Goal: Task Accomplishment & Management: Complete application form

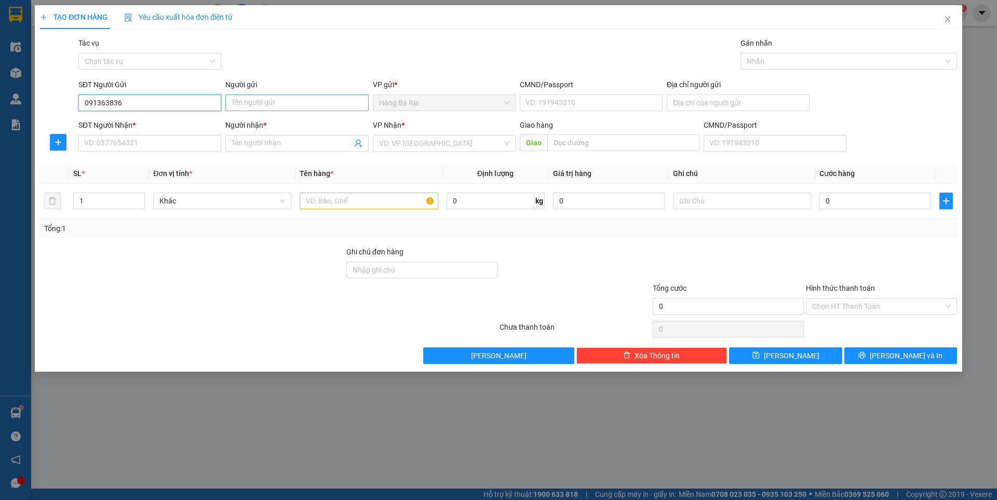
type input "0913638363"
click at [122, 121] on div "0913638363 - [PERSON_NAME]" at bounding box center [150, 123] width 130 height 11
type input "VINH"
type input "077074000182"
type input "0969170686"
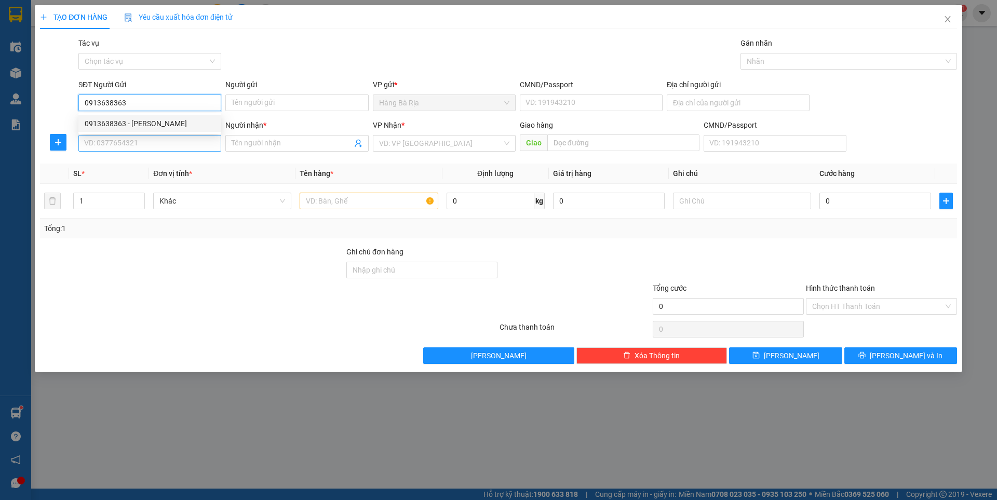
type input "TÚ"
type input "0913638363"
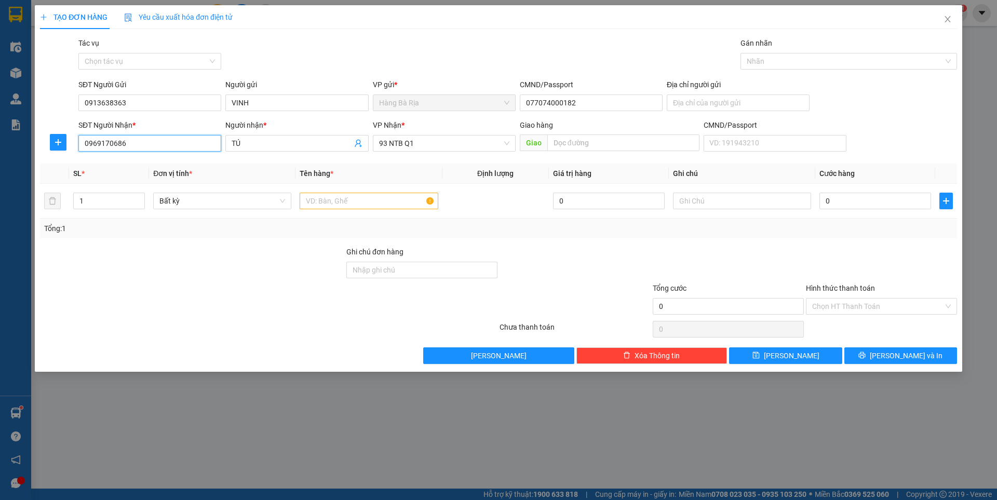
click at [161, 142] on input "0969170686" at bounding box center [149, 143] width 143 height 17
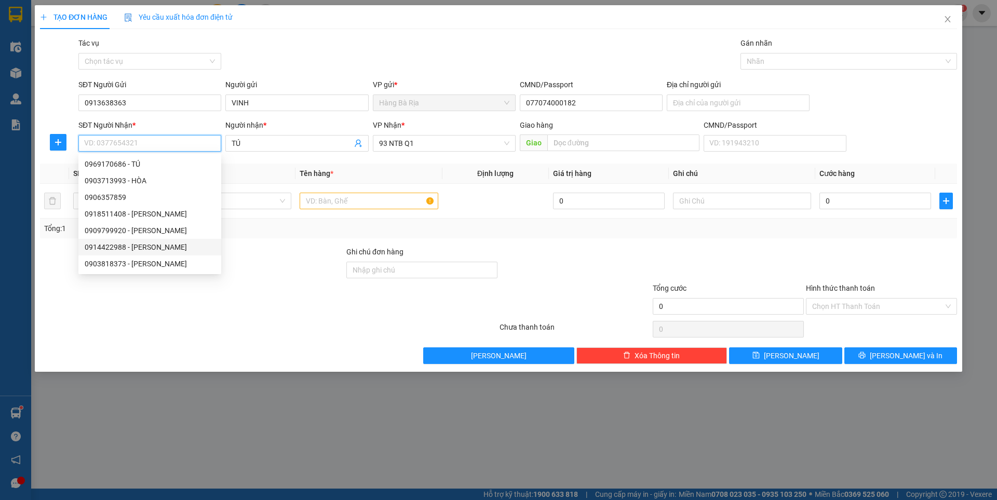
click at [135, 246] on div "0914422988 - [PERSON_NAME]" at bounding box center [150, 247] width 130 height 11
type input "0914422988"
type input "BÌNH"
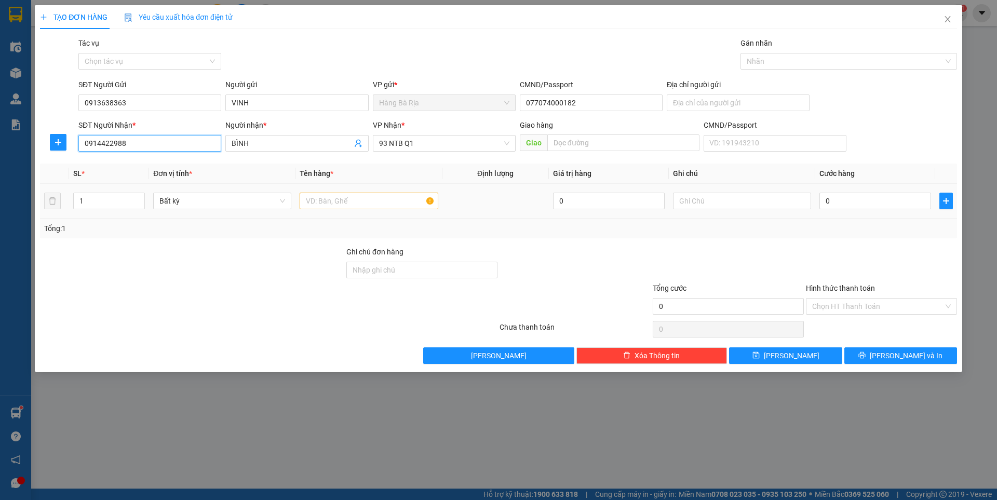
type input "0914422988"
click at [393, 199] on input "text" at bounding box center [369, 201] width 138 height 17
type input "BỊCH BÁNH"
click at [861, 197] on input "0" at bounding box center [876, 201] width 112 height 17
type input "4"
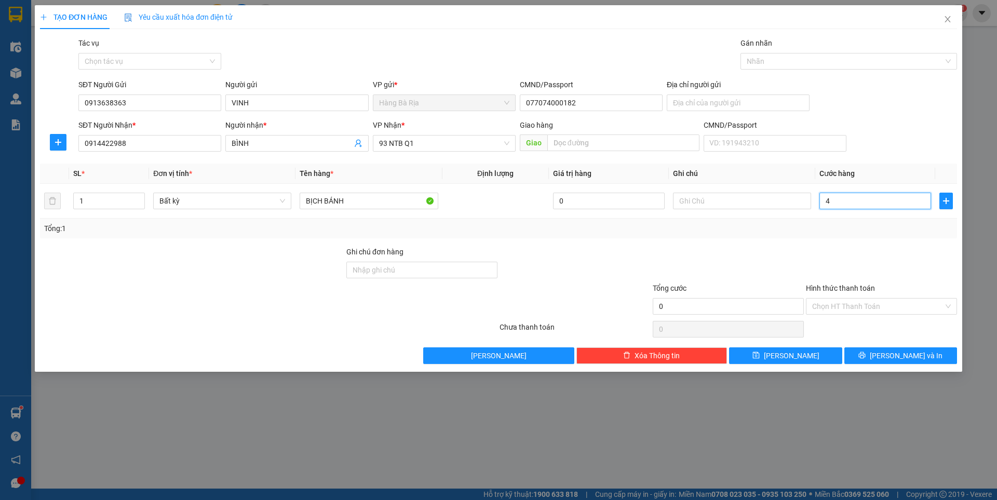
type input "4"
type input "40"
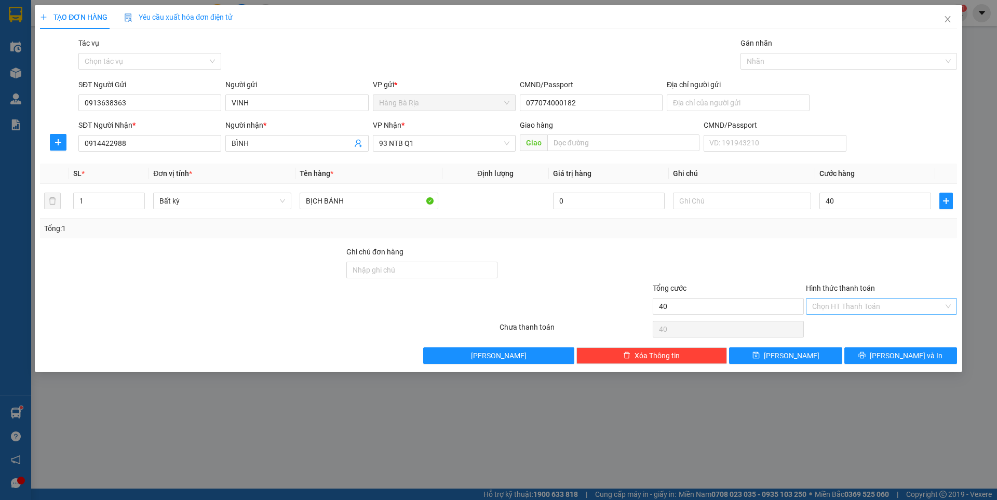
click at [833, 305] on input "Hình thức thanh toán" at bounding box center [877, 307] width 131 height 16
type input "40.000"
click at [846, 323] on div "Tại văn phòng" at bounding box center [881, 327] width 139 height 11
type input "0"
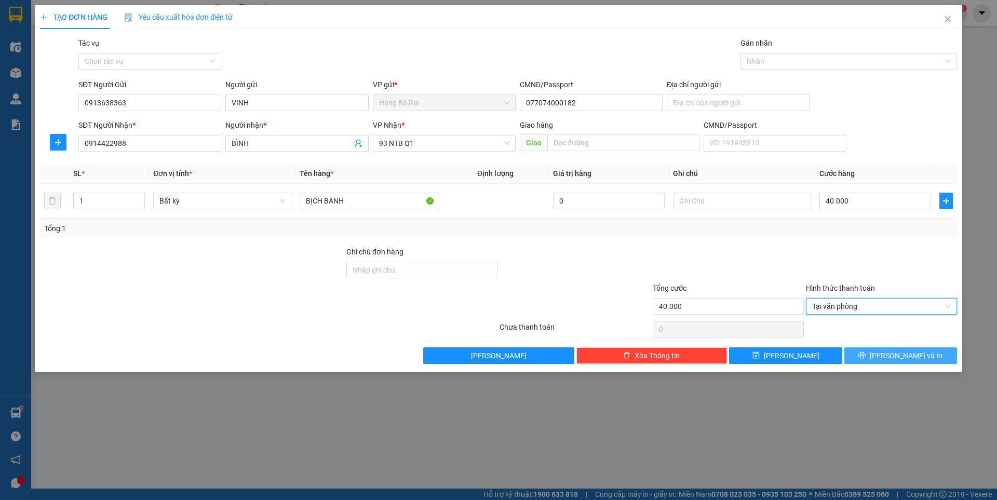
click at [902, 359] on span "[PERSON_NAME] và In" at bounding box center [906, 355] width 73 height 11
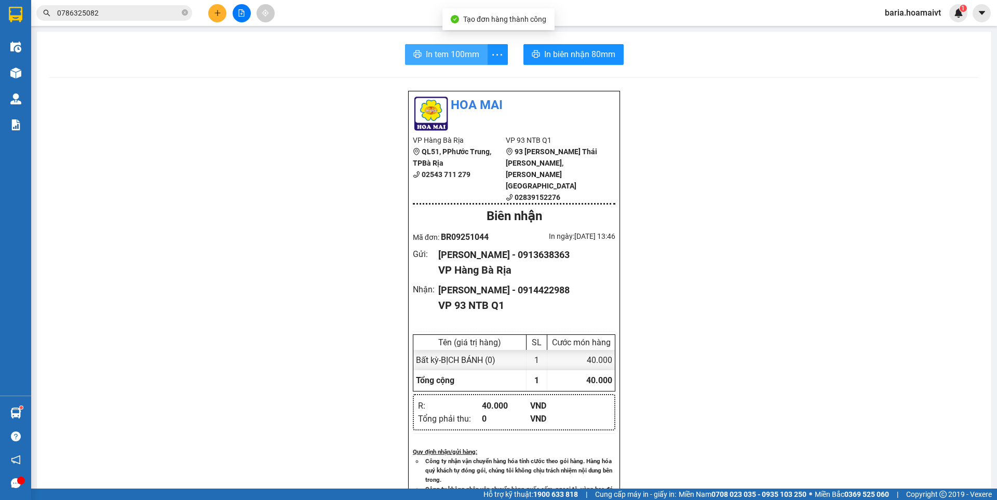
click at [460, 52] on span "In tem 100mm" at bounding box center [453, 54] width 54 height 13
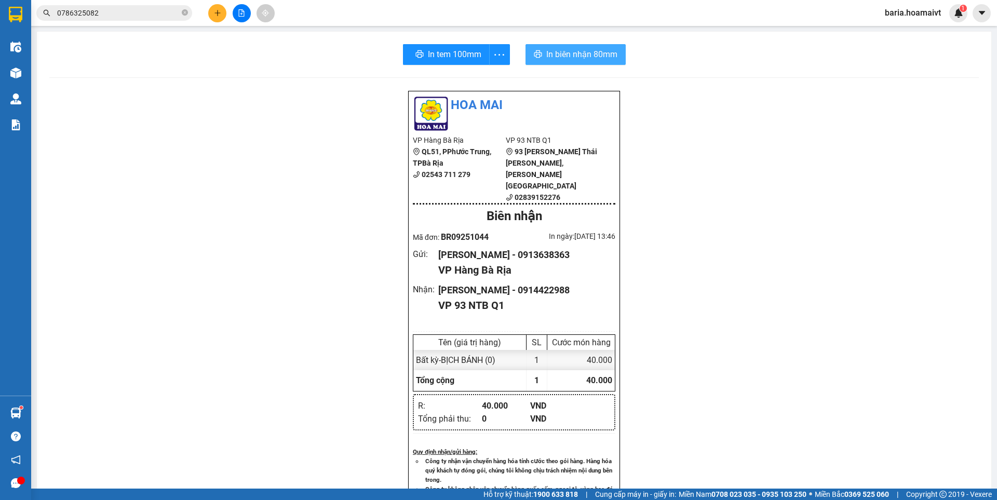
click at [596, 52] on span "In biên nhận 80mm" at bounding box center [581, 54] width 71 height 13
click at [136, 7] on span "0786325082" at bounding box center [114, 13] width 156 height 16
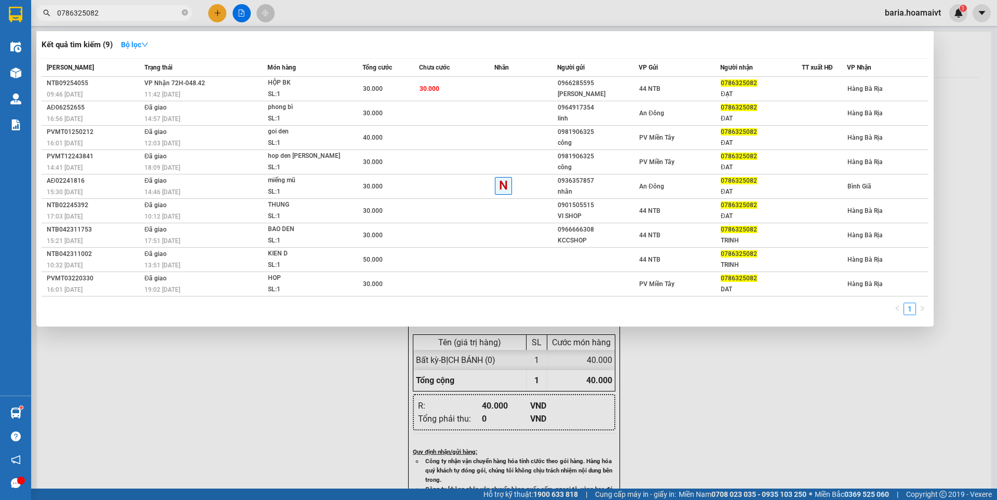
click at [139, 9] on input "0786325082" at bounding box center [118, 12] width 123 height 11
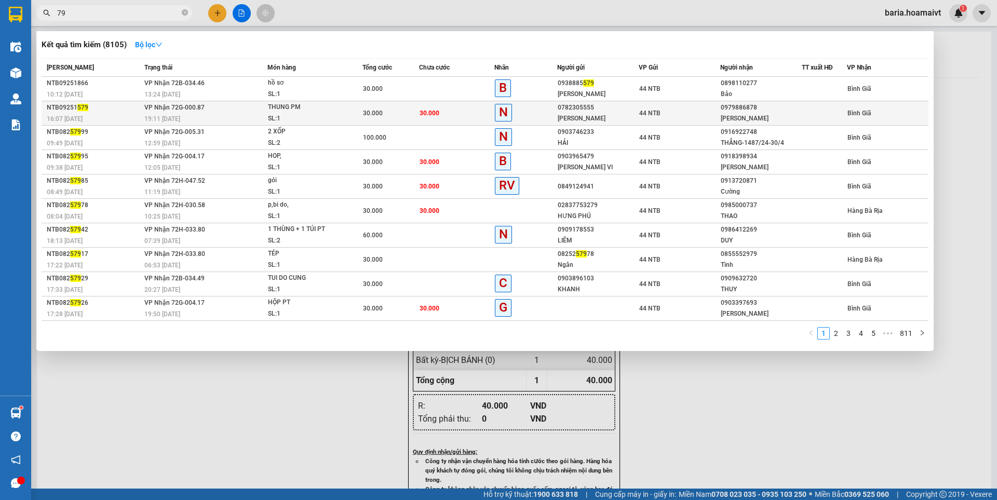
type input "9"
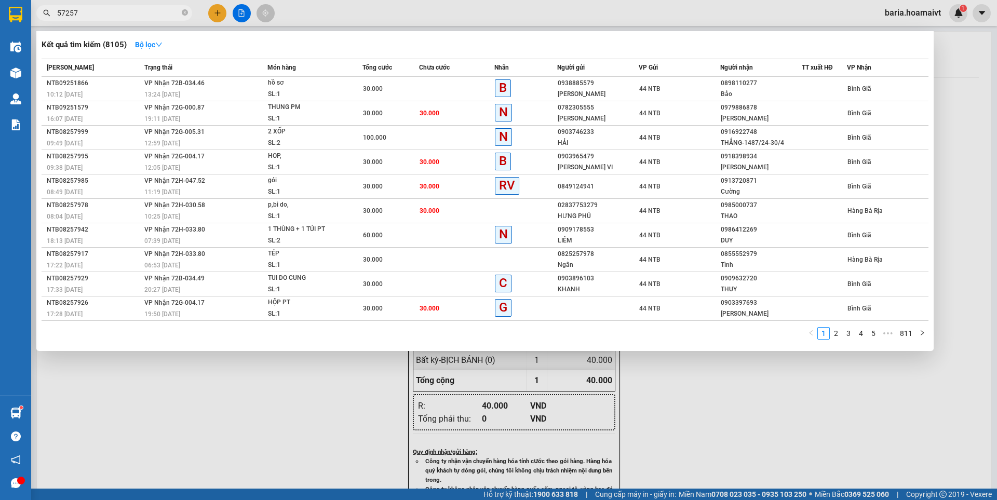
type input "572579"
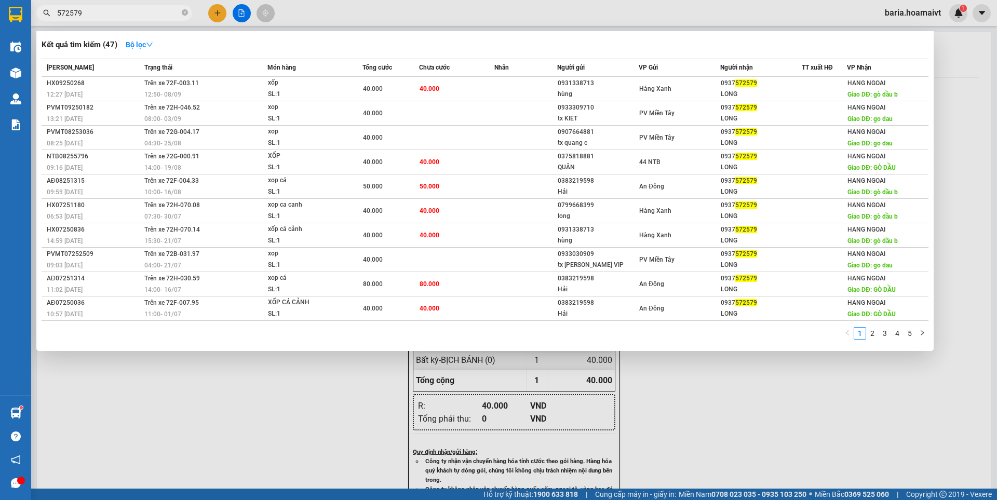
click at [112, 14] on input "572579" at bounding box center [118, 12] width 123 height 11
drag, startPoint x: 112, startPoint y: 14, endPoint x: 236, endPoint y: 0, distance: 124.9
click at [112, 13] on input "572579" at bounding box center [118, 12] width 123 height 11
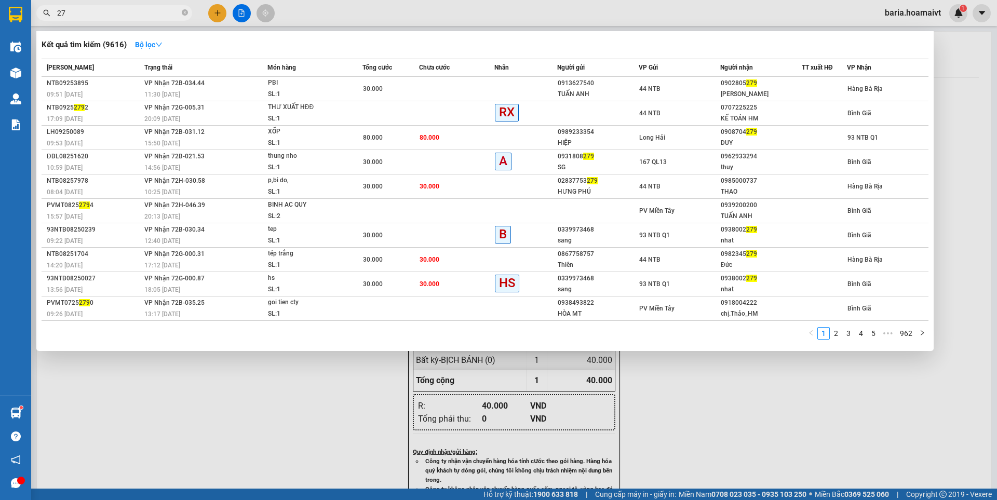
type input "2"
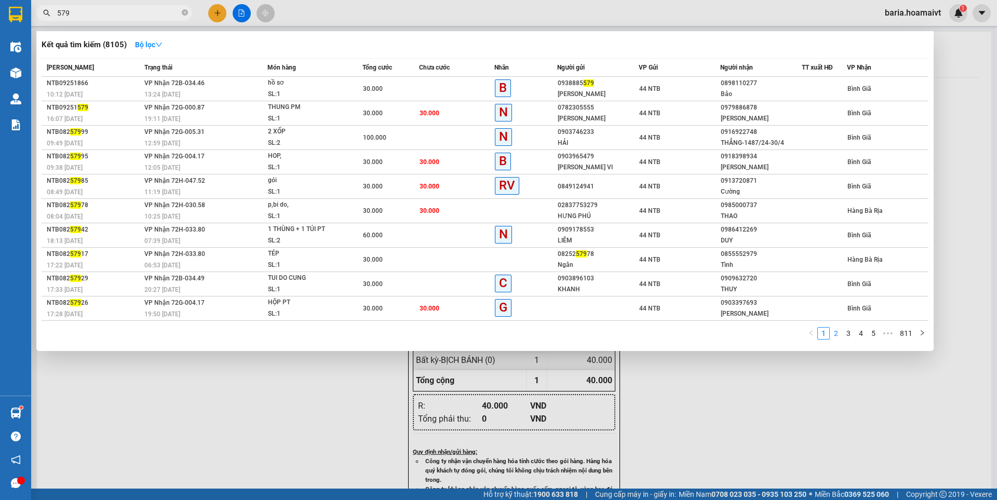
click at [836, 333] on link "2" at bounding box center [836, 333] width 11 height 11
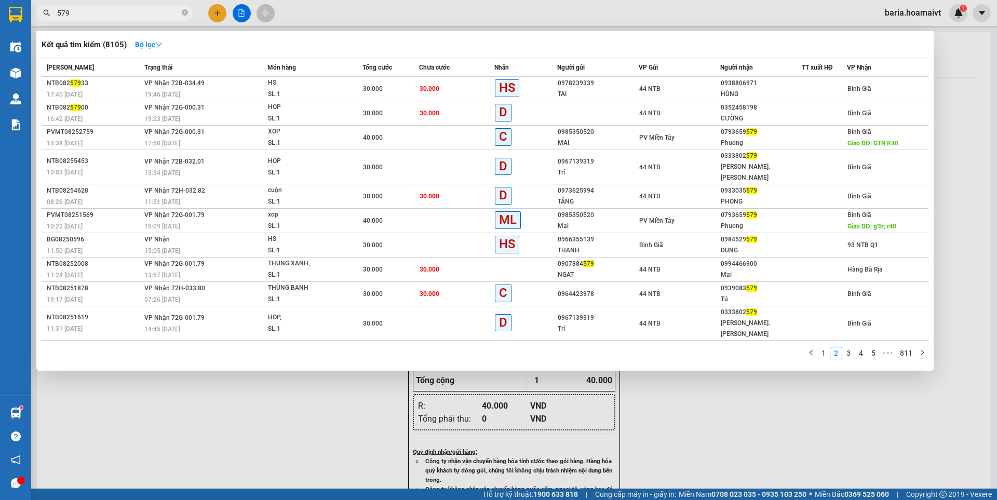
click at [86, 14] on input "579" at bounding box center [118, 12] width 123 height 11
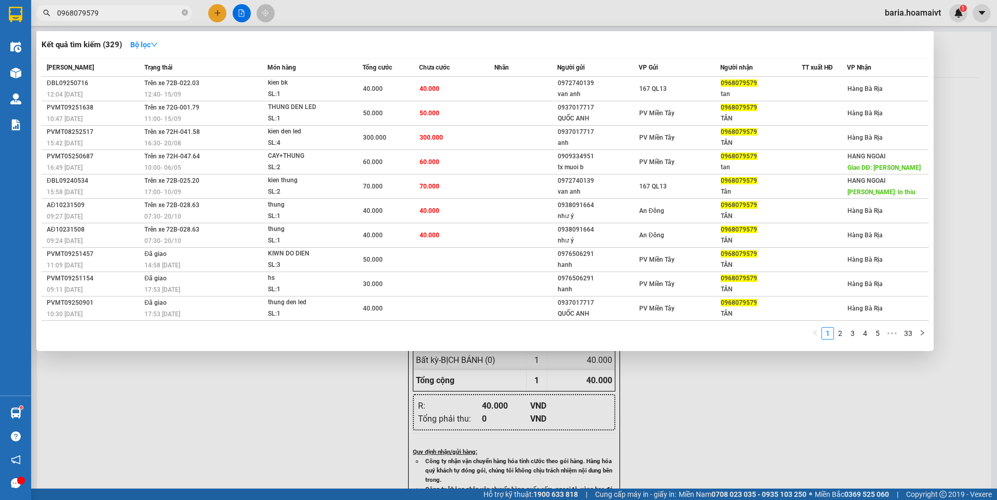
type input "0968079579"
click at [260, 434] on div at bounding box center [498, 250] width 997 height 500
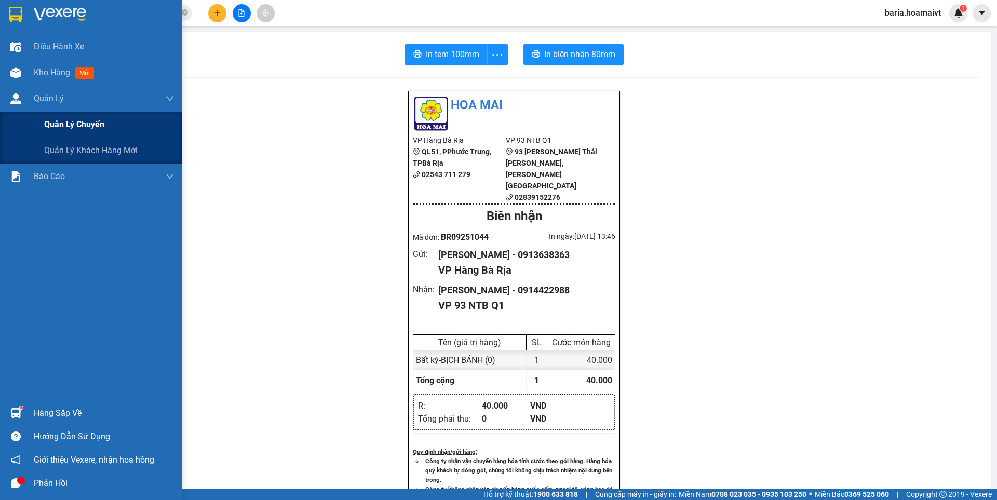
drag, startPoint x: 44, startPoint y: 130, endPoint x: 51, endPoint y: 130, distance: 7.3
click at [51, 130] on span "Quản lý chuyến" at bounding box center [74, 124] width 60 height 13
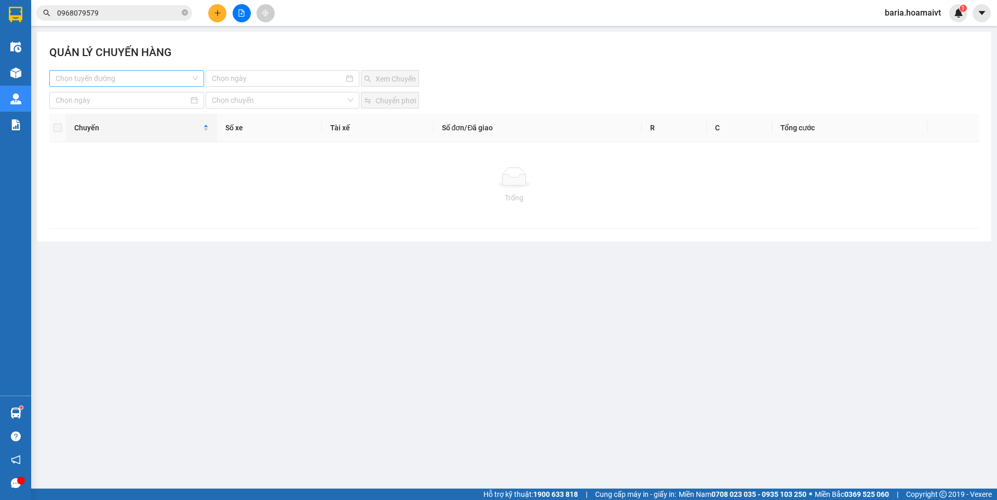
click at [151, 82] on input "search" at bounding box center [123, 79] width 135 height 16
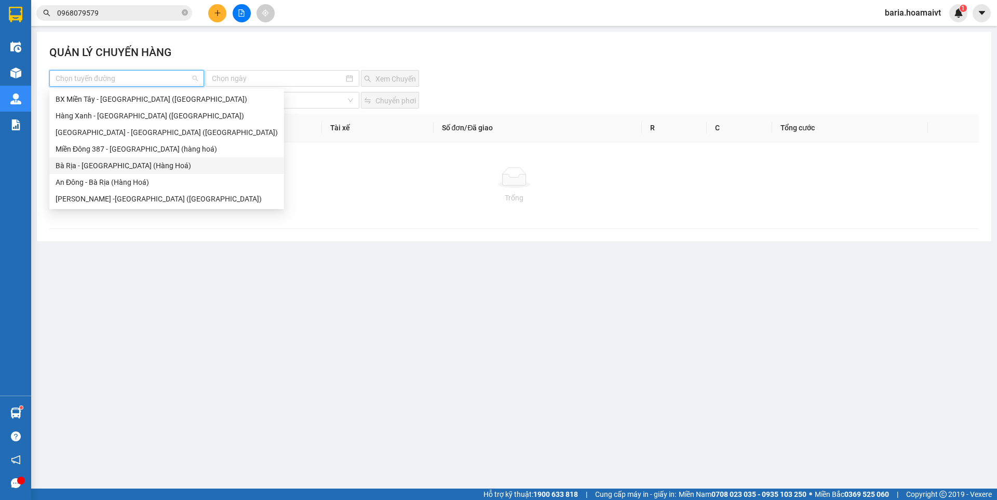
click at [102, 172] on div "Bà Rịa - [GEOGRAPHIC_DATA] (Hàng Hoá)" at bounding box center [166, 165] width 235 height 17
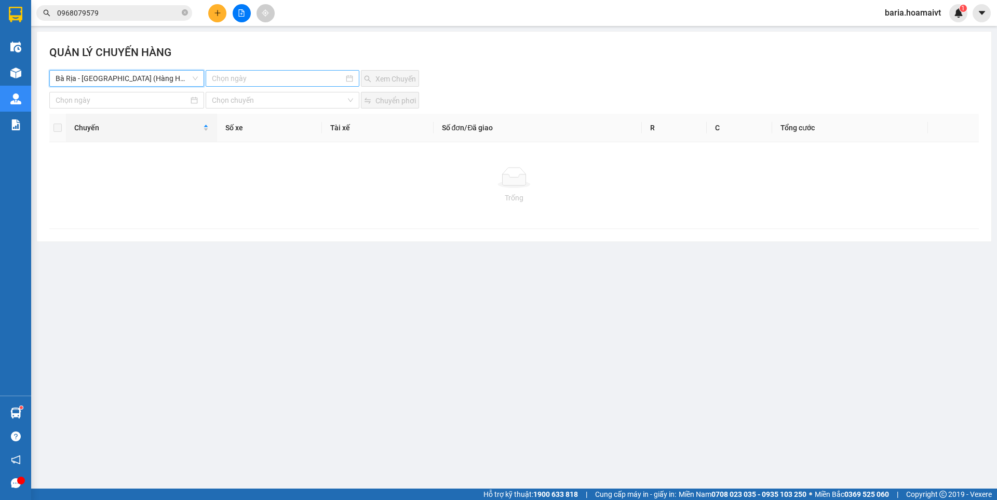
click at [263, 77] on input at bounding box center [277, 78] width 131 height 11
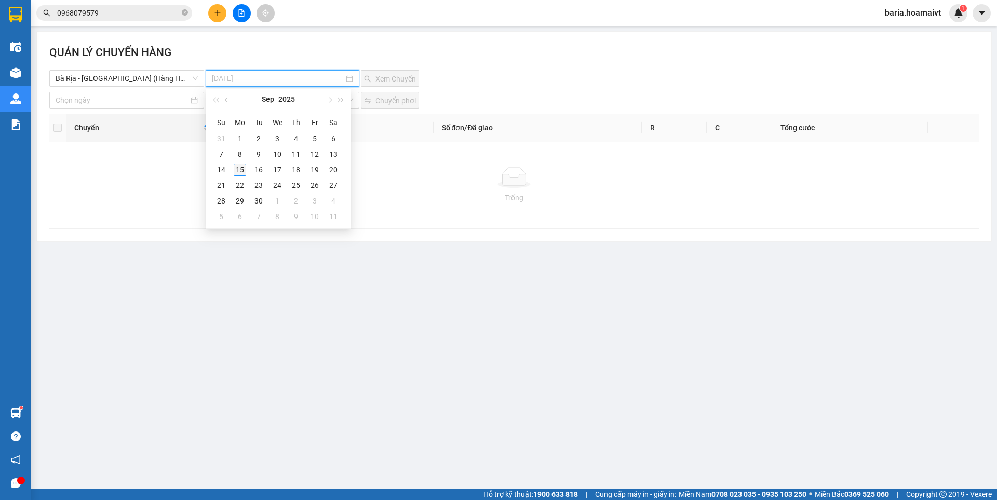
type input "[DATE]"
click at [132, 75] on span "Bà Rịa - [GEOGRAPHIC_DATA] (Hàng Hoá)" at bounding box center [127, 79] width 142 height 16
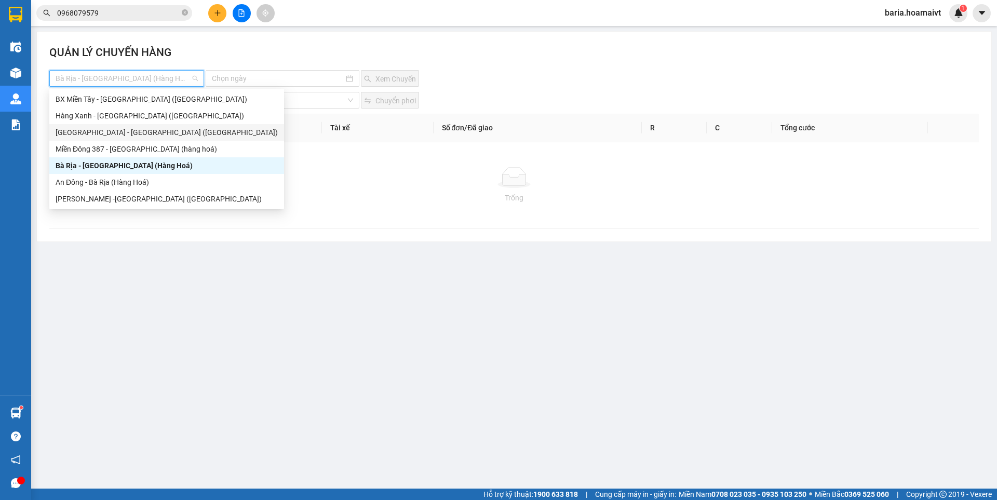
click at [114, 135] on div "[GEOGRAPHIC_DATA] - [GEOGRAPHIC_DATA] ([GEOGRAPHIC_DATA])" at bounding box center [167, 132] width 222 height 11
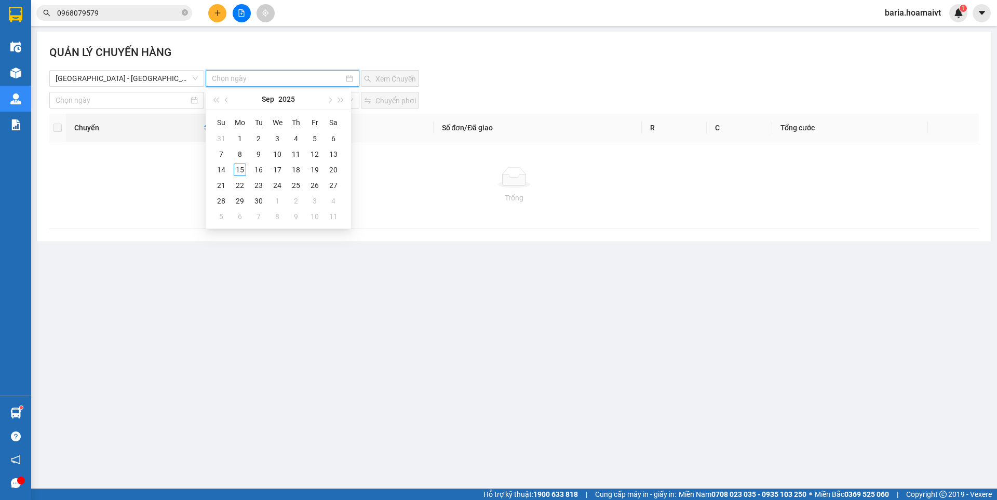
click at [243, 78] on input at bounding box center [277, 78] width 131 height 11
type input "[DATE]"
drag, startPoint x: 244, startPoint y: 169, endPoint x: 433, endPoint y: 61, distance: 217.8
click at [249, 164] on tr "14 15 16 17 18 19 20" at bounding box center [277, 170] width 131 height 16
click at [314, 81] on input at bounding box center [277, 78] width 131 height 11
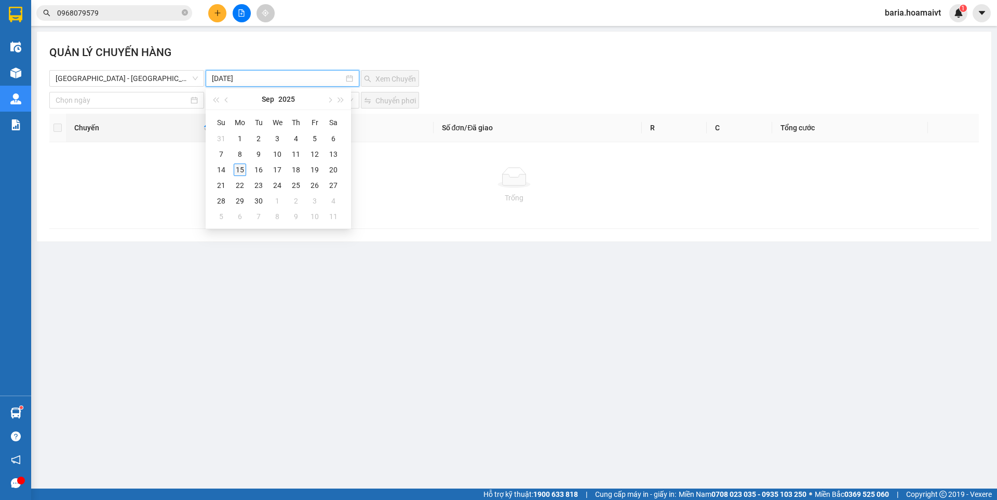
type input "[DATE]"
click at [238, 170] on div "15" at bounding box center [240, 170] width 12 height 12
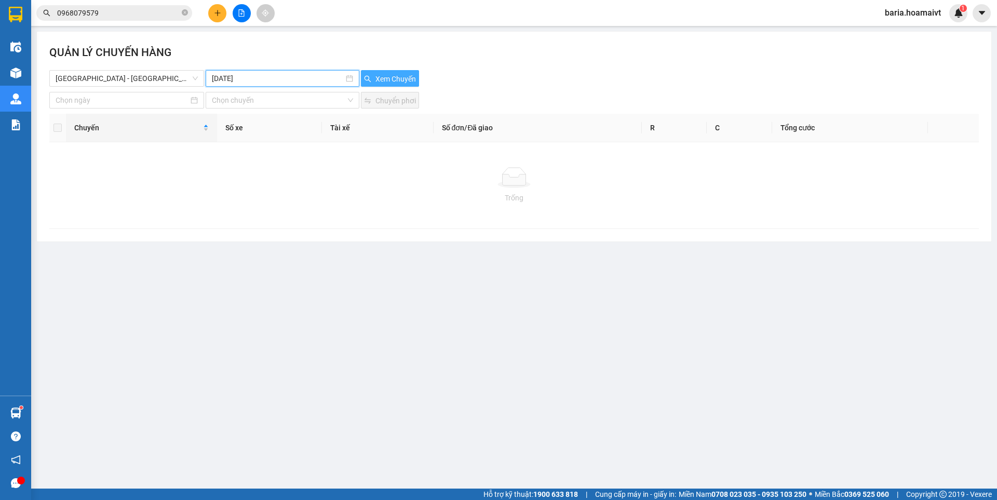
click at [391, 75] on span "Xem Chuyến" at bounding box center [396, 78] width 41 height 11
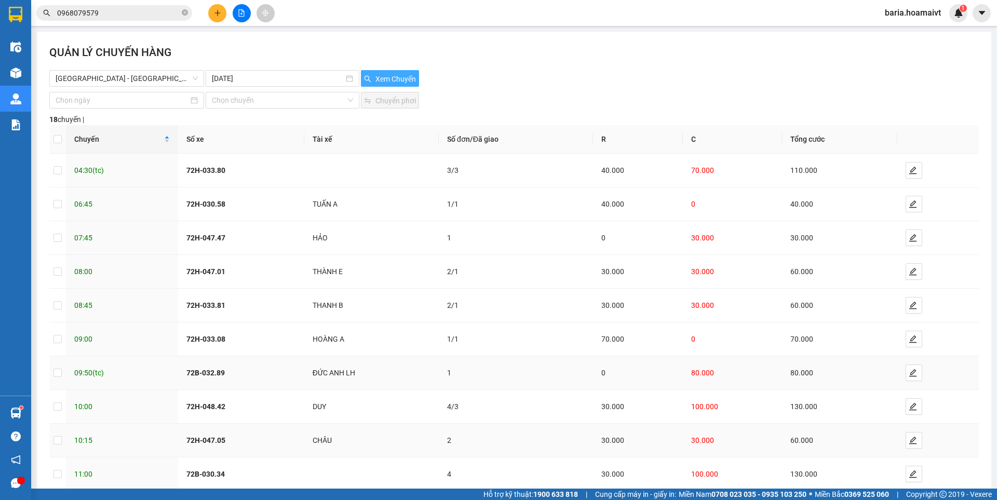
scroll to position [58, 0]
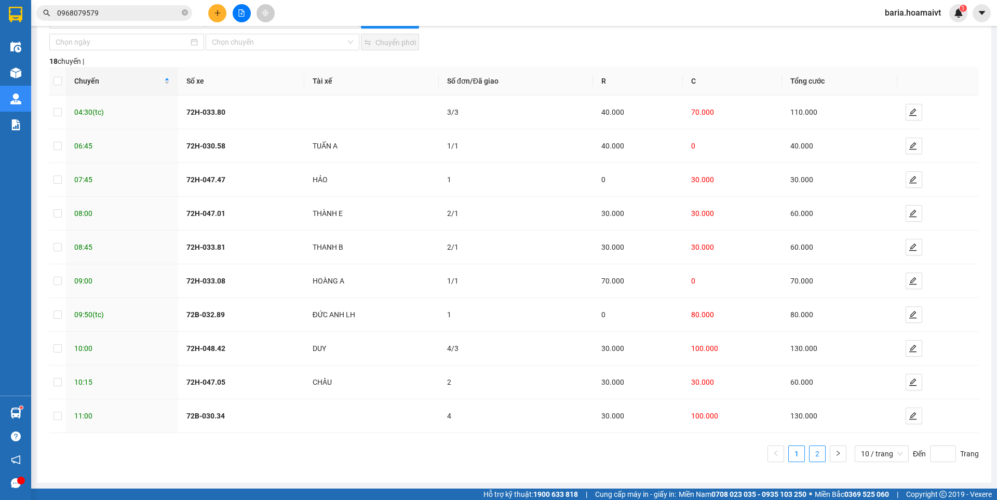
click at [810, 451] on link "2" at bounding box center [818, 454] width 16 height 16
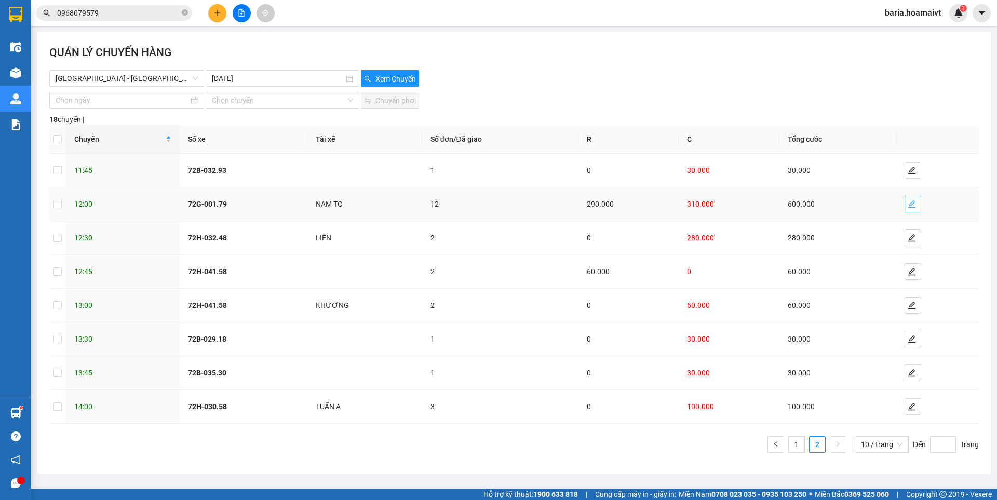
click at [914, 202] on icon "edit" at bounding box center [912, 204] width 8 height 8
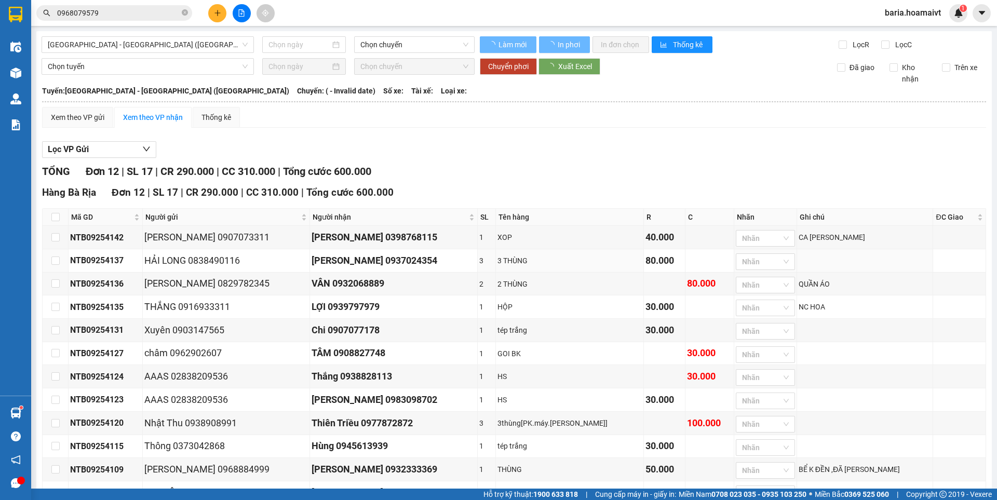
type input "[DATE]"
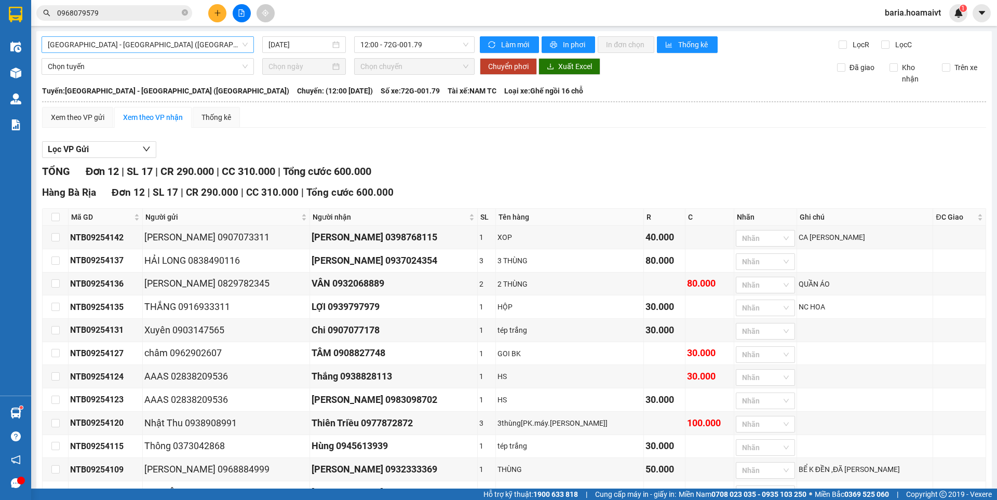
click at [158, 41] on span "[GEOGRAPHIC_DATA] - [GEOGRAPHIC_DATA] ([GEOGRAPHIC_DATA])" at bounding box center [148, 45] width 200 height 16
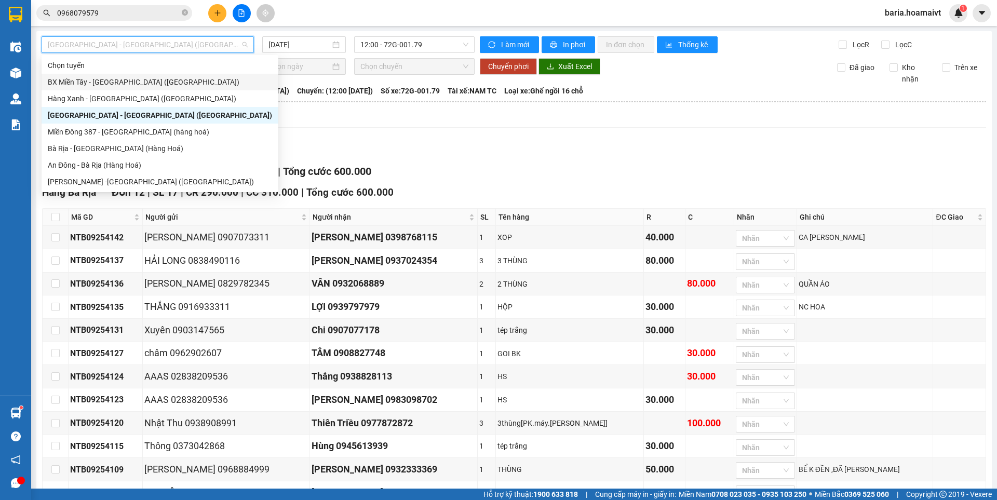
click at [113, 83] on div "BX Miền Tây - [GEOGRAPHIC_DATA] ([GEOGRAPHIC_DATA])" at bounding box center [160, 81] width 224 height 11
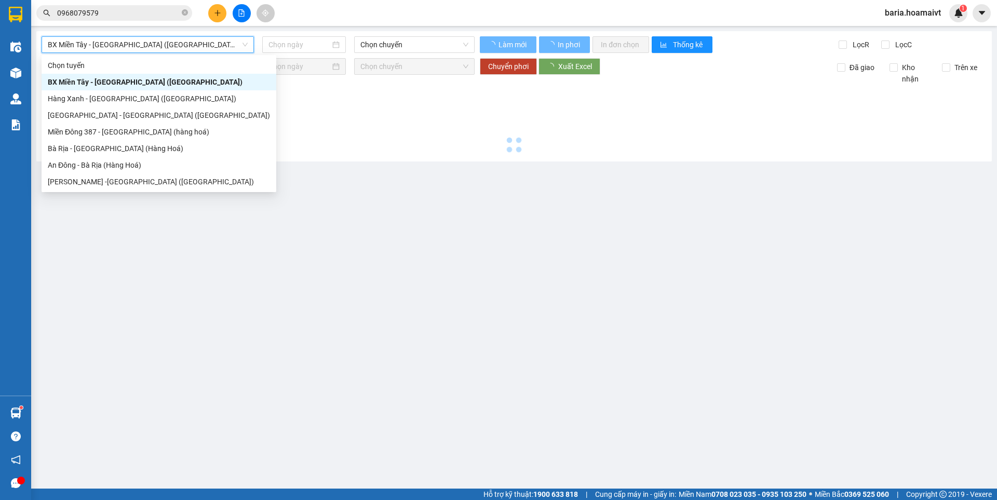
type input "[DATE]"
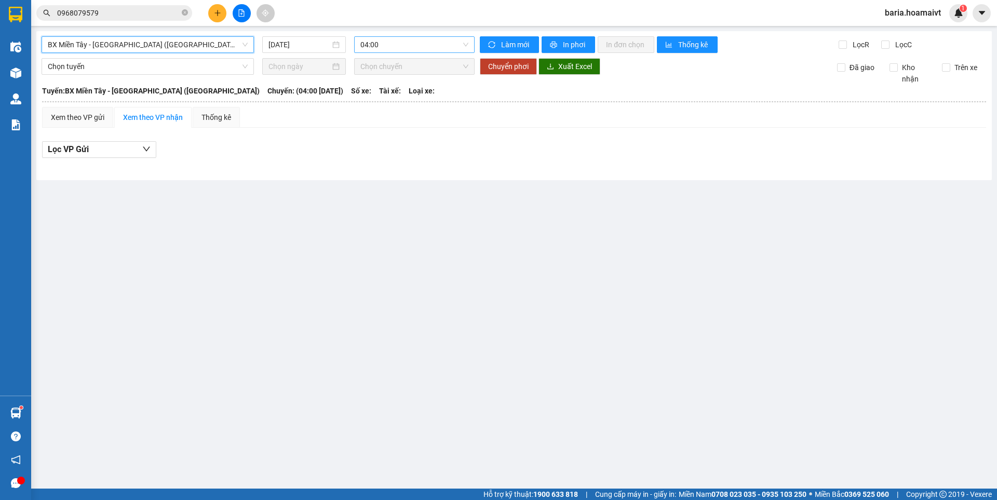
click at [431, 43] on span "04:00" at bounding box center [414, 45] width 108 height 16
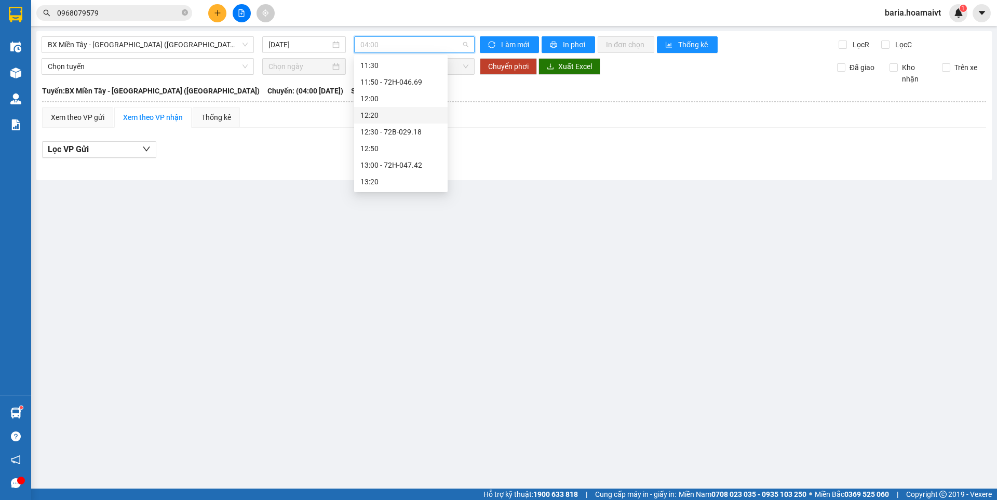
scroll to position [364, 0]
click at [411, 88] on div "11:00 - 72G-001.79" at bounding box center [400, 83] width 81 height 11
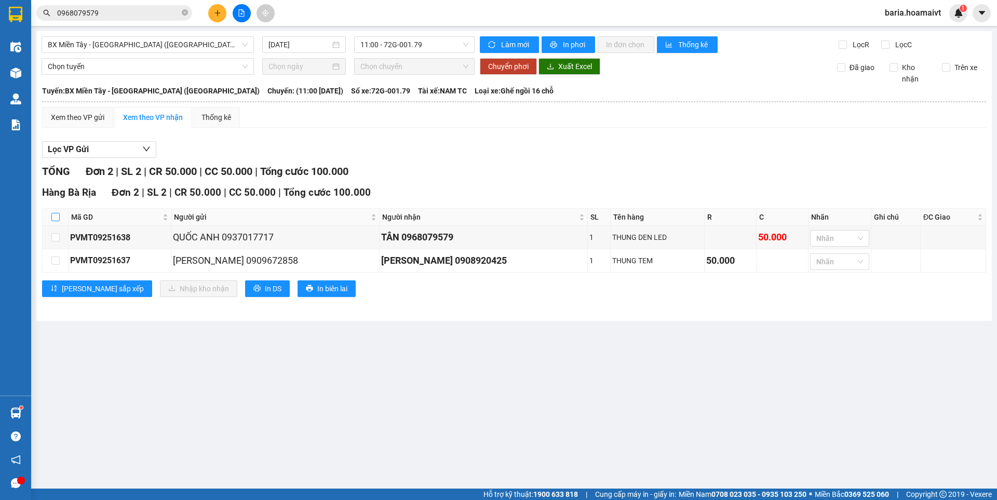
click at [56, 220] on input "checkbox" at bounding box center [55, 217] width 8 height 8
checkbox input "true"
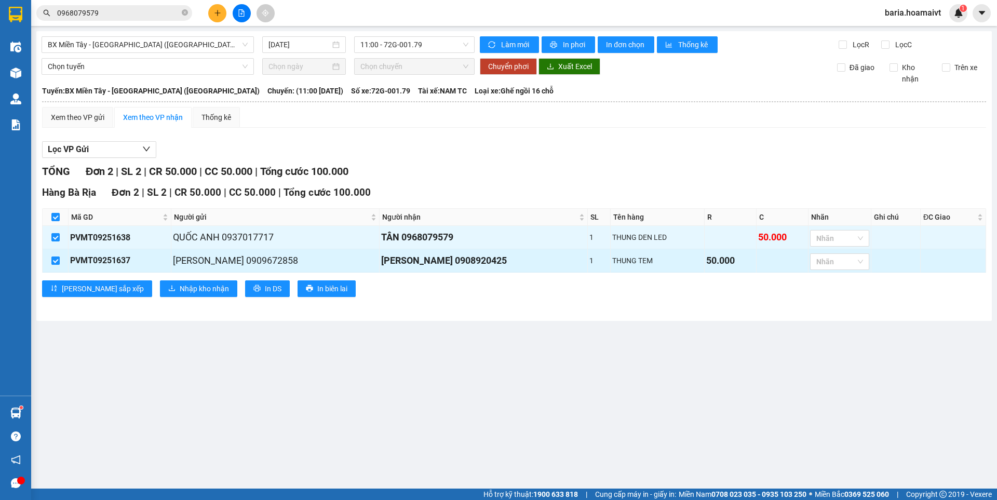
click at [55, 260] on input "checkbox" at bounding box center [55, 261] width 8 height 8
checkbox input "false"
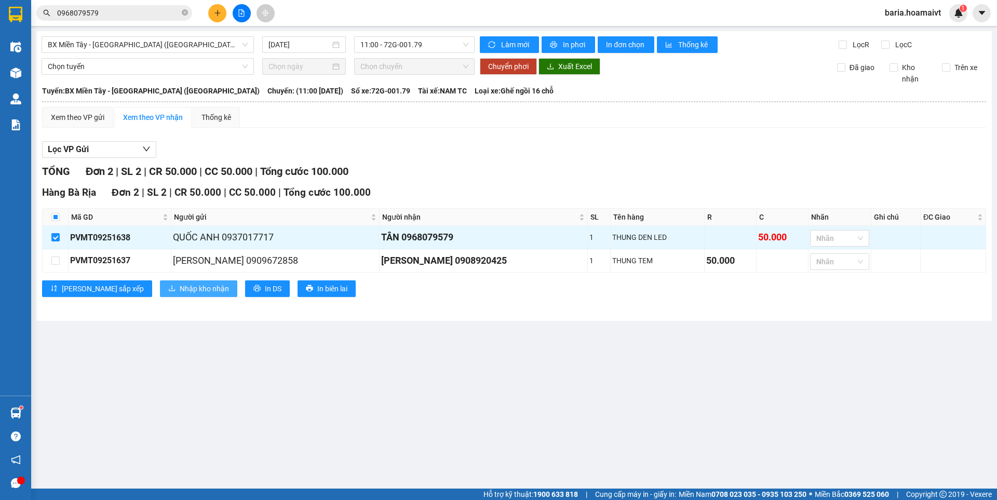
click at [180, 292] on span "Nhập kho nhận" at bounding box center [204, 288] width 49 height 11
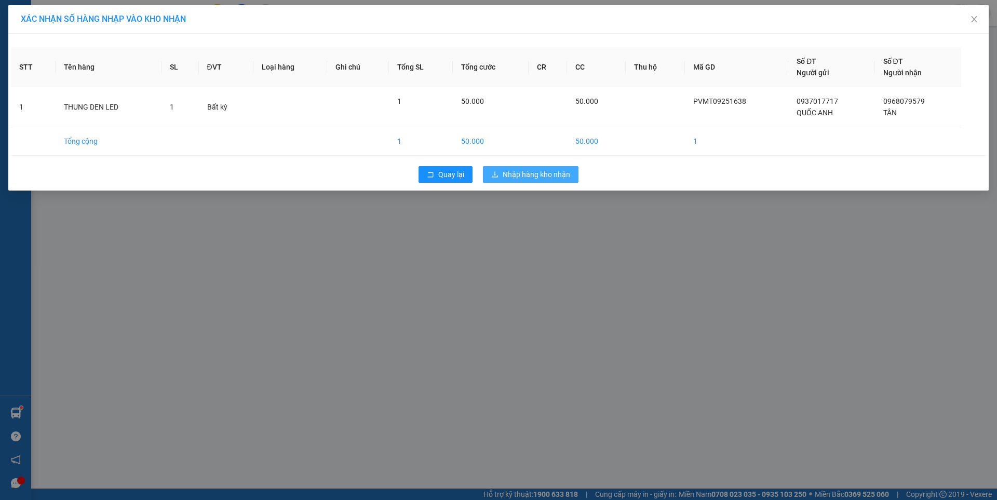
click at [546, 176] on span "Nhập hàng kho nhận" at bounding box center [537, 174] width 68 height 11
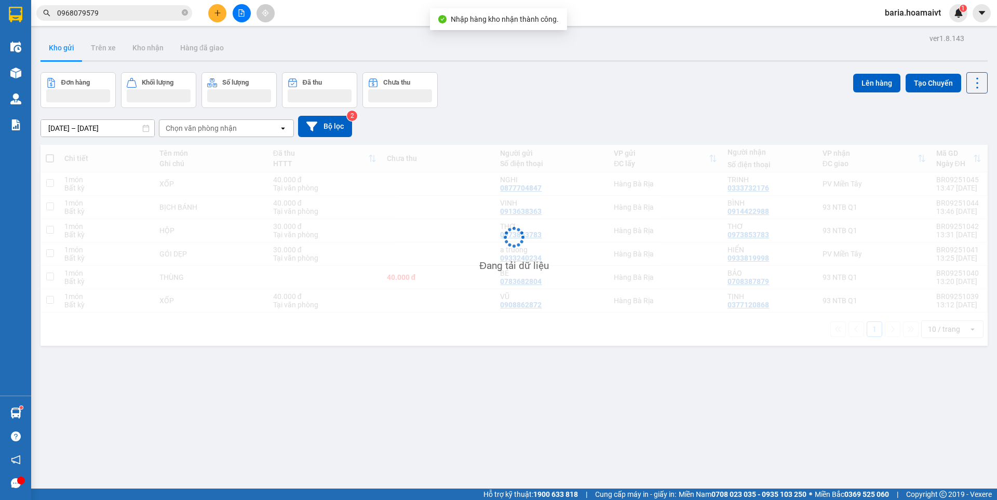
click at [164, 14] on input "0968079579" at bounding box center [118, 12] width 123 height 11
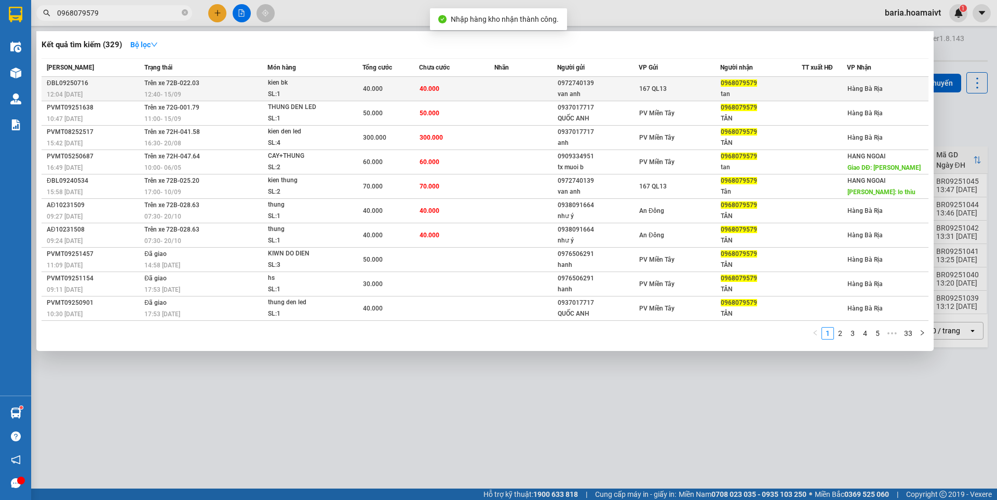
click at [747, 90] on div "tan" at bounding box center [761, 94] width 81 height 11
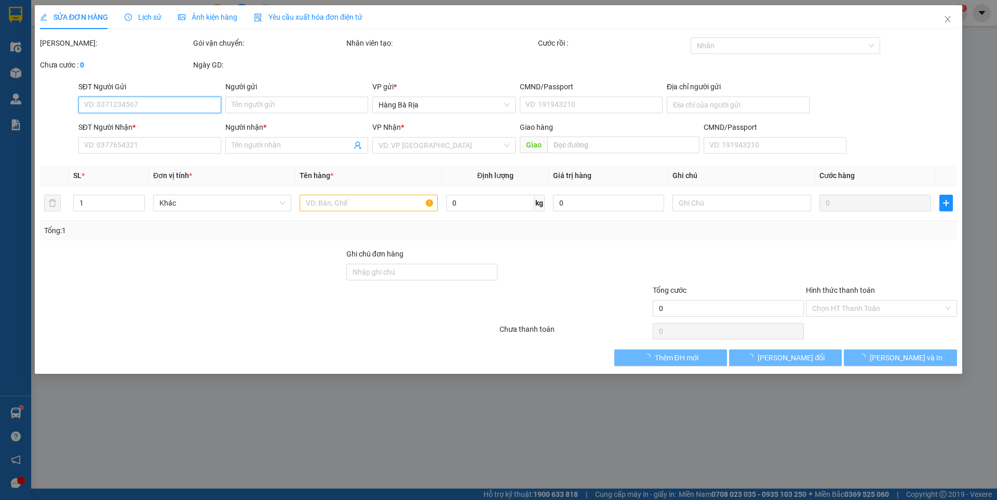
type input "0972740139"
type input "van anh"
type input "019191000551"
type input "0968079579"
type input "tan"
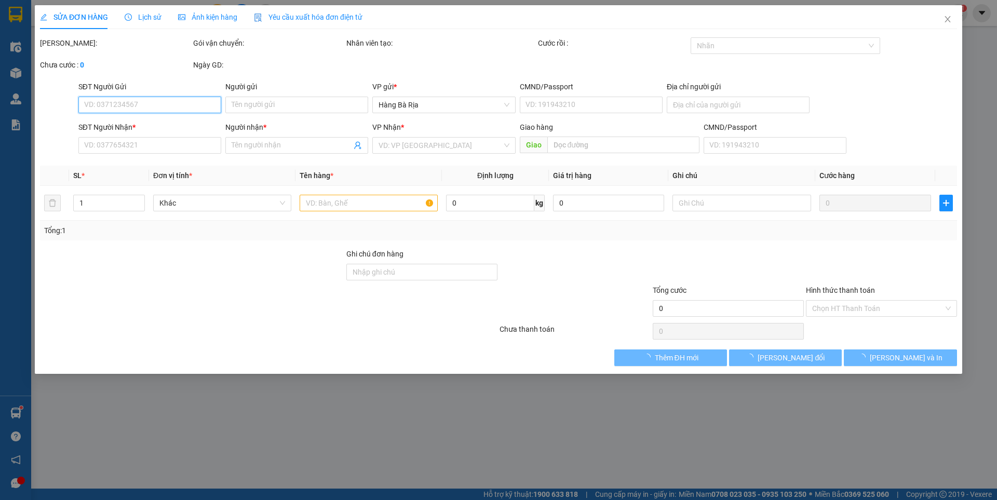
type input "40.000"
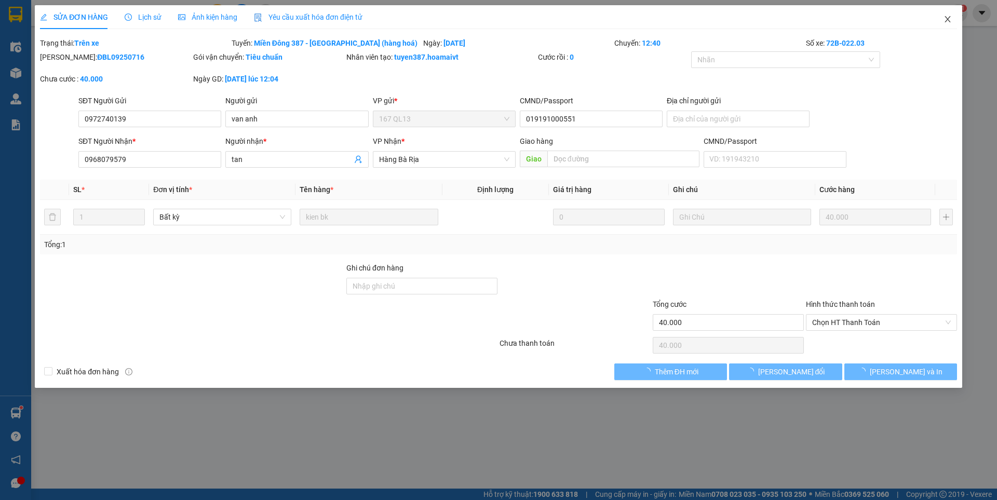
click at [949, 22] on icon "close" at bounding box center [948, 19] width 8 height 8
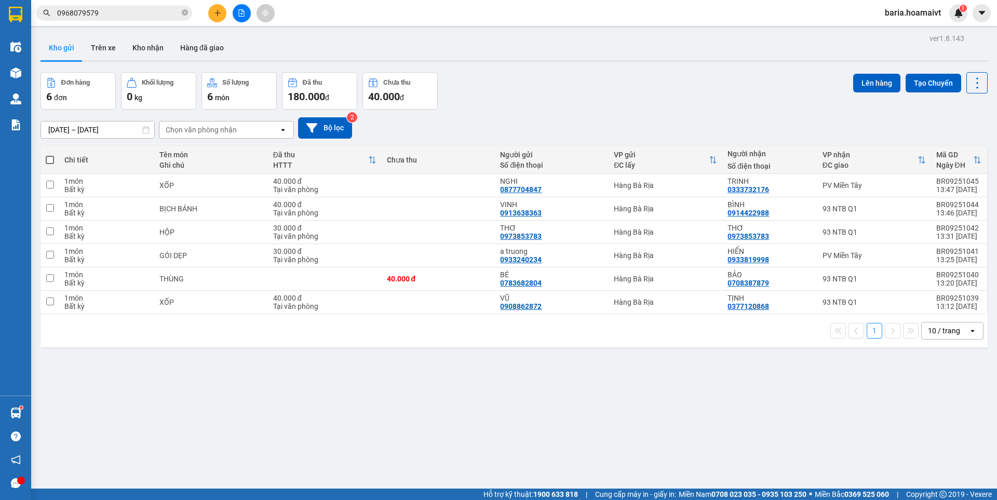
click at [135, 16] on input "0968079579" at bounding box center [118, 12] width 123 height 11
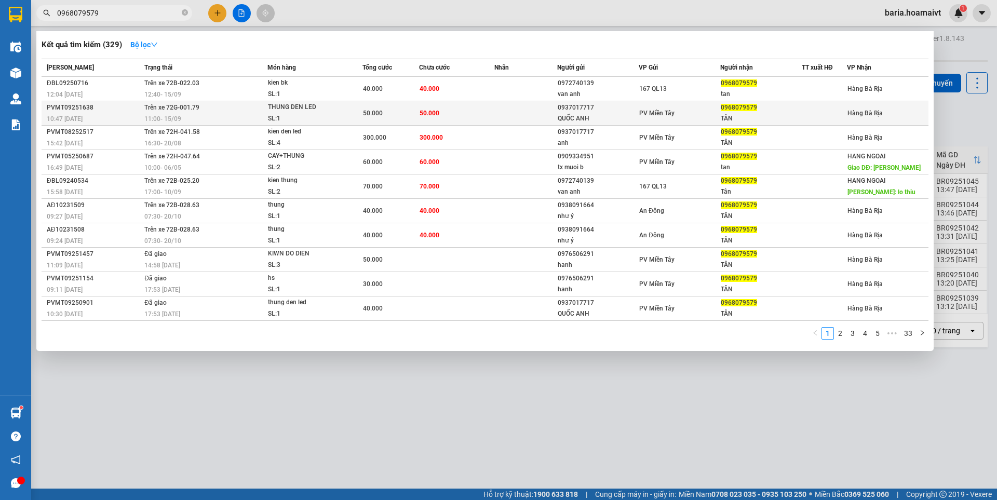
click at [752, 110] on span "0968079579" at bounding box center [739, 107] width 36 height 7
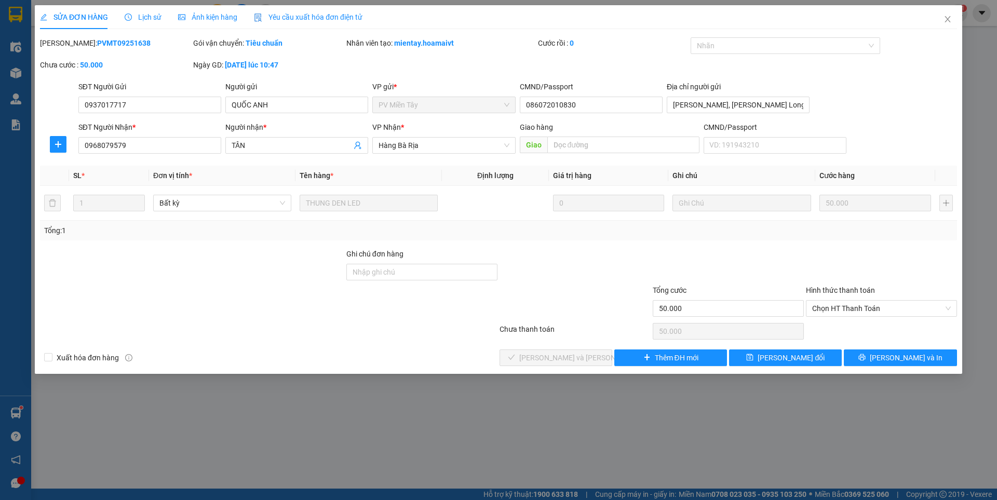
type input "0937017717"
type input "QUỐC ANH"
type input "086072010830"
type input "[PERSON_NAME], [PERSON_NAME] Long"
type input "0968079579"
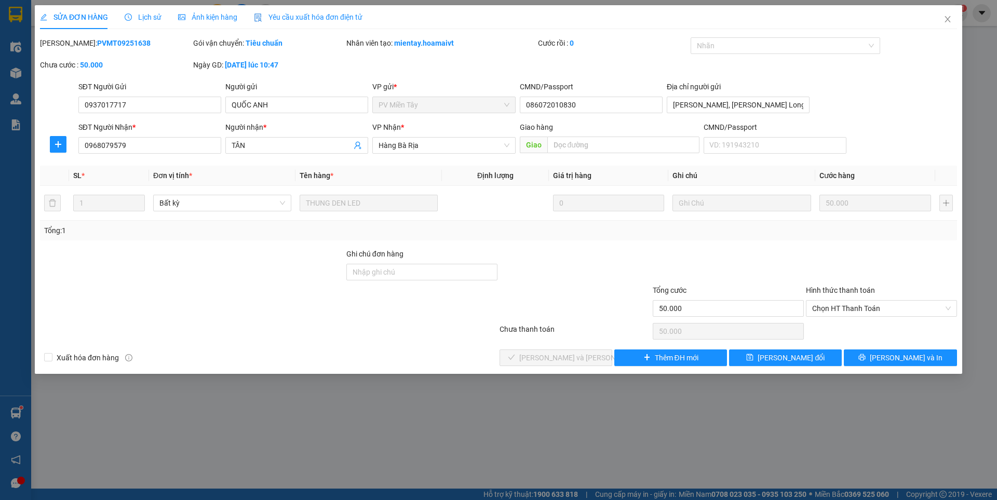
type input "TÂN"
type input "50.000"
click at [874, 304] on span "Chọn HT Thanh Toán" at bounding box center [881, 309] width 139 height 16
click at [859, 324] on div "Tại văn phòng" at bounding box center [881, 329] width 139 height 11
type input "0"
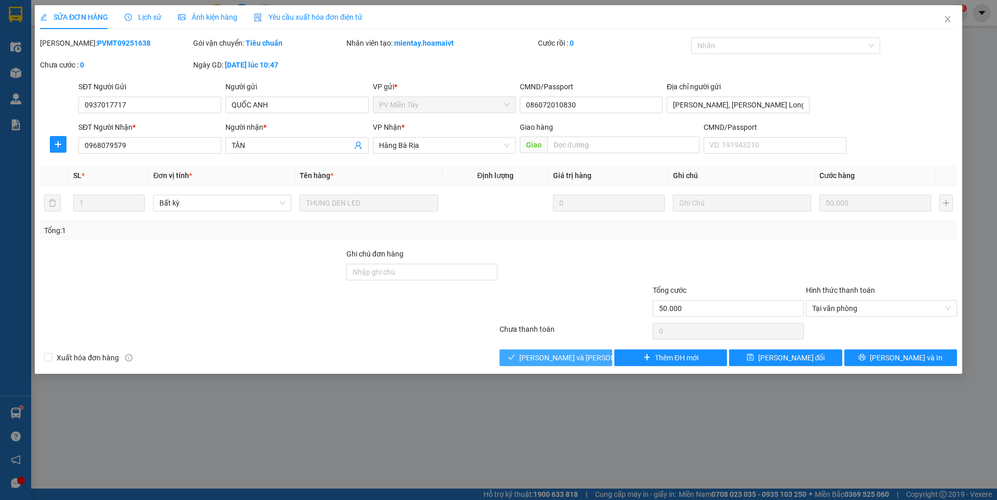
drag, startPoint x: 575, startPoint y: 361, endPoint x: 802, endPoint y: 222, distance: 266.3
click at [575, 360] on span "[PERSON_NAME] và [PERSON_NAME] hàng" at bounding box center [589, 357] width 140 height 11
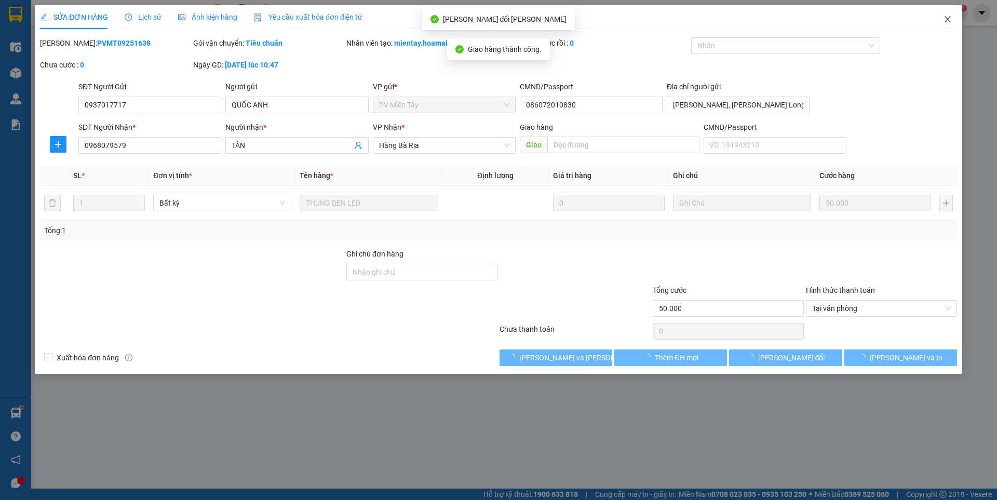
click at [944, 20] on icon "close" at bounding box center [948, 19] width 8 height 8
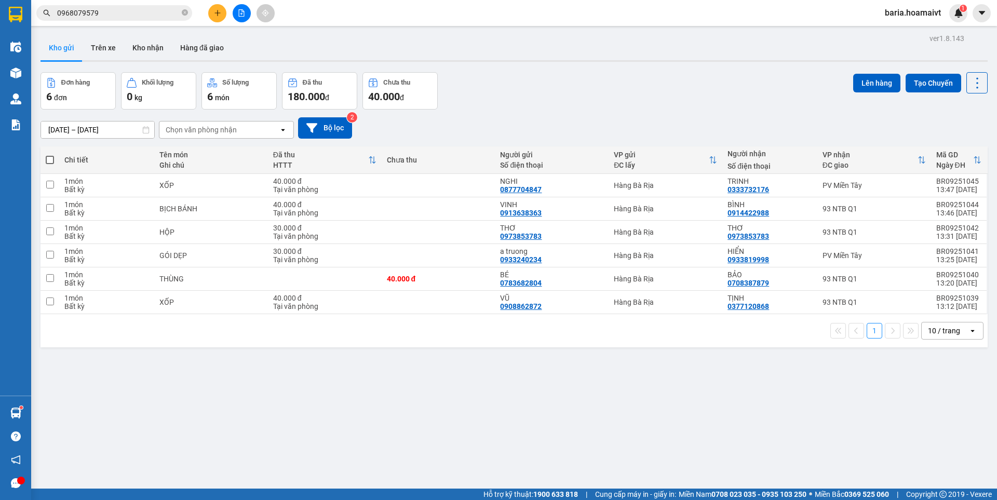
click at [686, 372] on div "ver 1.8.143 Kho gửi Trên xe [PERSON_NAME] Hàng đã [PERSON_NAME] hàng 6 đơn [PER…" at bounding box center [514, 281] width 956 height 500
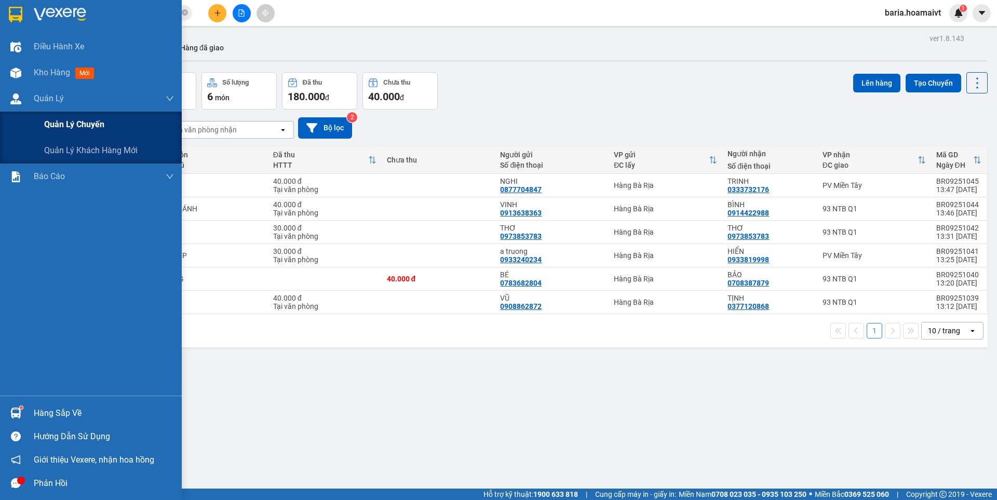
click at [87, 124] on span "Quản lý chuyến" at bounding box center [74, 124] width 60 height 13
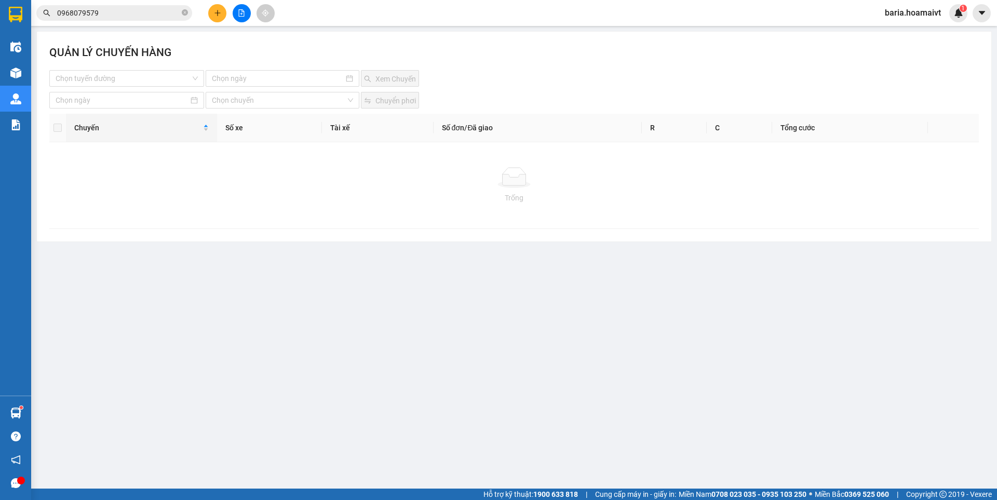
click at [168, 66] on div "QUẢN LÝ CHUYẾN HÀNG" at bounding box center [514, 57] width 930 height 26
click at [163, 78] on input "search" at bounding box center [123, 79] width 135 height 16
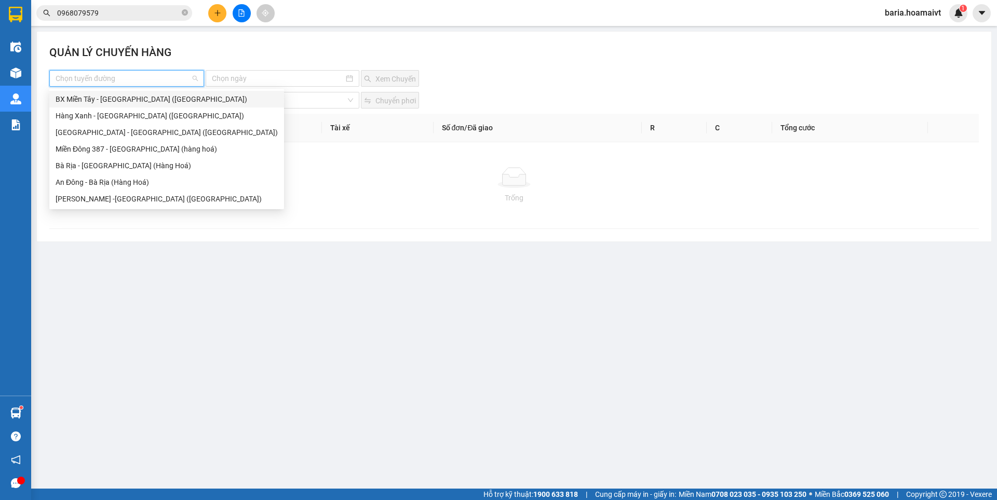
click at [132, 12] on input "0968079579" at bounding box center [118, 12] width 123 height 11
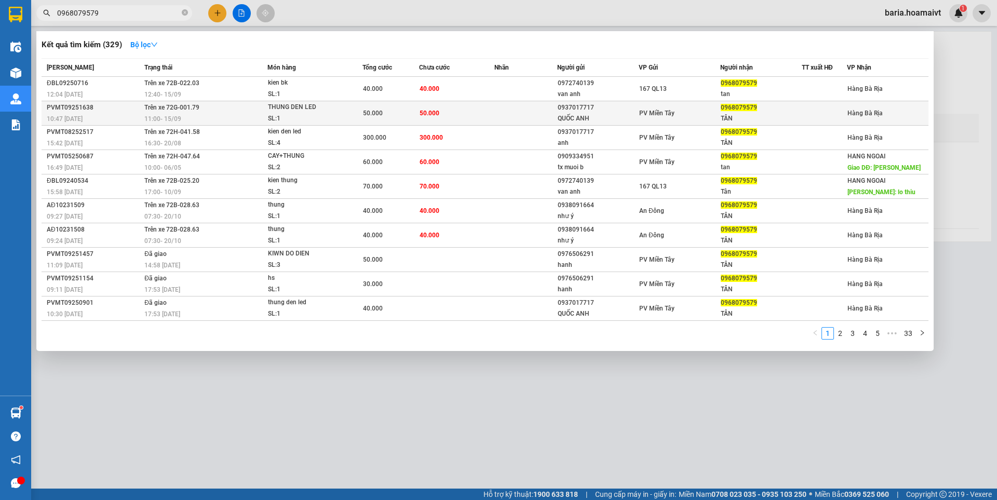
click at [737, 113] on div "0968079579" at bounding box center [761, 107] width 81 height 11
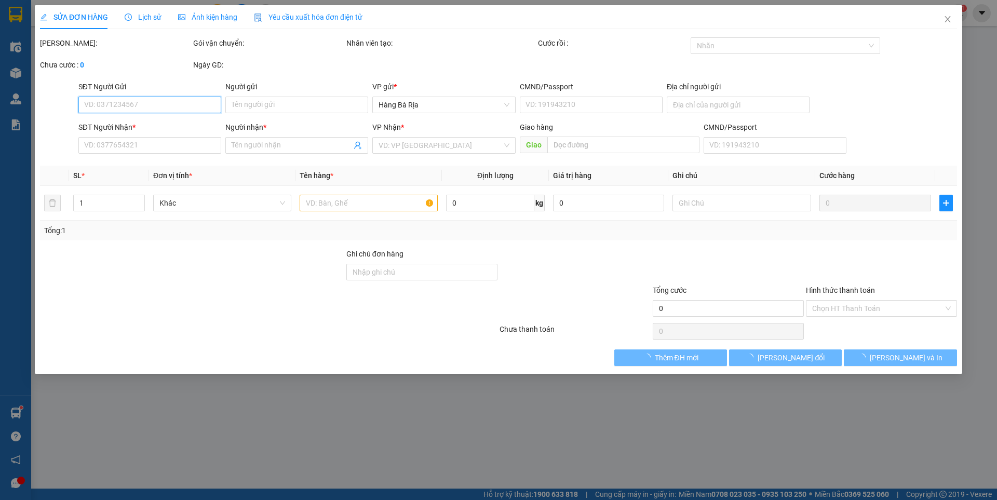
type input "0937017717"
type input "QUỐC ANH"
type input "086072010830"
type input "[PERSON_NAME], [PERSON_NAME] Long"
type input "0968079579"
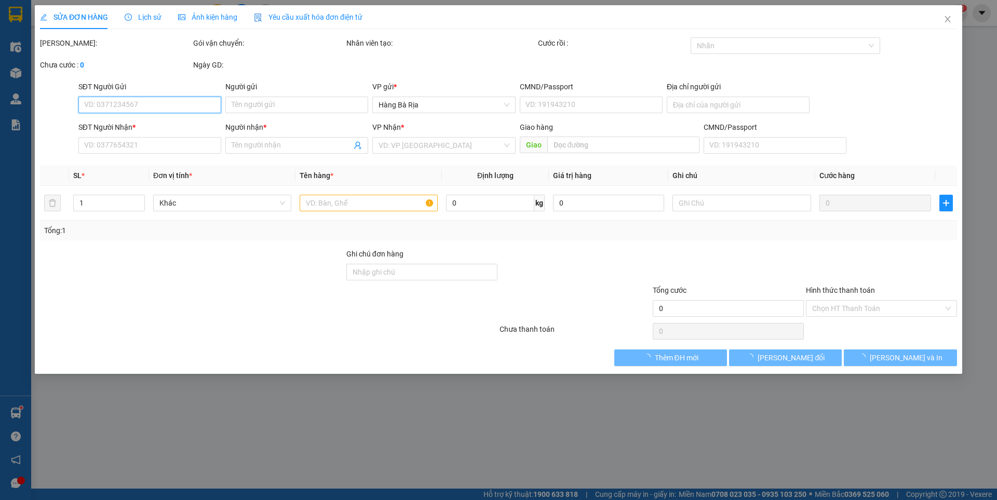
type input "TÂN"
type input "50.000"
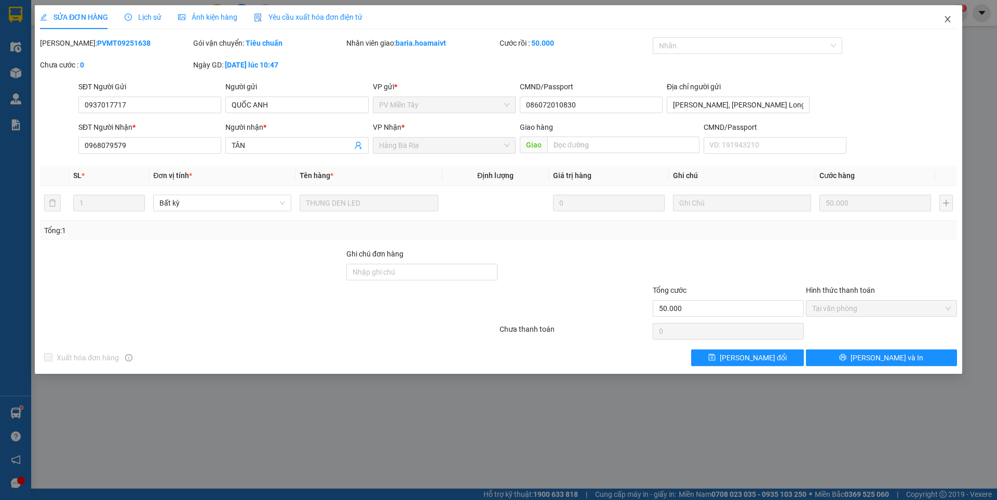
click at [947, 20] on icon "close" at bounding box center [948, 19] width 8 height 8
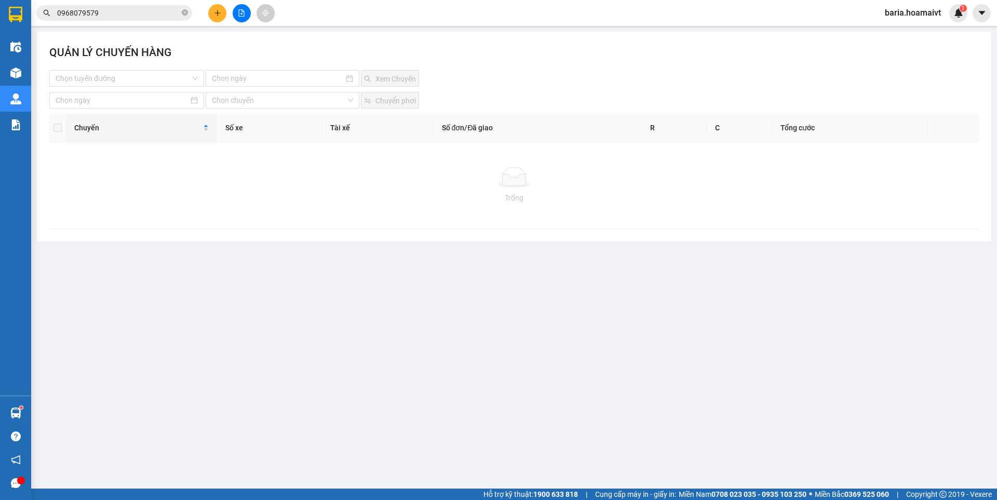
click at [134, 9] on input "0968079579" at bounding box center [118, 12] width 123 height 11
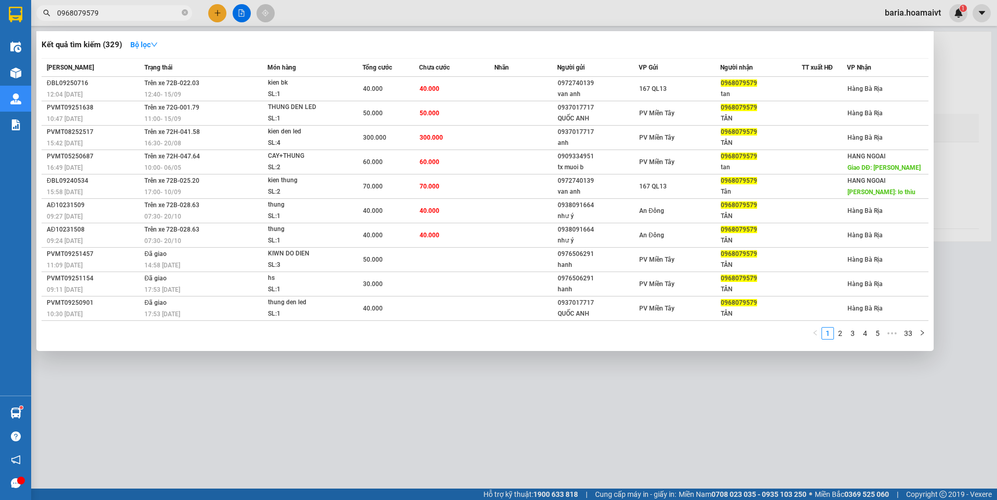
drag, startPoint x: 595, startPoint y: 377, endPoint x: 580, endPoint y: 372, distance: 15.6
click at [594, 375] on div at bounding box center [498, 250] width 997 height 500
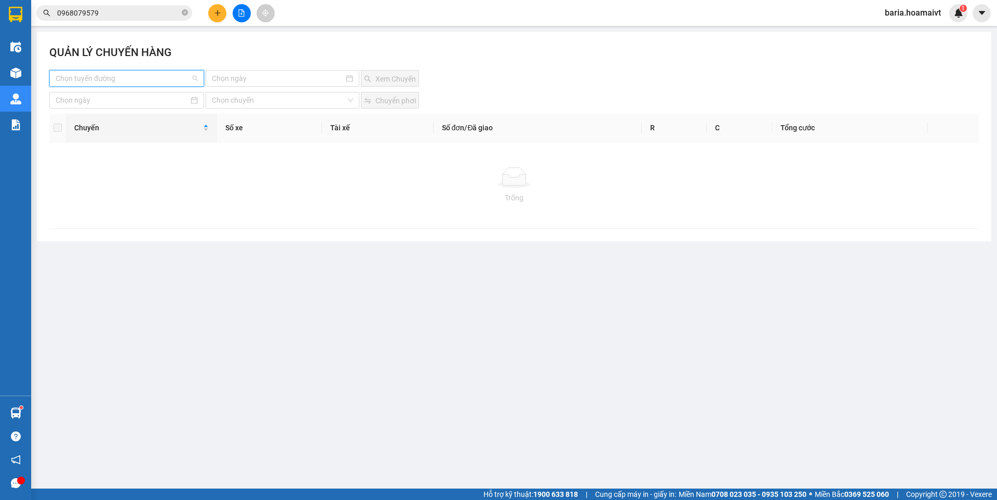
click at [170, 76] on input "search" at bounding box center [123, 79] width 135 height 16
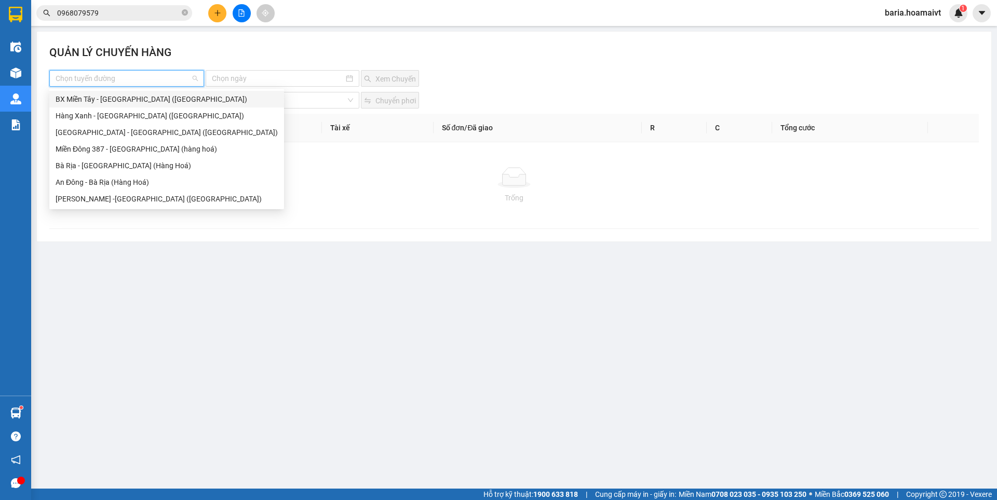
click at [121, 103] on div "BX Miền Tây - [GEOGRAPHIC_DATA] ([GEOGRAPHIC_DATA])" at bounding box center [167, 99] width 222 height 11
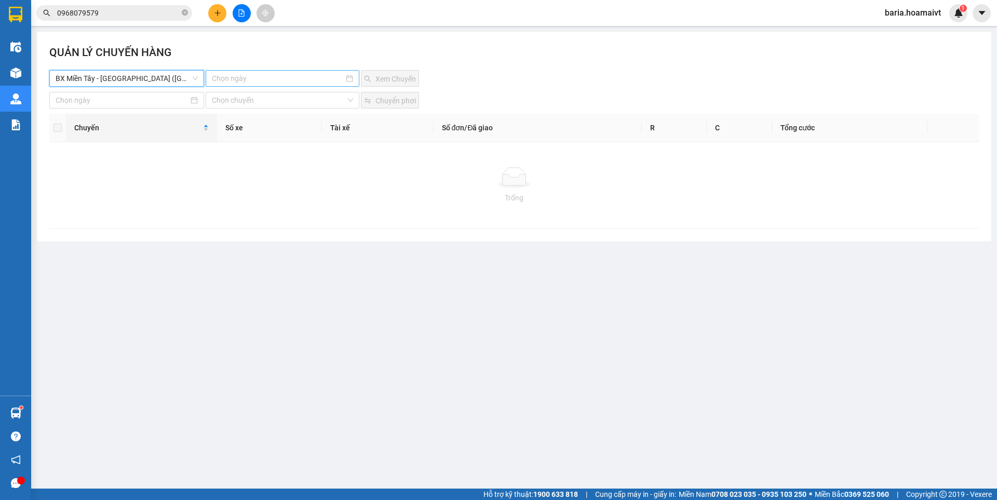
click at [250, 74] on input at bounding box center [277, 78] width 131 height 11
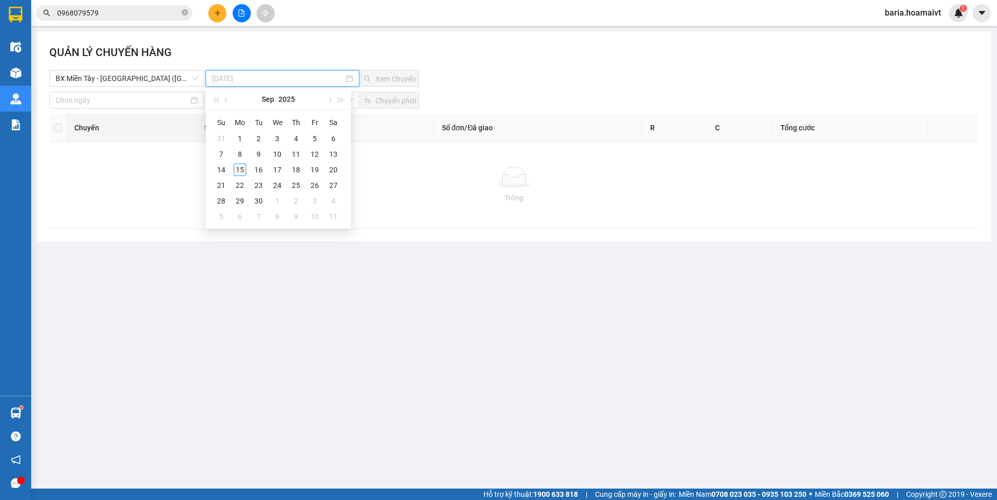
type input "[DATE]"
click at [228, 101] on span "button" at bounding box center [227, 100] width 5 height 5
type input "[DATE]"
click at [296, 188] on div "21" at bounding box center [296, 185] width 12 height 12
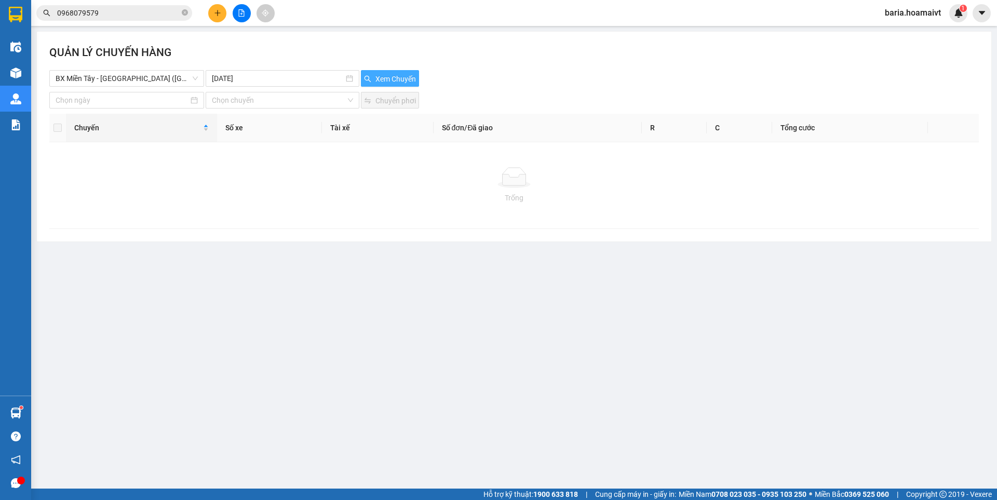
click at [382, 77] on span "Xem Chuyến" at bounding box center [396, 78] width 41 height 11
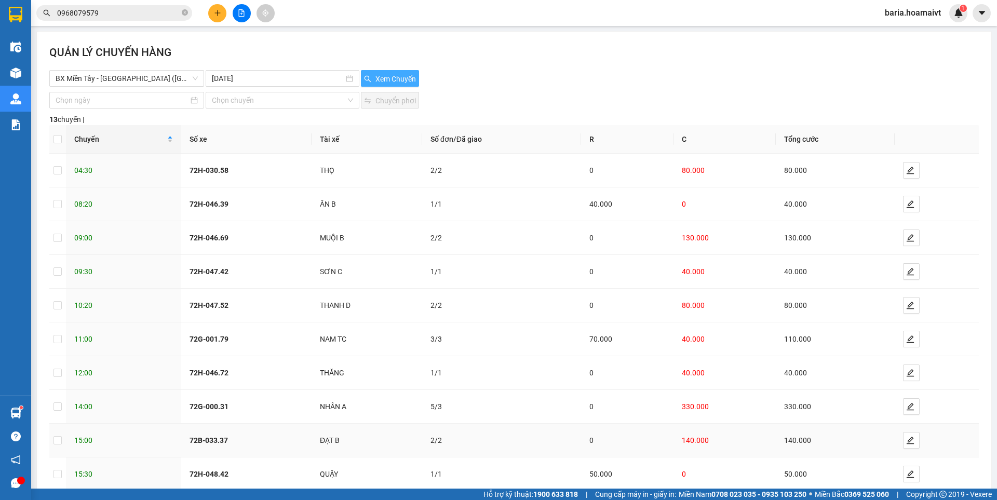
scroll to position [58, 0]
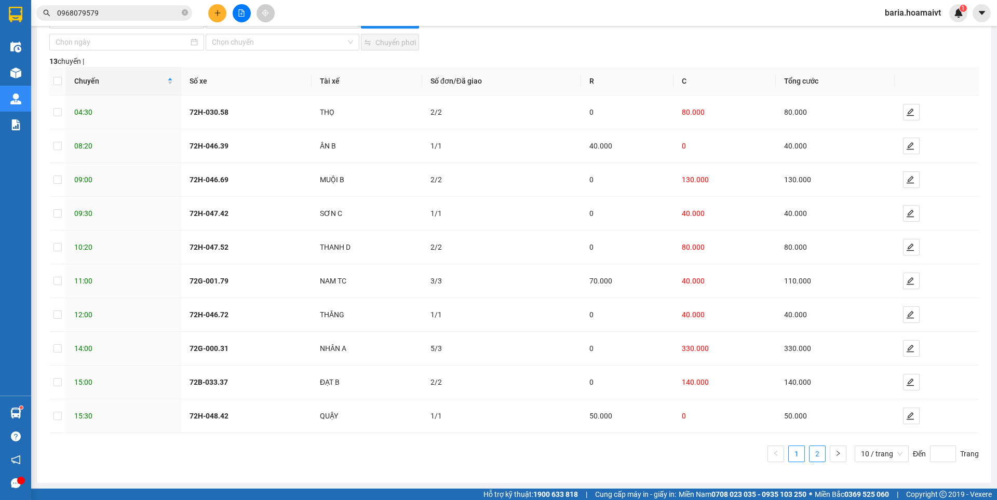
click at [810, 457] on link "2" at bounding box center [818, 454] width 16 height 16
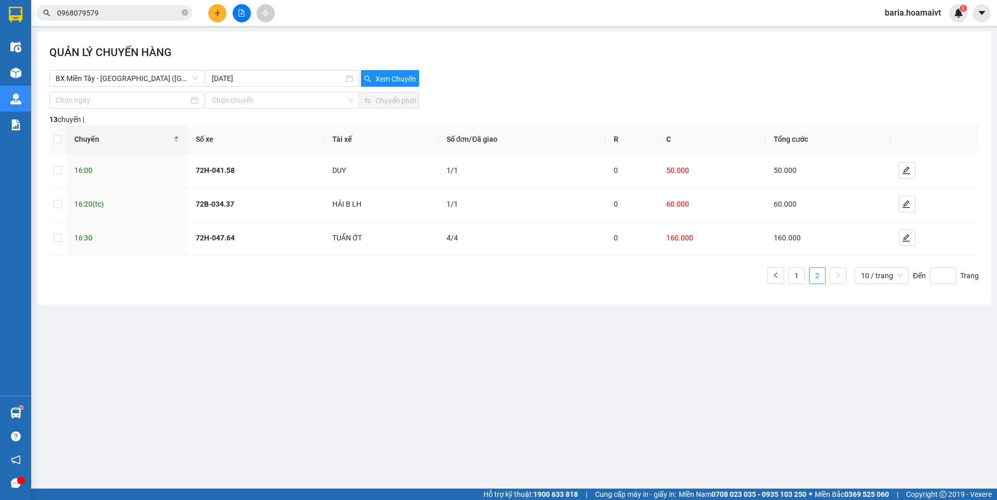
scroll to position [0, 0]
click at [257, 174] on div "72H-041.58" at bounding box center [256, 170] width 120 height 11
click at [906, 175] on button "button" at bounding box center [907, 170] width 17 height 17
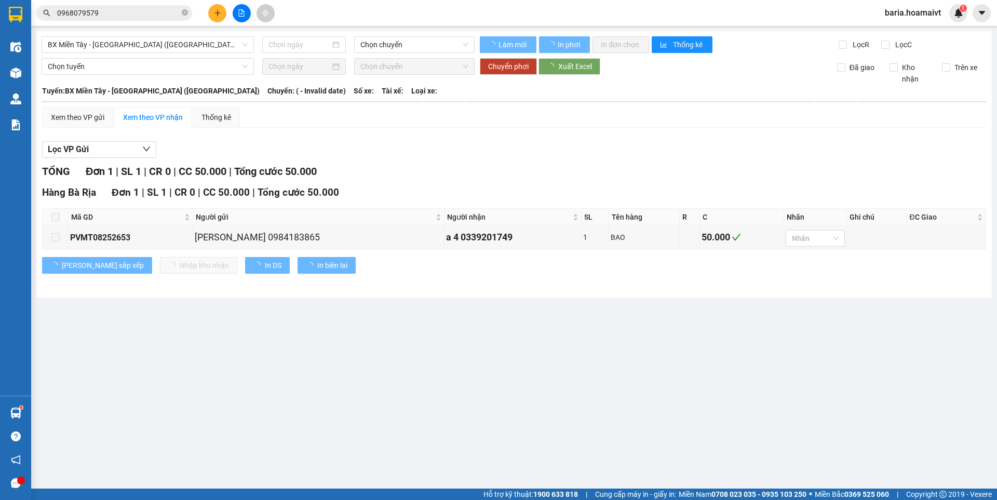
type input "[DATE]"
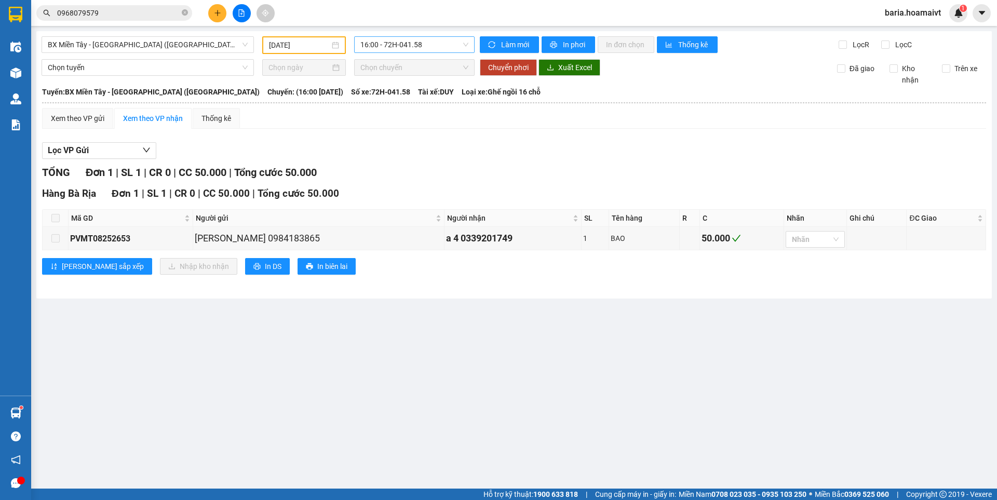
click at [410, 39] on span "16:00 - 72H-041.58" at bounding box center [414, 45] width 108 height 16
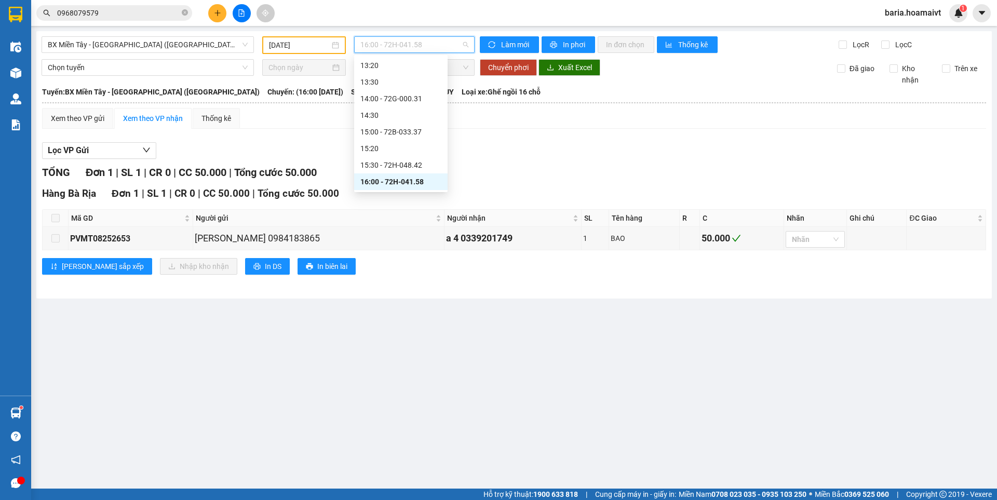
scroll to position [615, 0]
click at [422, 113] on div "16:20 (TC) - 72B-034.37" at bounding box center [400, 115] width 81 height 11
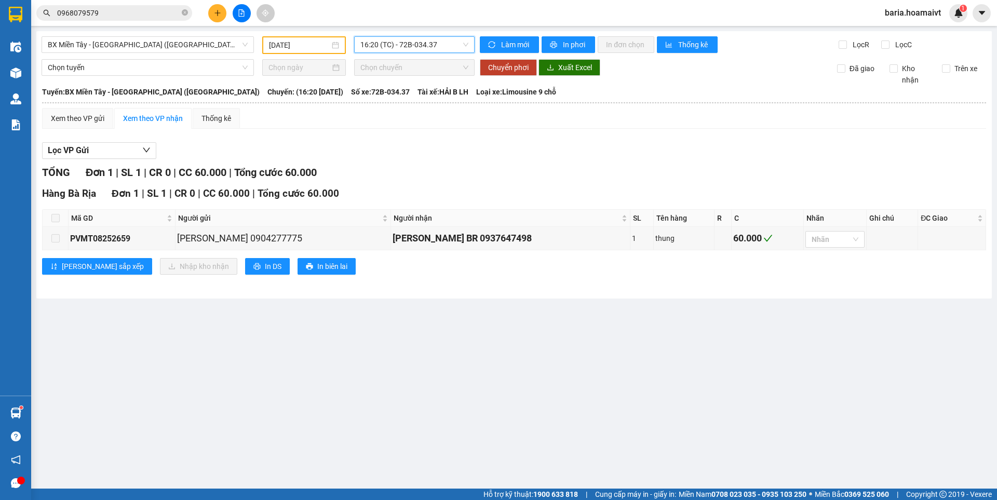
click at [418, 51] on span "16:20 (TC) - 72B-034.37" at bounding box center [414, 45] width 108 height 16
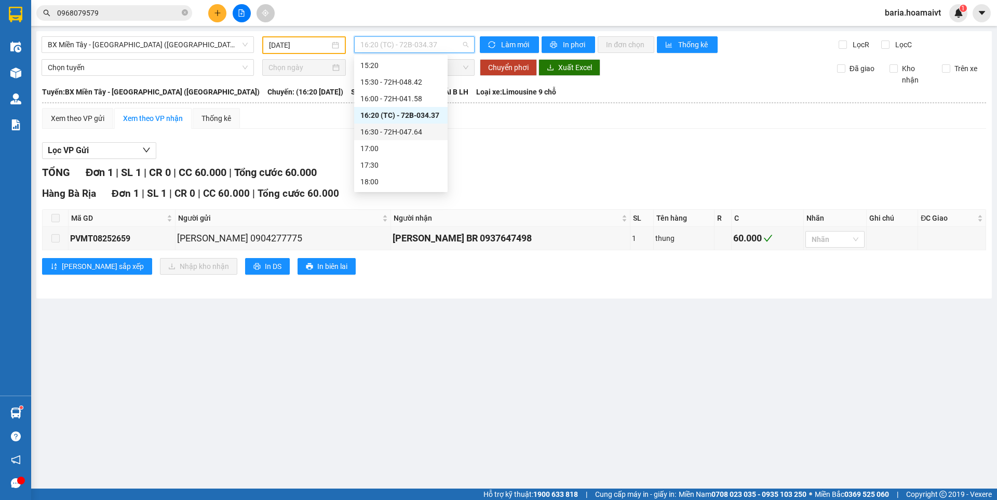
click at [408, 133] on div "16:30 - 72H-047.64" at bounding box center [400, 131] width 81 height 11
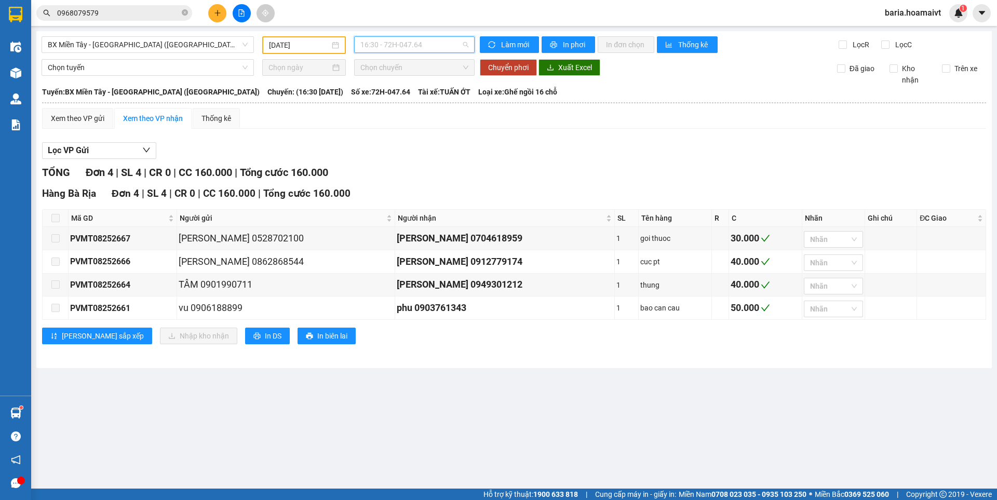
click at [449, 44] on span "16:30 - 72H-047.64" at bounding box center [414, 45] width 108 height 16
click at [424, 98] on div "04:30 - 72H-030.58" at bounding box center [400, 98] width 81 height 11
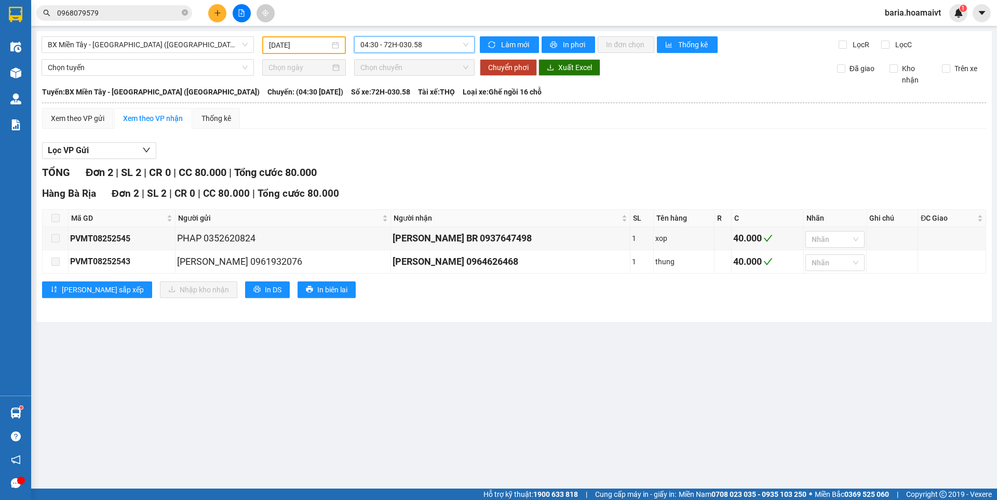
click at [453, 44] on span "04:30 - 72H-030.58" at bounding box center [414, 45] width 108 height 16
click at [415, 114] on div "08:20 - 72H-046.39" at bounding box center [400, 108] width 81 height 11
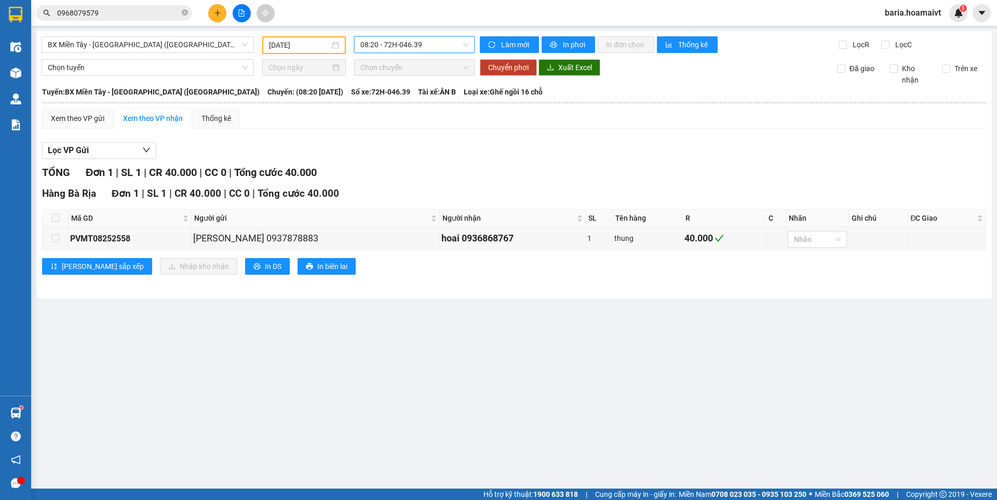
click at [439, 49] on span "08:20 - 72H-046.39" at bounding box center [414, 45] width 108 height 16
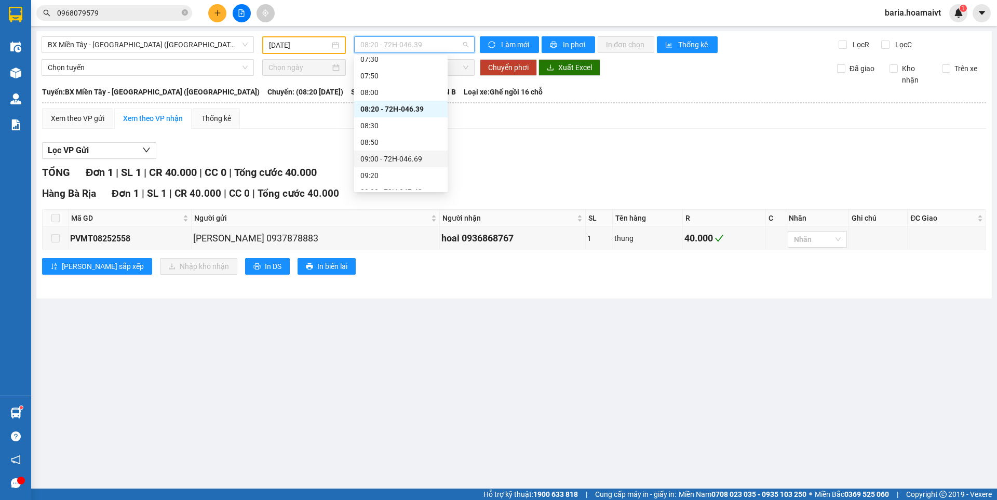
click at [418, 158] on div "09:00 - 72H-046.69" at bounding box center [400, 158] width 81 height 11
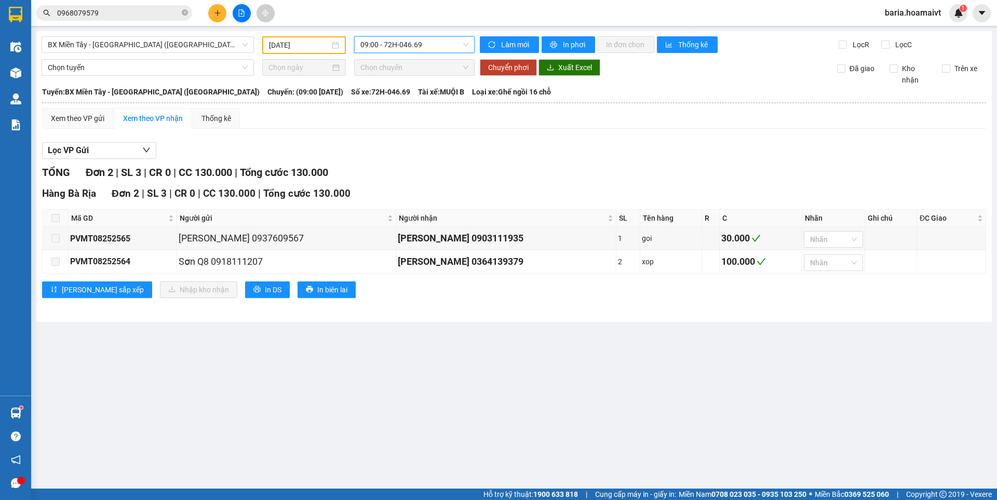
click at [440, 44] on span "09:00 - 72H-046.69" at bounding box center [414, 45] width 108 height 16
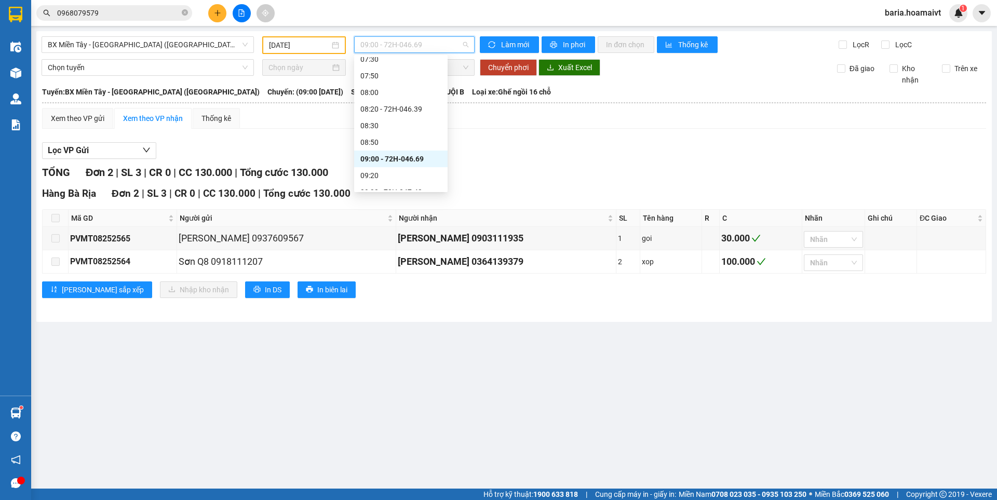
scroll to position [208, 0]
click at [417, 144] on div "09:30 - 72H-047.42" at bounding box center [400, 140] width 81 height 11
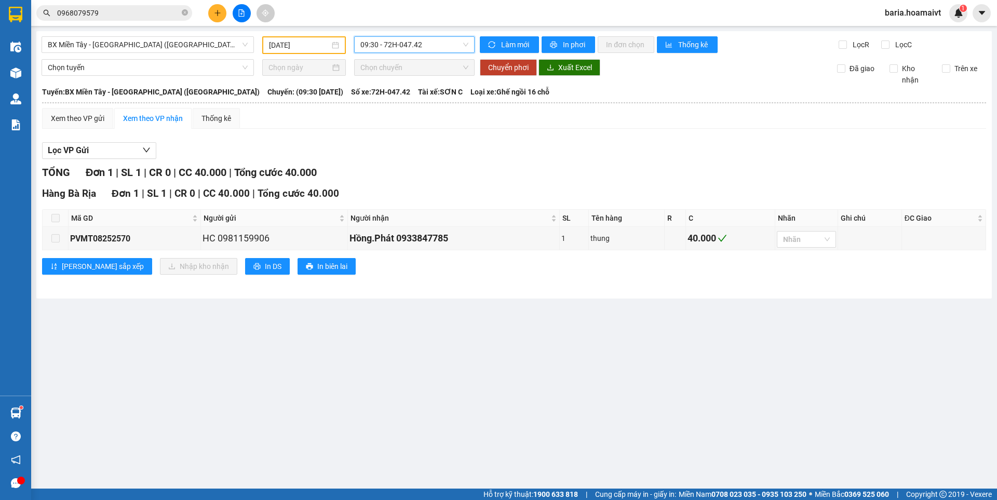
click at [442, 46] on span "09:30 - 72H-047.42" at bounding box center [414, 45] width 108 height 16
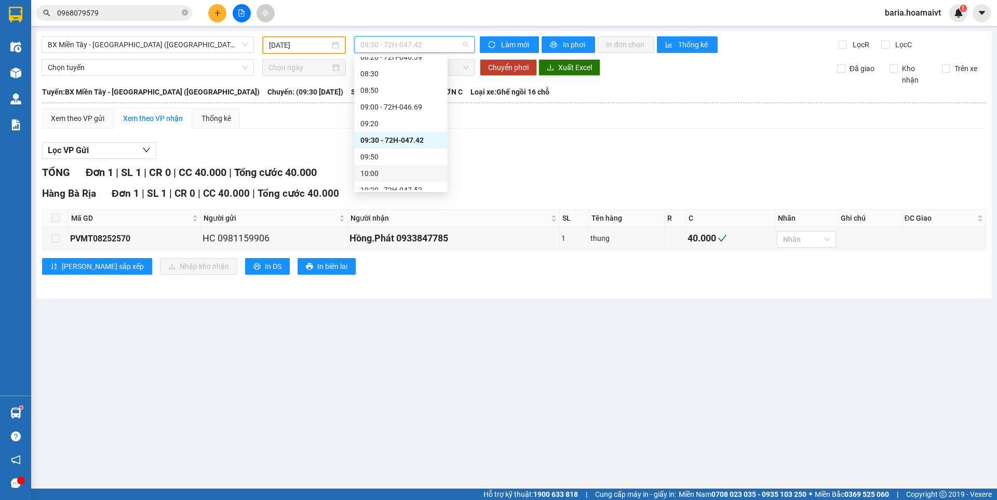
scroll to position [260, 0]
click at [420, 140] on div "10:20 - 72H-047.52" at bounding box center [400, 137] width 81 height 11
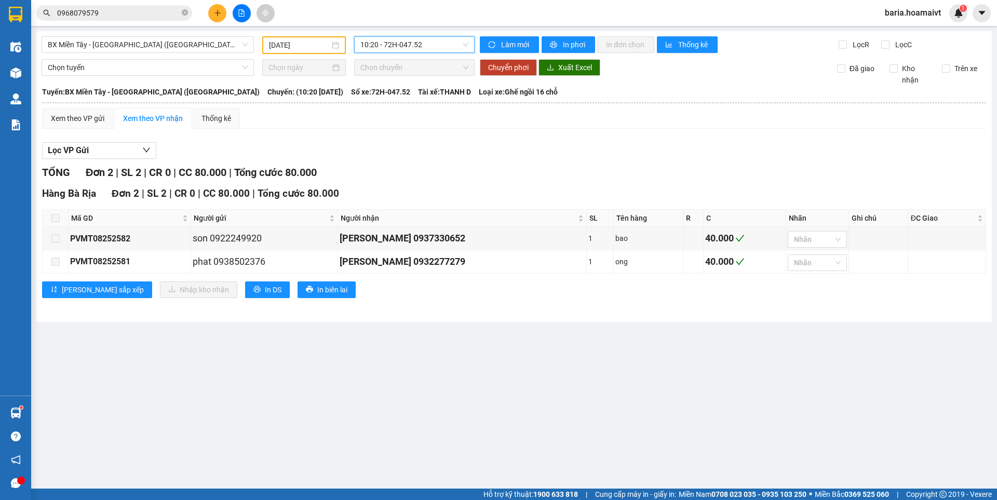
click at [426, 44] on span "10:20 - 72H-047.52" at bounding box center [414, 45] width 108 height 16
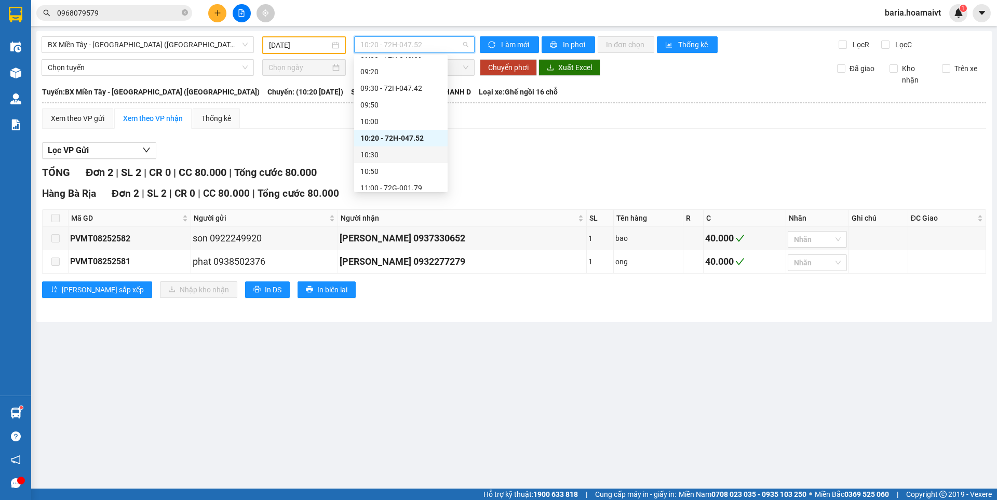
scroll to position [312, 0]
click at [413, 137] on div "11:00 - 72G-001.79" at bounding box center [400, 135] width 81 height 11
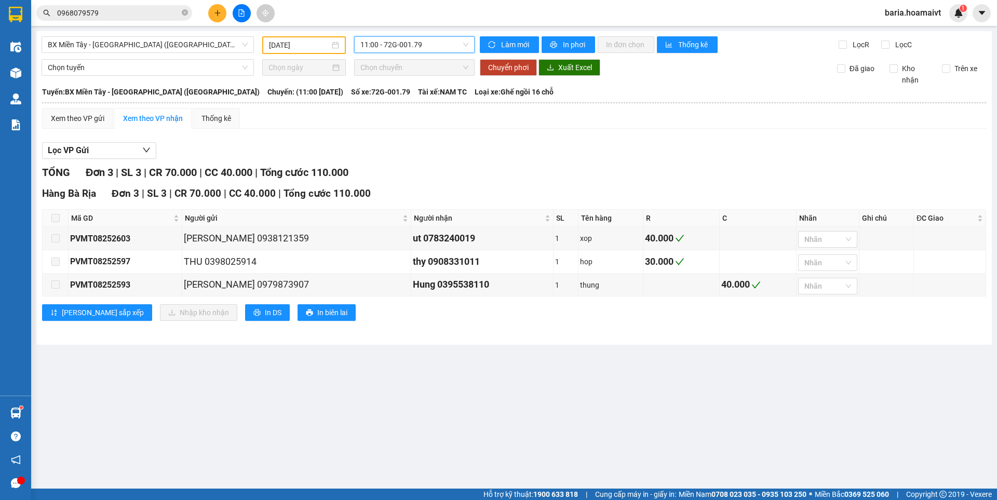
click at [419, 44] on span "11:00 - 72G-001.79" at bounding box center [414, 45] width 108 height 16
click at [415, 101] on div "12:00 - 72H-046.72" at bounding box center [400, 98] width 81 height 11
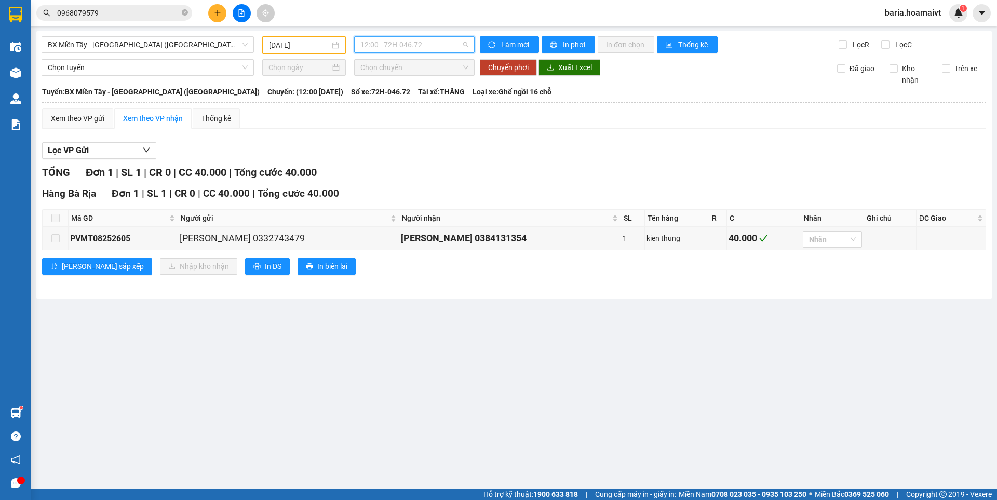
click at [425, 46] on span "12:00 - 72H-046.72" at bounding box center [414, 45] width 108 height 16
click at [408, 161] on div "14:00 - 72G-000.31" at bounding box center [400, 162] width 81 height 11
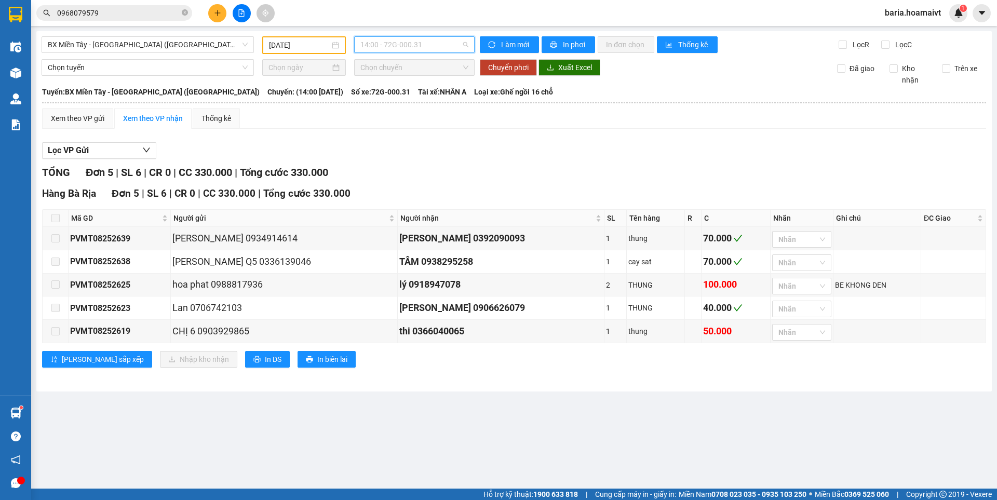
click at [414, 43] on span "14:00 - 72G-000.31" at bounding box center [414, 45] width 108 height 16
click at [130, 10] on input "0968079579" at bounding box center [118, 12] width 123 height 11
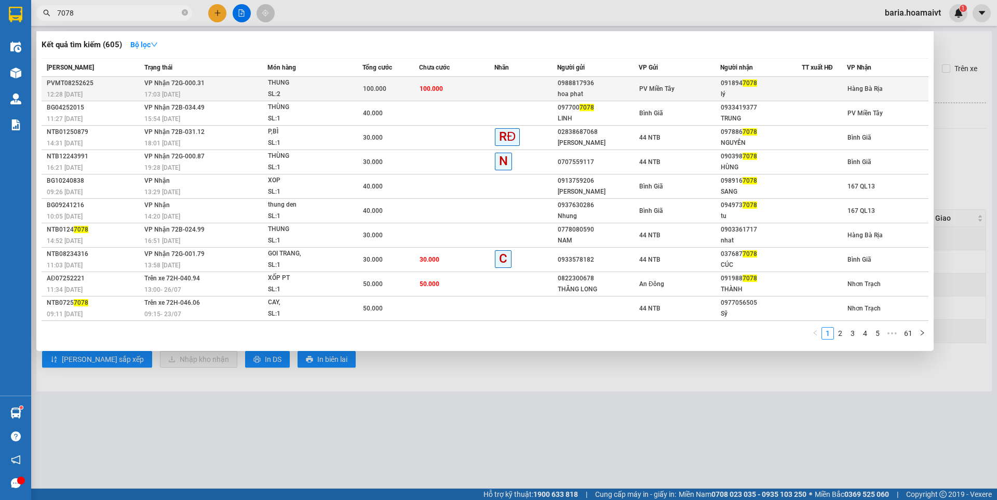
type input "7078"
click at [760, 90] on div "lý" at bounding box center [761, 94] width 81 height 11
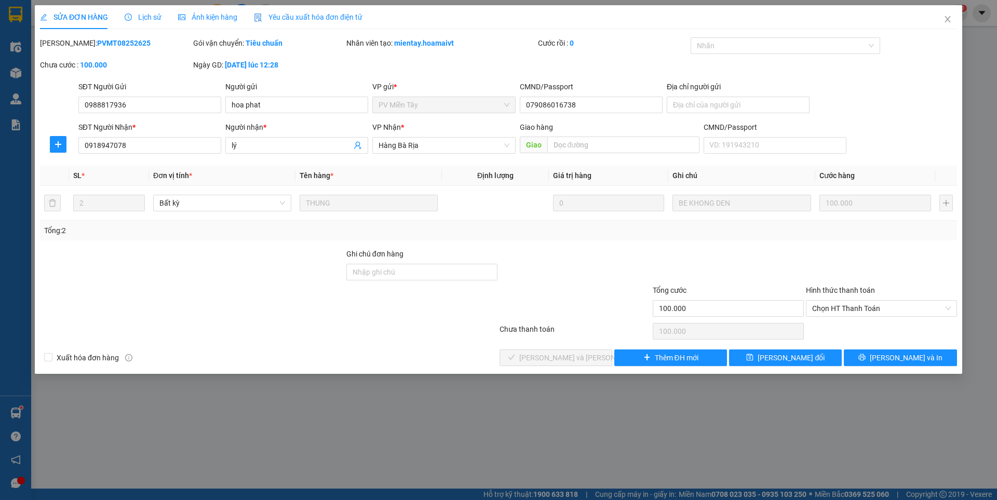
type input "0988817936"
type input "hoa phat"
type input "079086016738"
type input "0918947078"
type input "lý"
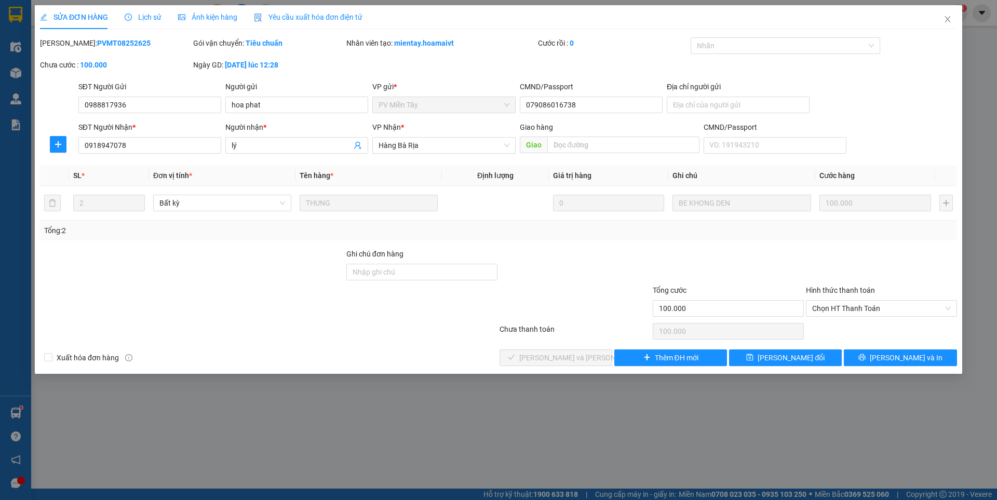
type input "100.000"
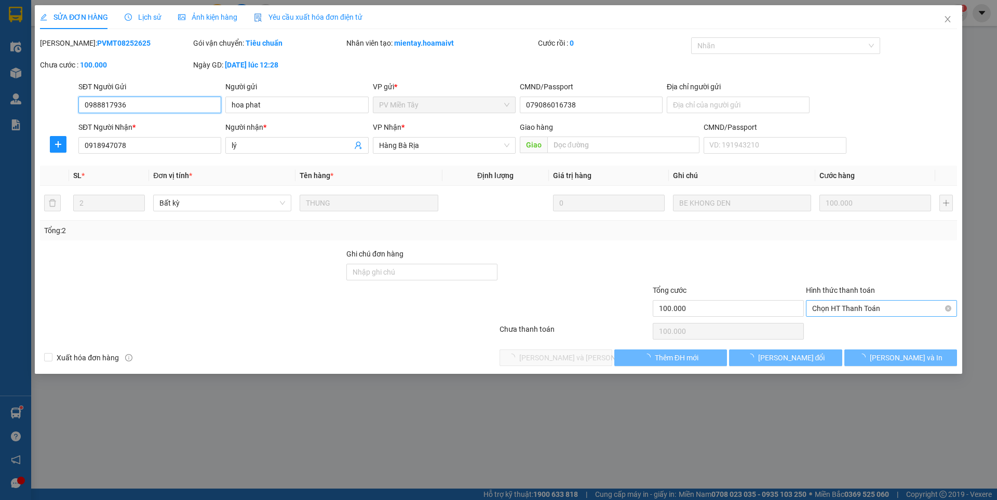
click at [853, 311] on span "Chọn HT Thanh Toán" at bounding box center [881, 309] width 139 height 16
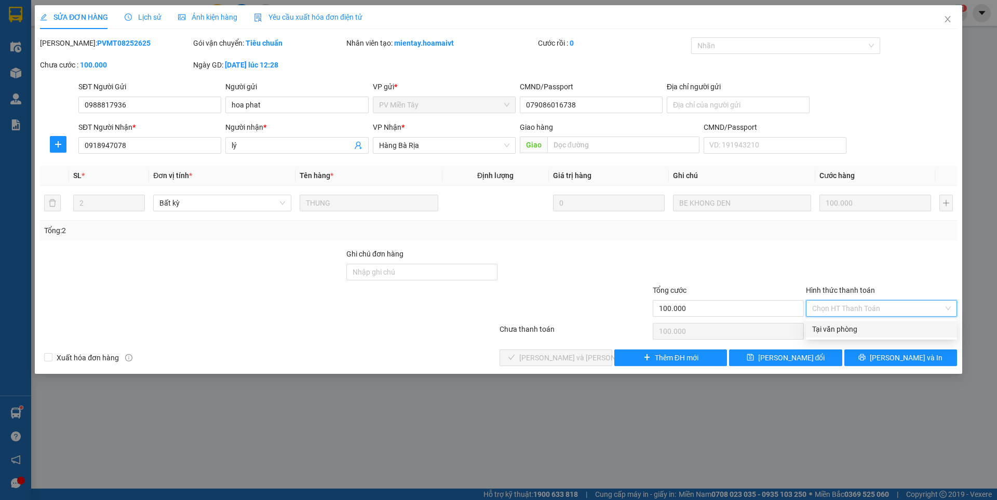
click at [841, 329] on div "Tại văn phòng" at bounding box center [881, 329] width 139 height 11
type input "0"
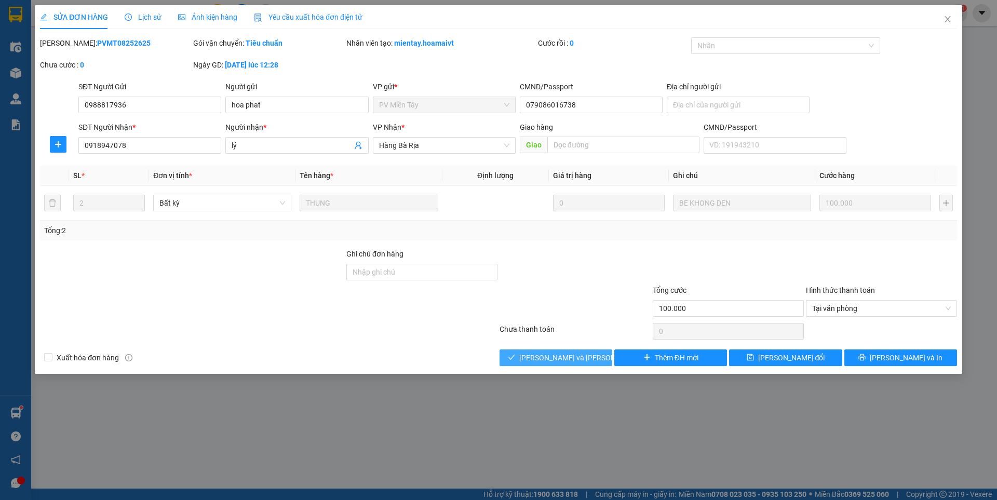
click at [577, 362] on span "[PERSON_NAME] và [PERSON_NAME] hàng" at bounding box center [589, 357] width 140 height 11
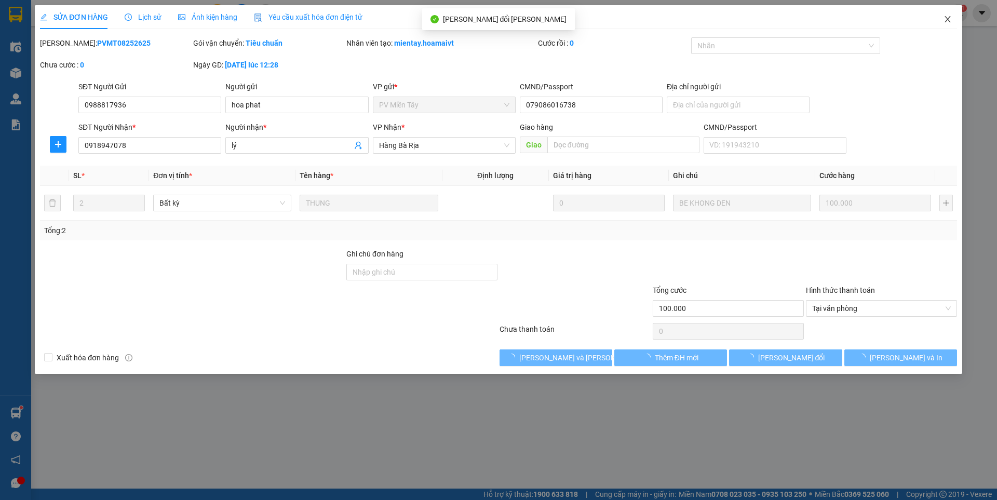
click at [949, 20] on icon "close" at bounding box center [948, 19] width 8 height 8
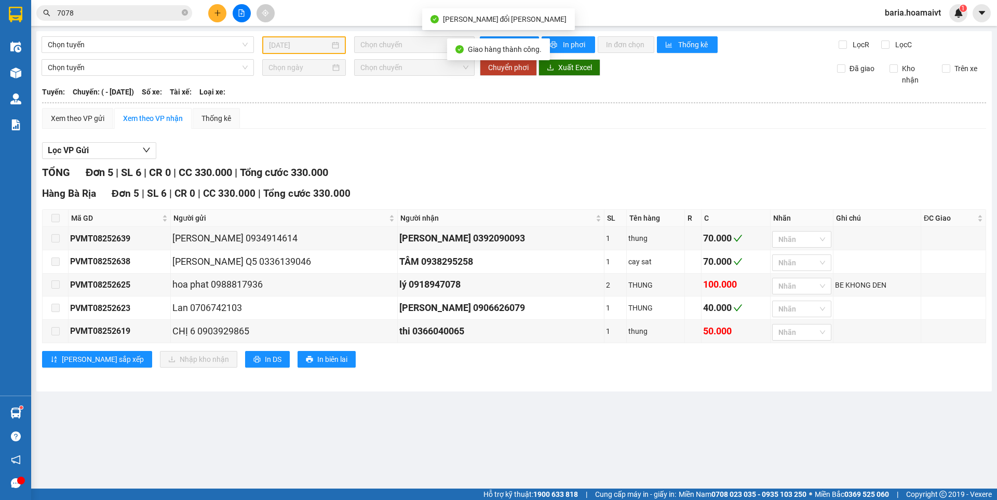
click at [127, 8] on input "7078" at bounding box center [118, 12] width 123 height 11
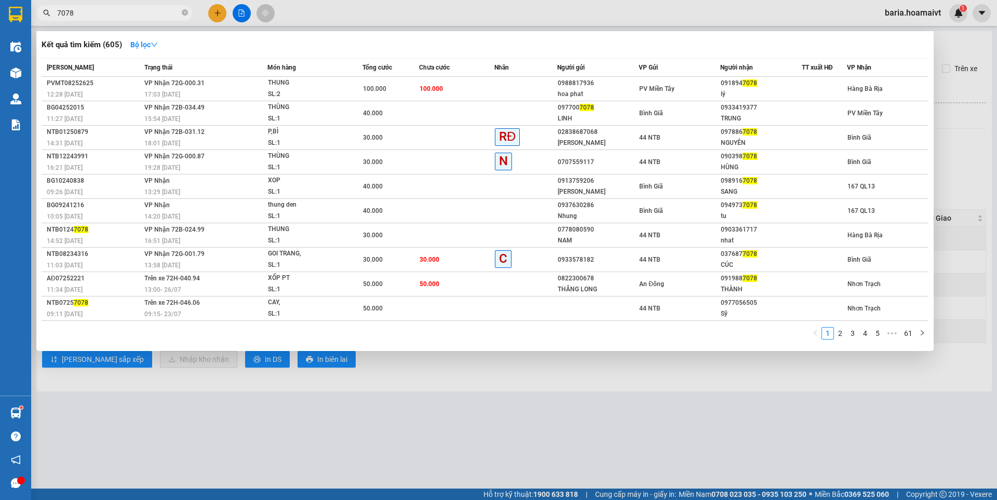
click at [436, 431] on div at bounding box center [498, 250] width 997 height 500
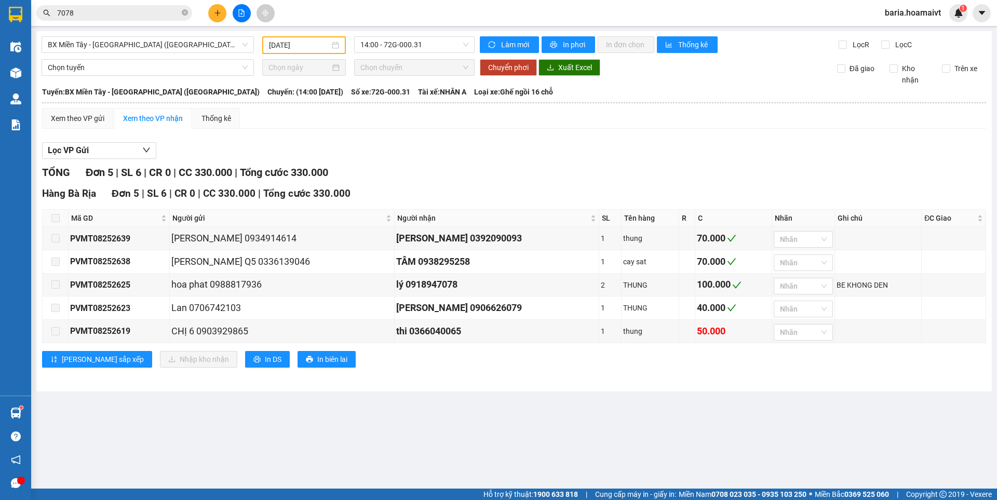
click at [126, 13] on input "7078" at bounding box center [118, 12] width 123 height 11
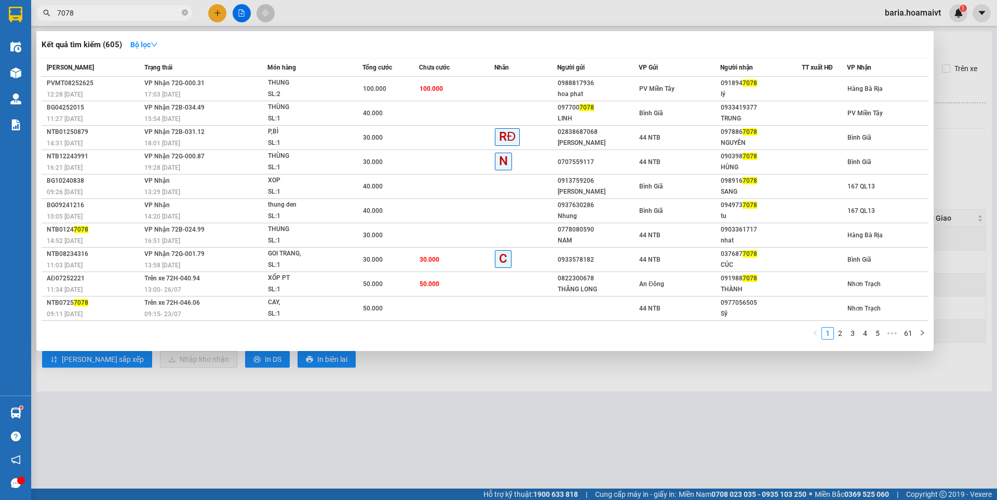
click at [126, 13] on input "7078" at bounding box center [118, 12] width 123 height 11
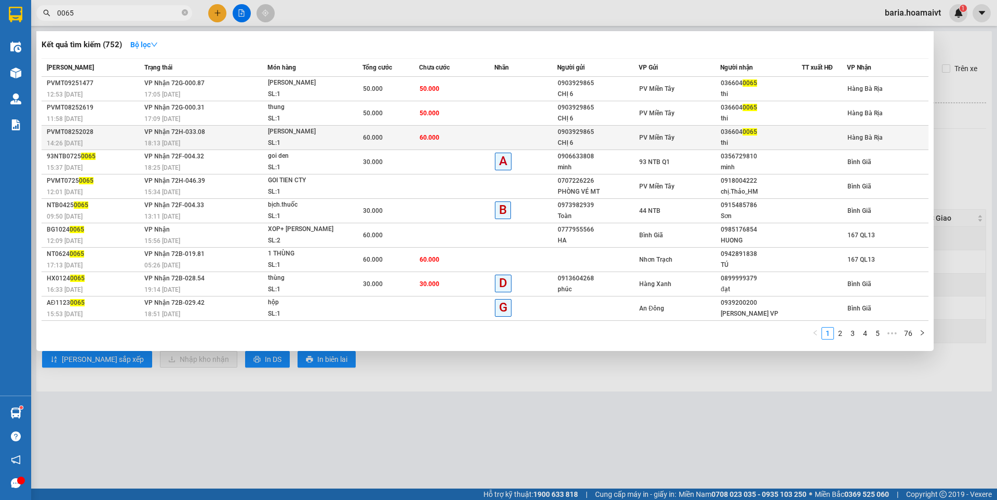
type input "0065"
click at [760, 139] on div "thi" at bounding box center [761, 143] width 81 height 11
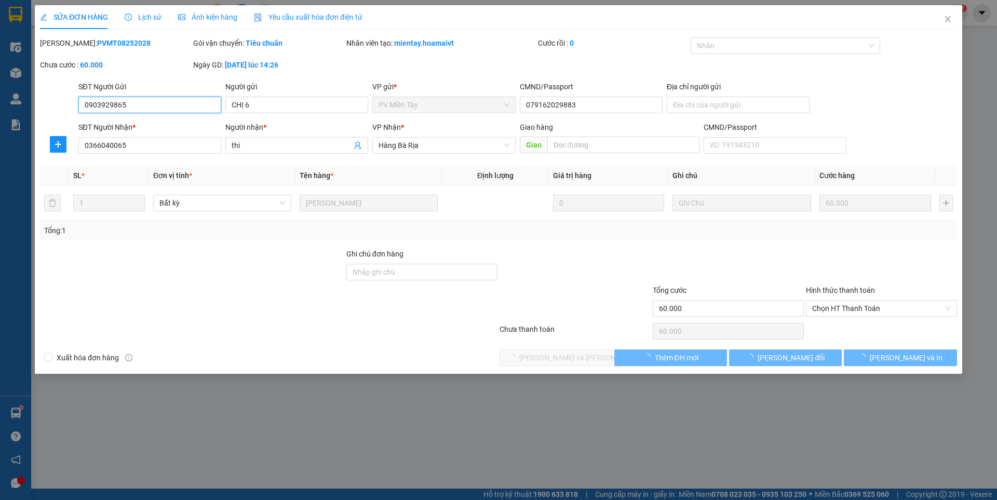
type input "0903929865"
type input "CHỊ 6"
type input "079162029883"
type input "0366040065"
type input "thi"
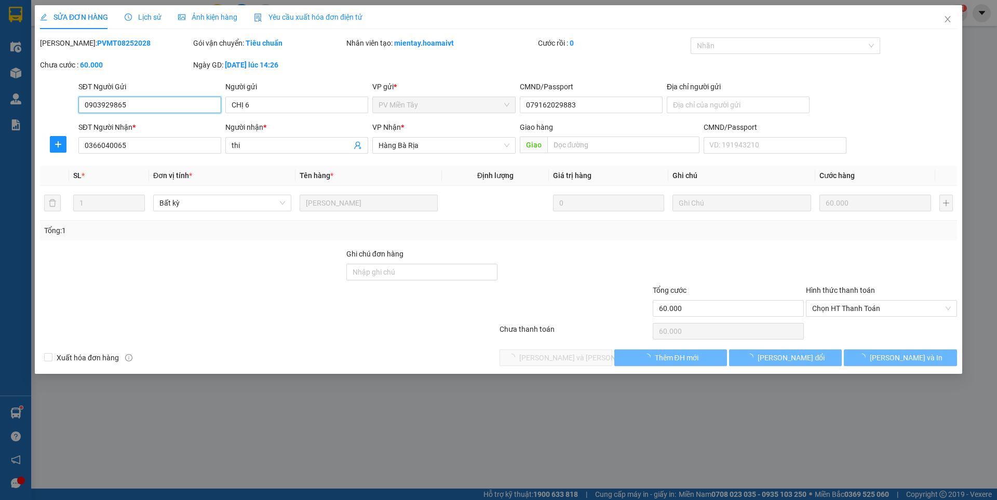
type input "60.000"
click at [843, 310] on div "SỬA ĐƠN HÀNG Lịch sử [PERSON_NAME] hàng Yêu cầu xuất [PERSON_NAME] điện tử Tota…" at bounding box center [498, 250] width 997 height 500
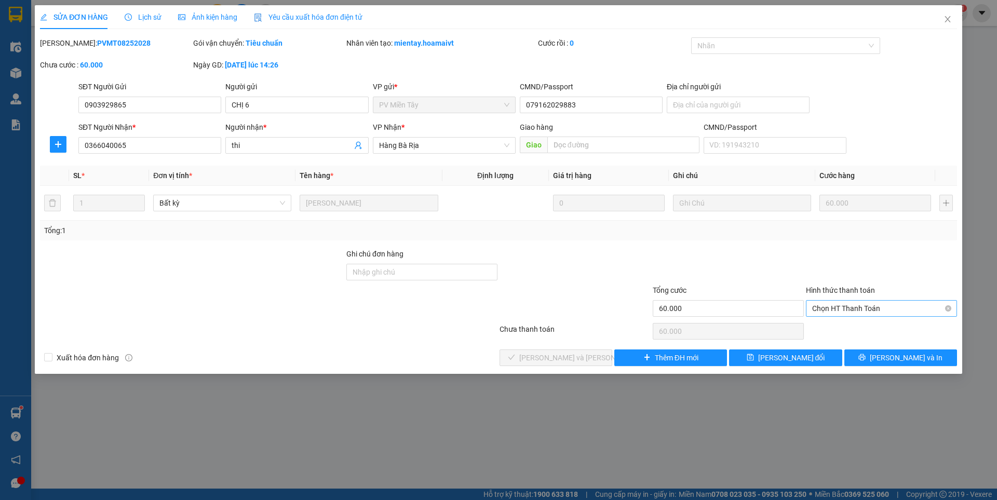
click at [847, 306] on span "Chọn HT Thanh Toán" at bounding box center [881, 309] width 139 height 16
click at [840, 333] on div "Tại văn phòng" at bounding box center [881, 329] width 139 height 11
type input "0"
click at [567, 355] on span "[PERSON_NAME] và [PERSON_NAME] hàng" at bounding box center [589, 357] width 140 height 11
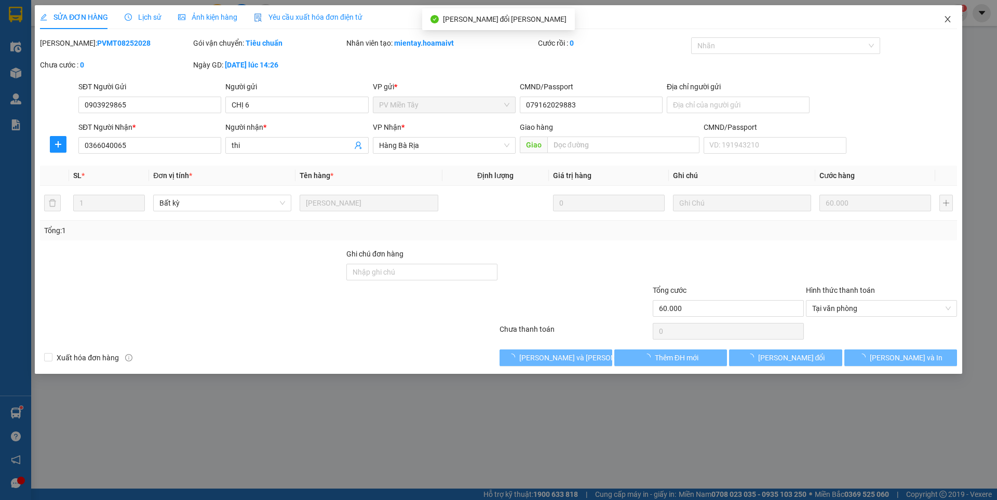
click at [950, 21] on icon "close" at bounding box center [948, 19] width 6 height 6
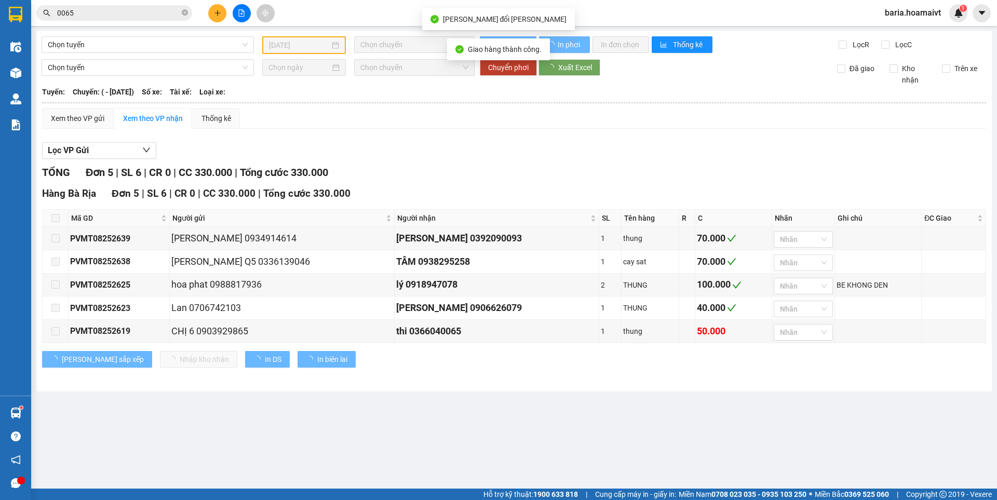
click at [131, 7] on input "0065" at bounding box center [118, 12] width 123 height 11
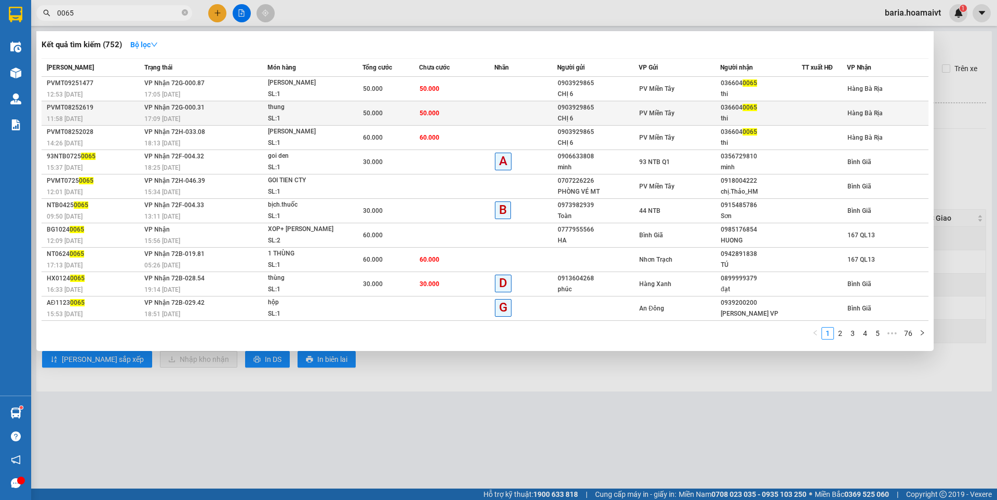
click at [739, 117] on div "thi" at bounding box center [761, 118] width 81 height 11
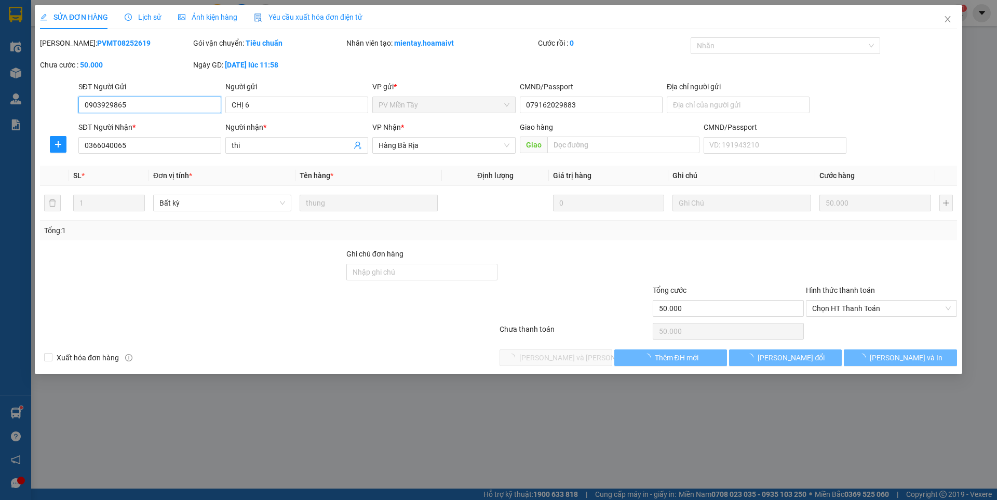
type input "0903929865"
type input "CHỊ 6"
type input "079162029883"
type input "0366040065"
type input "thi"
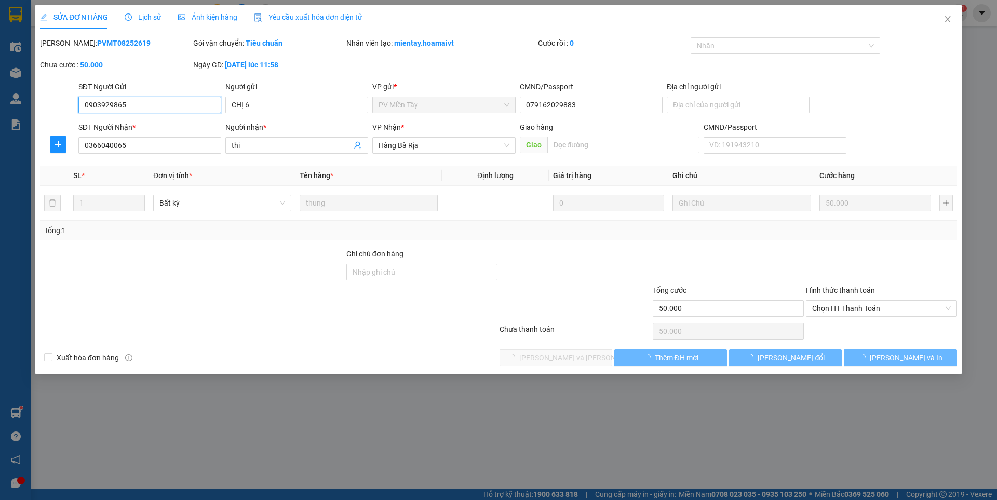
type input "50.000"
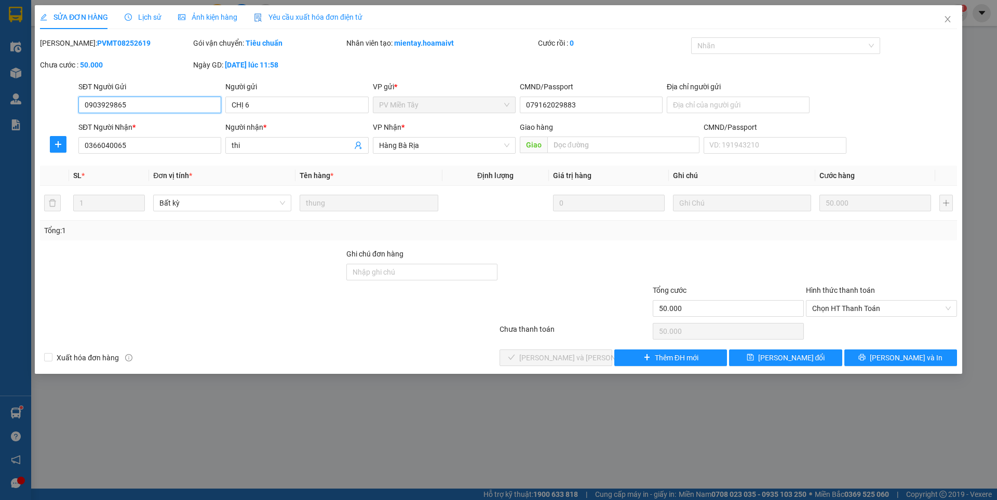
click at [839, 305] on span "Chọn HT Thanh Toán" at bounding box center [881, 309] width 139 height 16
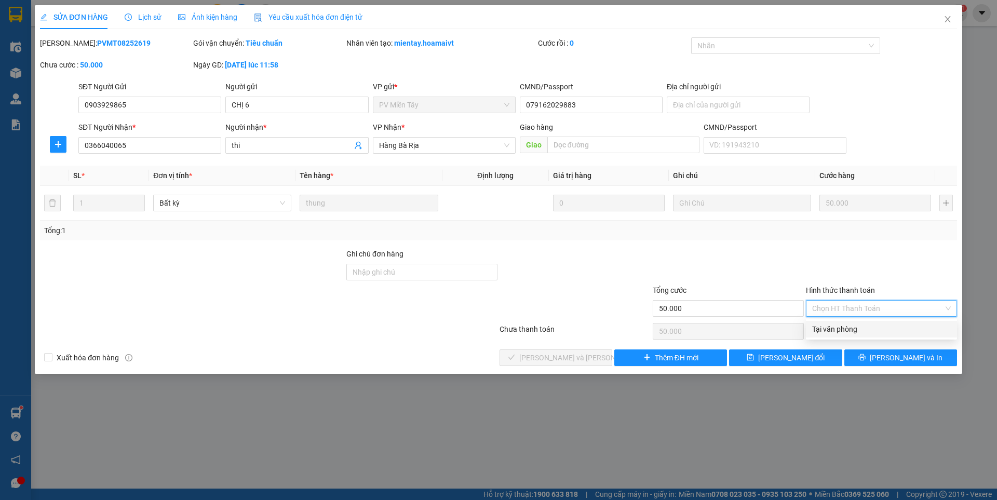
click at [831, 331] on div "Tại văn phòng" at bounding box center [881, 329] width 139 height 11
type input "0"
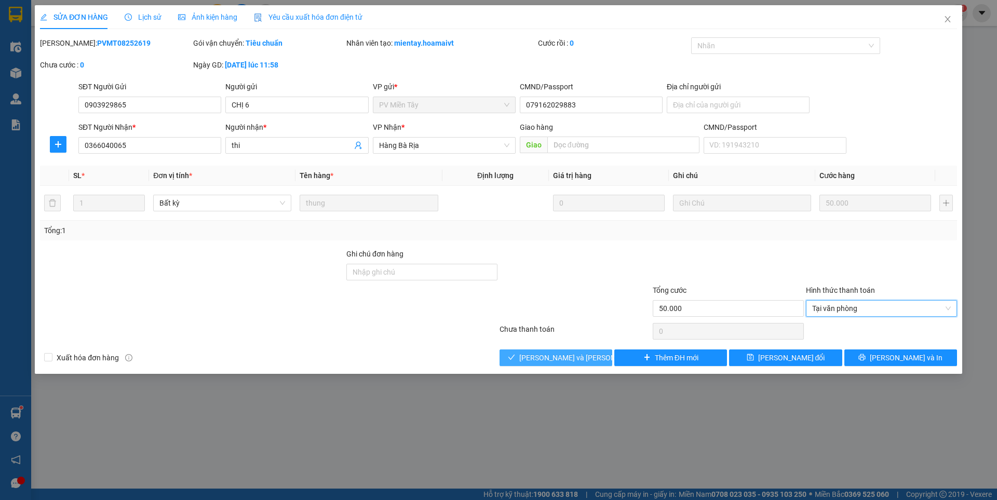
click at [593, 359] on button "[PERSON_NAME] và [PERSON_NAME] hàng" at bounding box center [556, 358] width 113 height 17
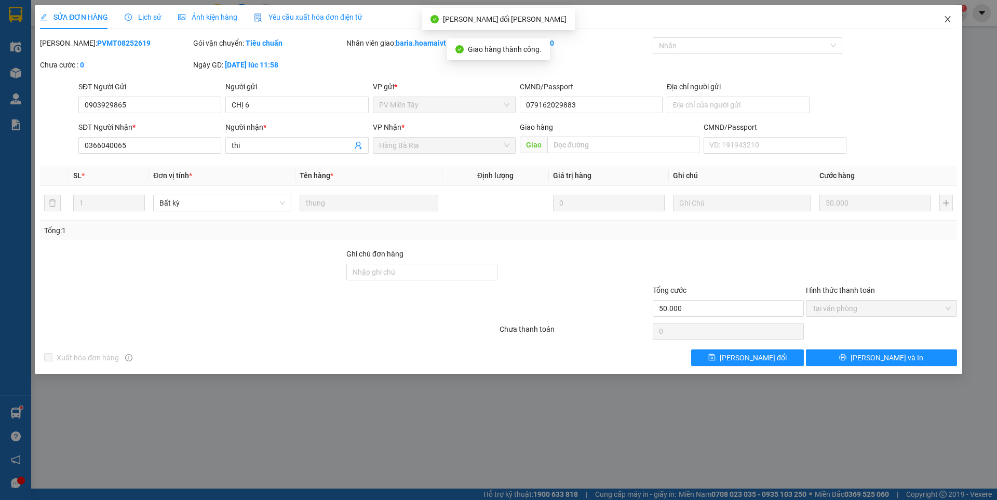
click at [945, 21] on icon "close" at bounding box center [948, 19] width 8 height 8
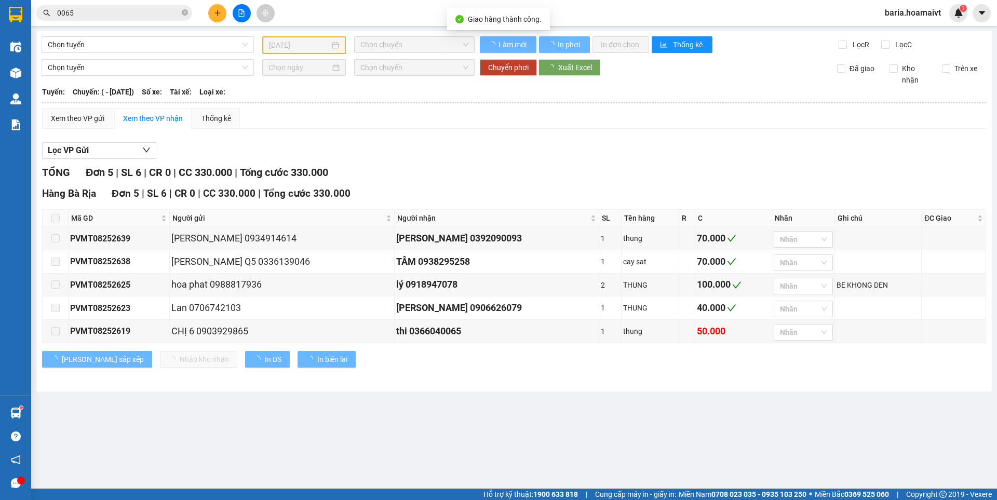
click at [126, 10] on input "0065" at bounding box center [118, 12] width 123 height 11
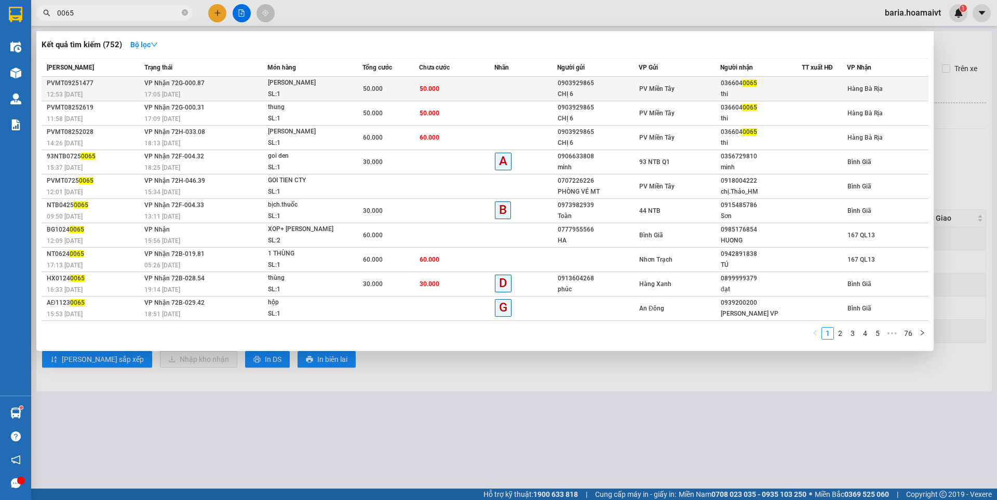
click at [702, 94] on div "PV Miền Tây" at bounding box center [679, 88] width 81 height 11
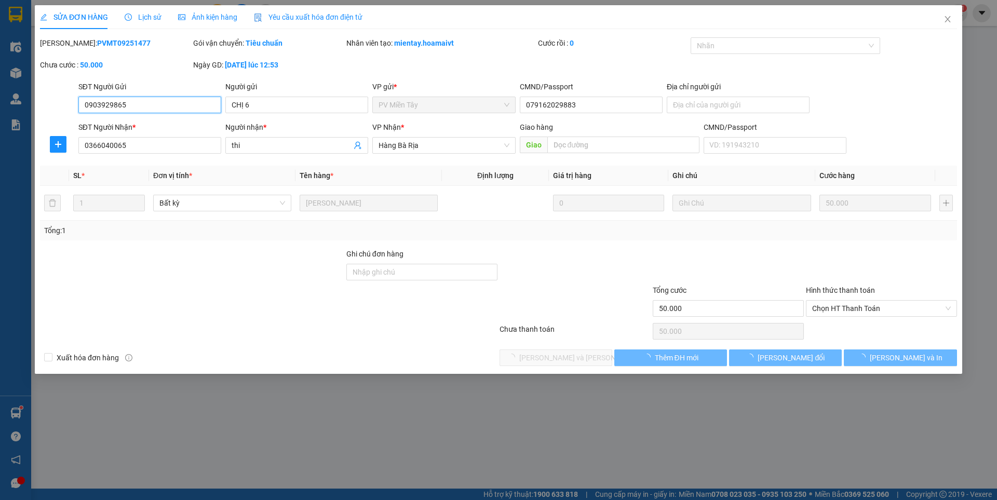
type input "0903929865"
type input "CHỊ 6"
type input "079162029883"
type input "0366040065"
type input "thi"
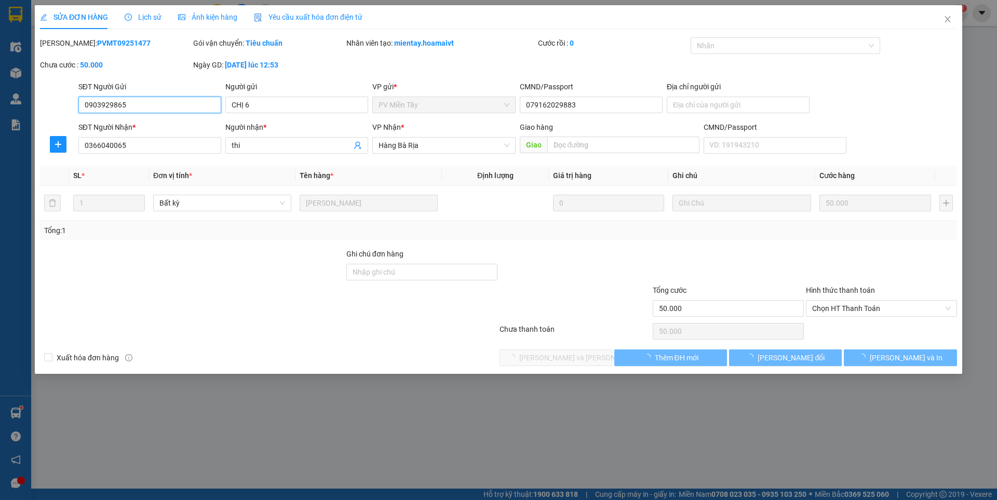
type input "50.000"
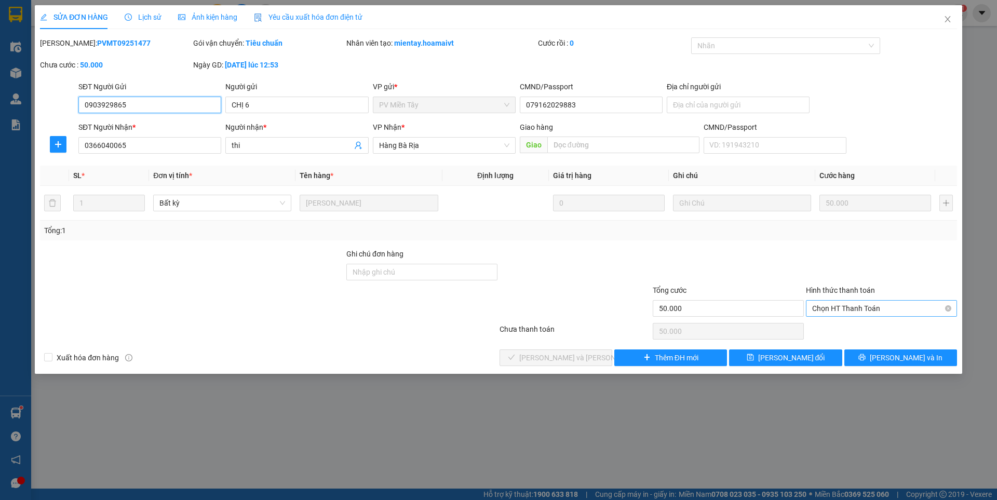
click at [852, 308] on span "Chọn HT Thanh Toán" at bounding box center [881, 309] width 139 height 16
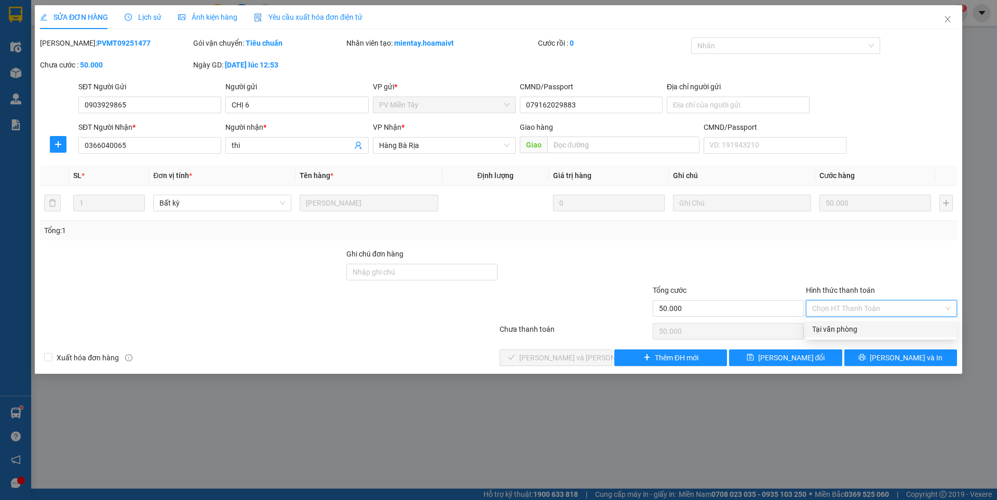
drag, startPoint x: 838, startPoint y: 329, endPoint x: 555, endPoint y: 376, distance: 286.9
click at [835, 329] on div "Tại văn phòng" at bounding box center [881, 329] width 139 height 11
type input "0"
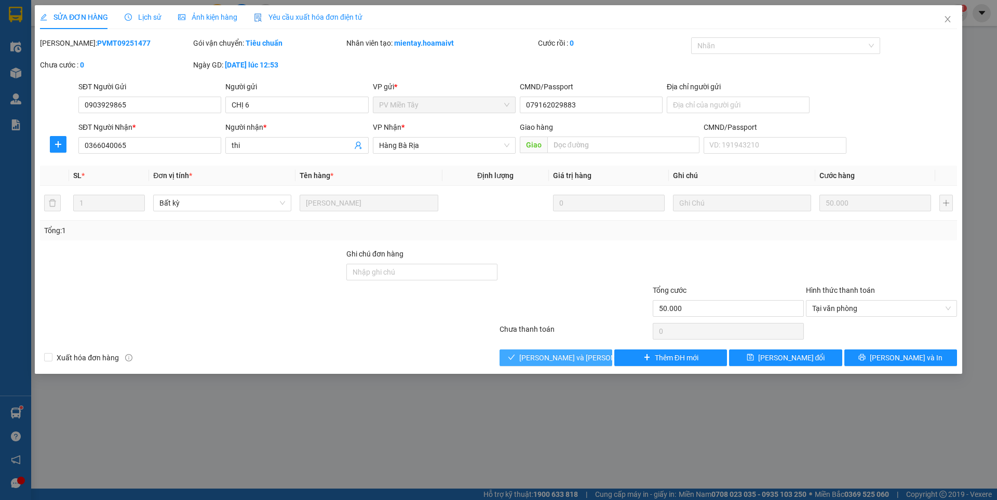
click at [554, 356] on span "[PERSON_NAME] và [PERSON_NAME] hàng" at bounding box center [589, 357] width 140 height 11
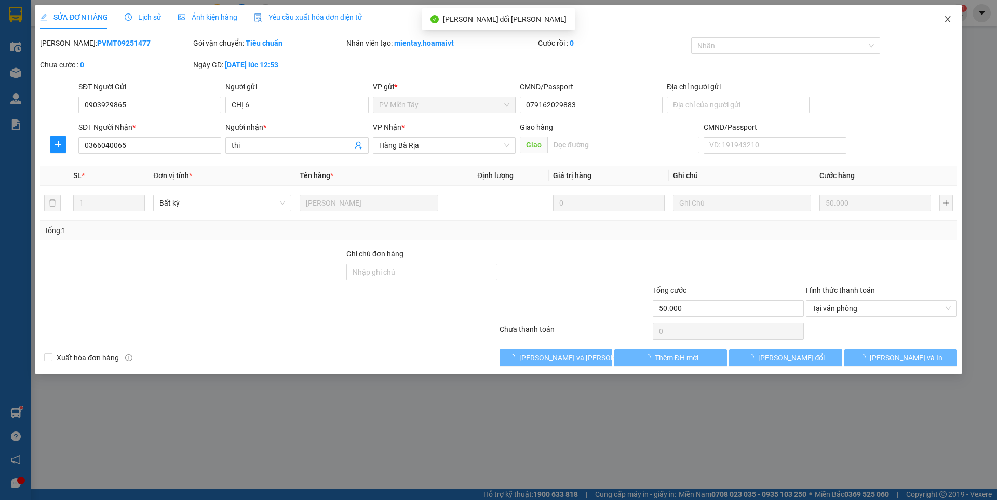
click at [950, 19] on icon "close" at bounding box center [948, 19] width 8 height 8
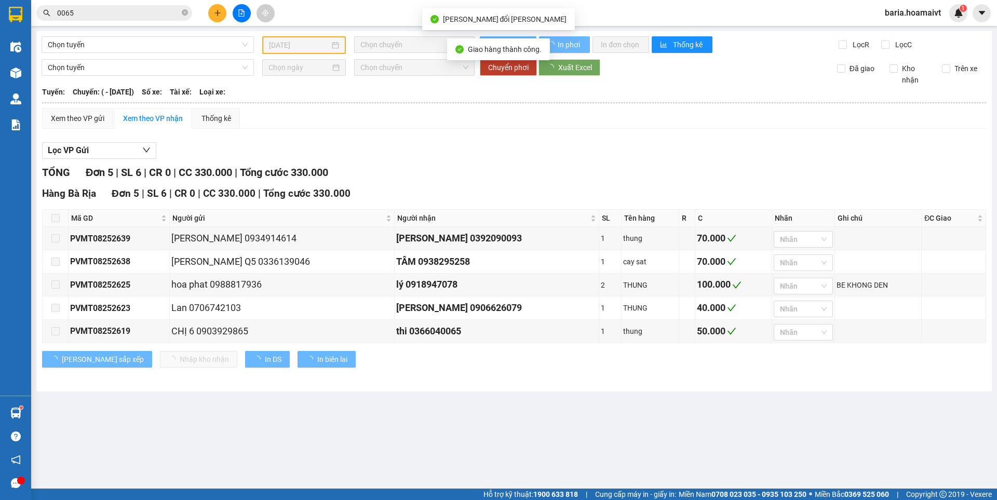
drag, startPoint x: 510, startPoint y: 416, endPoint x: 516, endPoint y: 413, distance: 7.0
click at [510, 416] on main "[PERSON_NAME] [DATE] Chọn [PERSON_NAME] mới In phơi In [PERSON_NAME] Thống kê L…" at bounding box center [498, 244] width 997 height 489
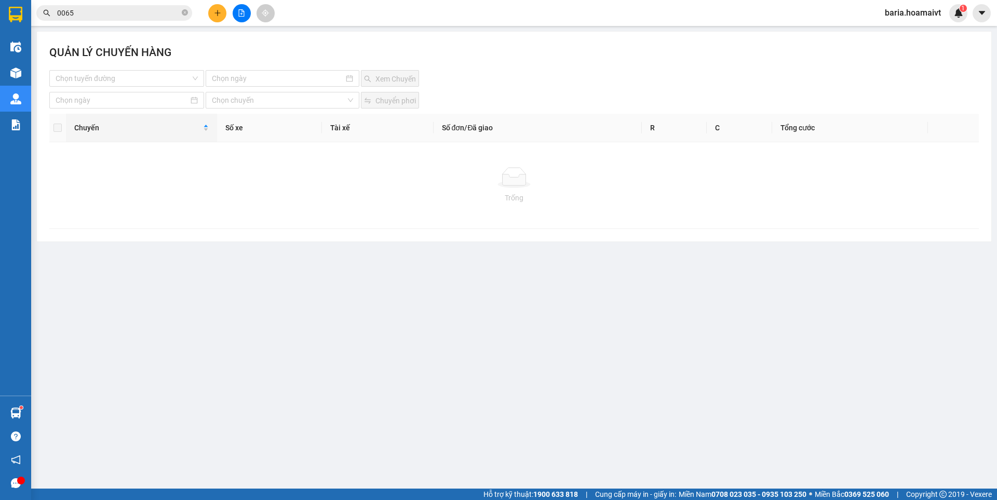
click at [84, 11] on input "0065" at bounding box center [118, 12] width 123 height 11
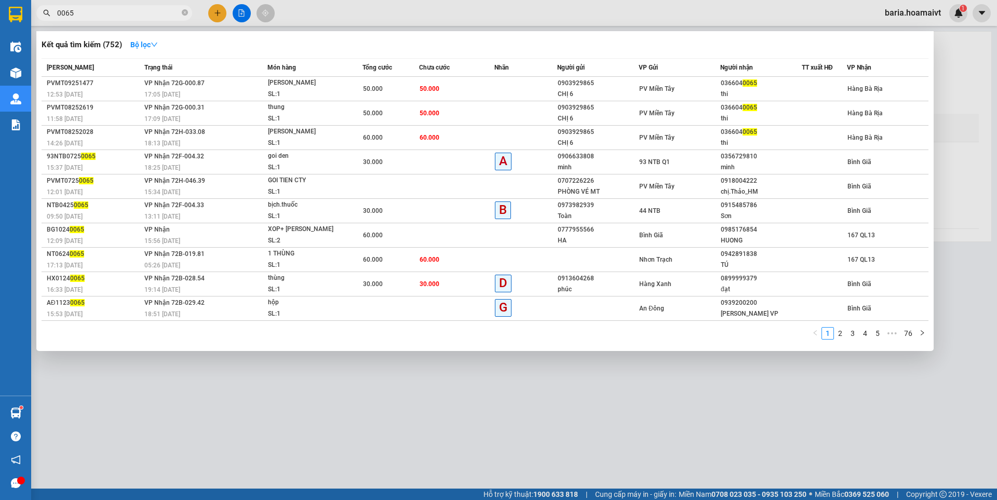
click at [84, 11] on input "0065" at bounding box center [118, 12] width 123 height 11
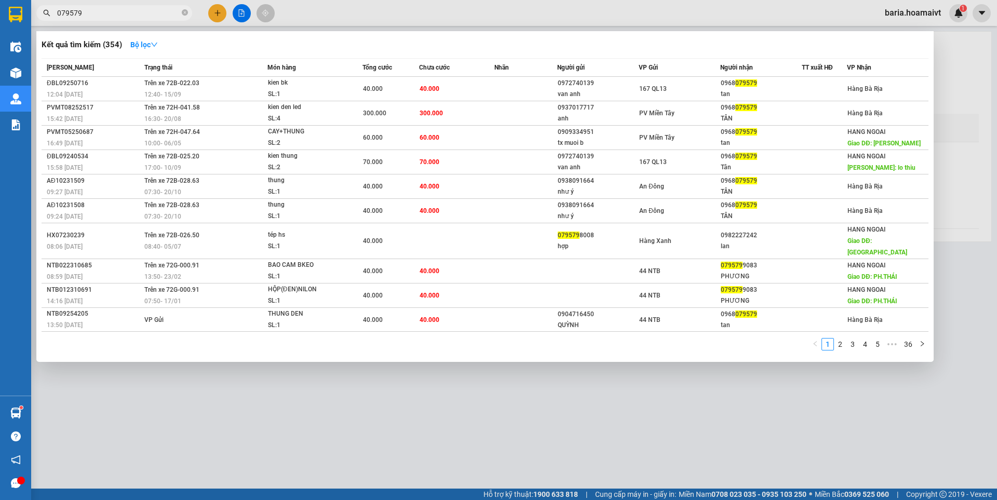
type input "079579"
drag, startPoint x: 405, startPoint y: 397, endPoint x: 251, endPoint y: 304, distance: 179.7
click at [405, 395] on div at bounding box center [498, 250] width 997 height 500
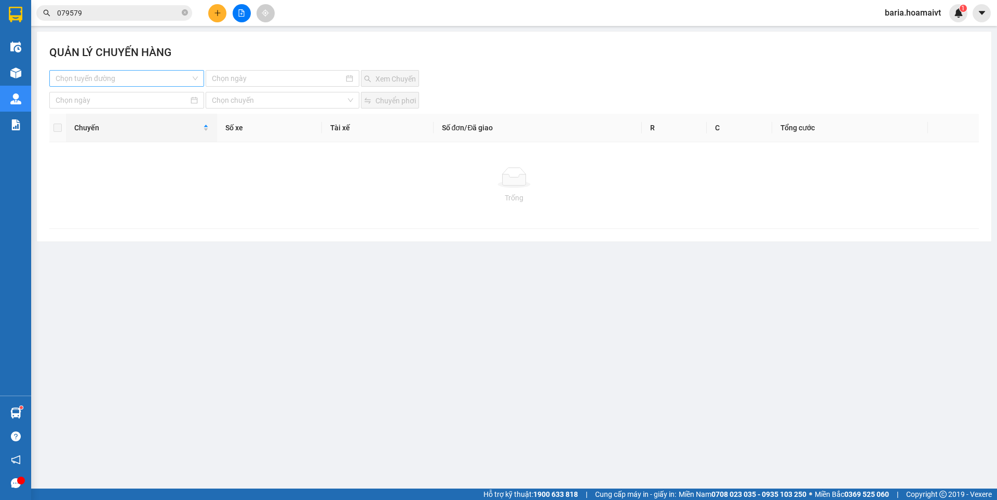
click at [164, 78] on input "search" at bounding box center [123, 79] width 135 height 16
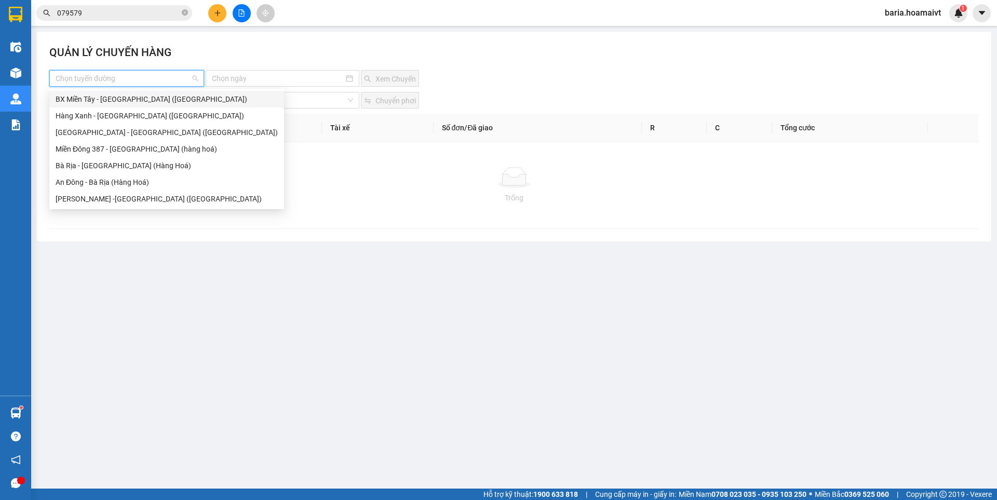
drag, startPoint x: 135, startPoint y: 100, endPoint x: 262, endPoint y: 83, distance: 127.9
click at [136, 100] on div "BX Miền Tây - [GEOGRAPHIC_DATA] ([GEOGRAPHIC_DATA])" at bounding box center [167, 99] width 222 height 11
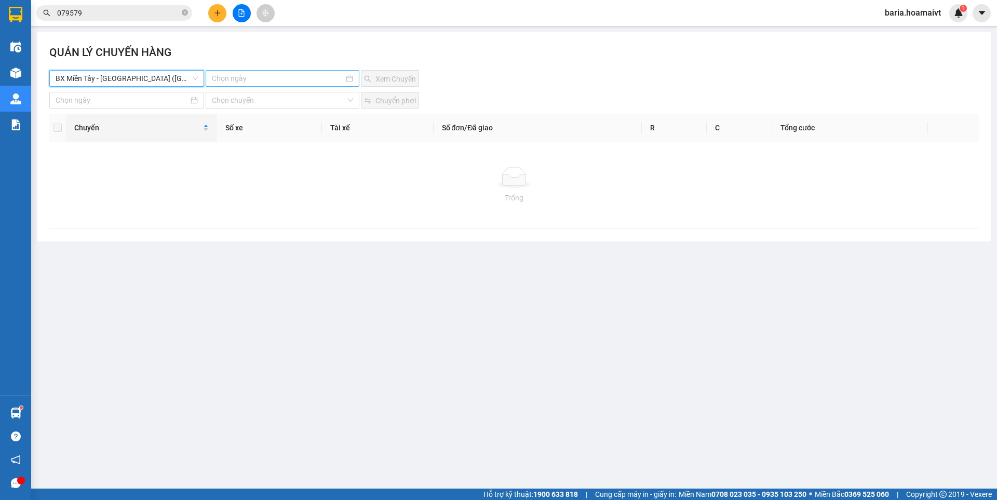
click at [265, 79] on input at bounding box center [277, 78] width 131 height 11
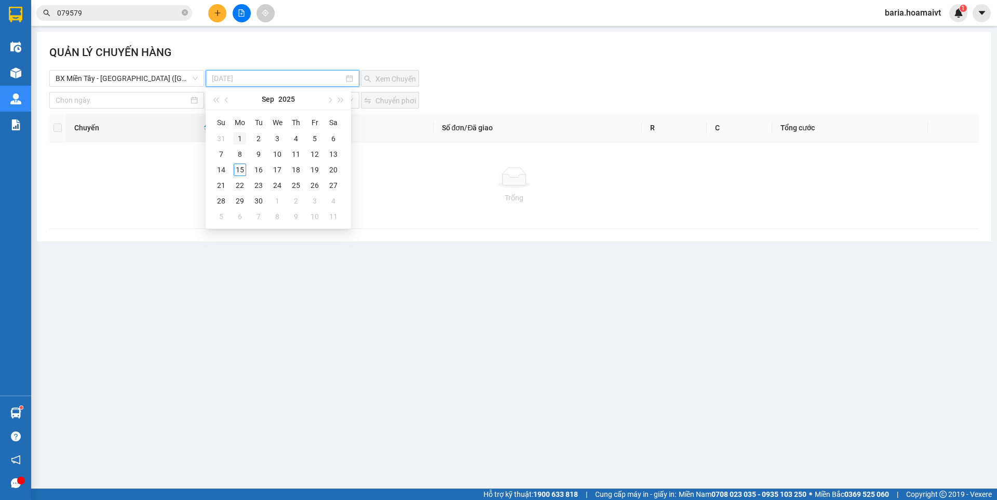
type input "[DATE]"
click at [226, 97] on button "button" at bounding box center [226, 99] width 11 height 21
type input "[DATE]"
click at [276, 182] on div "20" at bounding box center [277, 185] width 12 height 12
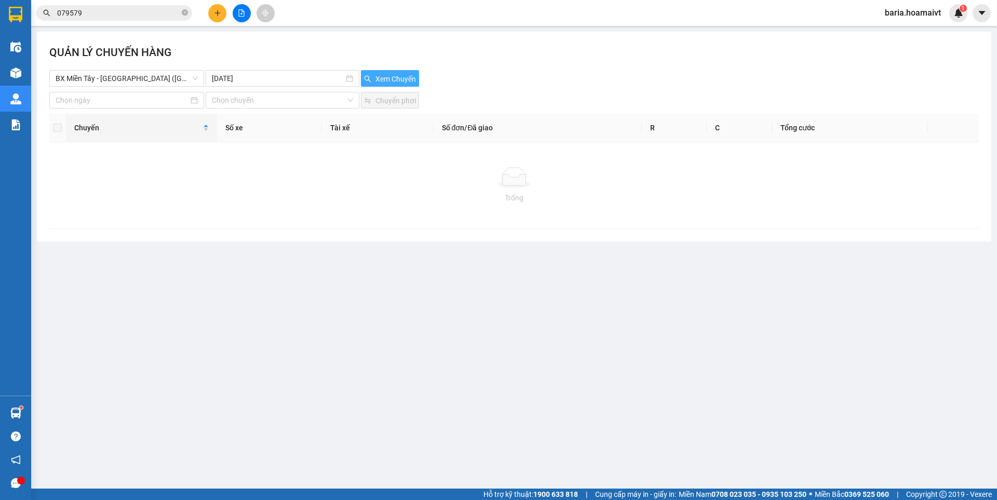
click at [402, 75] on span "Xem Chuyến" at bounding box center [396, 78] width 41 height 11
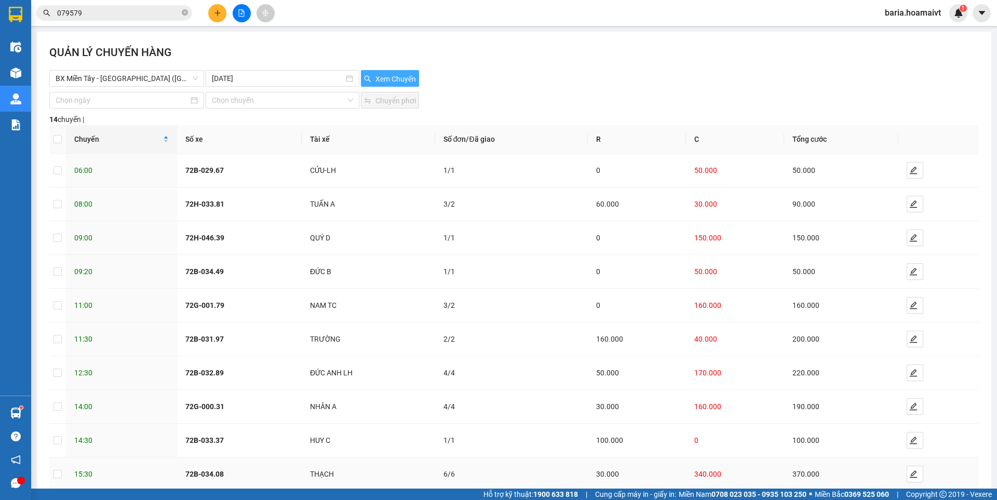
scroll to position [58, 0]
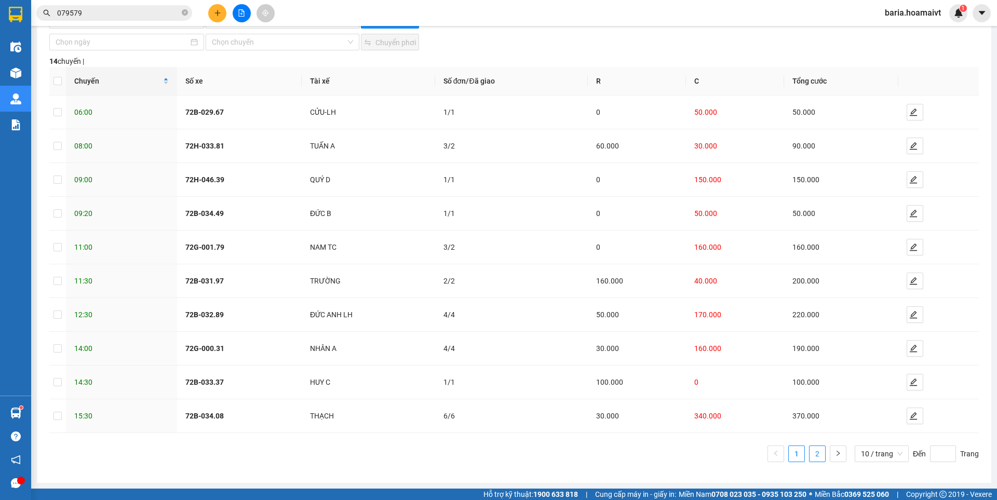
click at [812, 452] on link "2" at bounding box center [818, 454] width 16 height 16
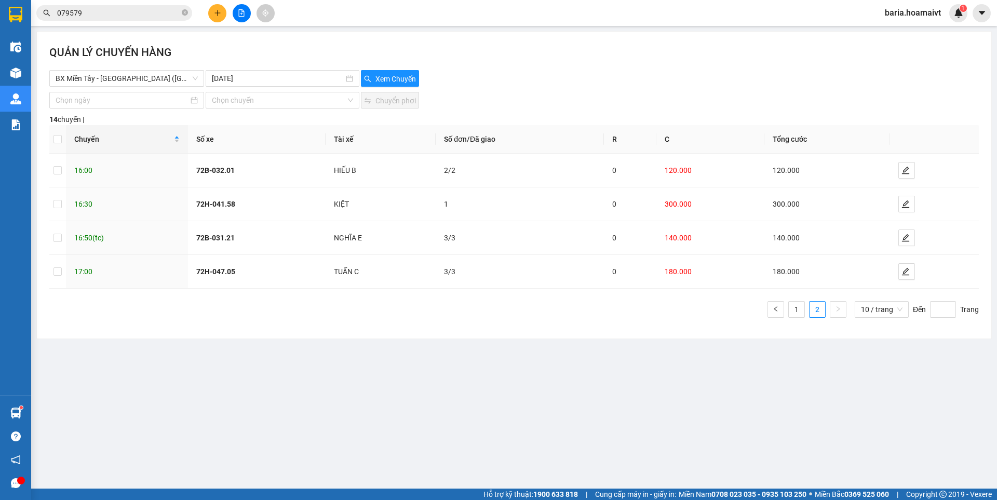
scroll to position [0, 0]
click at [908, 205] on icon "edit" at bounding box center [906, 204] width 8 height 8
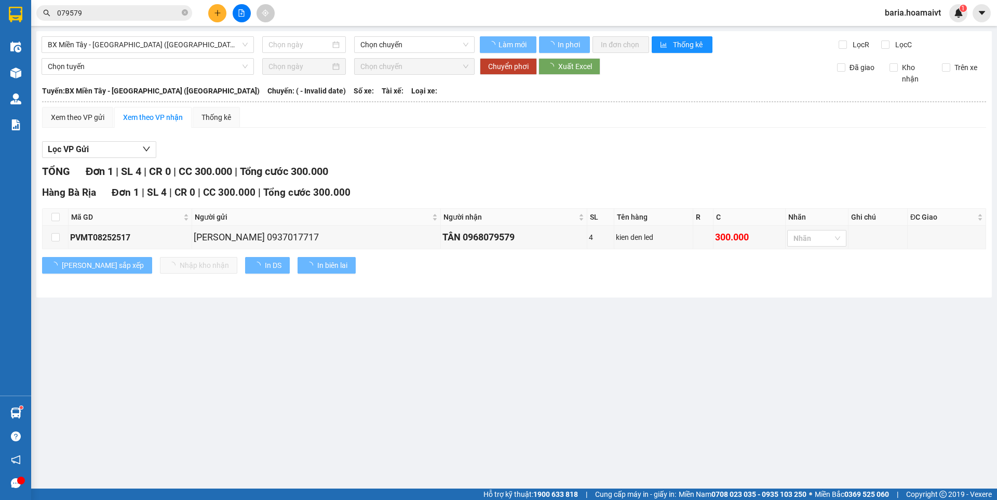
type input "[DATE]"
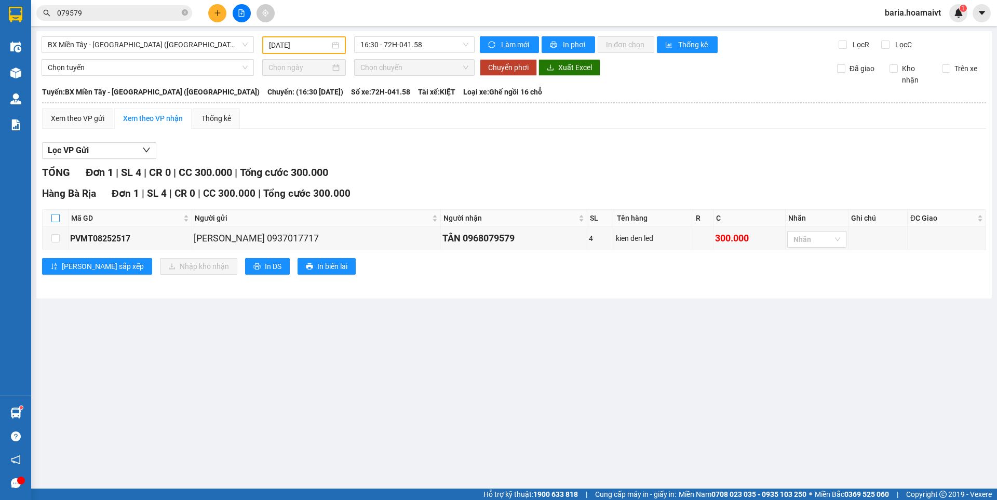
click at [55, 215] on input "checkbox" at bounding box center [55, 218] width 8 height 8
checkbox input "true"
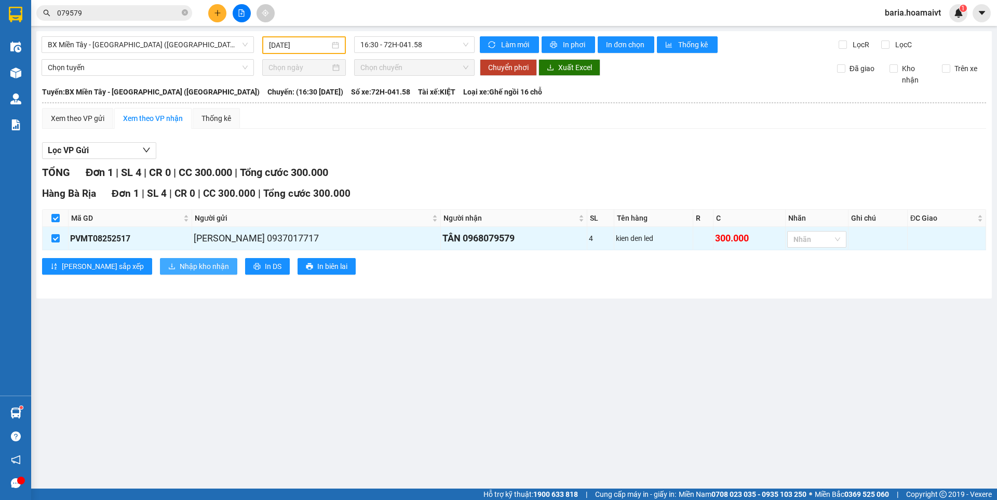
click at [180, 269] on span "Nhập kho nhận" at bounding box center [204, 266] width 49 height 11
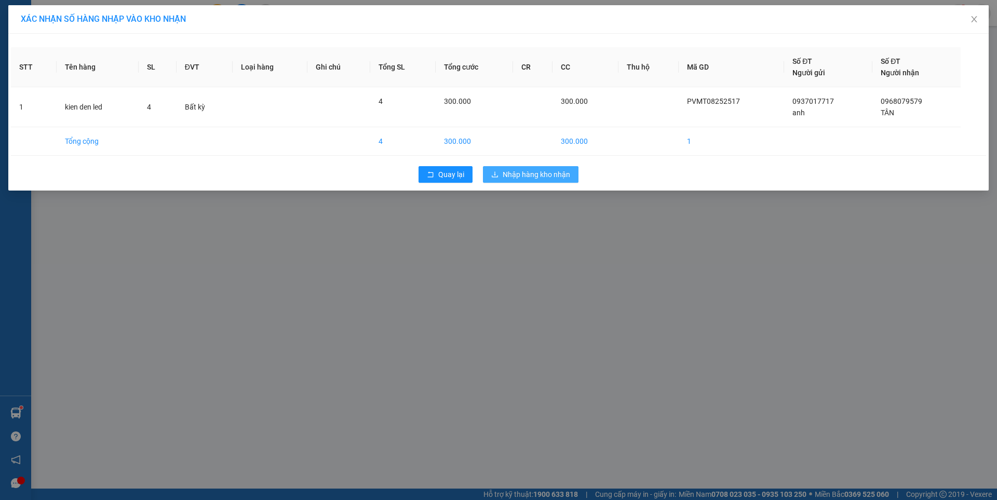
click at [557, 174] on span "Nhập hàng kho nhận" at bounding box center [537, 174] width 68 height 11
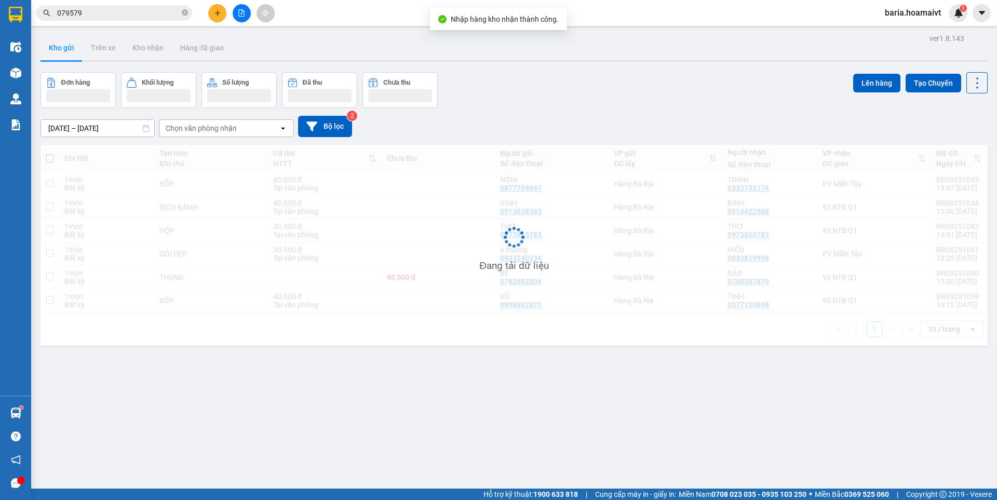
click at [132, 14] on input "079579" at bounding box center [118, 12] width 123 height 11
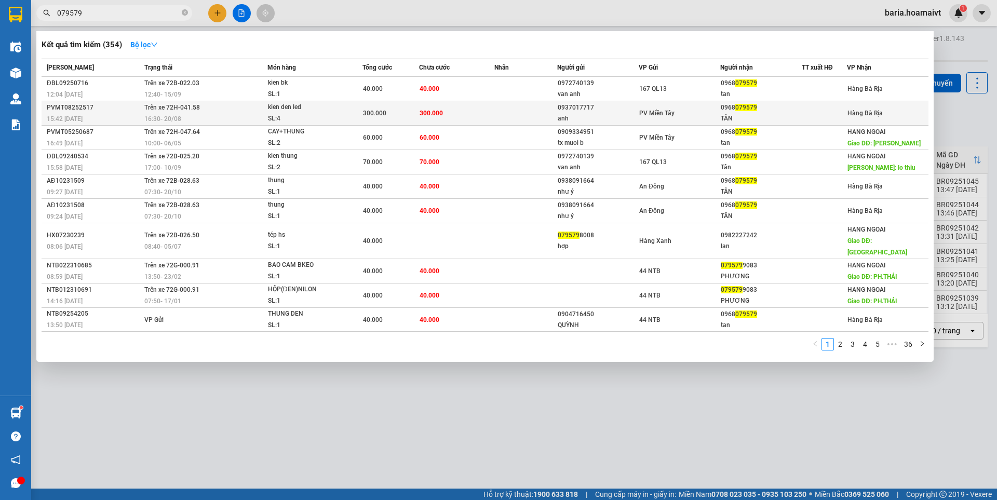
click at [782, 124] on div "TÂN" at bounding box center [761, 118] width 81 height 11
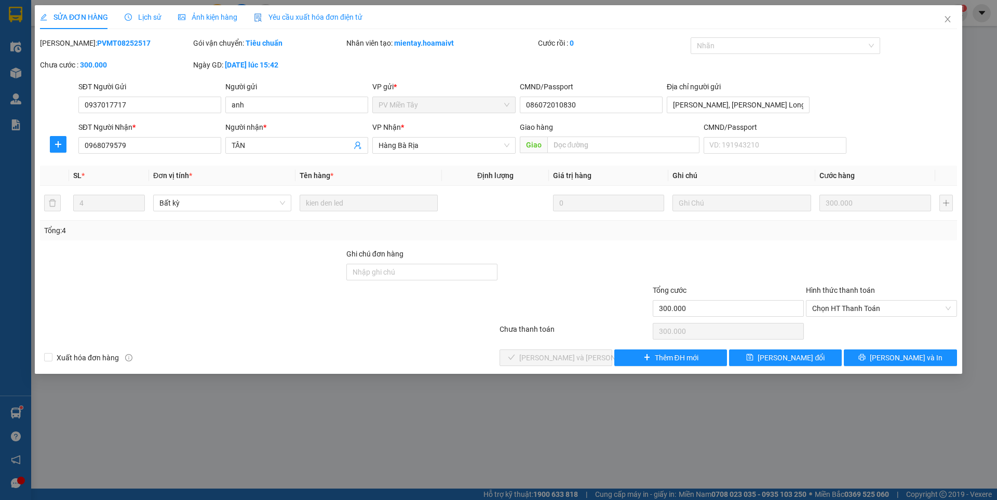
type input "0937017717"
type input "anh"
type input "086072010830"
type input "[PERSON_NAME], [PERSON_NAME] Long"
type input "0968079579"
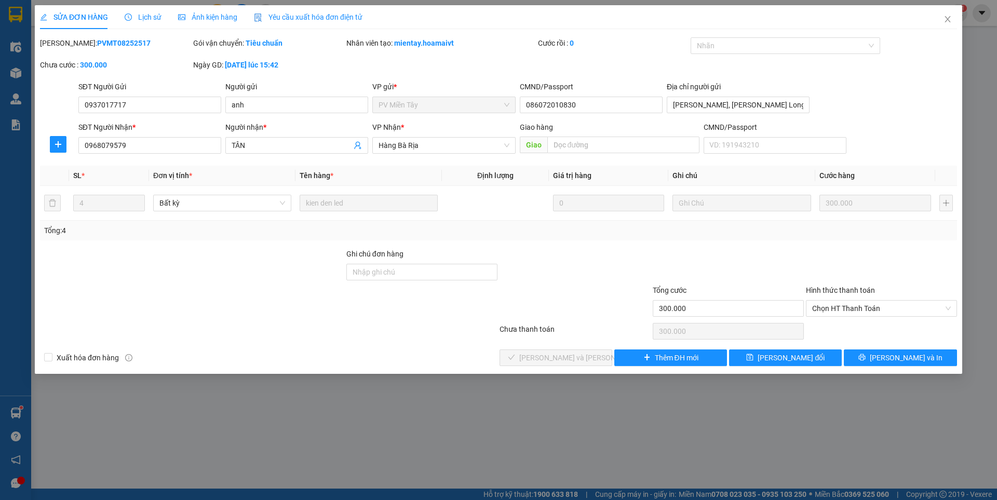
type input "TÂN"
type input "300.000"
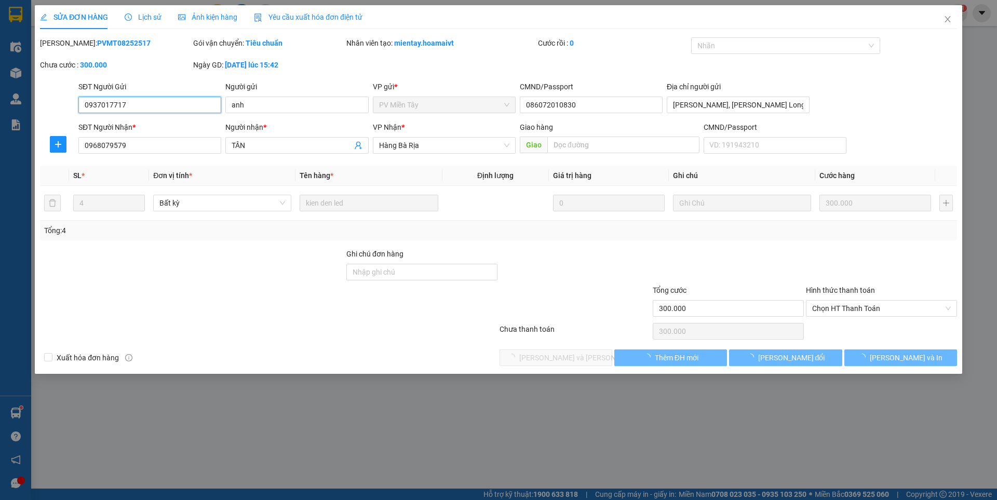
click at [858, 307] on span "Chọn HT Thanh Toán" at bounding box center [881, 309] width 139 height 16
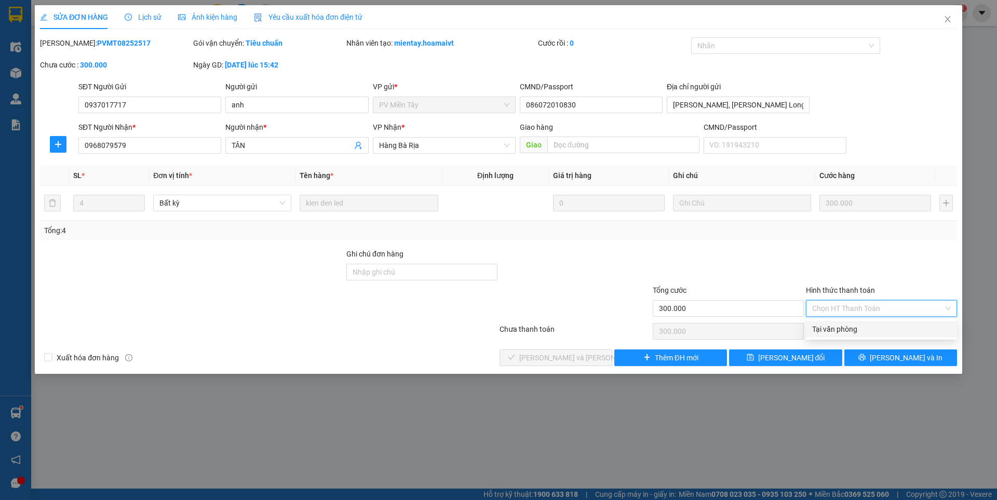
click at [840, 329] on div "Tại văn phòng" at bounding box center [881, 329] width 139 height 11
type input "0"
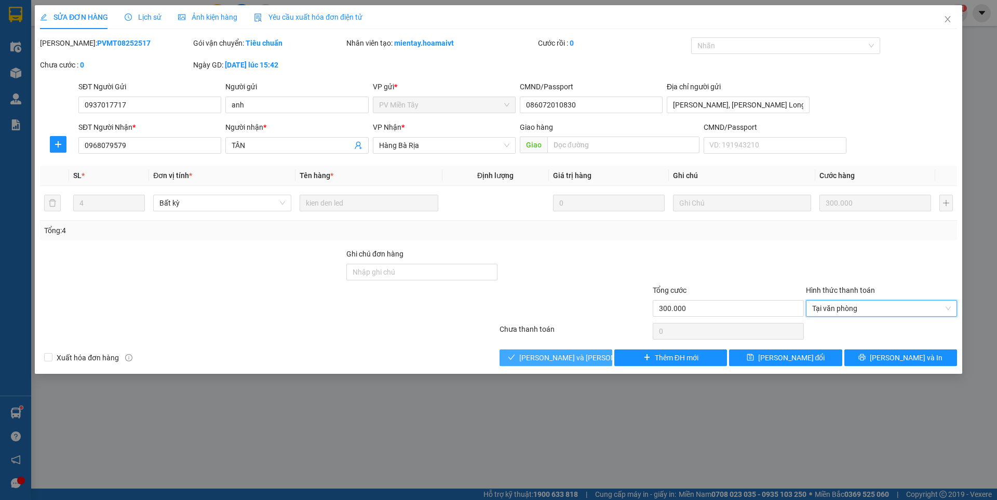
click at [537, 354] on span "[PERSON_NAME] và [PERSON_NAME] hàng" at bounding box center [589, 357] width 140 height 11
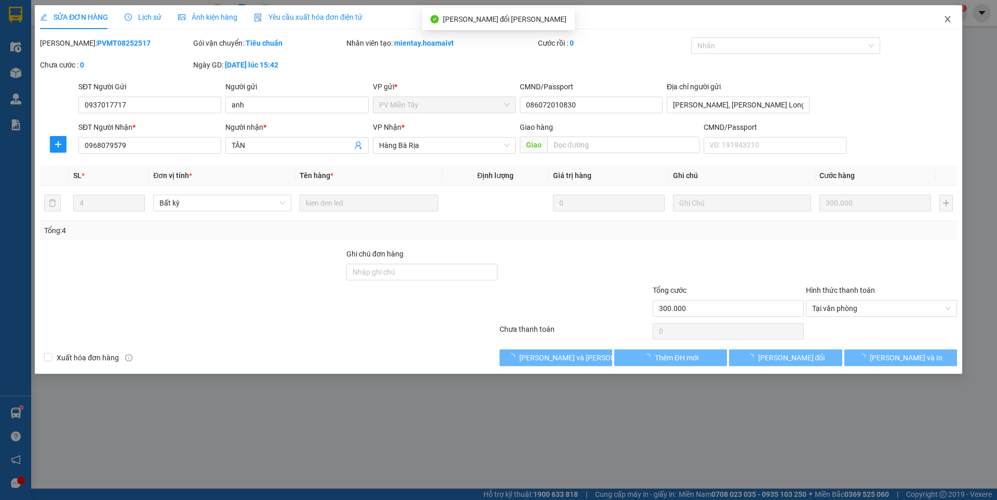
click at [950, 21] on icon "close" at bounding box center [948, 19] width 8 height 8
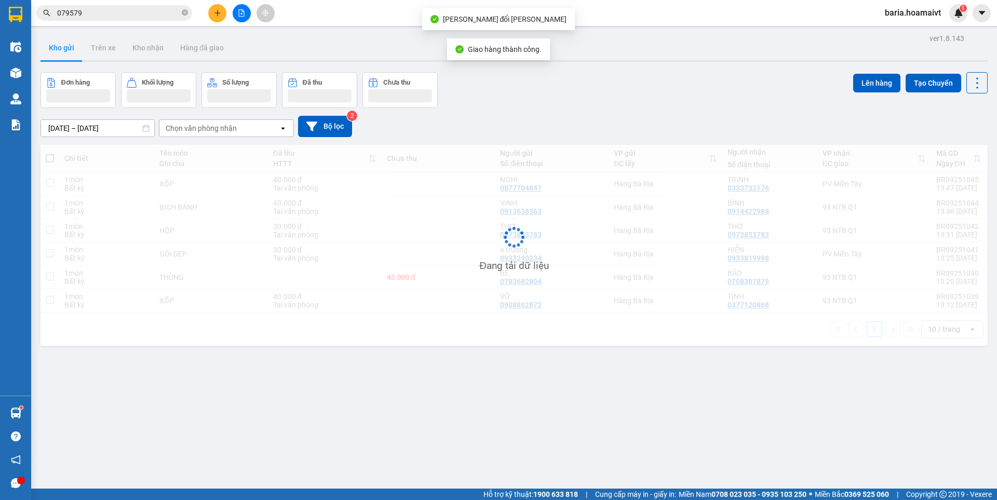
drag, startPoint x: 686, startPoint y: 381, endPoint x: 675, endPoint y: 364, distance: 21.0
click at [677, 366] on div "ver 1.8.143 Kho gửi Trên xe [PERSON_NAME] Hàng đã [PERSON_NAME] hàng [PERSON_NA…" at bounding box center [514, 281] width 956 height 500
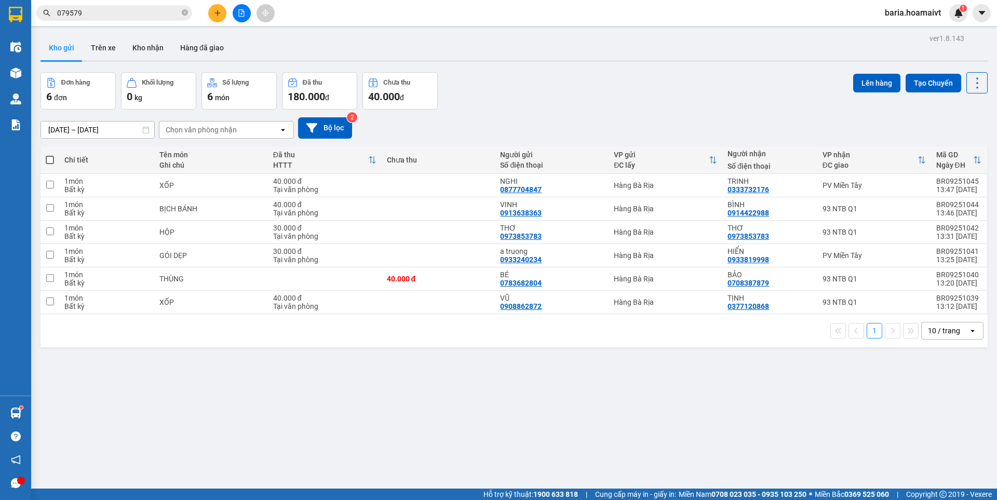
click at [99, 6] on span "079579" at bounding box center [114, 13] width 156 height 16
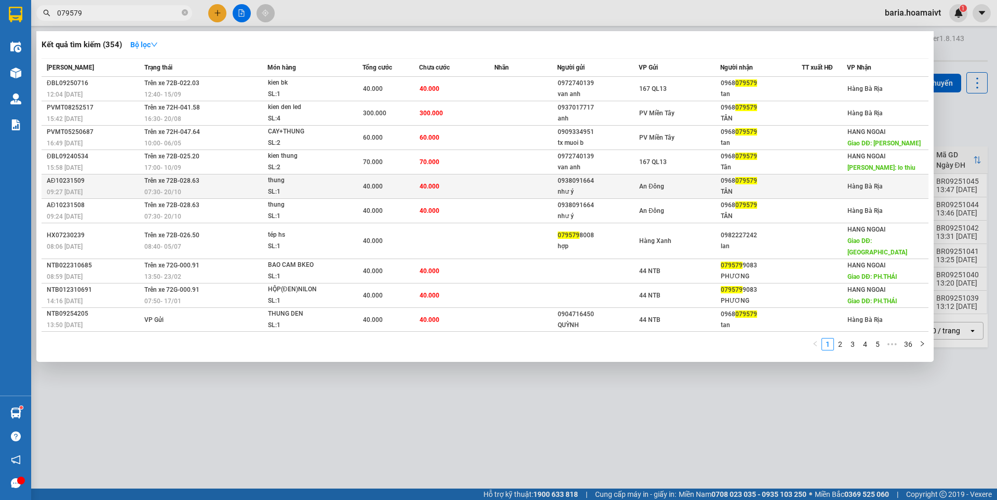
click at [428, 188] on span "40.000" at bounding box center [430, 186] width 20 height 7
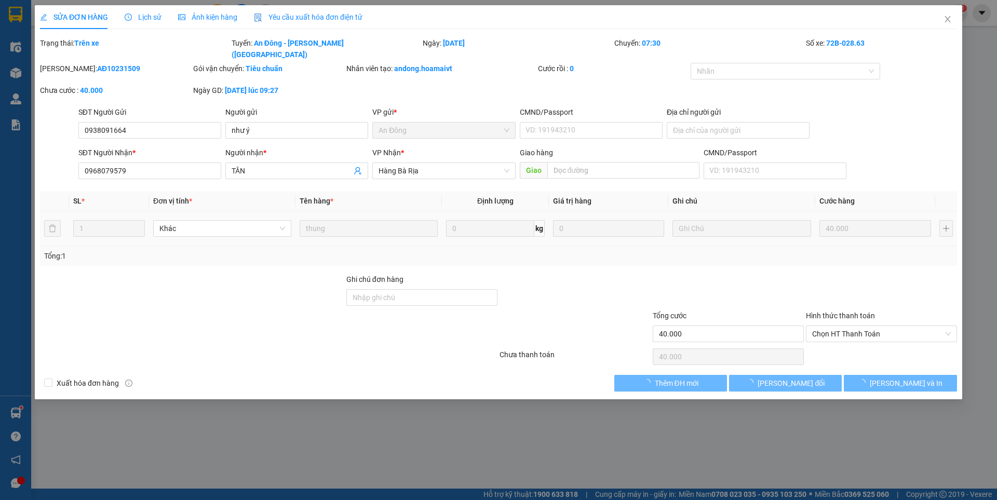
type input "0938091664"
type input "như ý"
type input "0968079579"
type input "TÂN"
type input "40.000"
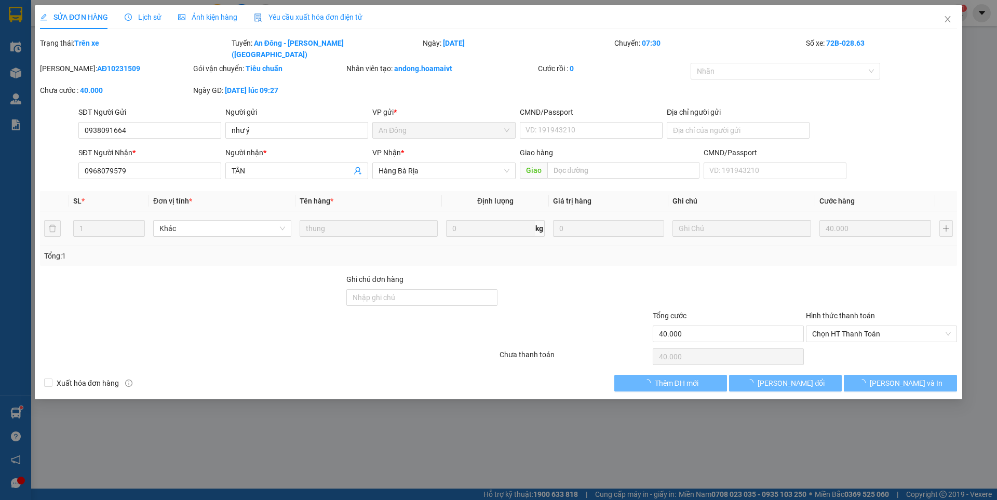
type input "40.000"
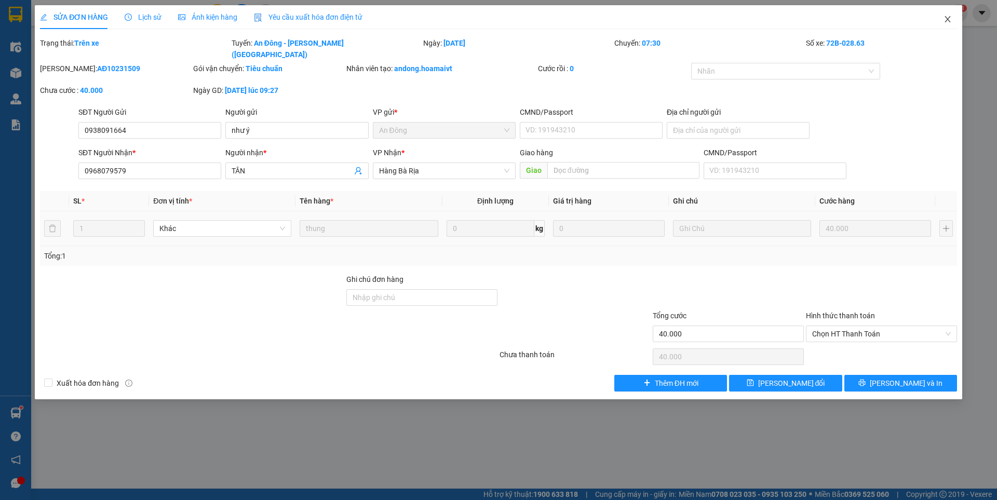
click at [949, 19] on icon "close" at bounding box center [948, 19] width 6 height 6
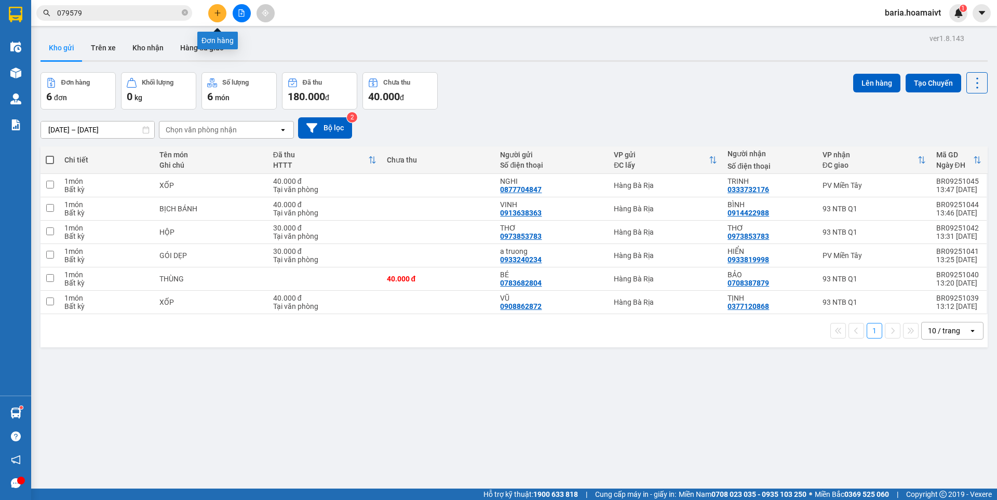
click at [218, 12] on icon "plus" at bounding box center [217, 13] width 1 height 6
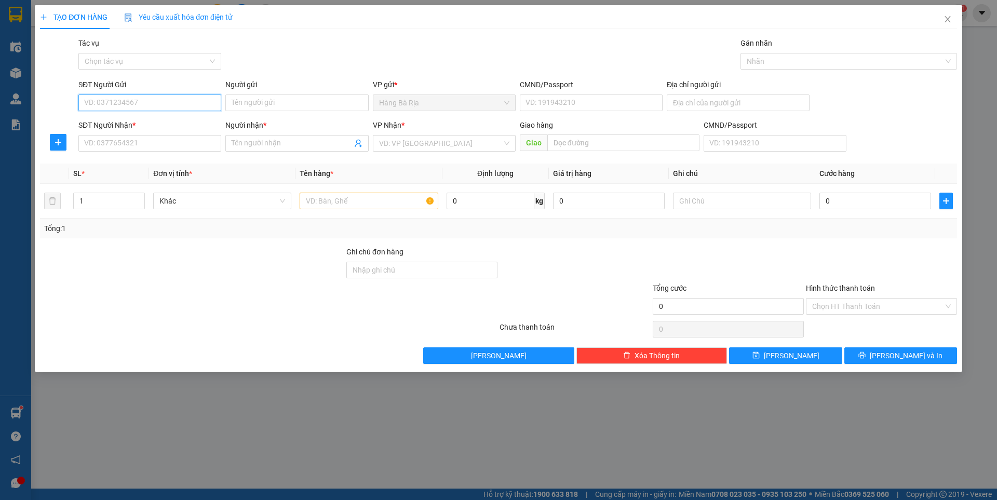
click at [176, 104] on input "SĐT Người Gửi" at bounding box center [149, 103] width 143 height 17
type input "0918721357"
click at [297, 105] on input "Người gửi" at bounding box center [296, 103] width 143 height 17
type input "MY"
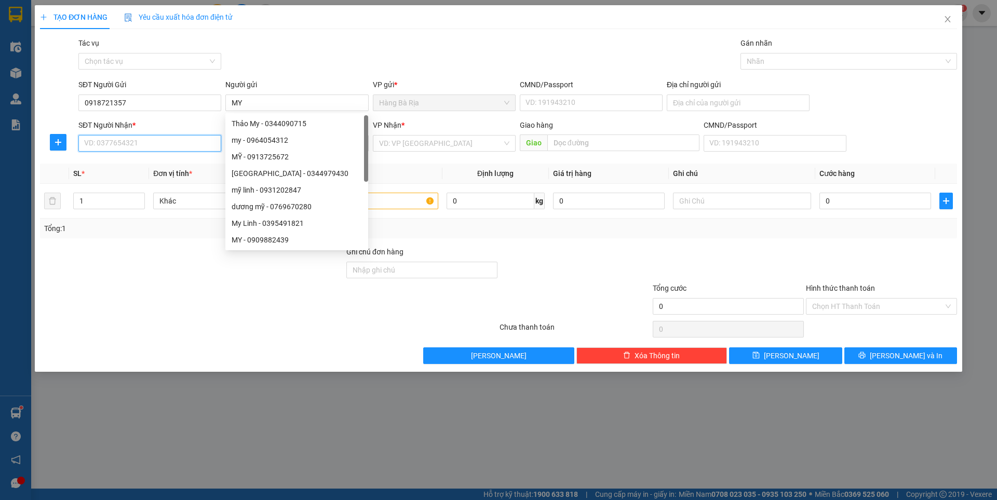
click at [188, 144] on input "SĐT Người Nhận *" at bounding box center [149, 143] width 143 height 17
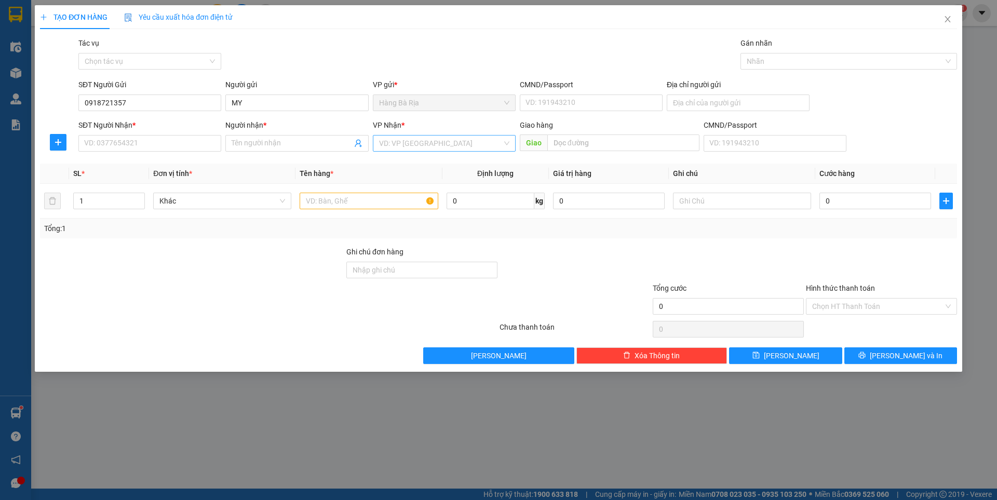
click at [418, 144] on input "search" at bounding box center [440, 144] width 123 height 16
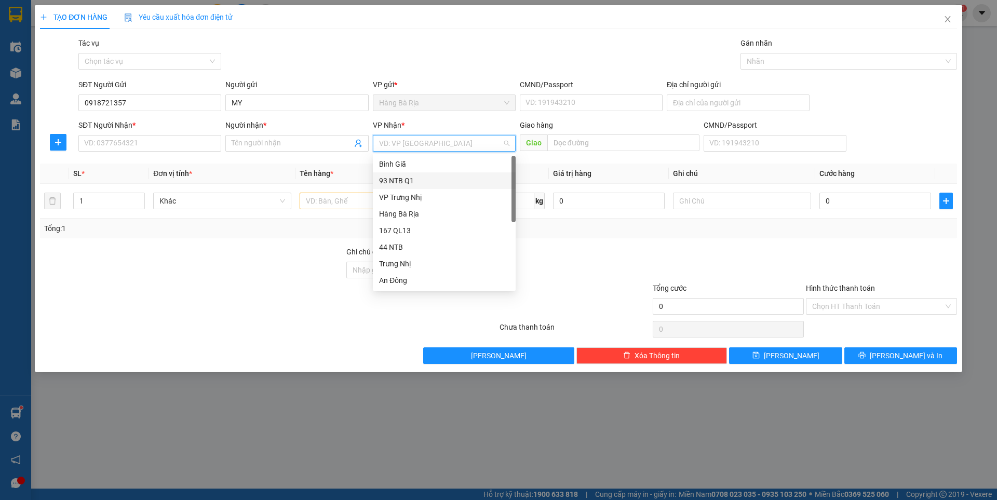
drag, startPoint x: 411, startPoint y: 180, endPoint x: 370, endPoint y: 175, distance: 40.8
click at [411, 180] on div "93 NTB Q1" at bounding box center [444, 180] width 130 height 11
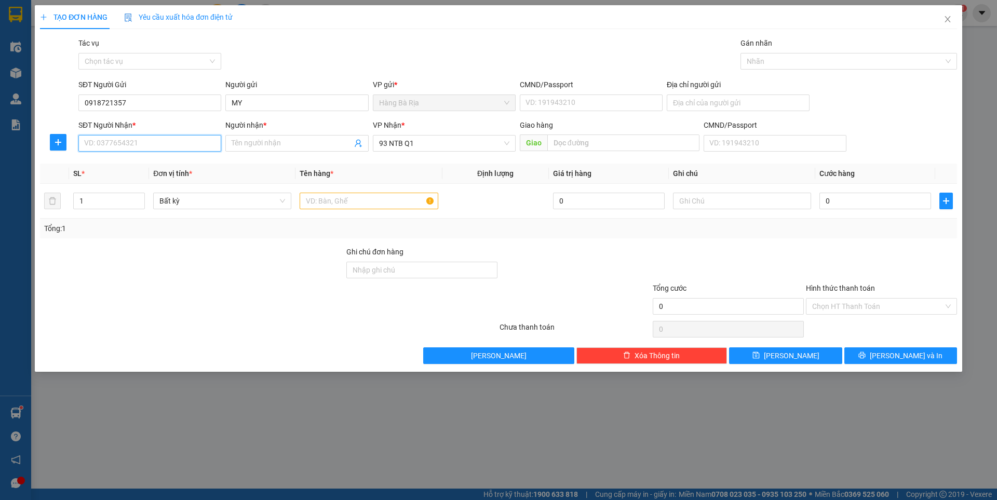
click at [183, 143] on input "SĐT Người Nhận *" at bounding box center [149, 143] width 143 height 17
click at [281, 133] on div "Người nhận *" at bounding box center [296, 127] width 143 height 16
click at [278, 136] on span at bounding box center [296, 143] width 143 height 17
type input "NHẤT"
click at [184, 138] on input "SĐT Người Nhận *" at bounding box center [149, 143] width 143 height 17
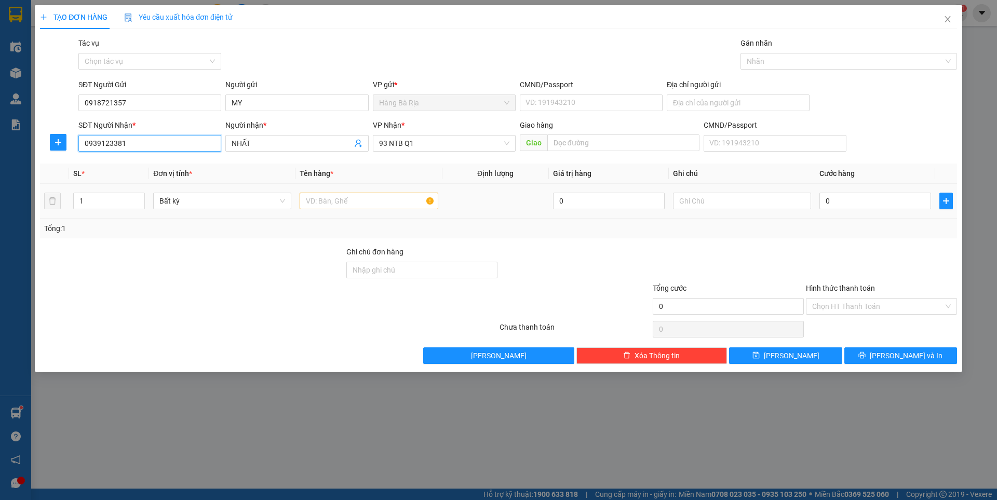
type input "0939123381"
click at [411, 200] on input "text" at bounding box center [369, 201] width 138 height 17
type input "THƯ"
click at [888, 201] on input "0" at bounding box center [876, 201] width 112 height 17
type input "3"
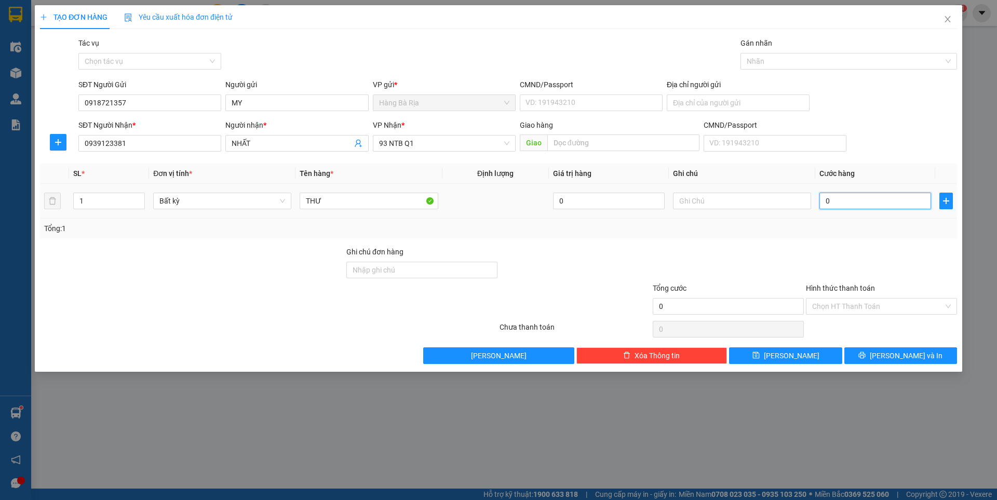
type input "3"
type input "30"
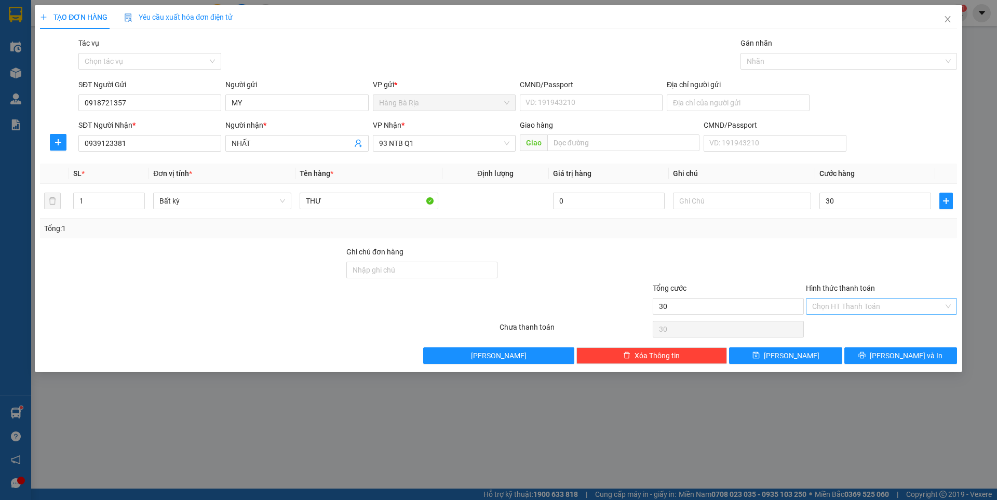
click at [883, 302] on input "Hình thức thanh toán" at bounding box center [877, 307] width 131 height 16
type input "30.000"
click at [847, 327] on div "Tại văn phòng" at bounding box center [881, 327] width 139 height 11
type input "0"
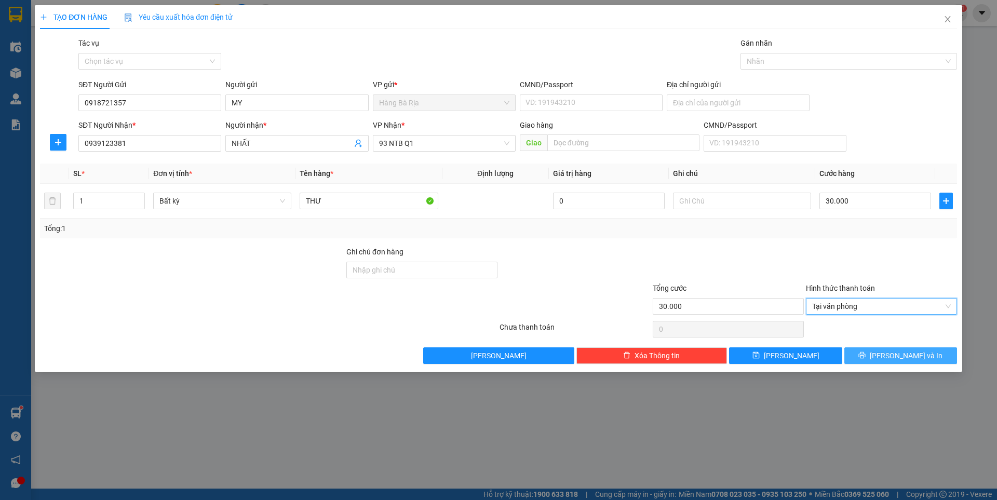
click at [896, 355] on span "[PERSON_NAME] và In" at bounding box center [906, 355] width 73 height 11
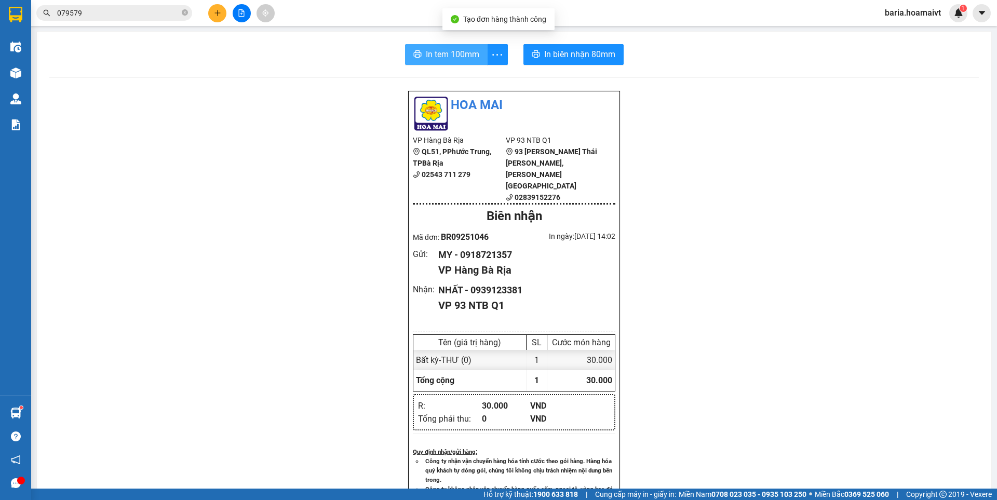
click at [457, 49] on span "In tem 100mm" at bounding box center [453, 54] width 54 height 13
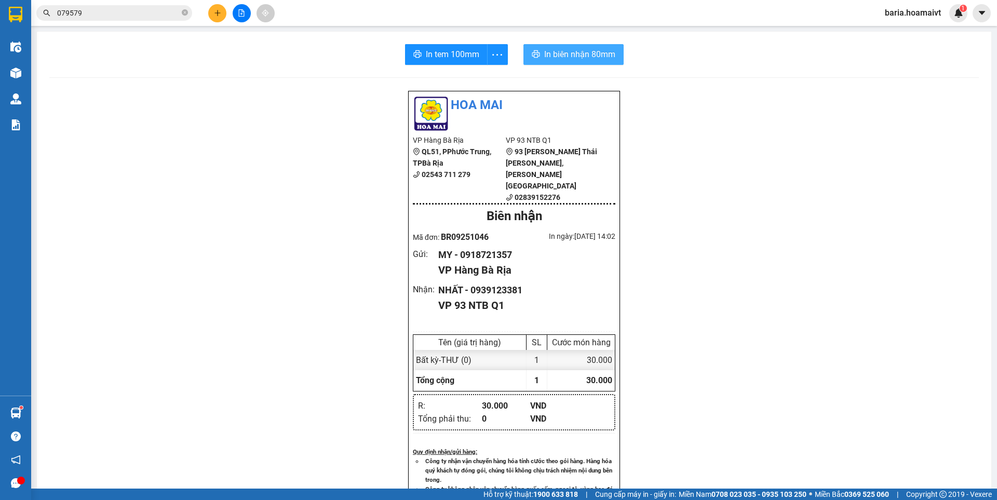
click at [581, 56] on span "In biên nhận 80mm" at bounding box center [579, 54] width 71 height 13
click at [220, 16] on icon "plus" at bounding box center [217, 12] width 7 height 7
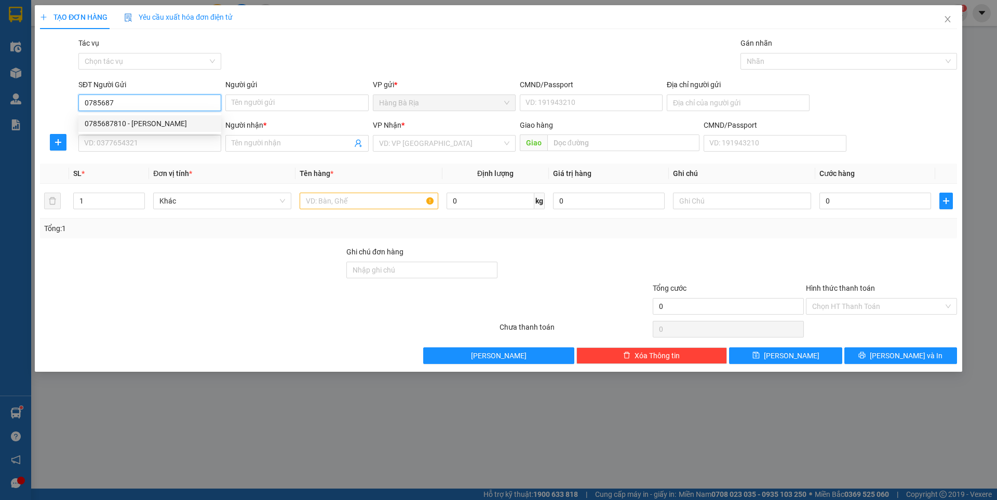
click at [137, 120] on div "0785687810 - [PERSON_NAME]" at bounding box center [150, 123] width 130 height 11
type input "0785687810"
type input "TƯỜNG"
type input "0972158379"
type input "THAMHJ"
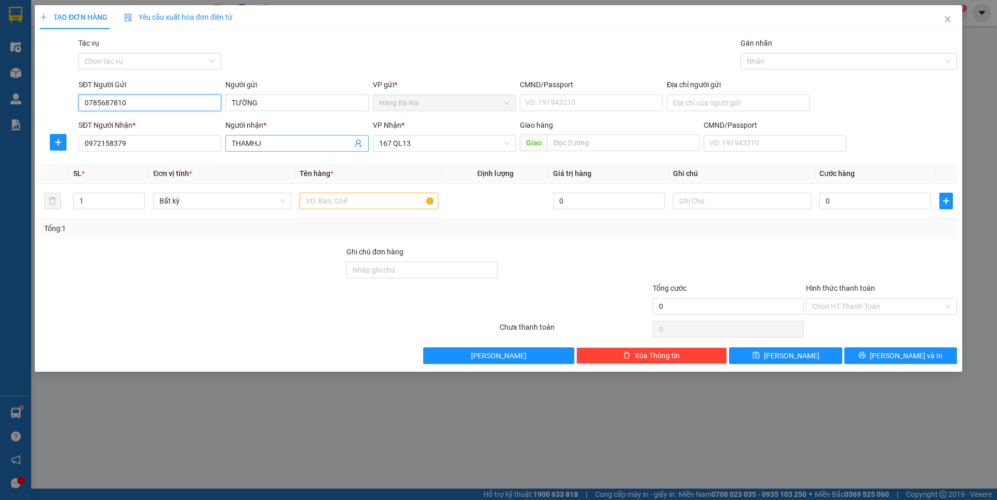
type input "0785687810"
click at [290, 143] on input "THAMHJ" at bounding box center [292, 143] width 120 height 11
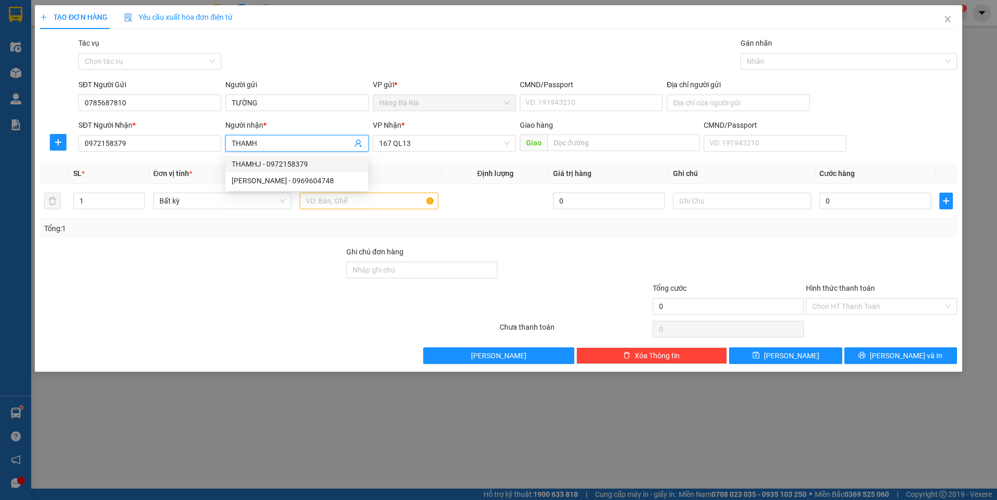
type input "THAMH"
click at [407, 175] on th "Tên hàng *" at bounding box center [369, 174] width 146 height 20
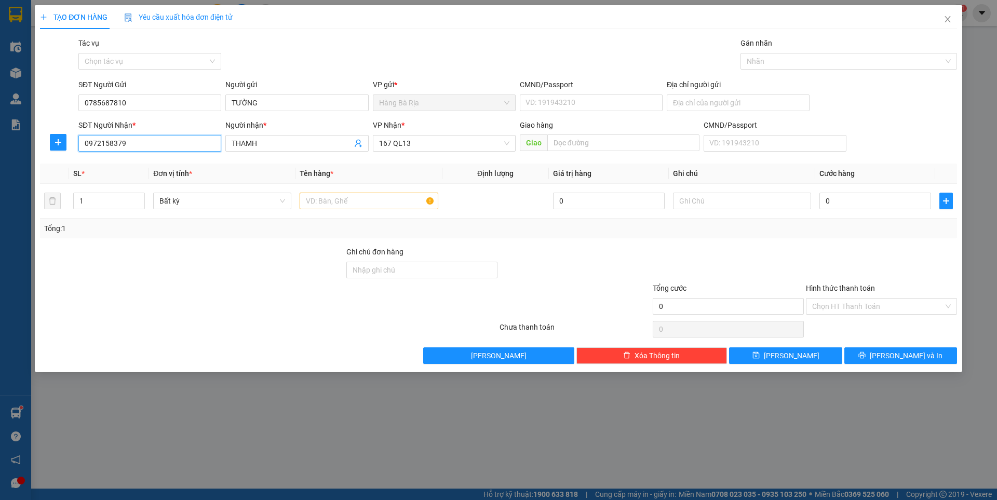
click at [164, 146] on input "0972158379" at bounding box center [149, 143] width 143 height 17
click at [165, 146] on input "0972158379" at bounding box center [149, 143] width 143 height 17
type input "0908374020"
click at [136, 163] on div "0908374020 - AN" at bounding box center [150, 163] width 130 height 11
type input "AN"
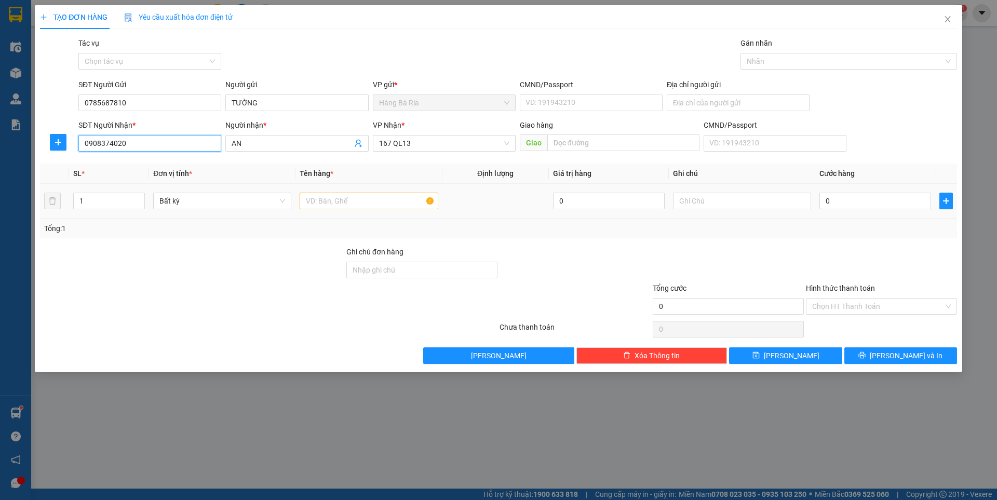
type input "0908374020"
click at [402, 204] on input "text" at bounding box center [369, 201] width 138 height 17
type input "kiện"
click at [887, 204] on input "0" at bounding box center [876, 201] width 112 height 17
type input "4"
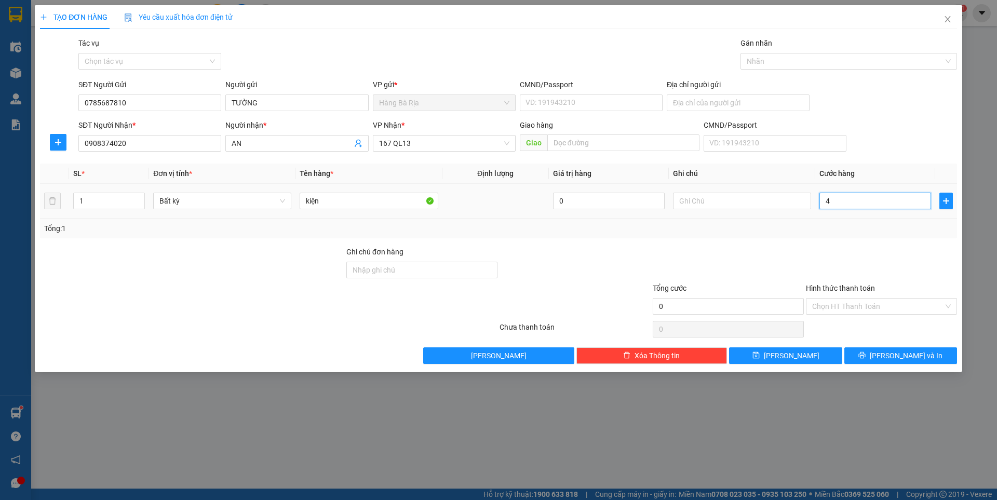
type input "4"
type input "40"
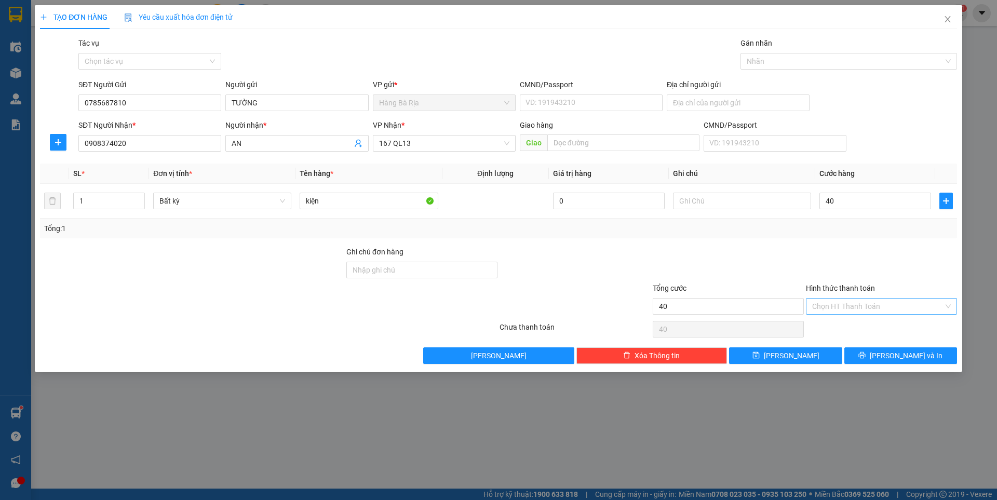
type input "40.000"
click at [873, 305] on input "Hình thức thanh toán" at bounding box center [877, 307] width 131 height 16
click at [862, 323] on div "Tại văn phòng" at bounding box center [881, 327] width 139 height 11
type input "0"
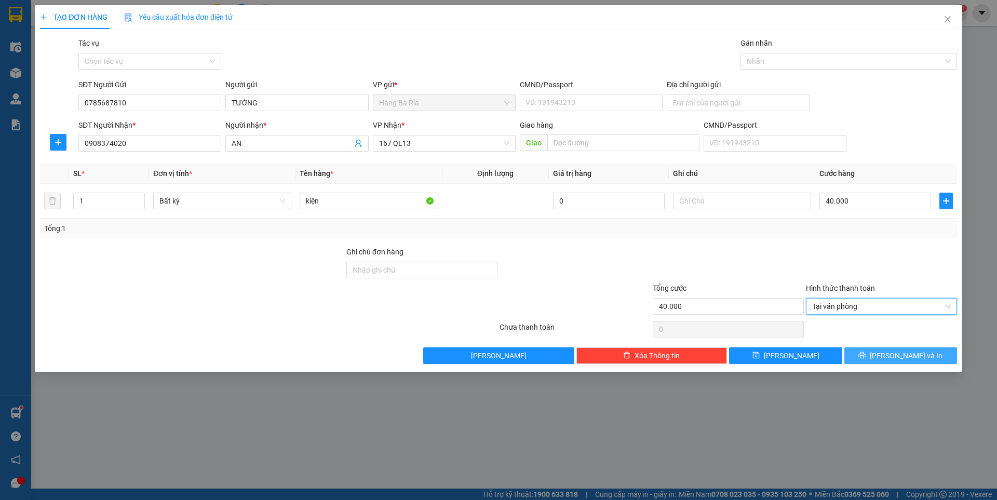
click at [875, 353] on button "[PERSON_NAME] và In" at bounding box center [901, 356] width 113 height 17
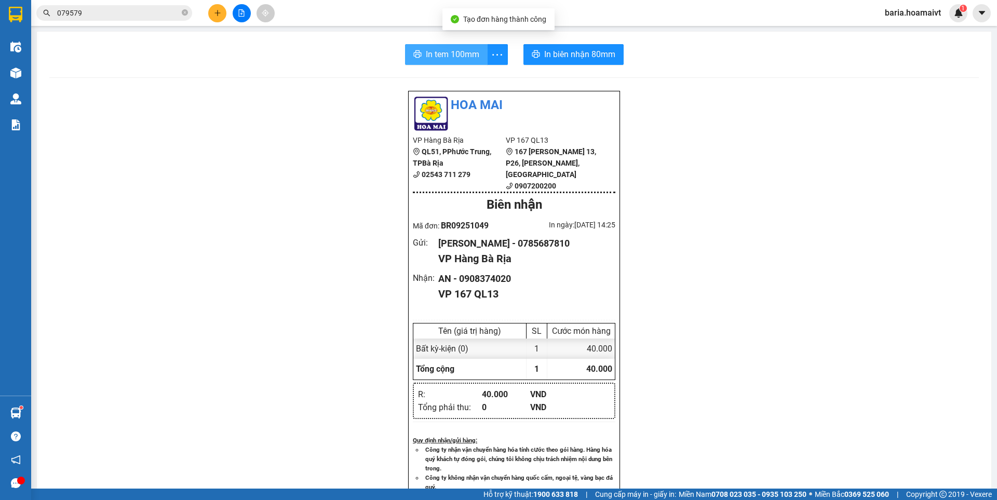
click at [434, 54] on span "In tem 100mm" at bounding box center [453, 54] width 54 height 13
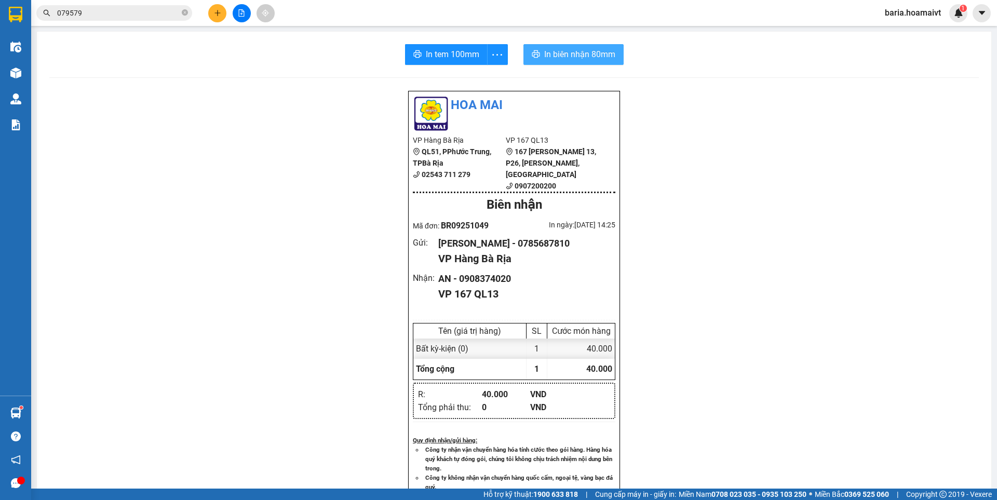
click at [578, 59] on span "In biên nhận 80mm" at bounding box center [579, 54] width 71 height 13
click at [216, 12] on icon "plus" at bounding box center [217, 12] width 7 height 7
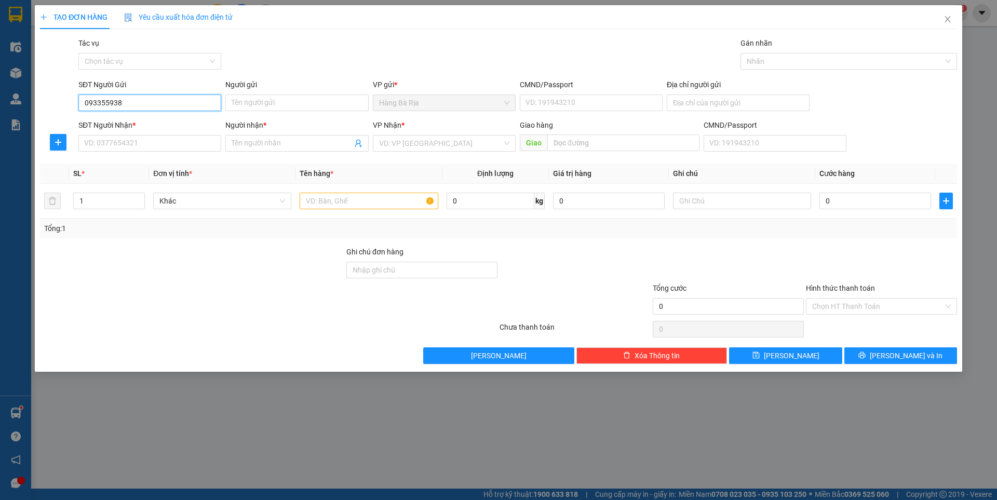
type input "0933559383"
click at [139, 122] on div "0933559383" at bounding box center [150, 123] width 130 height 11
type input "082058003009"
type input "0963576358"
type input "HẠNH"
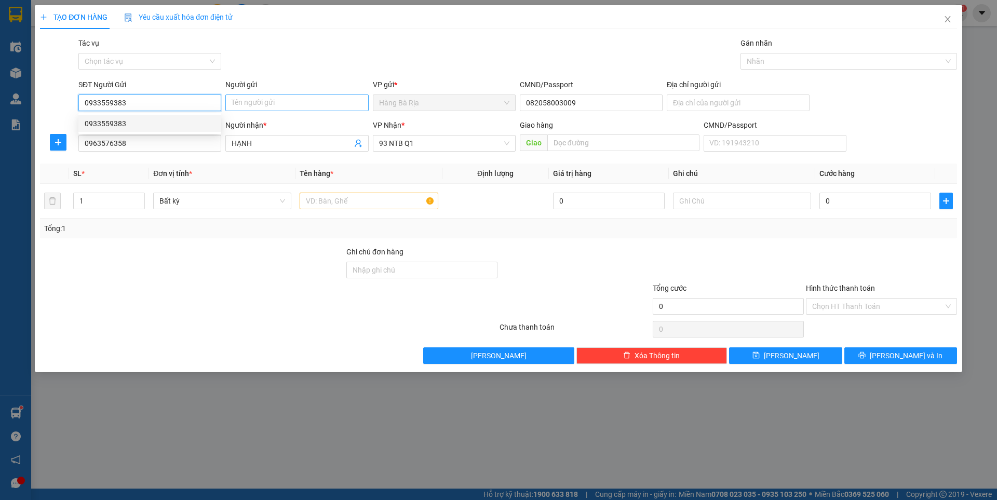
type input "0933559383"
click at [294, 99] on input "Người gửi" at bounding box center [296, 103] width 143 height 17
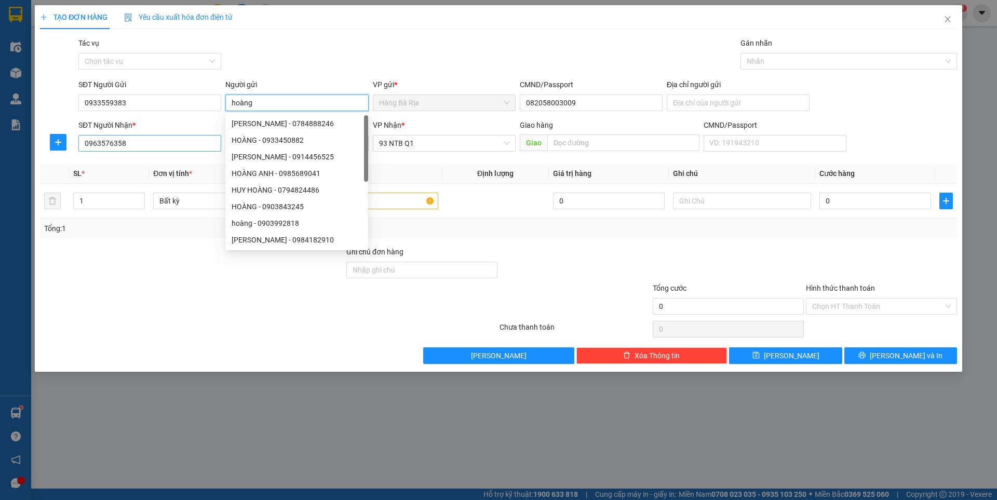
type input "hoàng"
click at [173, 143] on input "0963576358" at bounding box center [149, 143] width 143 height 17
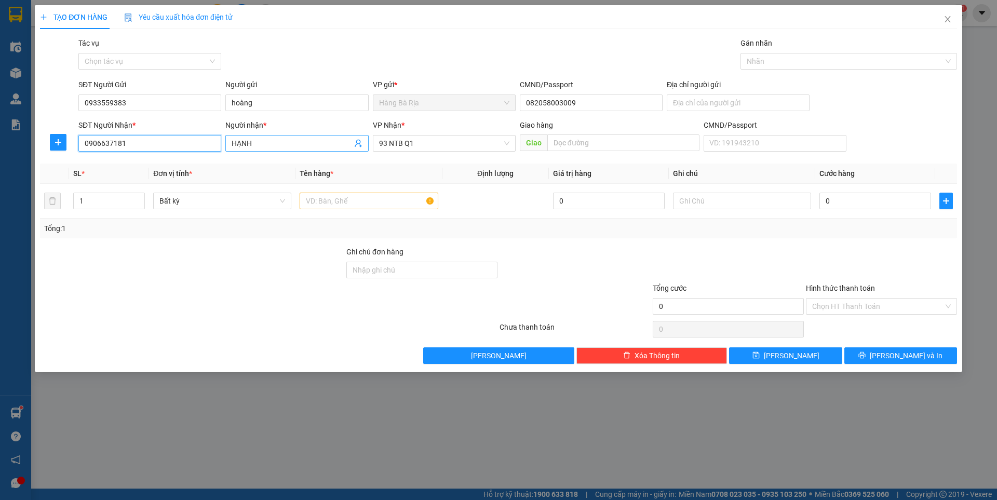
type input "0906637181"
click at [261, 149] on input "HẠNH" at bounding box center [292, 143] width 120 height 11
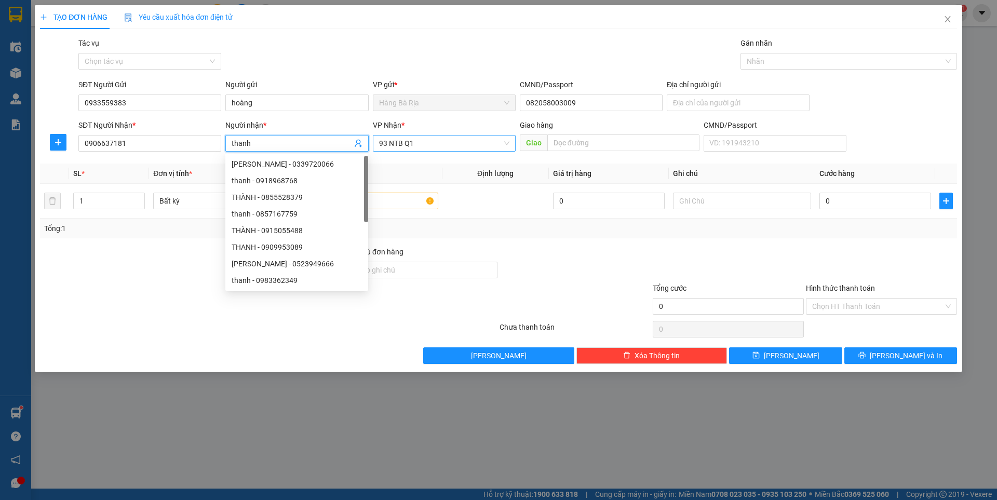
click at [447, 142] on span "93 NTB Q1" at bounding box center [444, 144] width 130 height 16
type input "thanh"
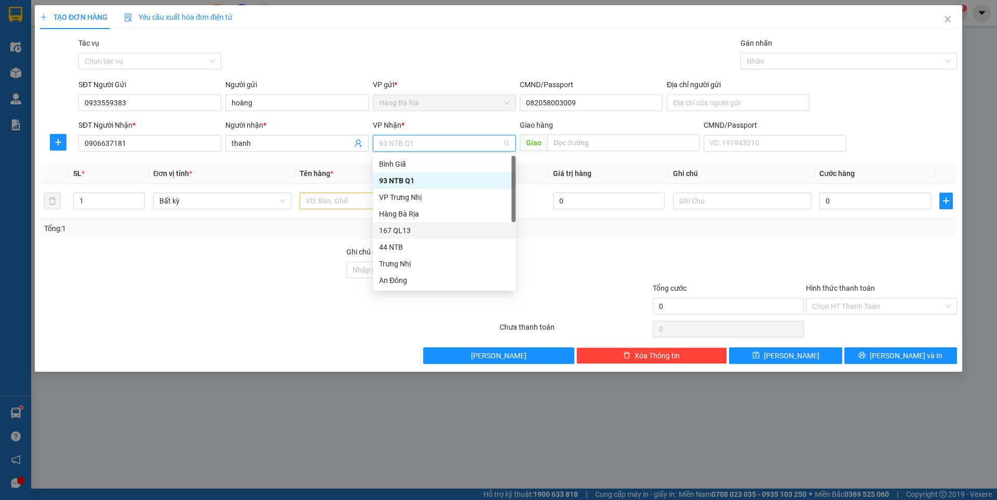
click at [405, 232] on div "167 QL13" at bounding box center [444, 230] width 130 height 11
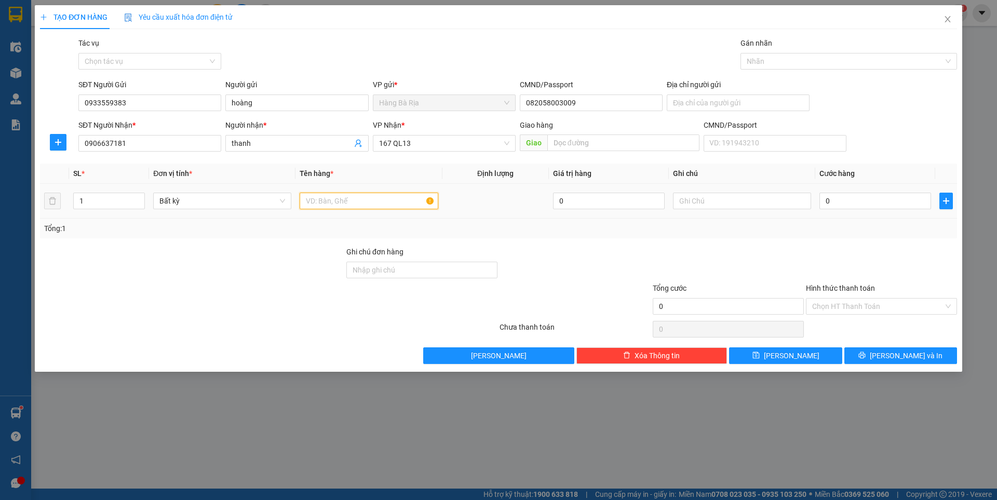
click at [343, 203] on input "text" at bounding box center [369, 201] width 138 height 17
type input "hộp bịch"
click at [866, 203] on input "0" at bounding box center [876, 201] width 112 height 17
type input "3"
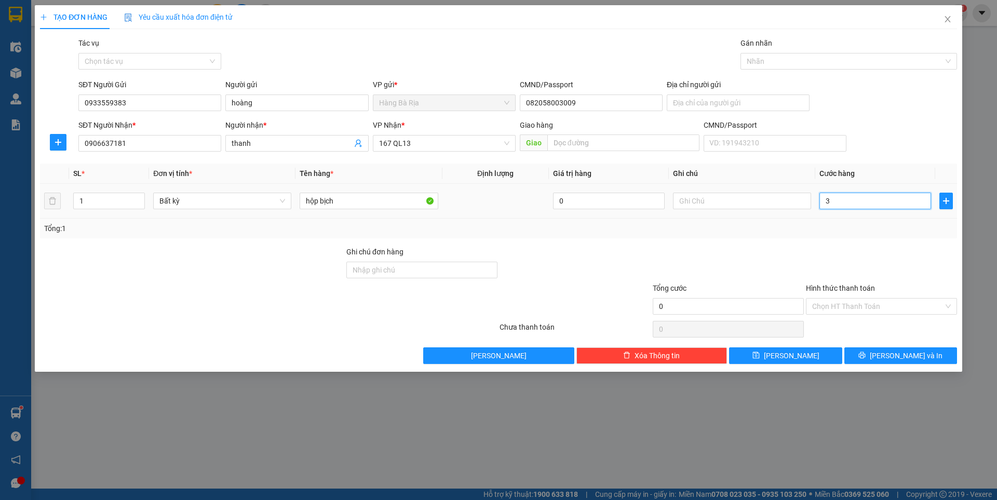
type input "3"
type input "30"
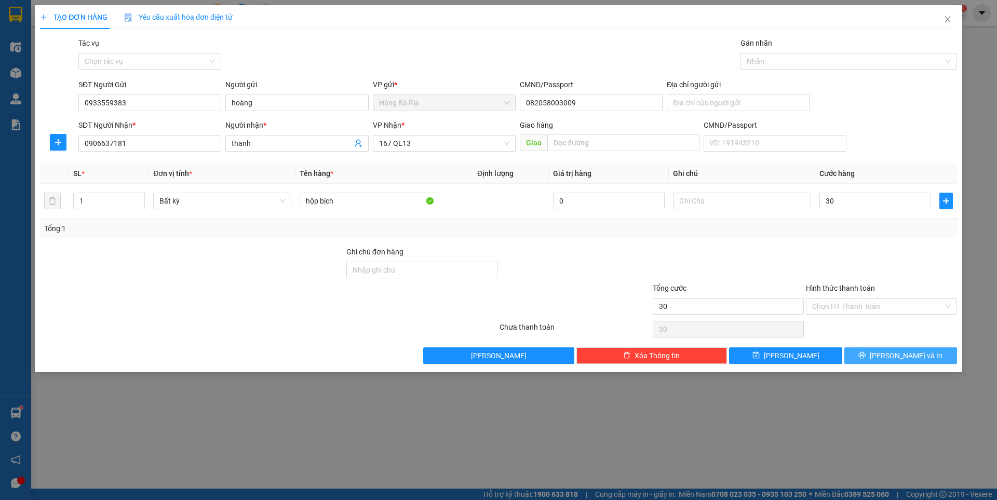
type input "30.000"
click at [883, 351] on button "[PERSON_NAME] và In" at bounding box center [901, 356] width 113 height 17
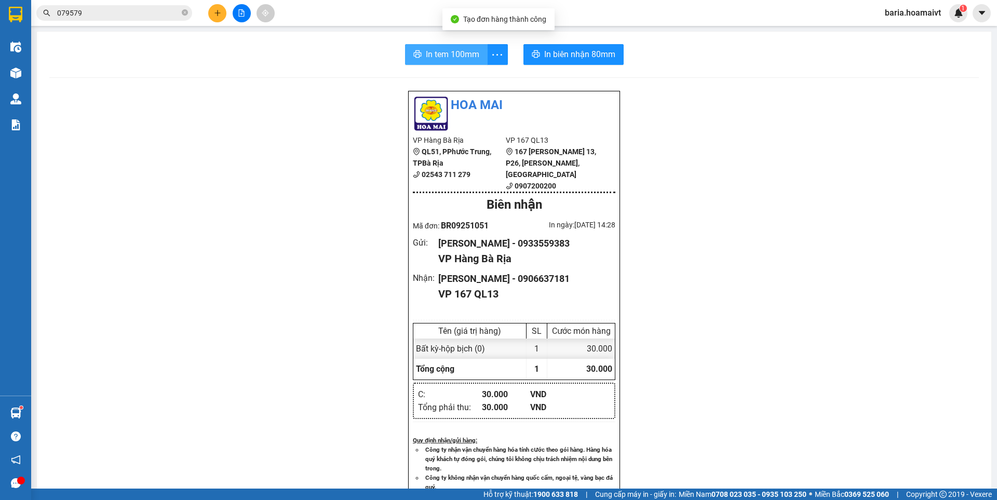
click at [439, 55] on span "In tem 100mm" at bounding box center [453, 54] width 54 height 13
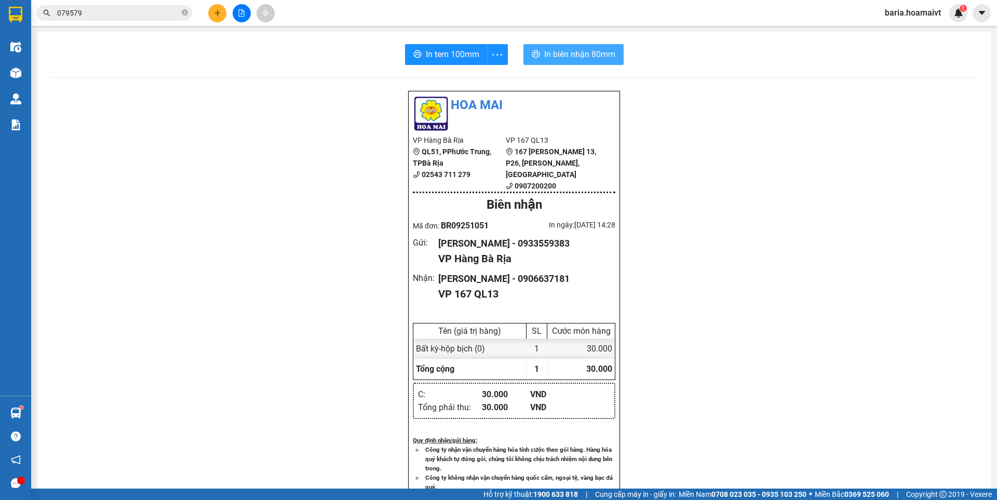
click at [593, 54] on span "In biên nhận 80mm" at bounding box center [579, 54] width 71 height 13
click at [595, 51] on span "In biên nhận 80mm" at bounding box center [579, 54] width 71 height 13
click at [135, 15] on input "079579" at bounding box center [118, 12] width 123 height 11
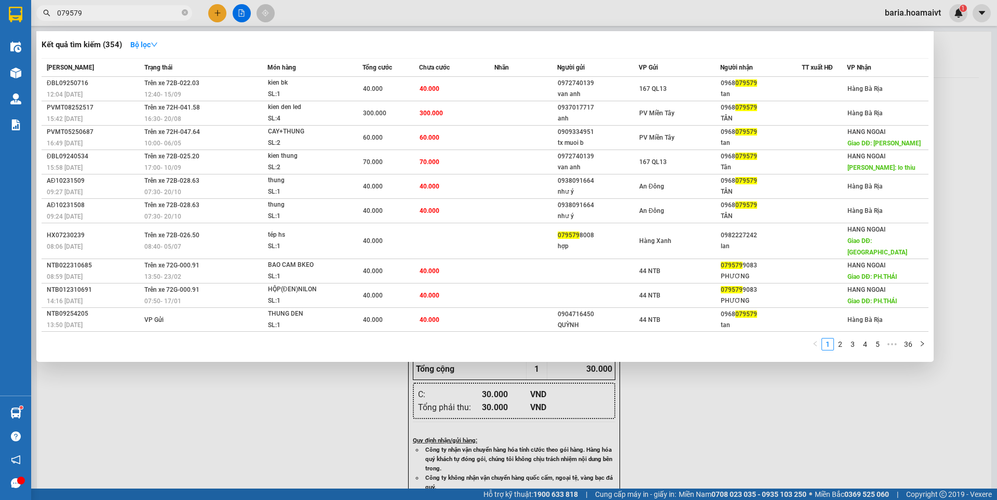
click at [135, 15] on input "079579" at bounding box center [118, 12] width 123 height 11
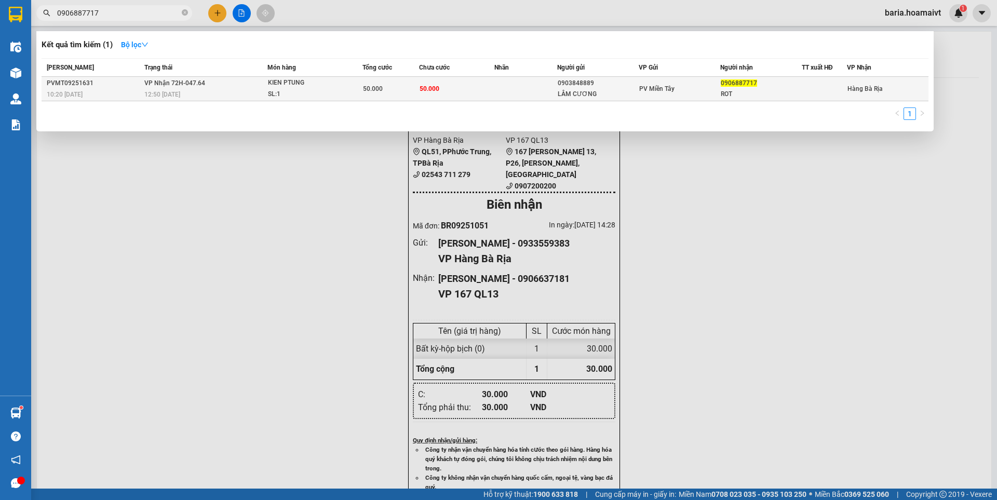
type input "0906887717"
click at [772, 90] on div "ROT" at bounding box center [761, 94] width 81 height 11
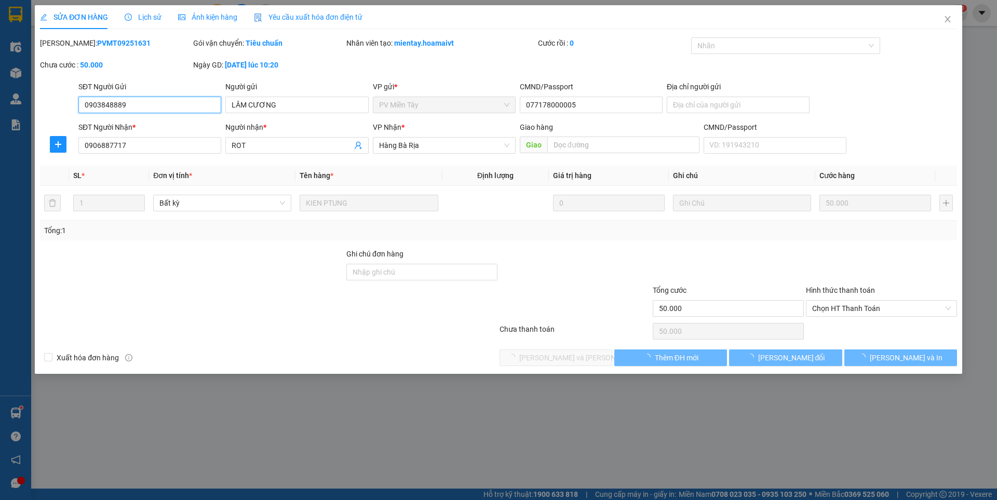
type input "0903848889"
type input "LÂM CƯƠNG"
type input "077178000005"
type input "0906887717"
type input "ROT"
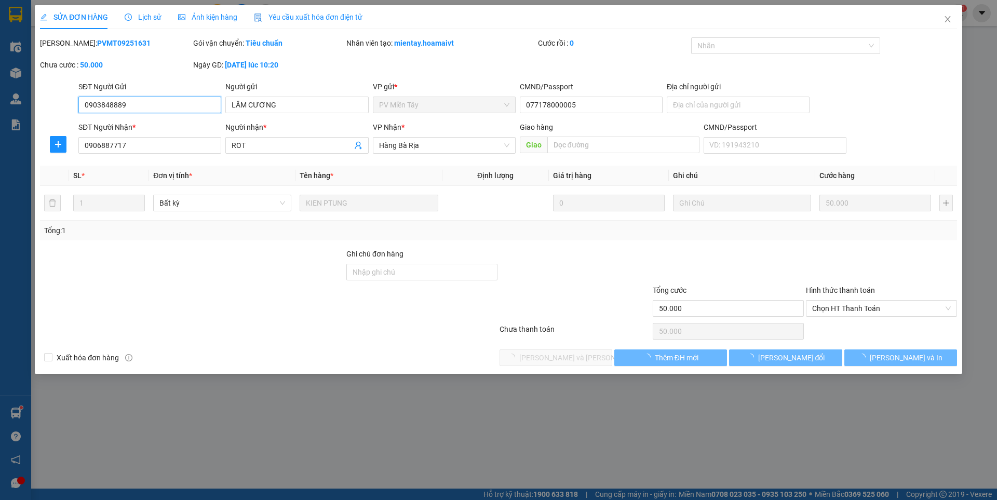
type input "50.000"
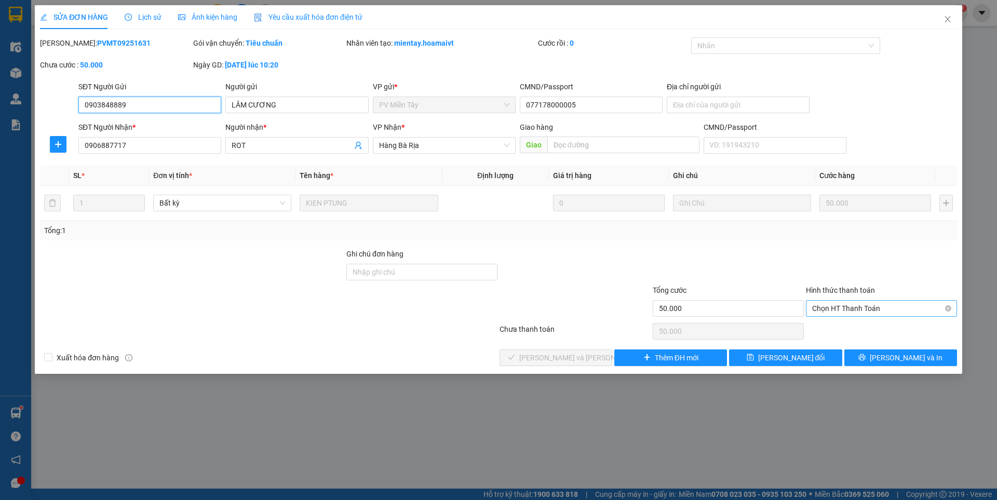
click at [884, 305] on span "Chọn HT Thanh Toán" at bounding box center [881, 309] width 139 height 16
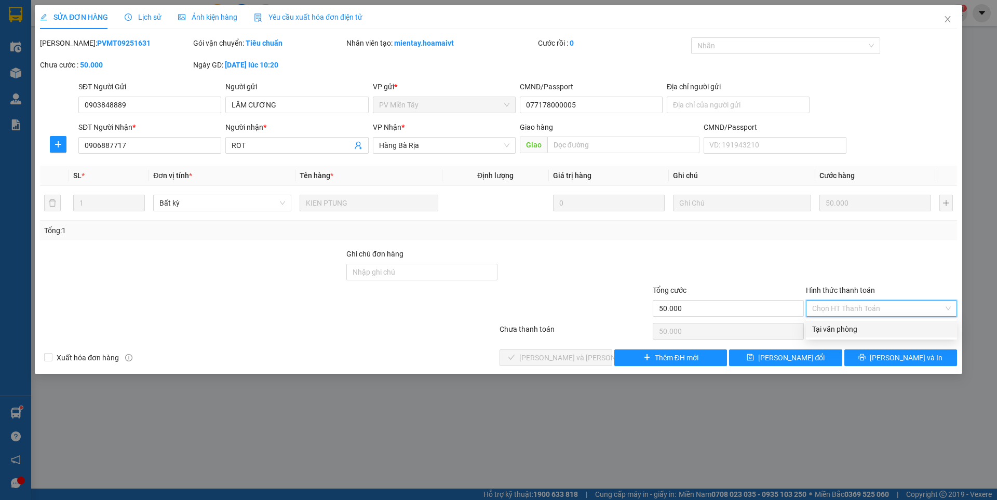
click at [855, 330] on div "Tại văn phòng" at bounding box center [881, 329] width 139 height 11
type input "0"
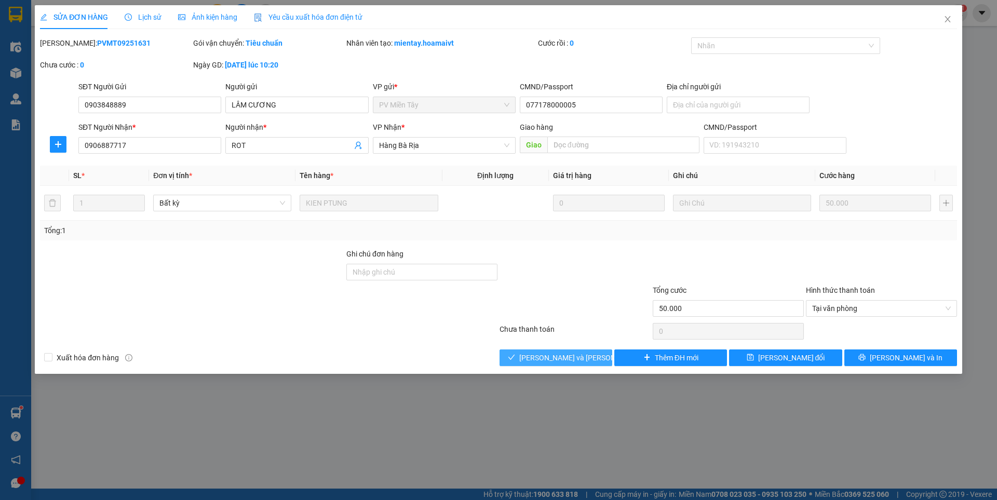
click at [579, 357] on span "[PERSON_NAME] và [PERSON_NAME] hàng" at bounding box center [589, 357] width 140 height 11
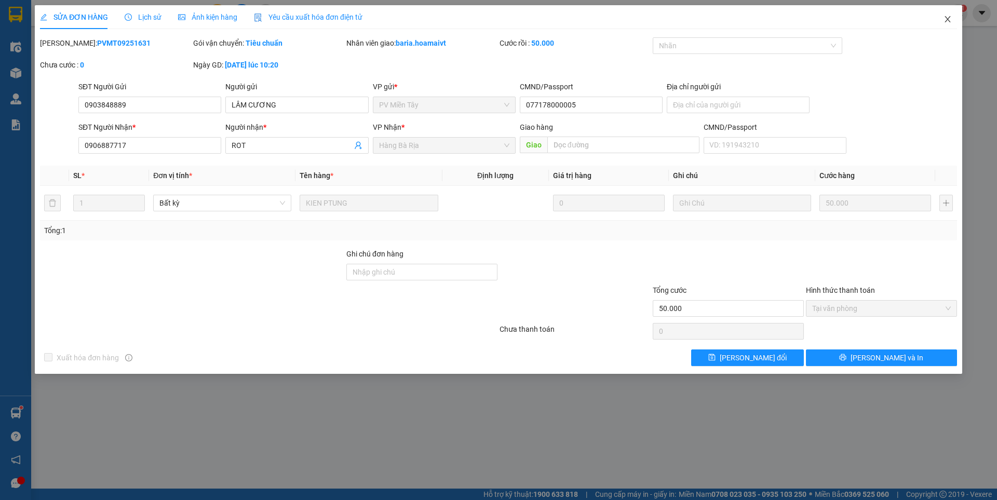
click at [950, 18] on icon "close" at bounding box center [948, 19] width 6 height 6
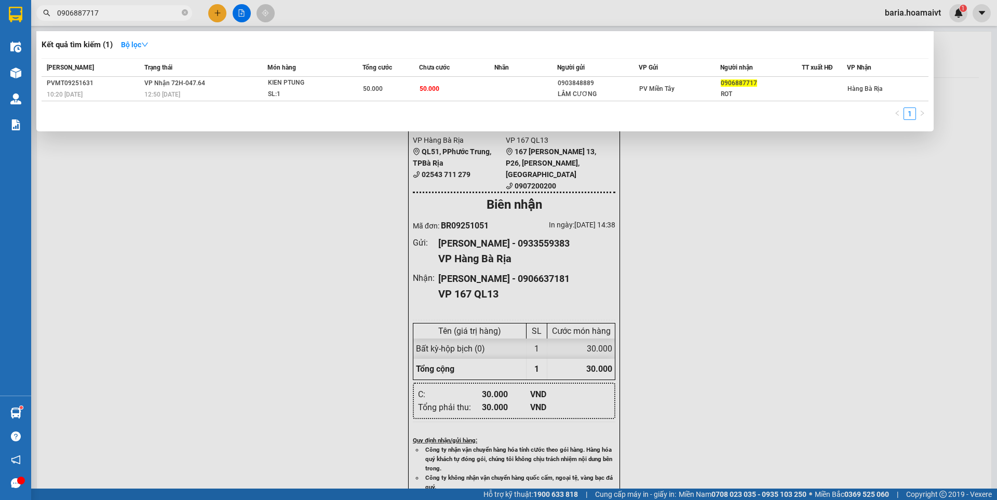
click at [140, 12] on input "0906887717" at bounding box center [118, 12] width 123 height 11
click at [259, 262] on div at bounding box center [498, 250] width 997 height 500
click at [118, 10] on input "0906887717" at bounding box center [118, 12] width 123 height 11
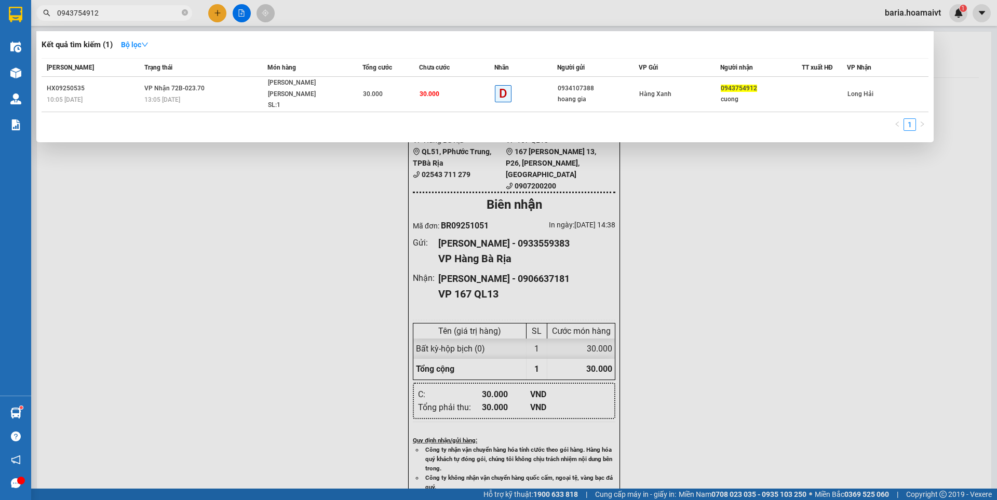
type input "0943754912"
click at [214, 12] on div at bounding box center [498, 250] width 997 height 500
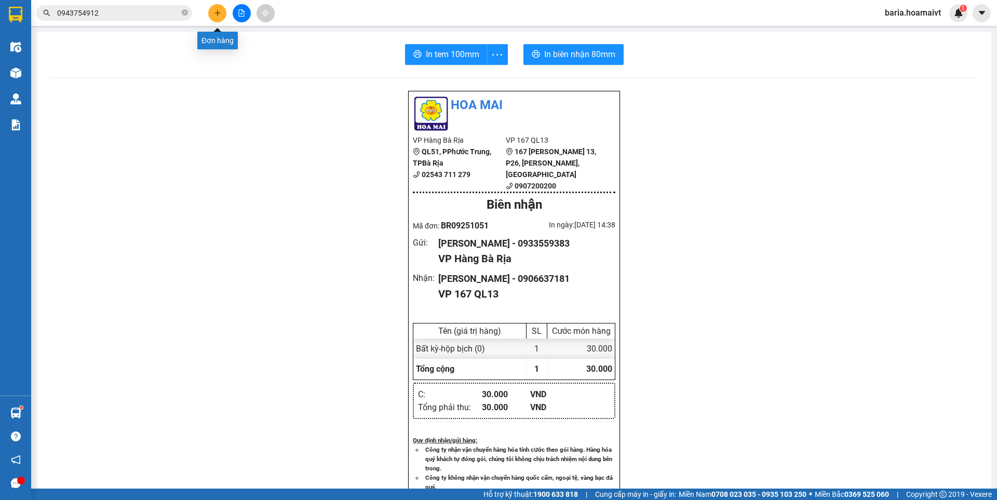
click at [220, 14] on icon "plus" at bounding box center [217, 12] width 7 height 7
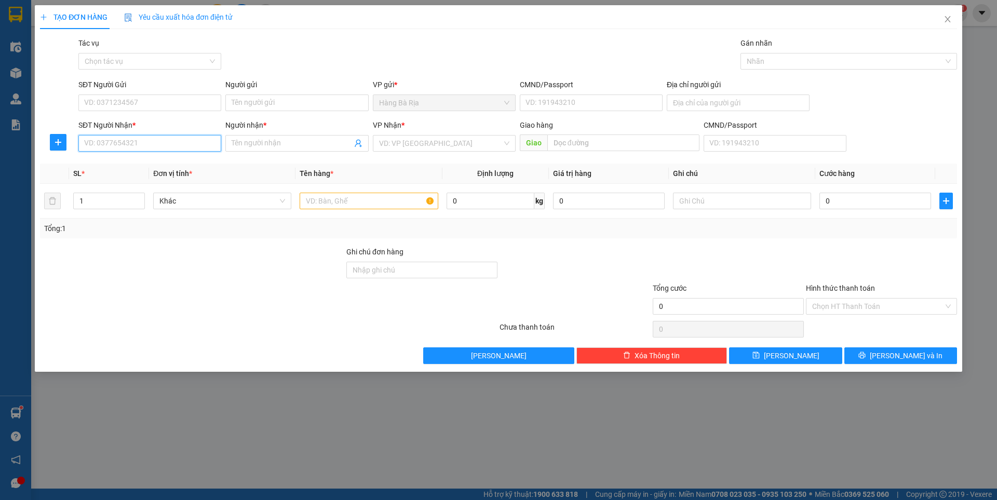
click at [136, 141] on input "SĐT Người Nhận *" at bounding box center [149, 143] width 143 height 17
type input "0"
click at [136, 91] on div "SĐT Người Gửi" at bounding box center [149, 87] width 143 height 16
click at [136, 98] on input "SĐT Người Gửi" at bounding box center [149, 103] width 143 height 17
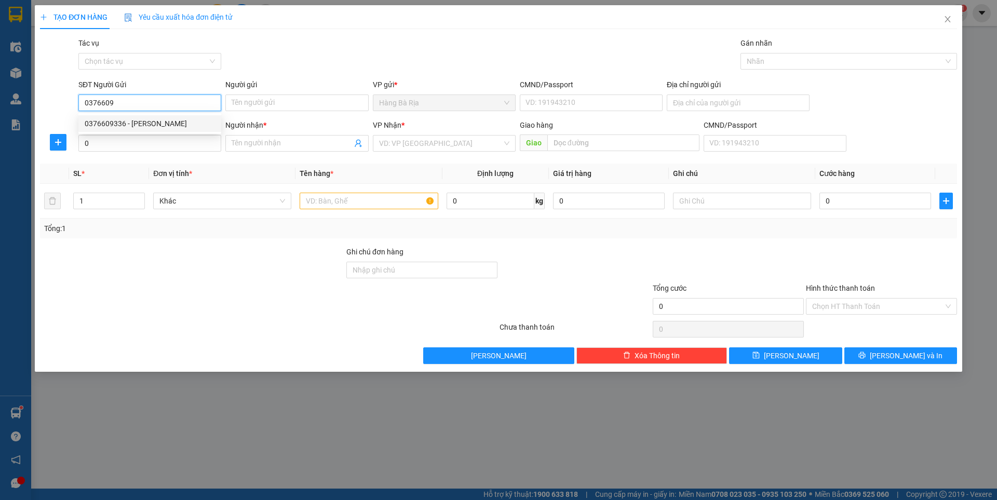
click at [131, 123] on div "0376609336 - [PERSON_NAME]" at bounding box center [150, 123] width 130 height 11
type input "0376609336"
type input "nhung"
type input "0376609336"
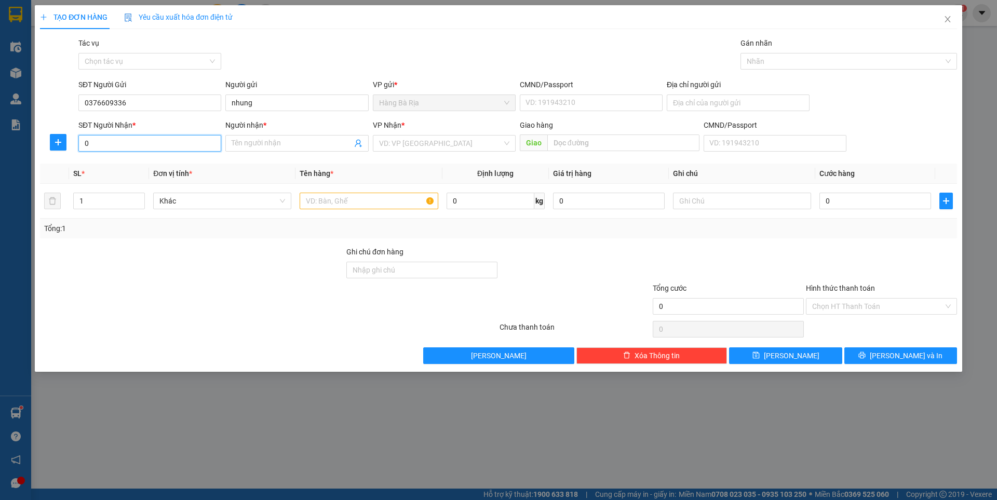
click at [173, 150] on input "0" at bounding box center [149, 143] width 143 height 17
click at [129, 158] on div "0973966490 - TÍN" at bounding box center [149, 164] width 143 height 17
type input "0973966490"
type input "TÍN"
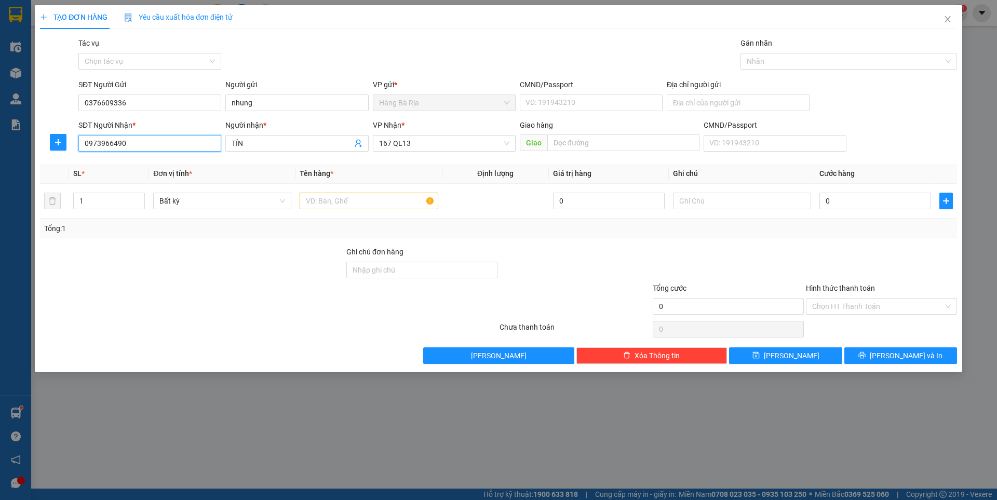
click at [191, 143] on input "0973966490" at bounding box center [149, 143] width 143 height 17
type input "0908004314"
click at [281, 146] on input "TÍN" at bounding box center [292, 143] width 120 height 11
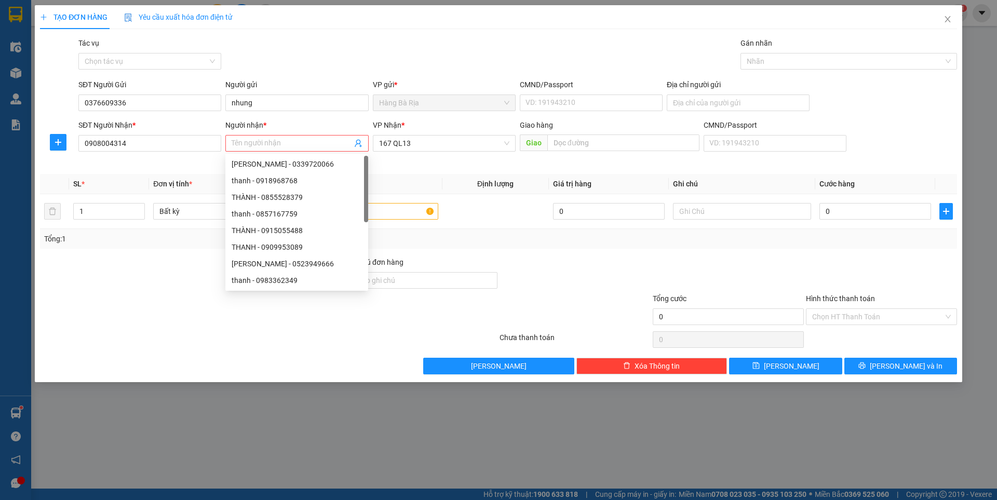
click at [527, 257] on div at bounding box center [575, 275] width 153 height 36
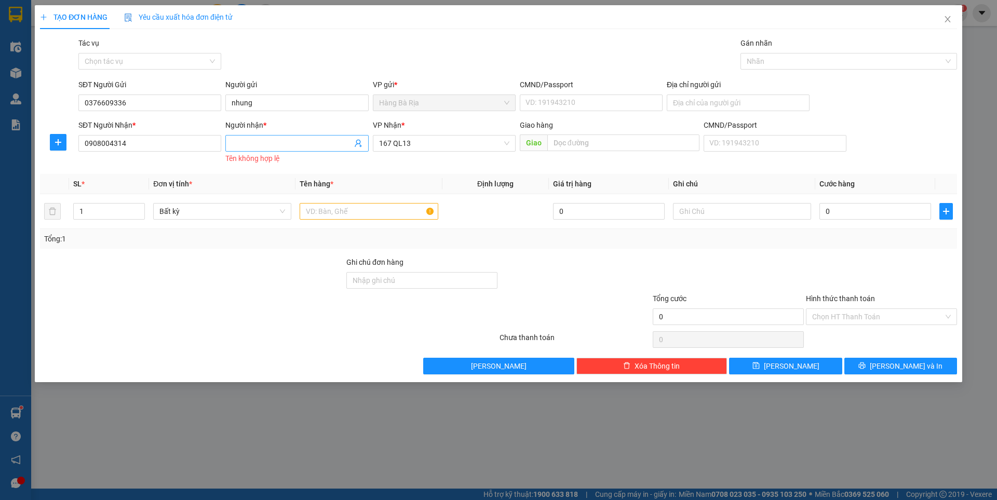
click at [335, 143] on input "Người nhận *" at bounding box center [292, 143] width 120 height 11
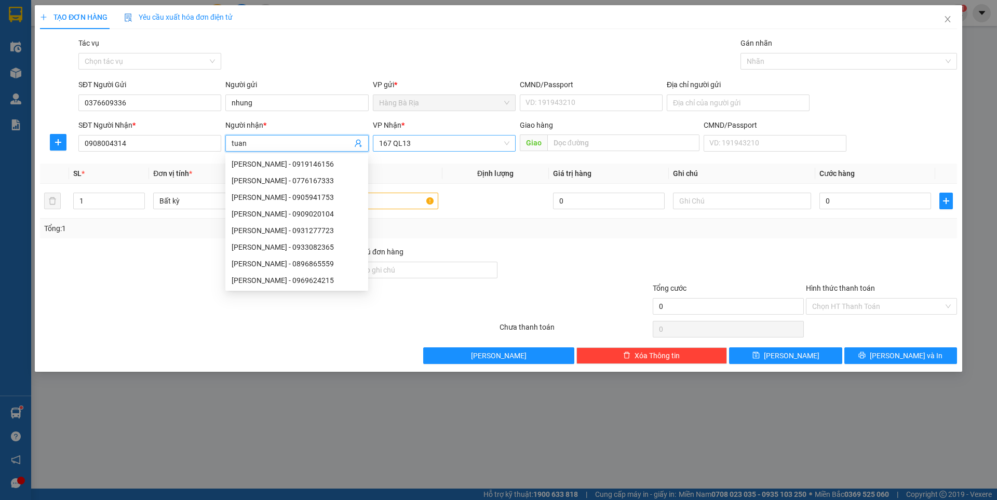
click at [475, 142] on span "167 QL13" at bounding box center [444, 144] width 130 height 16
type input "tuan"
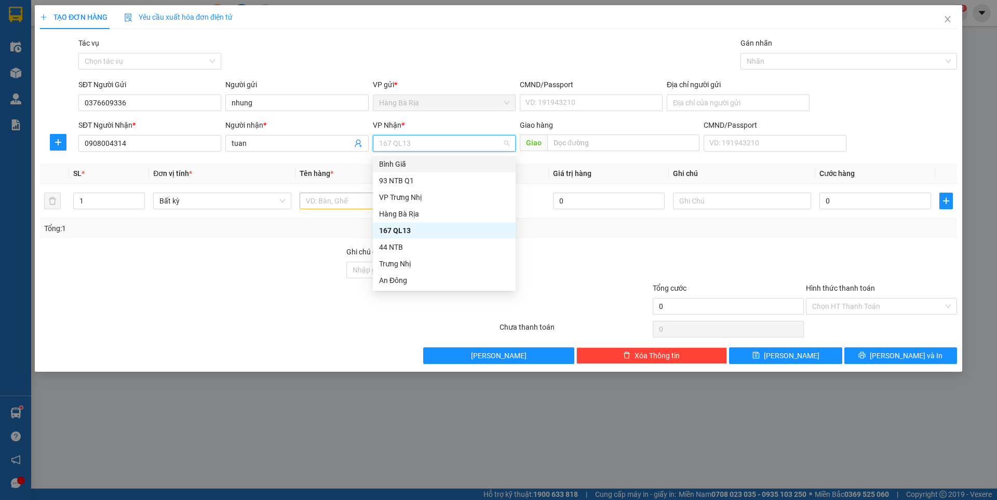
click at [402, 167] on div "Bình Giã" at bounding box center [444, 163] width 130 height 11
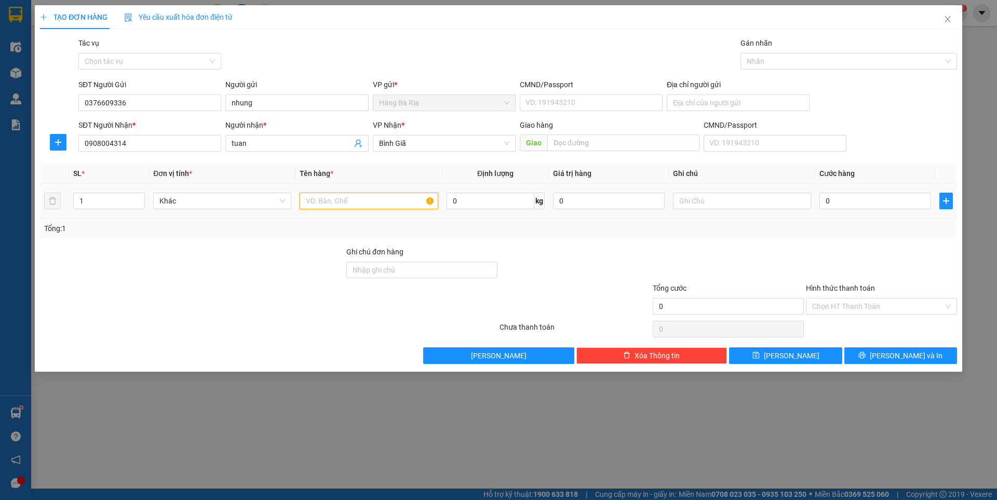
click at [330, 202] on input "text" at bounding box center [369, 201] width 138 height 17
type input "thùng"
click at [849, 192] on div "0" at bounding box center [876, 201] width 112 height 21
click at [849, 201] on input "0" at bounding box center [876, 201] width 112 height 17
type input "3"
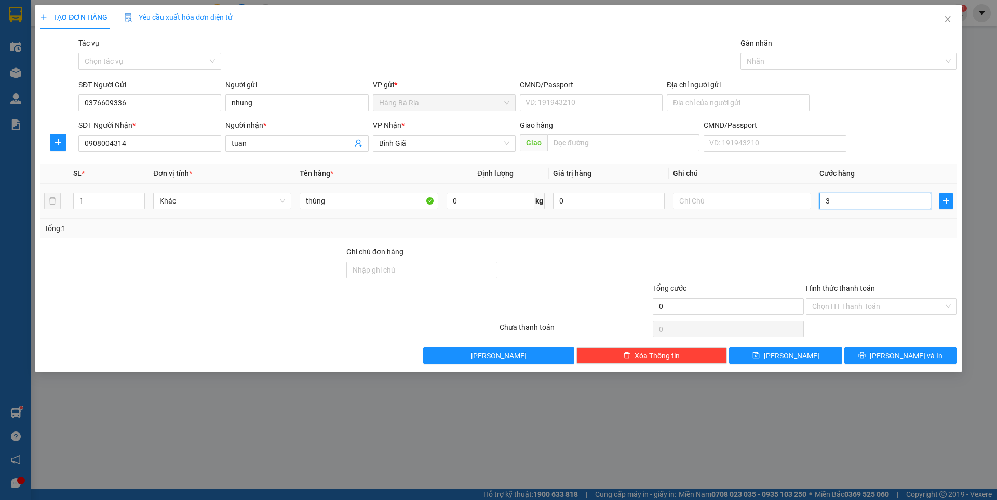
type input "3"
type input "30"
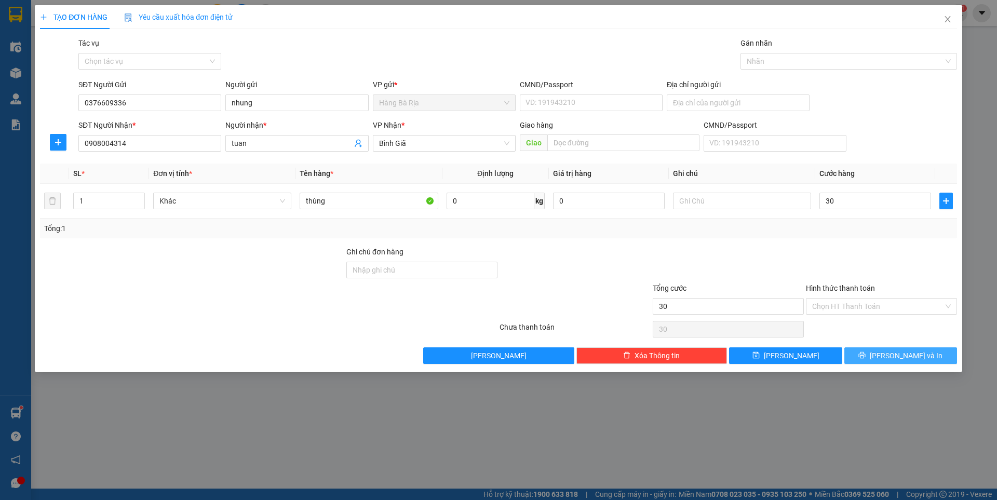
type input "30.000"
click at [866, 358] on icon "printer" at bounding box center [862, 355] width 7 height 7
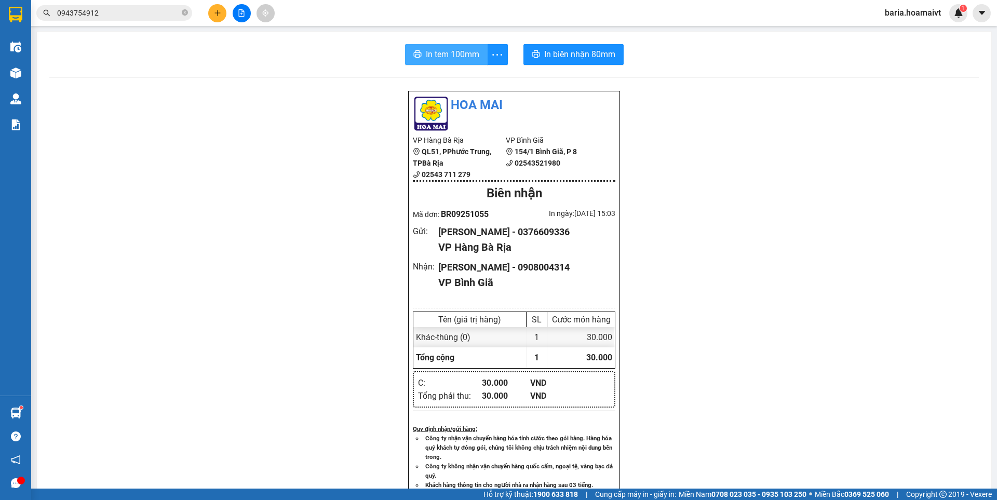
click at [450, 54] on span "In tem 100mm" at bounding box center [453, 54] width 54 height 13
click at [571, 56] on span "In biên nhận 80mm" at bounding box center [579, 54] width 71 height 13
click at [138, 14] on input "0943754912" at bounding box center [118, 12] width 123 height 11
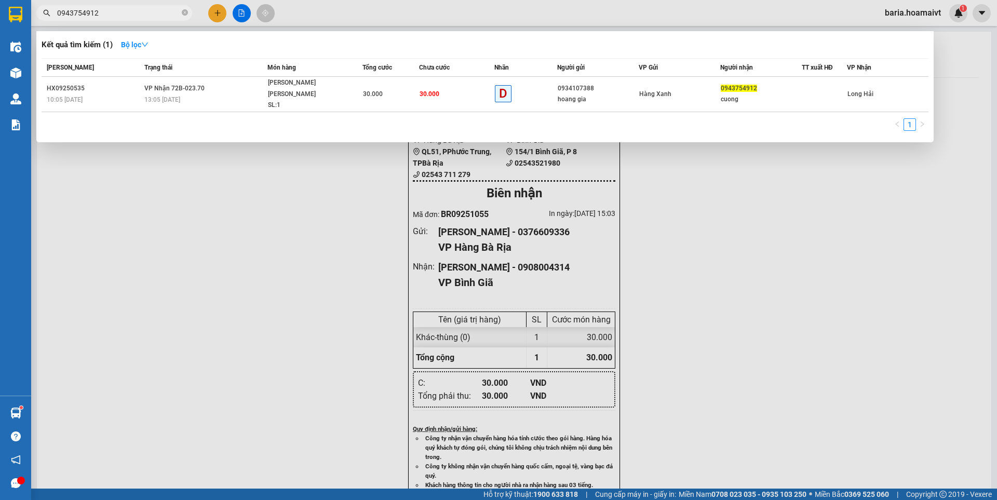
click at [138, 14] on input "0943754912" at bounding box center [118, 12] width 123 height 11
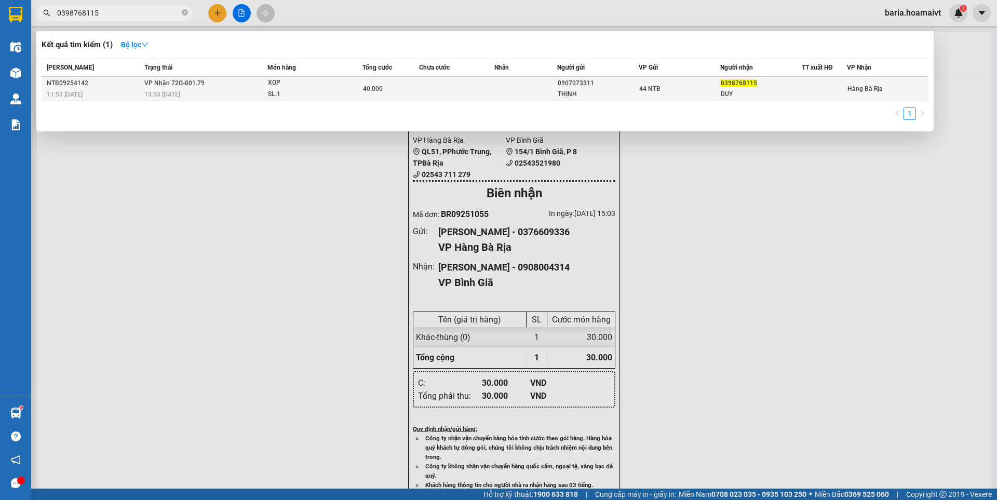
type input "0398768115"
click at [298, 88] on span "XOP SL: 1" at bounding box center [315, 88] width 95 height 22
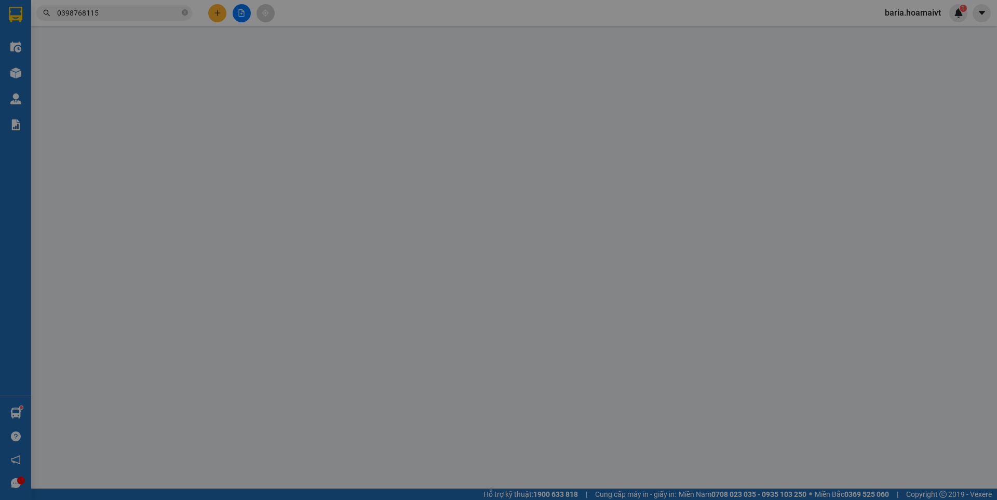
type input "0907073311"
type input "THỊNH"
type input "104/30 [PERSON_NAME] THÁI"
type input "0398768115"
type input "DUY"
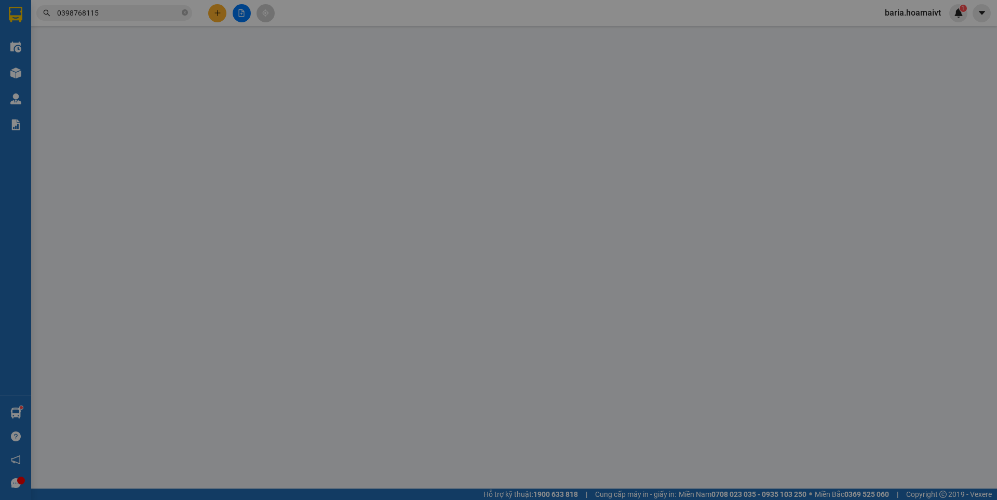
type input "40.000"
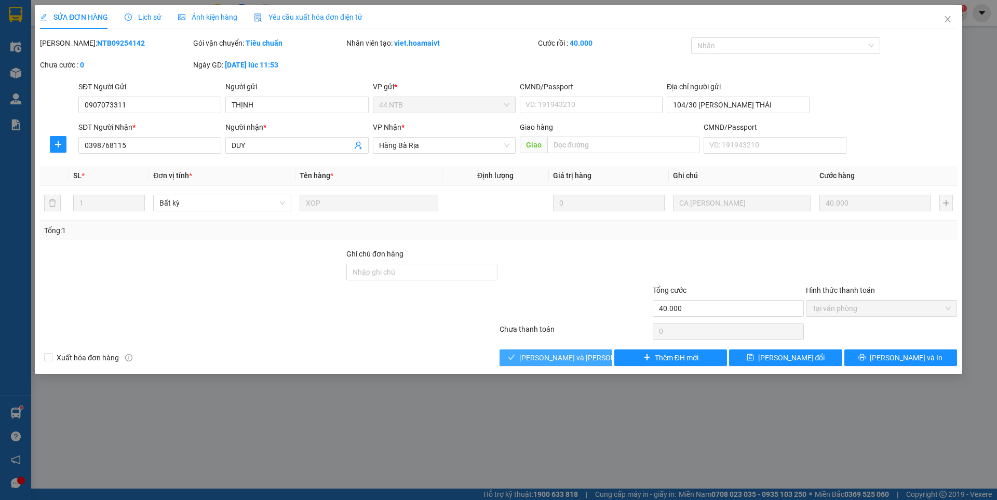
click at [545, 356] on span "[PERSON_NAME] và [PERSON_NAME] hàng" at bounding box center [589, 357] width 140 height 11
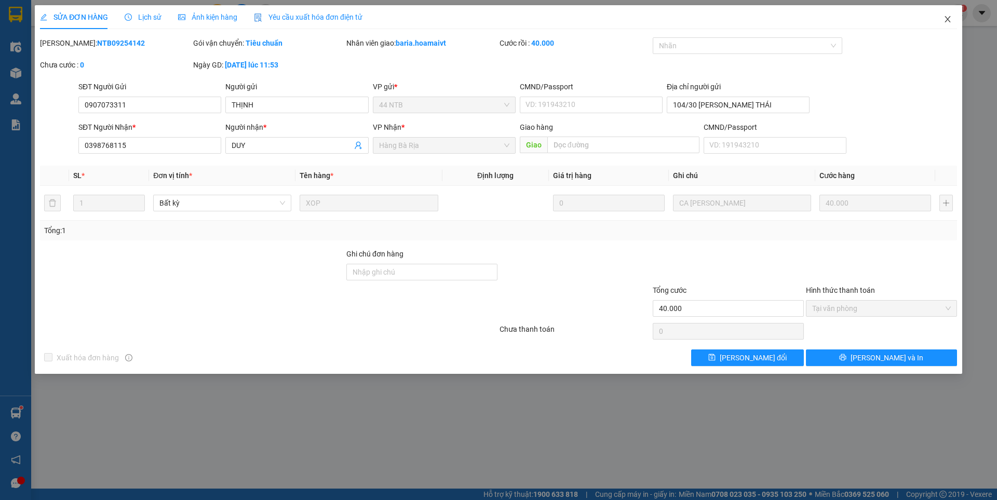
click at [952, 17] on icon "close" at bounding box center [948, 19] width 8 height 8
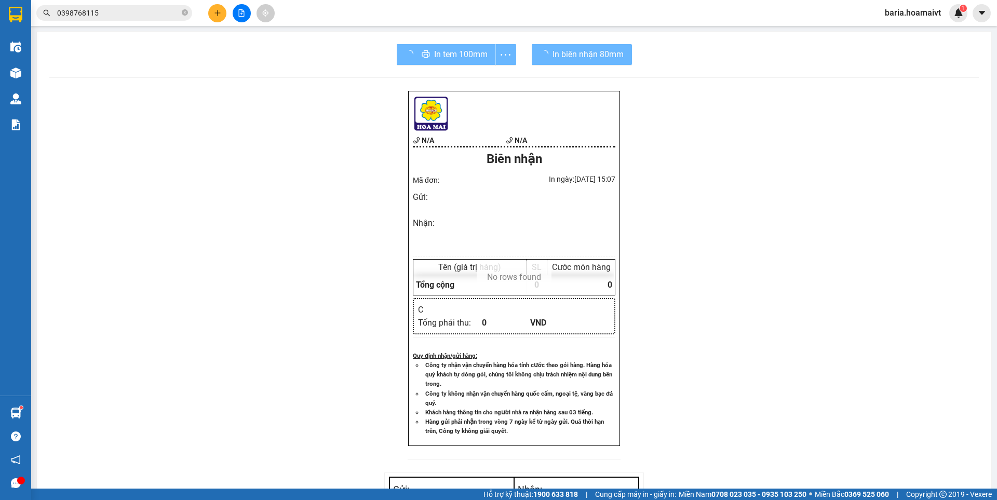
click at [136, 12] on input "0398768115" at bounding box center [118, 12] width 123 height 11
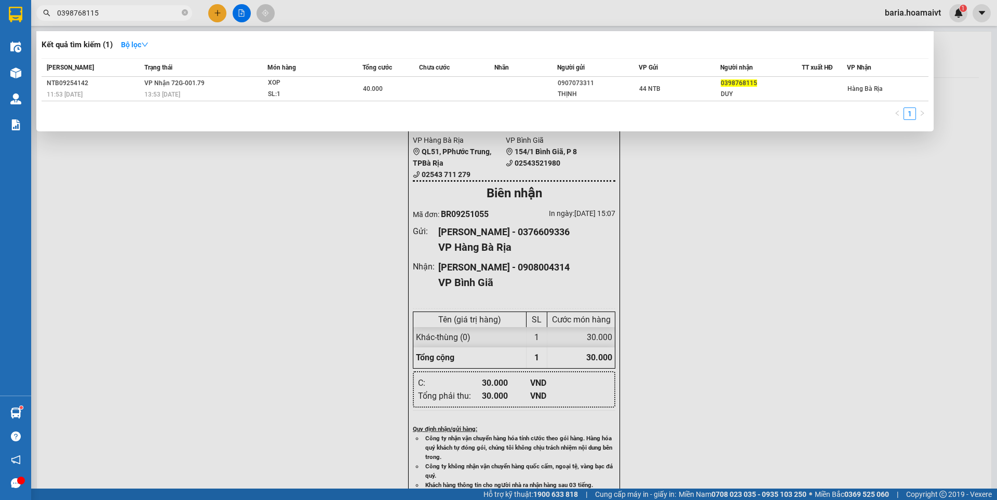
click at [136, 12] on input "0398768115" at bounding box center [118, 12] width 123 height 11
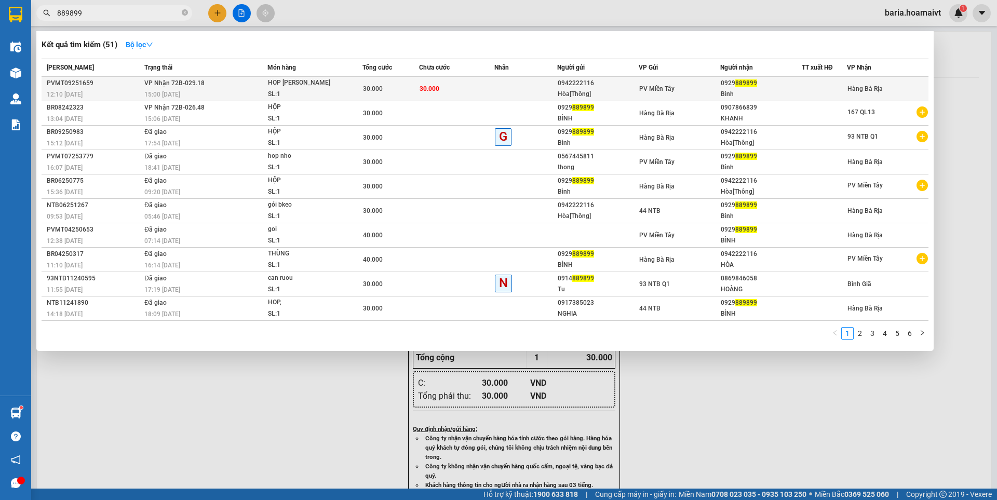
type input "889899"
click at [482, 91] on td "30.000" at bounding box center [456, 89] width 75 height 24
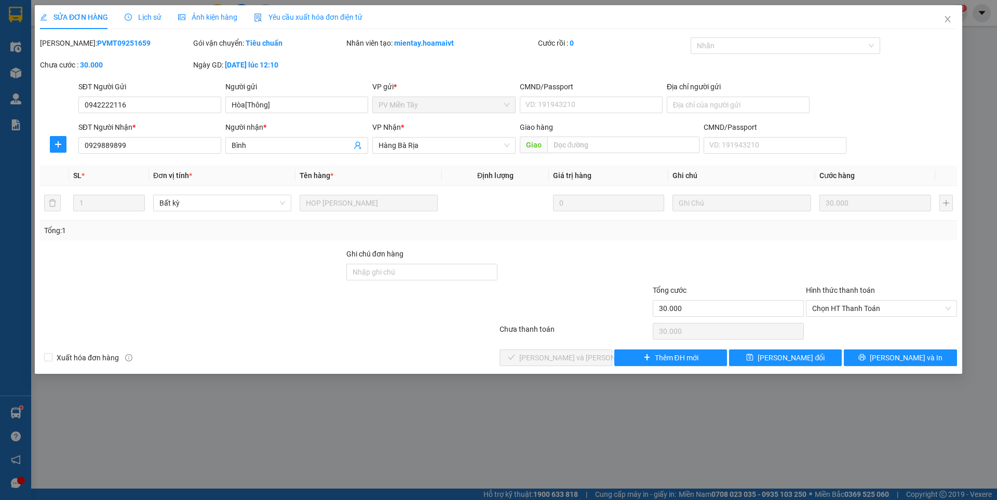
type input "0942222116"
type input "Hòa[Thông]"
type input "0929889899"
type input "Bình"
type input "30.000"
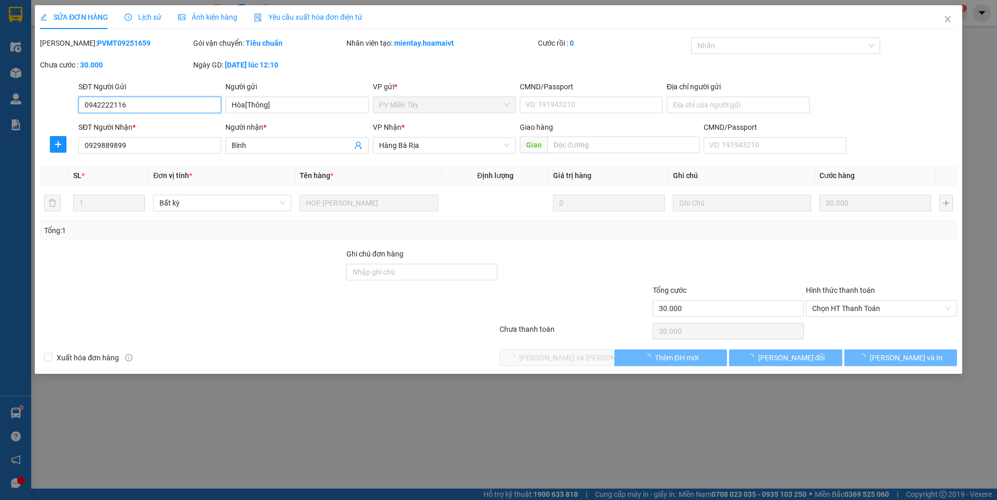
click at [845, 308] on span "Chọn HT Thanh Toán" at bounding box center [881, 309] width 139 height 16
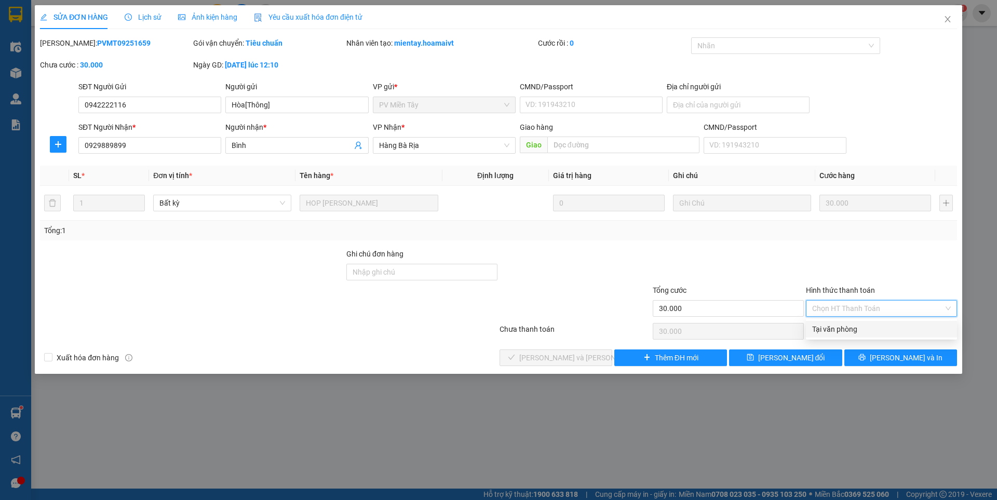
click at [822, 328] on div "Tại văn phòng" at bounding box center [881, 329] width 139 height 11
type input "0"
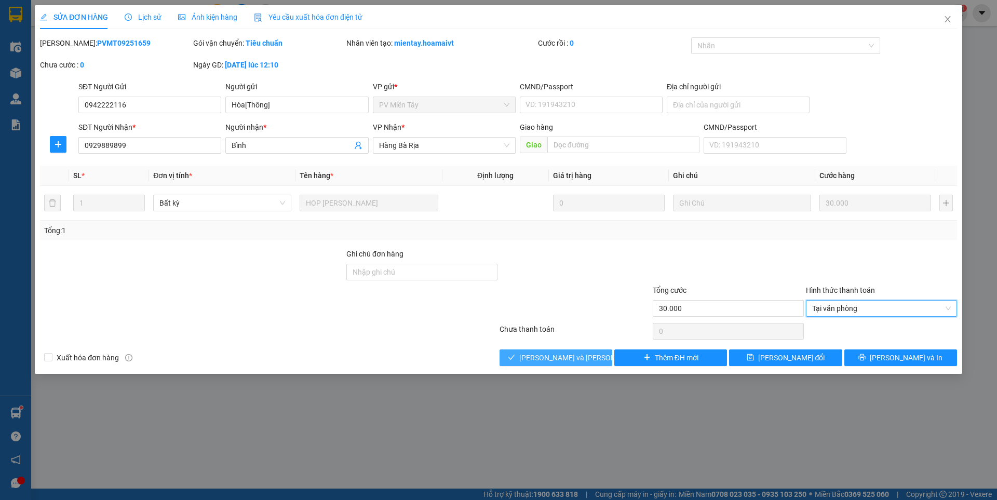
click at [568, 354] on span "[PERSON_NAME] và [PERSON_NAME] hàng" at bounding box center [589, 357] width 140 height 11
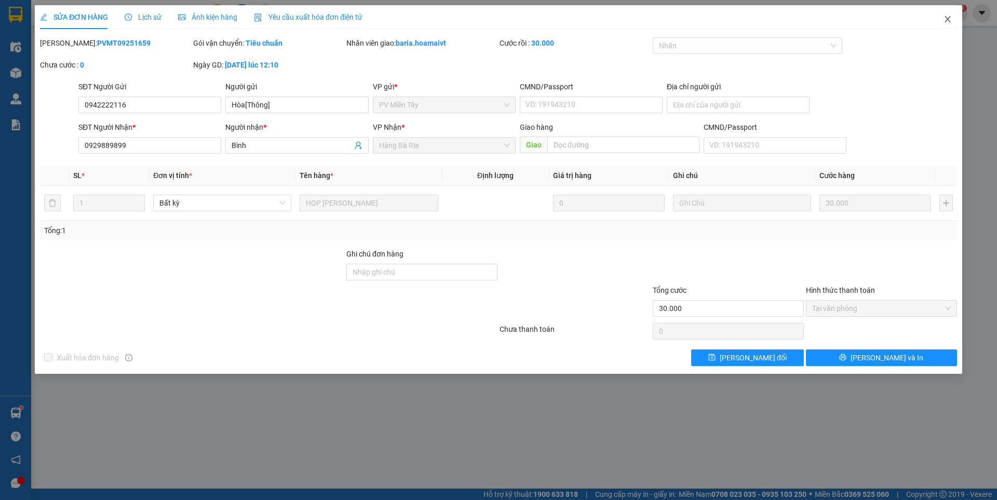
click at [951, 20] on icon "close" at bounding box center [948, 19] width 8 height 8
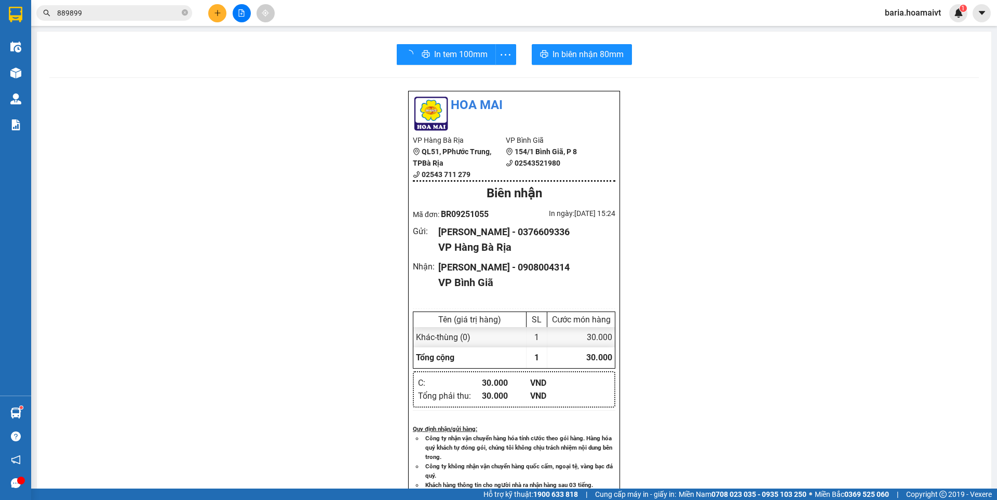
click at [137, 15] on input "889899" at bounding box center [118, 12] width 123 height 11
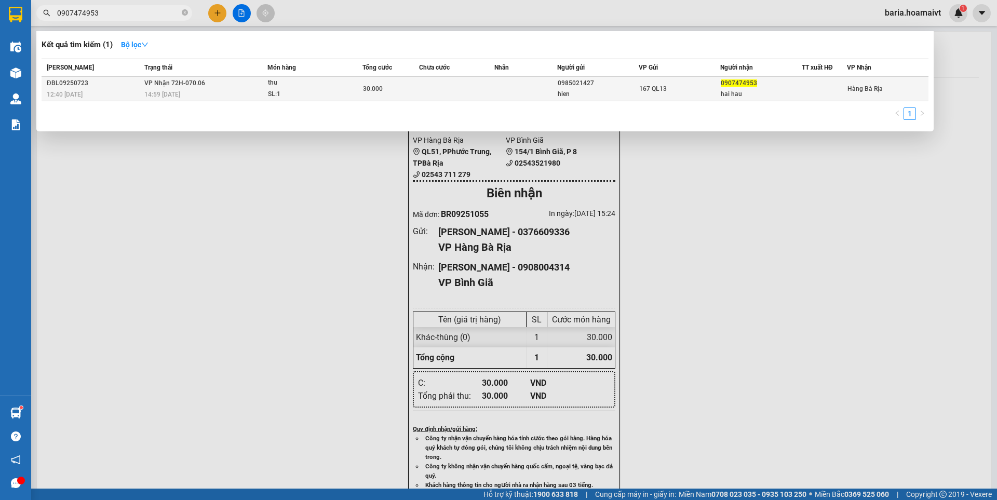
click at [779, 90] on div "hai hau" at bounding box center [761, 94] width 81 height 11
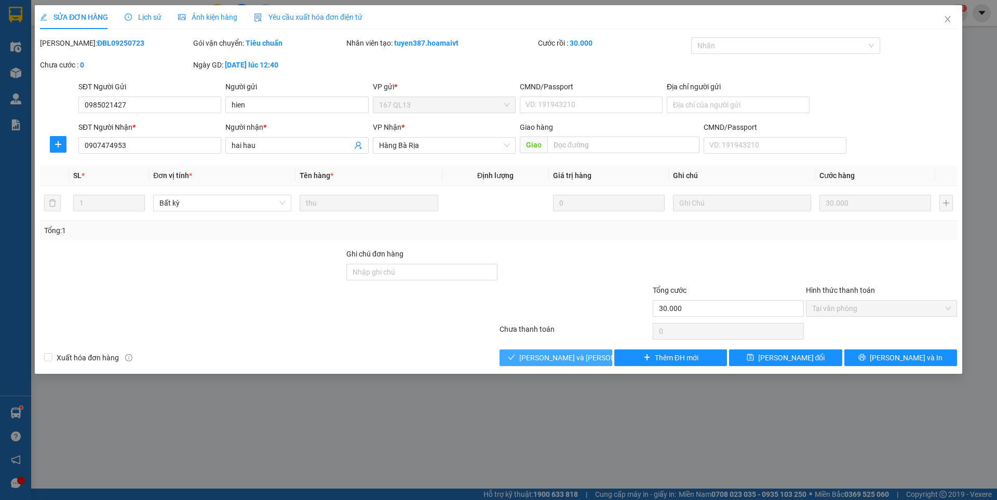
click at [515, 362] on span "check" at bounding box center [511, 358] width 7 height 8
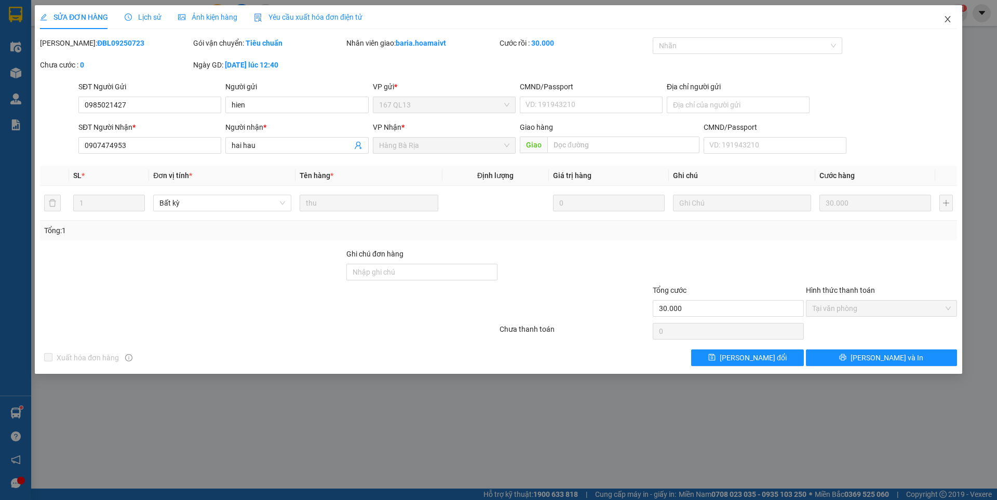
drag, startPoint x: 949, startPoint y: 22, endPoint x: 950, endPoint y: 17, distance: 5.9
click at [949, 21] on icon "close" at bounding box center [948, 19] width 8 height 8
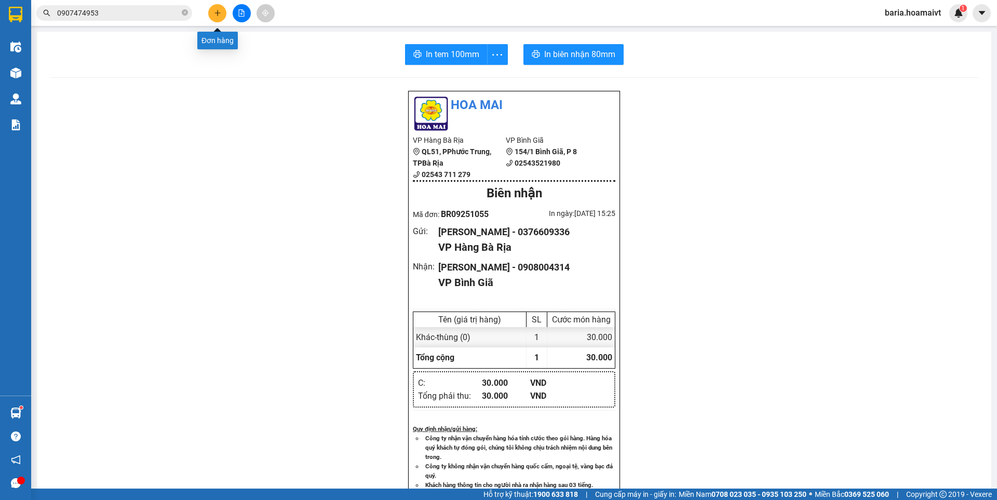
click at [216, 14] on icon "plus" at bounding box center [217, 12] width 7 height 7
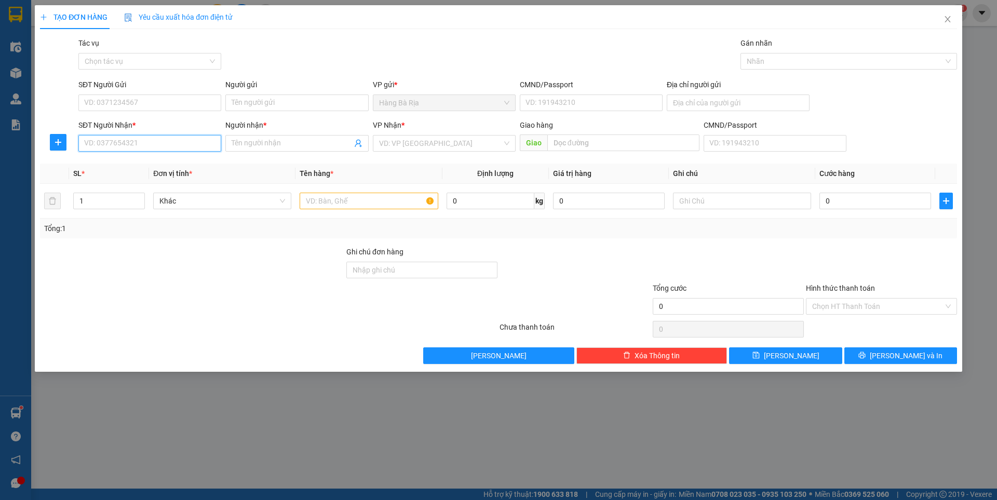
click at [112, 140] on input "SĐT Người Nhận *" at bounding box center [149, 143] width 143 height 17
click at [118, 162] on div "0909471798 - [PERSON_NAME]" at bounding box center [150, 163] width 130 height 11
click at [198, 110] on input "SĐT Người Gửi" at bounding box center [149, 103] width 143 height 17
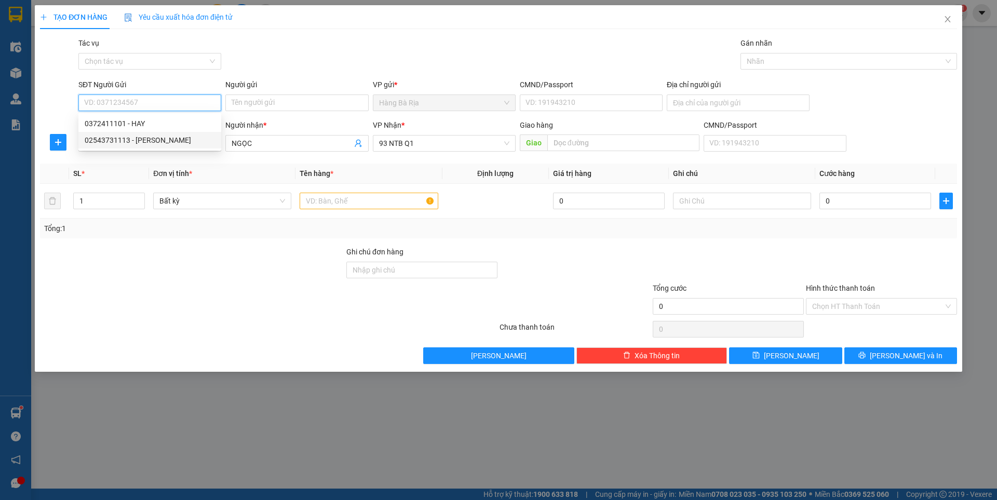
click at [141, 139] on div "02543731113 - [PERSON_NAME]" at bounding box center [150, 140] width 130 height 11
click at [357, 205] on input "text" at bounding box center [369, 201] width 138 height 17
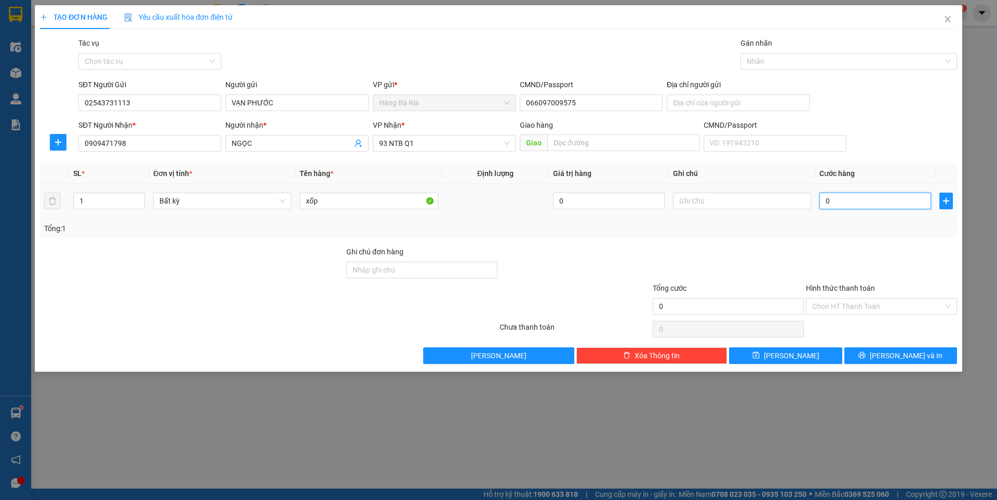
click at [845, 204] on input "0" at bounding box center [876, 201] width 112 height 17
click at [843, 304] on input "Hình thức thanh toán" at bounding box center [877, 307] width 131 height 16
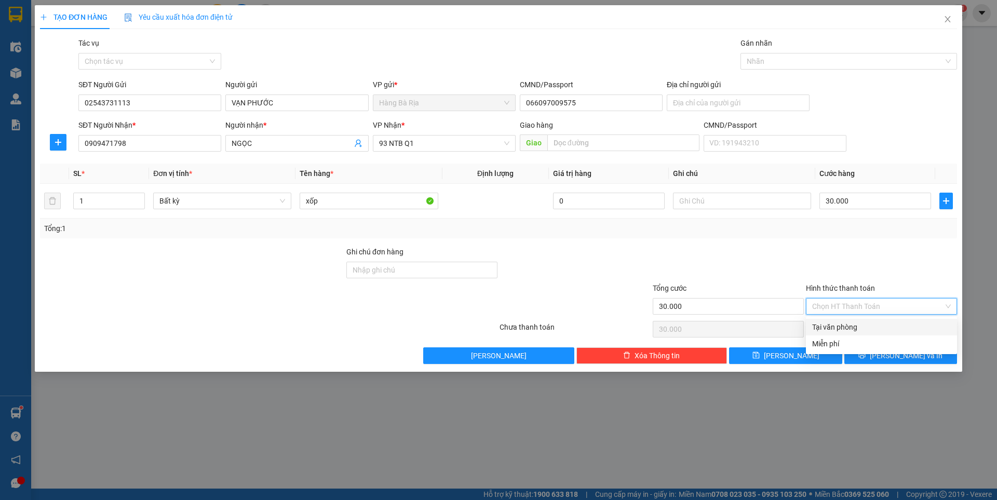
click at [835, 324] on div "Tại văn phòng" at bounding box center [881, 327] width 139 height 11
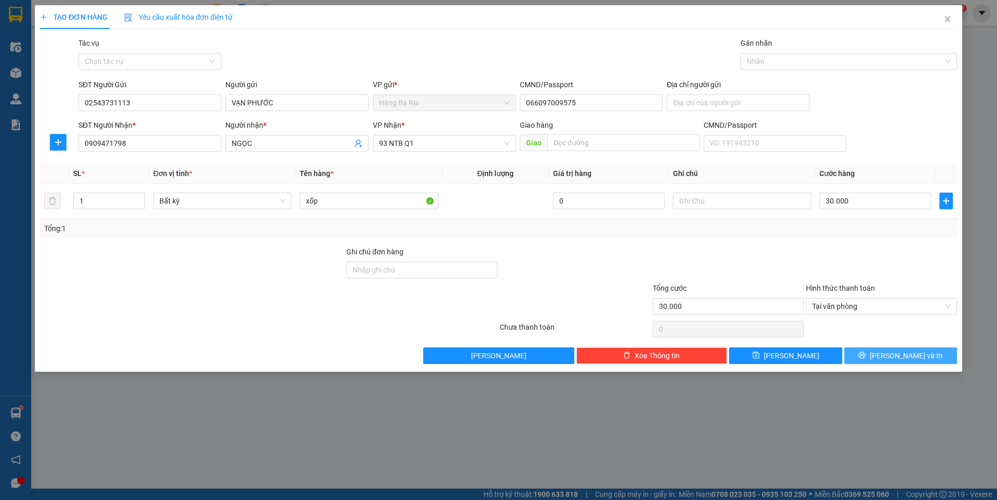
click at [873, 353] on button "[PERSON_NAME] và In" at bounding box center [901, 356] width 113 height 17
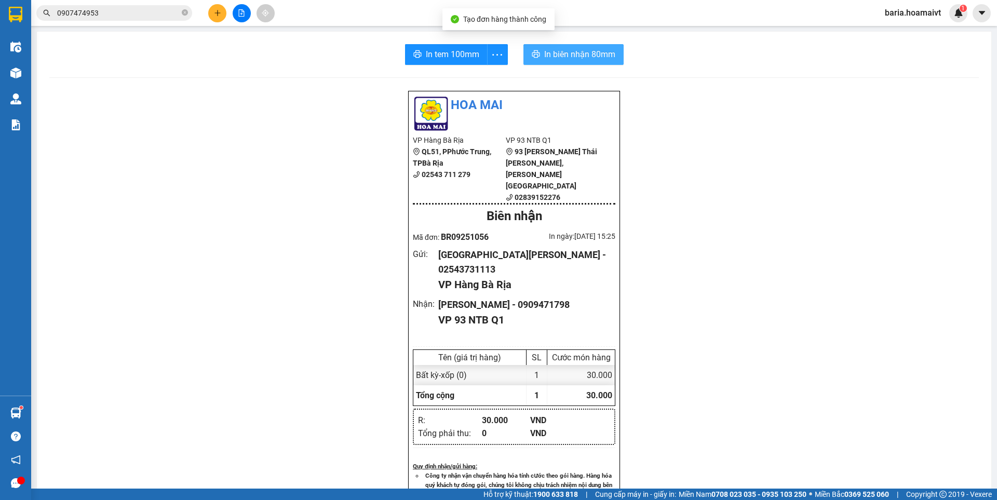
click at [562, 51] on span "In biên nhận 80mm" at bounding box center [579, 54] width 71 height 13
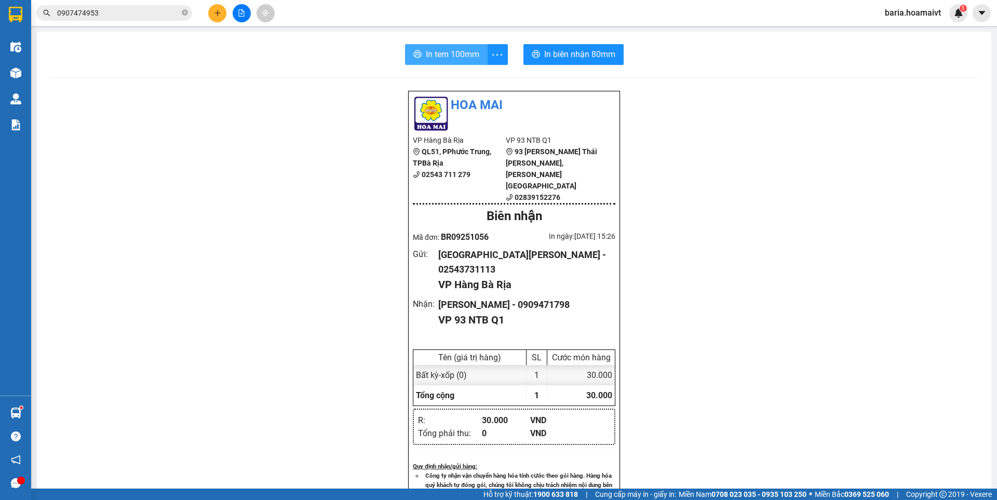
click at [469, 52] on span "In tem 100mm" at bounding box center [453, 54] width 54 height 13
click at [136, 11] on input "0907474953" at bounding box center [118, 12] width 123 height 11
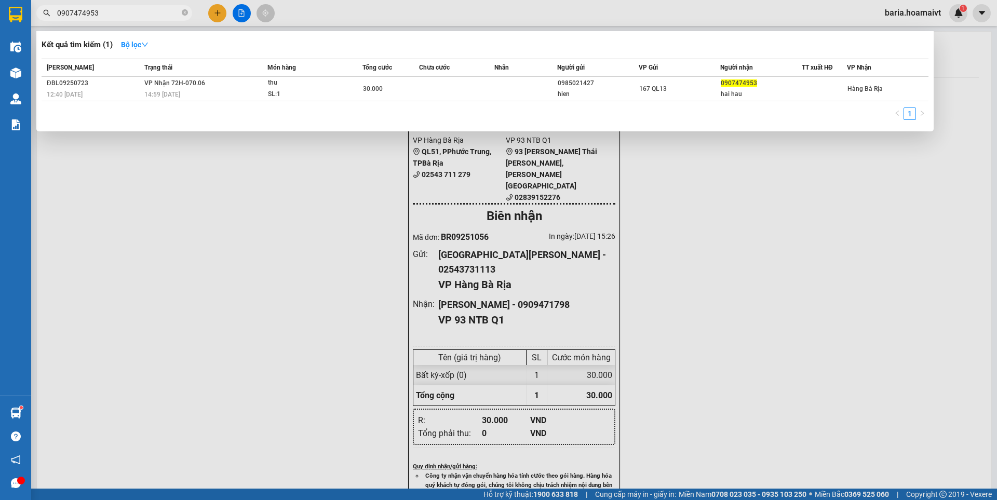
click at [136, 11] on input "0907474953" at bounding box center [118, 12] width 123 height 11
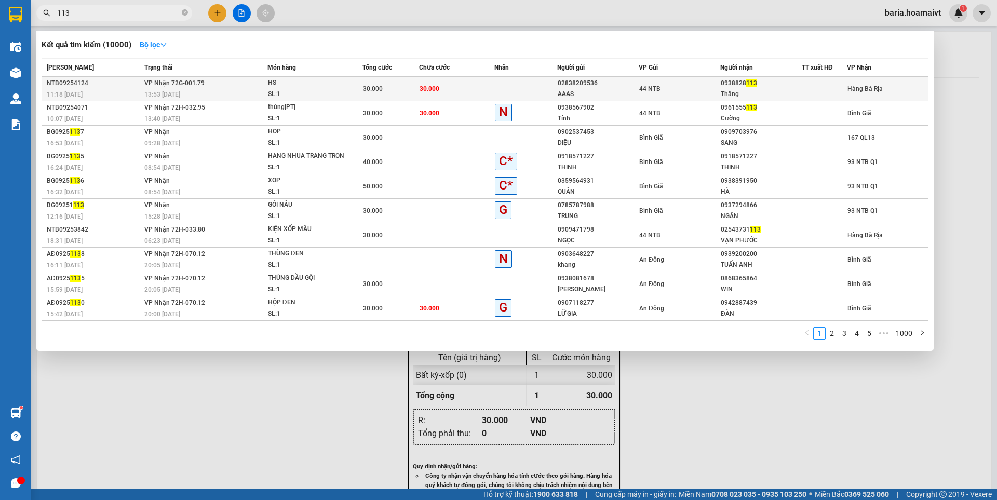
click at [760, 92] on div "Thắng" at bounding box center [761, 94] width 81 height 11
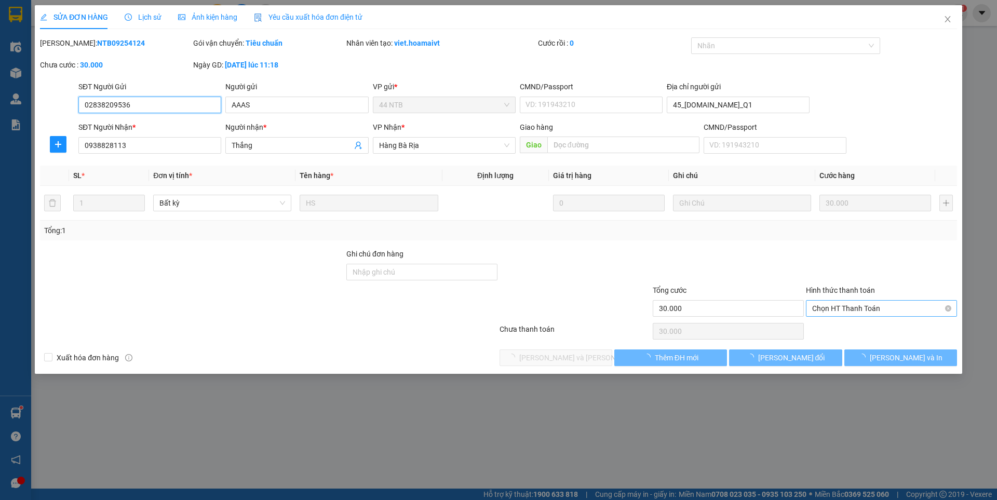
drag, startPoint x: 818, startPoint y: 361, endPoint x: 848, endPoint y: 309, distance: 60.8
click at [848, 309] on span "Chọn HT Thanh Toán" at bounding box center [881, 309] width 139 height 16
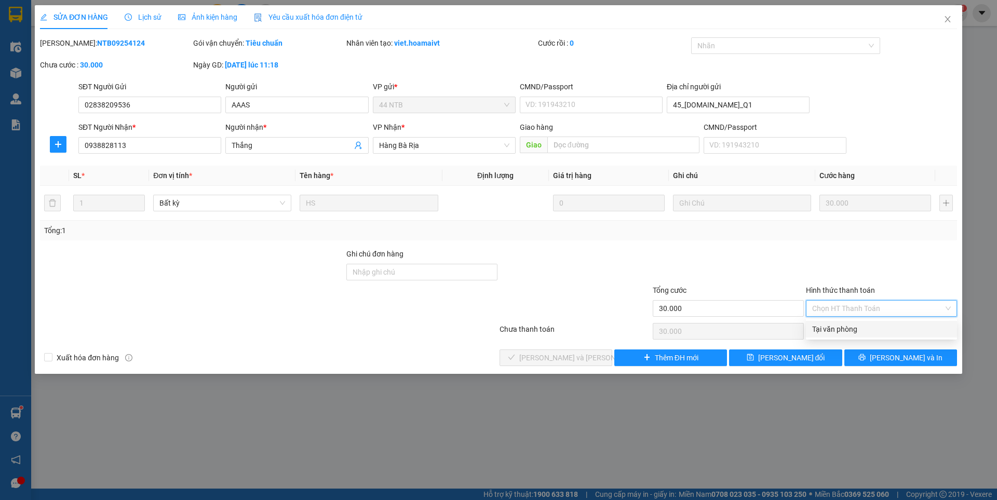
click at [837, 331] on div "Tại văn phòng" at bounding box center [881, 329] width 139 height 11
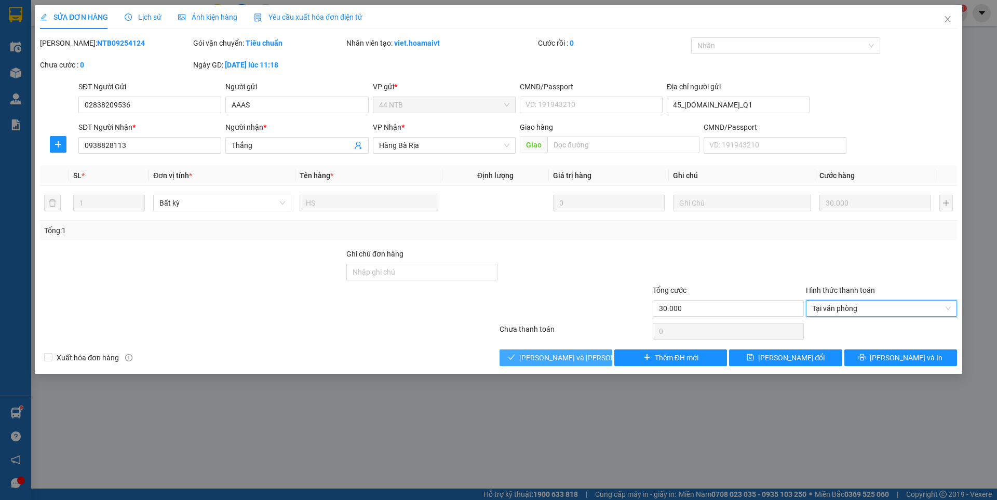
drag, startPoint x: 576, startPoint y: 360, endPoint x: 572, endPoint y: 354, distance: 6.5
click at [573, 356] on span "[PERSON_NAME] và [PERSON_NAME] hàng" at bounding box center [589, 357] width 140 height 11
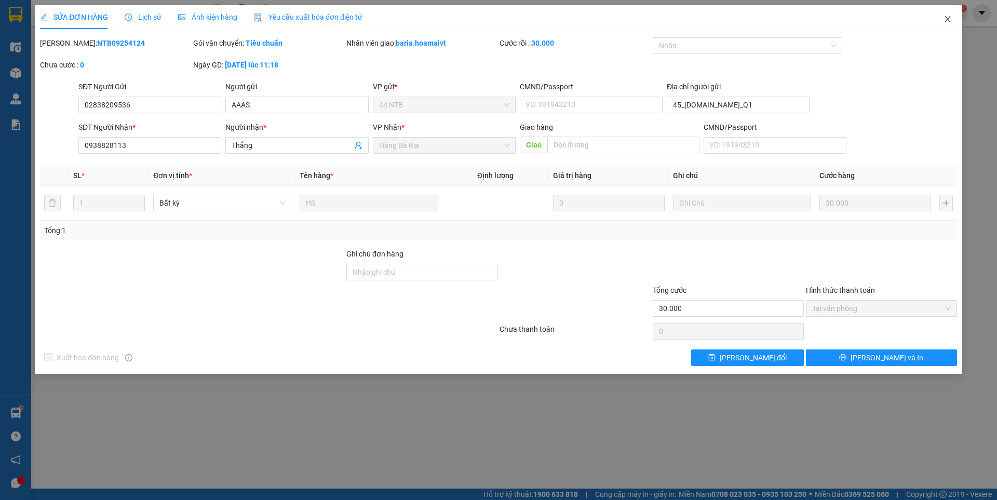
click at [950, 21] on icon "close" at bounding box center [948, 19] width 6 height 6
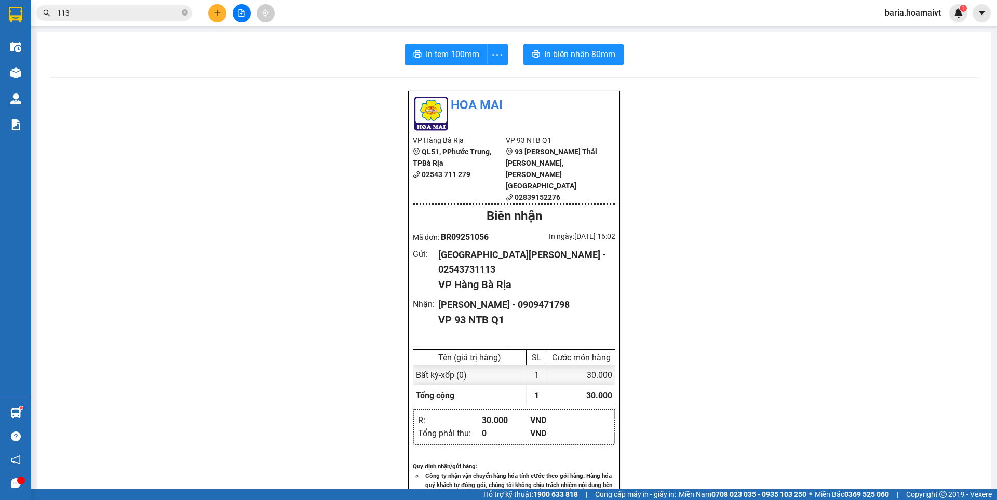
click at [142, 12] on input "113" at bounding box center [118, 12] width 123 height 11
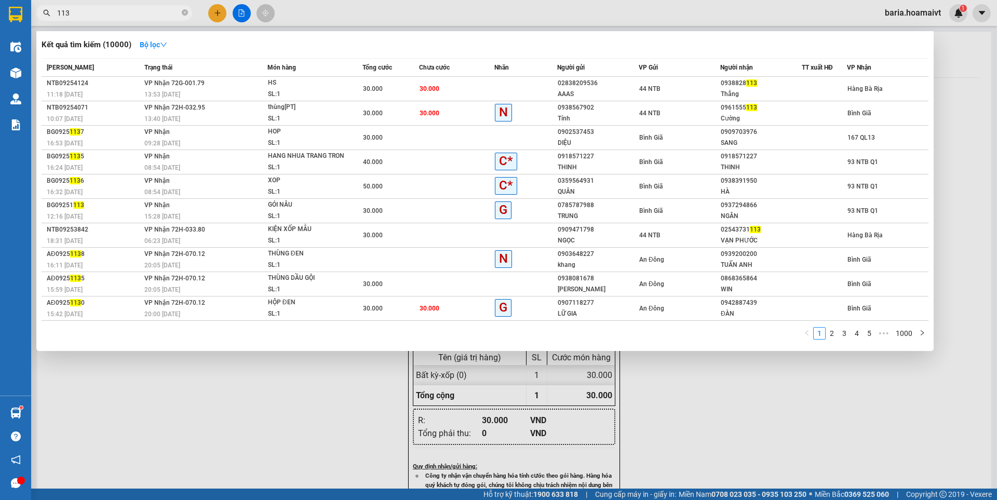
click at [142, 12] on input "113" at bounding box center [118, 12] width 123 height 11
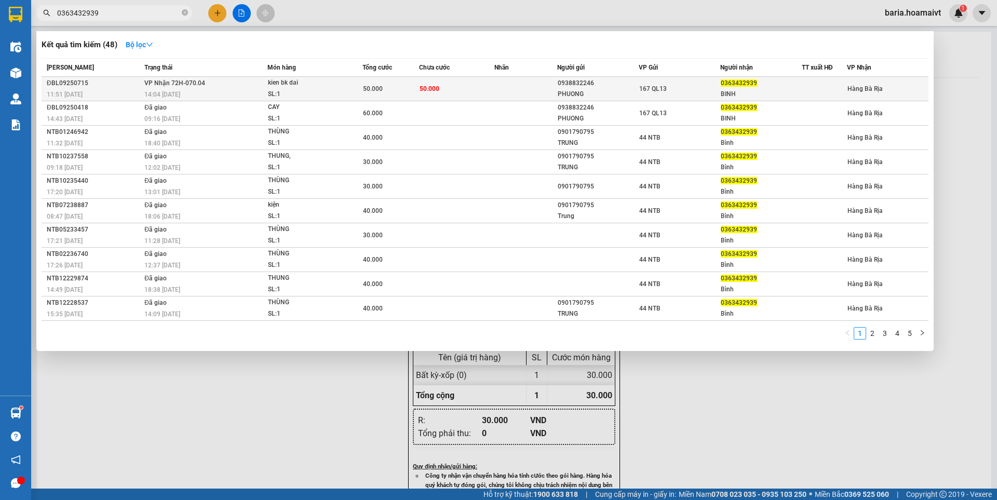
click at [739, 90] on div "BINH" at bounding box center [761, 94] width 81 height 11
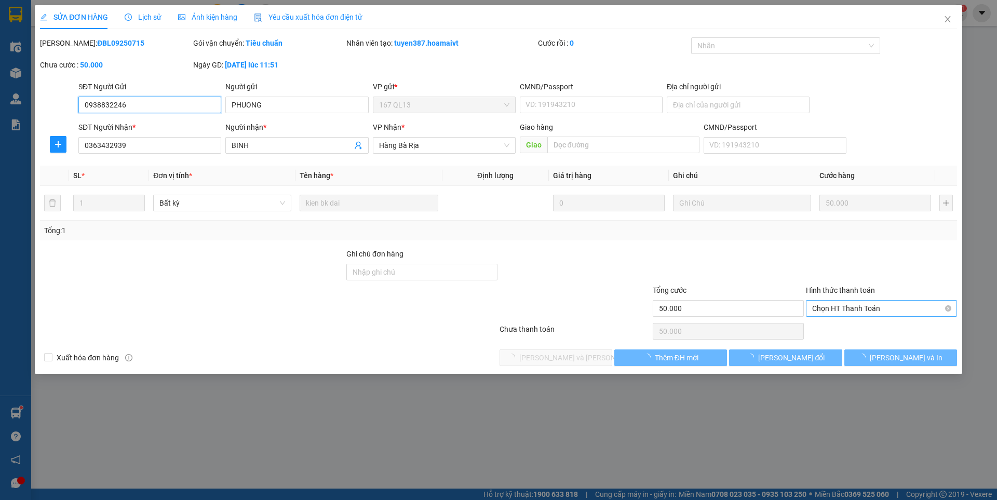
click at [854, 305] on span "Chọn HT Thanh Toán" at bounding box center [881, 309] width 139 height 16
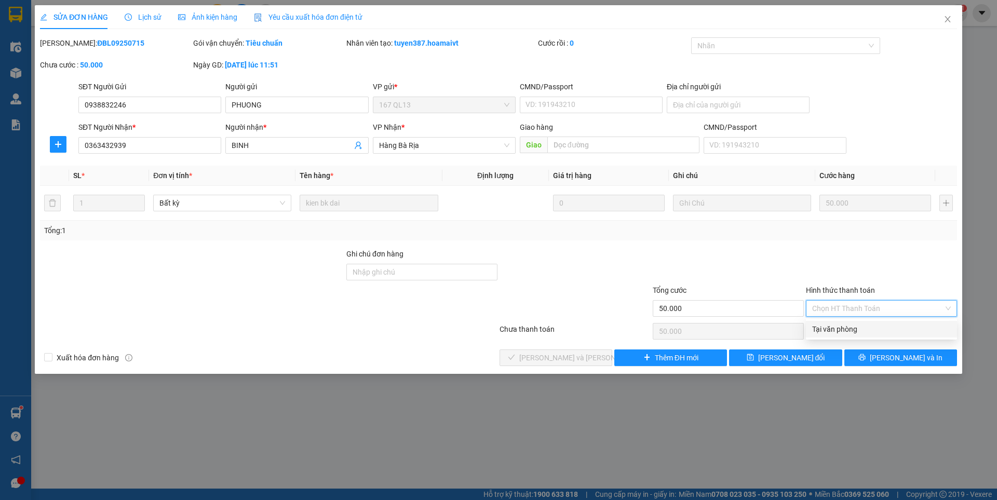
click at [848, 323] on div "Tại văn phòng" at bounding box center [881, 329] width 151 height 17
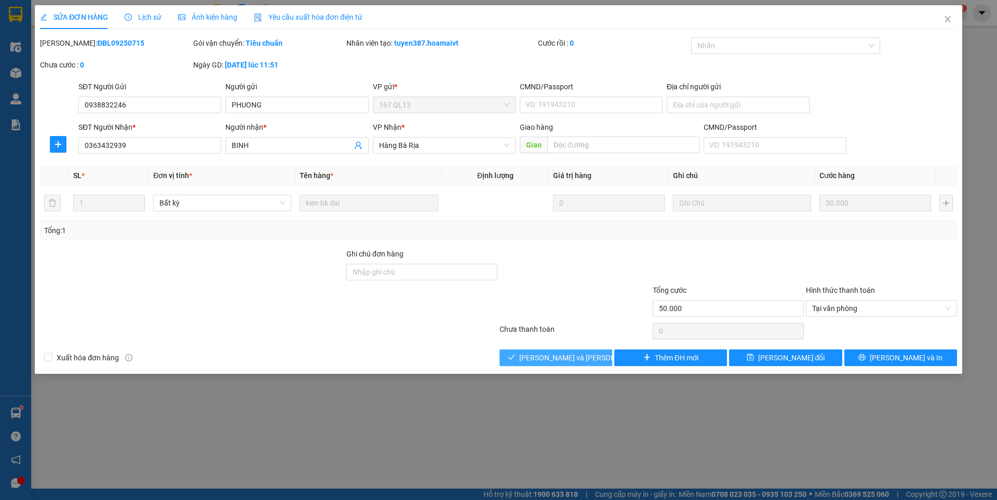
click at [586, 356] on span "[PERSON_NAME] và [PERSON_NAME] hàng" at bounding box center [589, 357] width 140 height 11
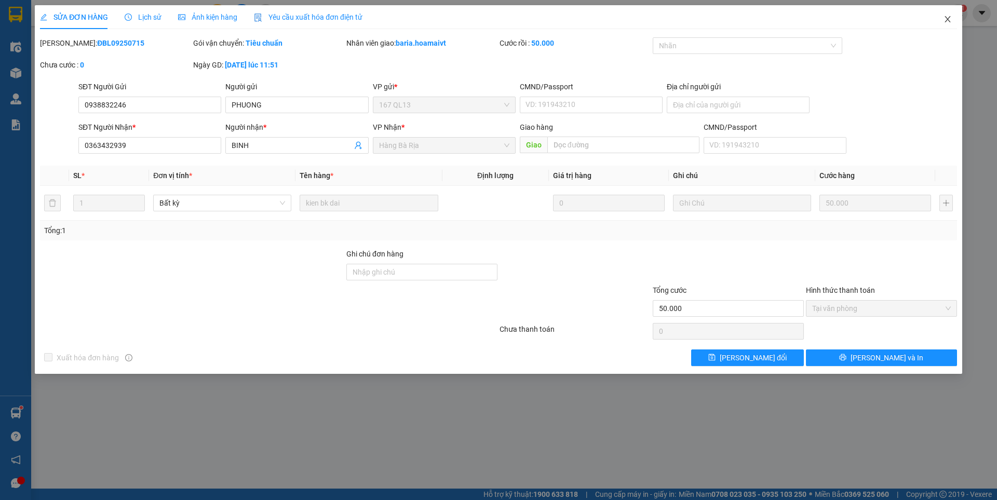
drag, startPoint x: 948, startPoint y: 20, endPoint x: 941, endPoint y: 27, distance: 9.9
click at [948, 19] on icon "close" at bounding box center [948, 19] width 8 height 8
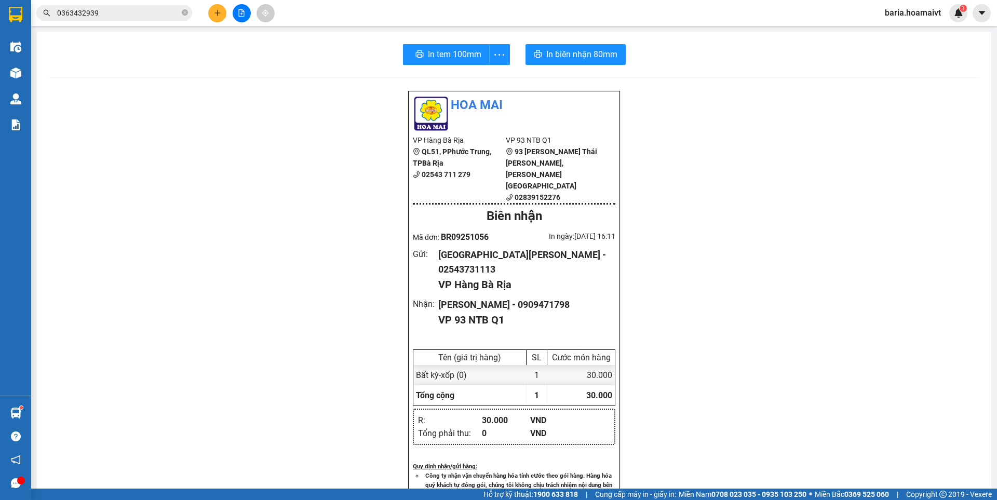
click at [143, 18] on input "0363432939" at bounding box center [118, 12] width 123 height 11
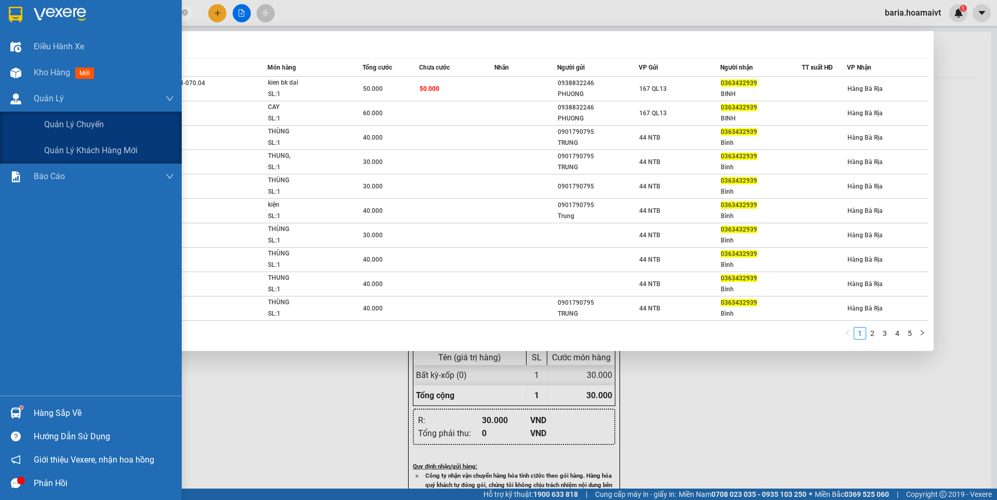
drag, startPoint x: 73, startPoint y: 126, endPoint x: 322, endPoint y: 332, distance: 323.5
click at [74, 127] on span "Quản lý chuyến" at bounding box center [74, 124] width 60 height 13
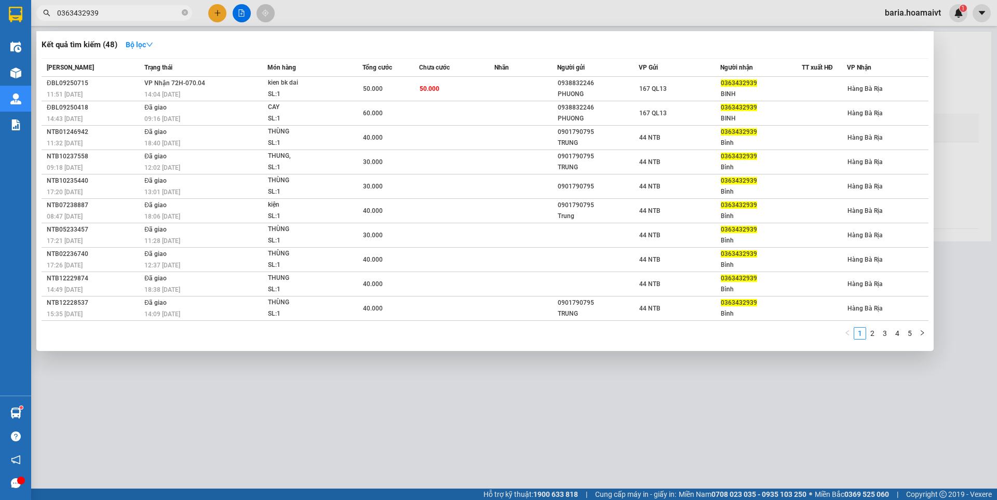
drag, startPoint x: 320, startPoint y: 428, endPoint x: 325, endPoint y: 417, distance: 11.9
click at [320, 427] on div at bounding box center [498, 250] width 997 height 500
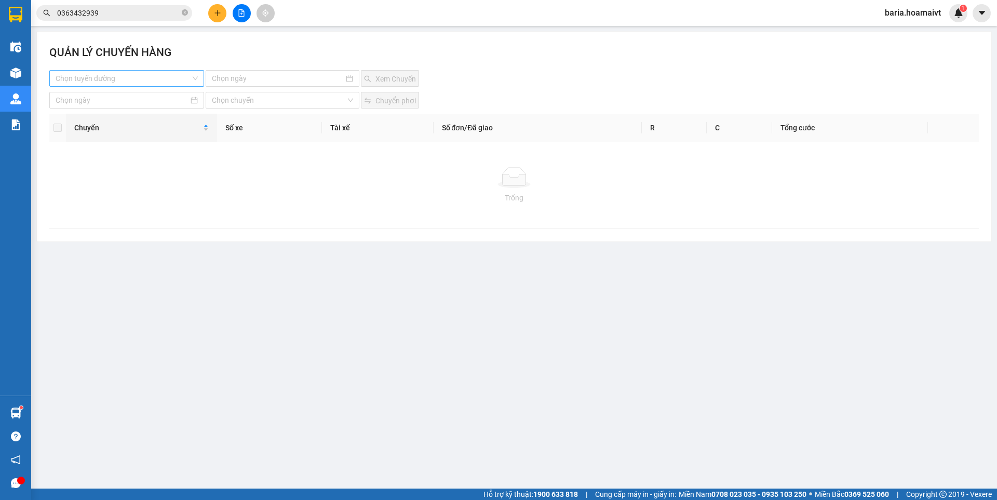
click at [159, 75] on input "search" at bounding box center [123, 79] width 135 height 16
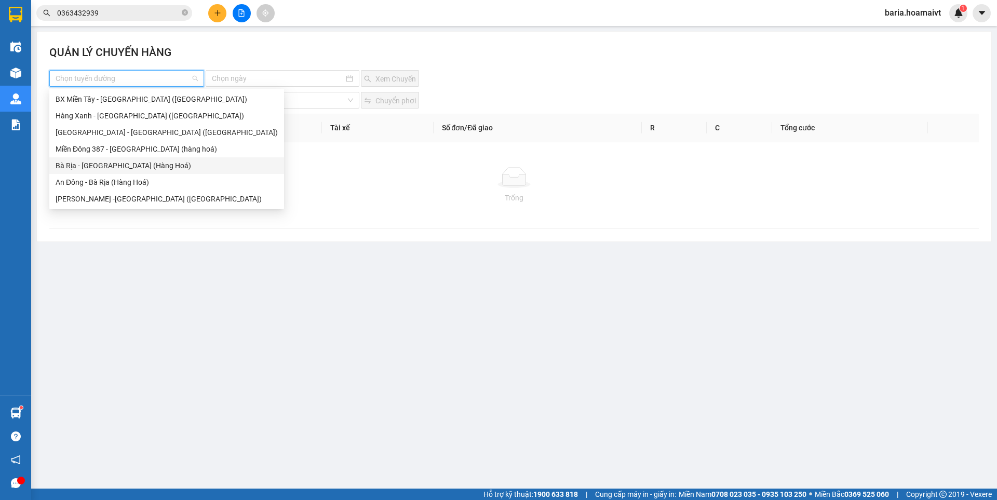
click at [112, 166] on div "Bà Rịa - [GEOGRAPHIC_DATA] (Hàng Hoá)" at bounding box center [167, 165] width 222 height 11
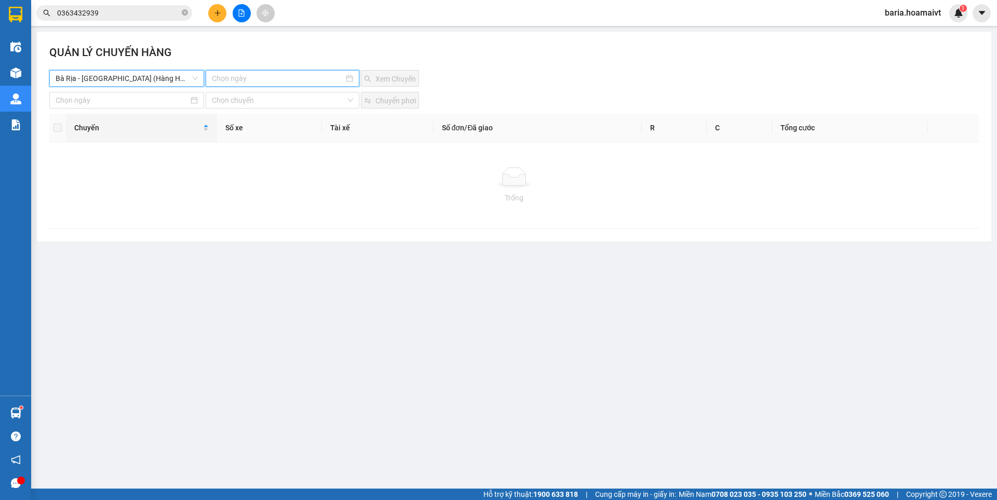
click at [270, 78] on input at bounding box center [277, 78] width 131 height 11
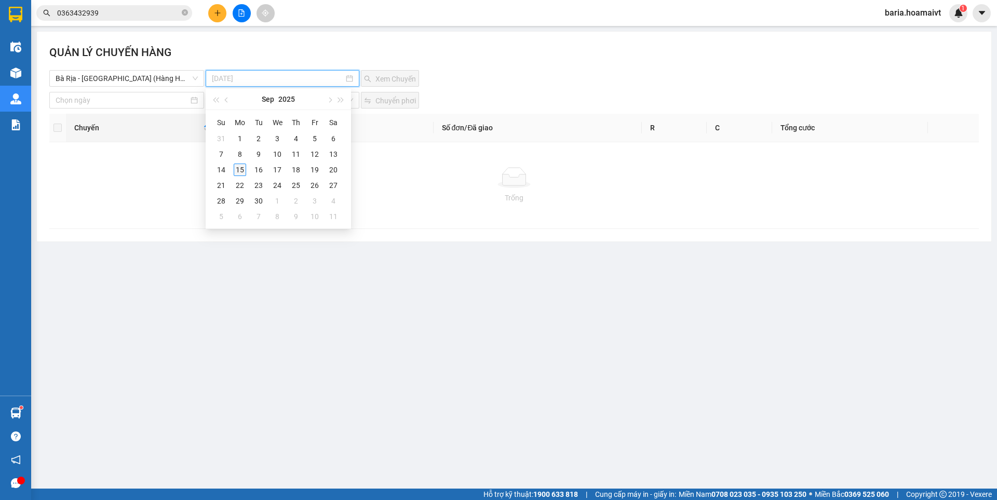
click at [238, 168] on div "15" at bounding box center [240, 170] width 12 height 12
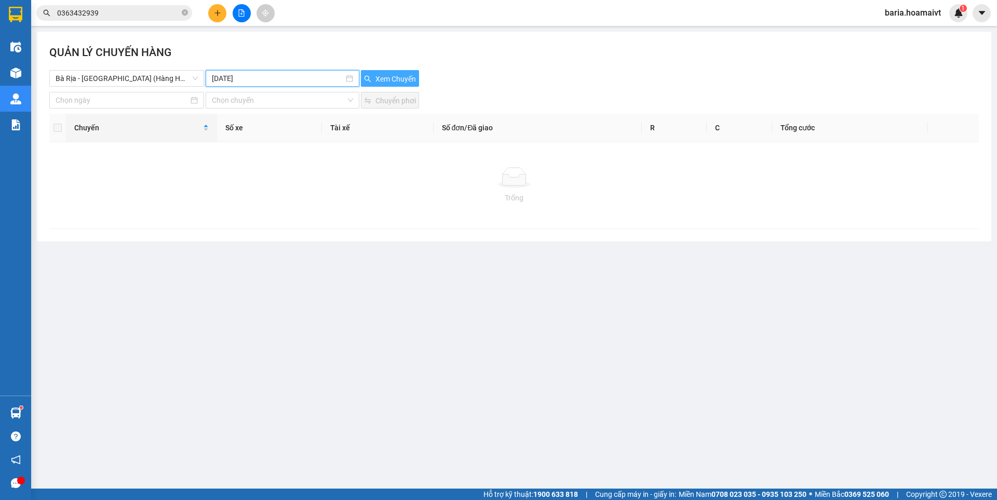
drag, startPoint x: 390, startPoint y: 72, endPoint x: 400, endPoint y: 74, distance: 10.6
click at [390, 72] on button "Xem Chuyến" at bounding box center [390, 78] width 58 height 17
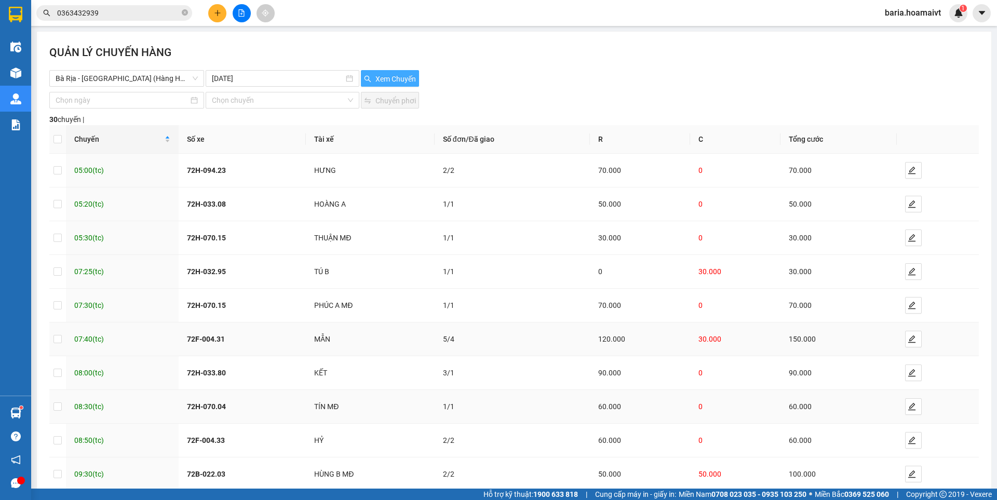
scroll to position [58, 0]
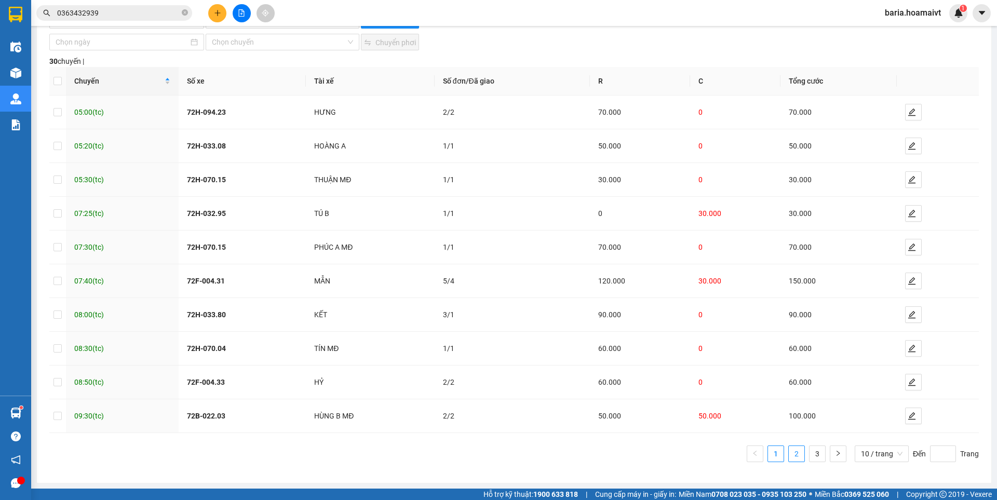
click at [794, 452] on link "2" at bounding box center [797, 454] width 16 height 16
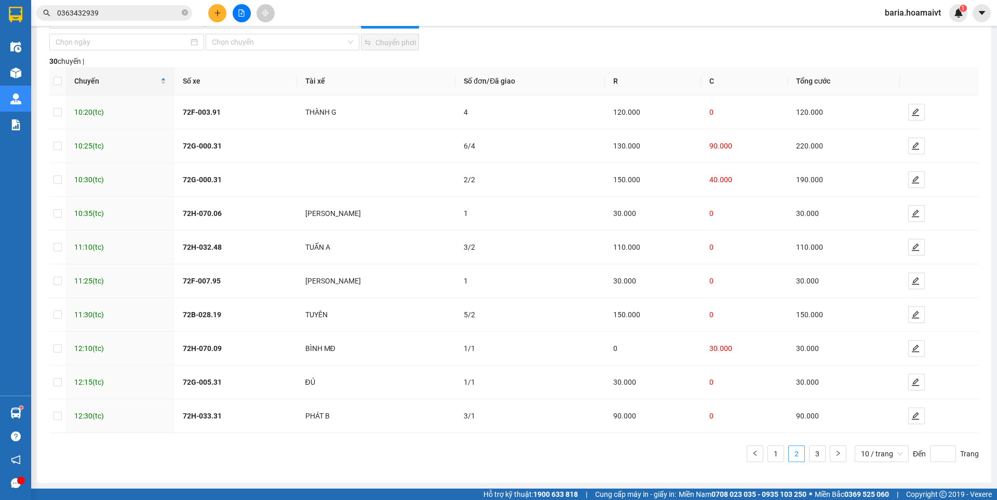
click at [794, 452] on link "2" at bounding box center [797, 454] width 16 height 16
click at [772, 455] on link "1" at bounding box center [776, 454] width 16 height 16
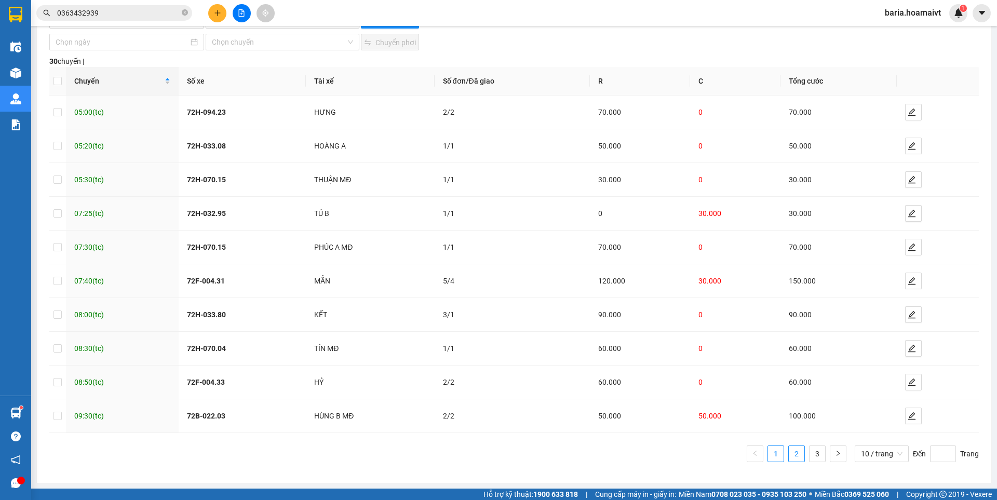
click at [794, 452] on link "2" at bounding box center [797, 454] width 16 height 16
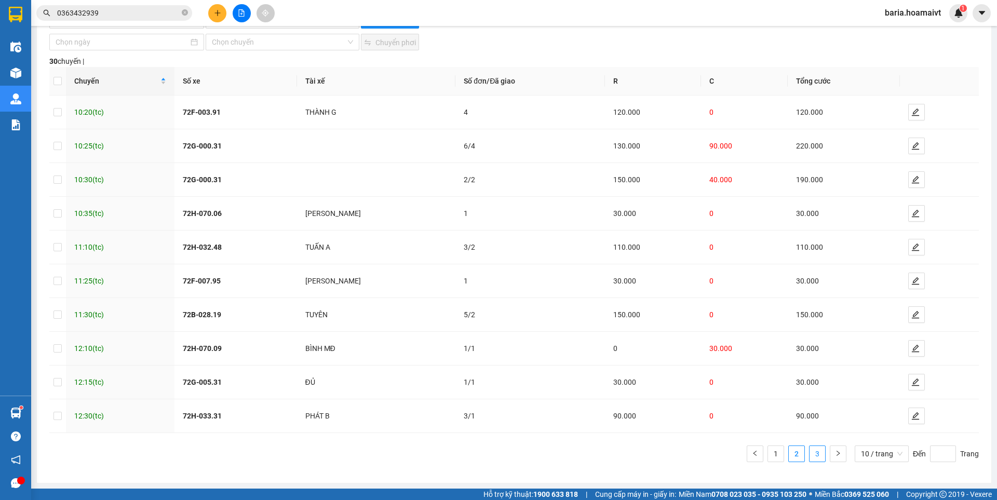
click at [810, 452] on link "3" at bounding box center [818, 454] width 16 height 16
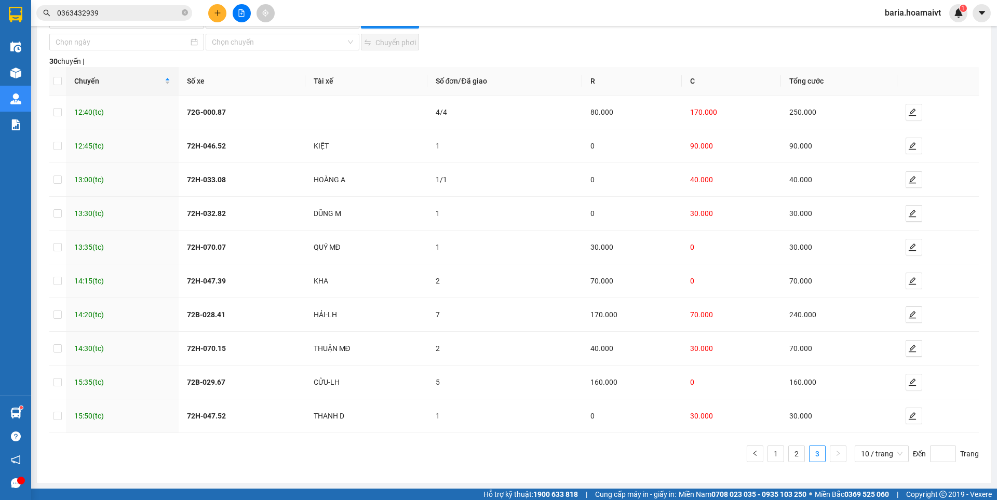
click at [128, 13] on input "0363432939" at bounding box center [118, 12] width 123 height 11
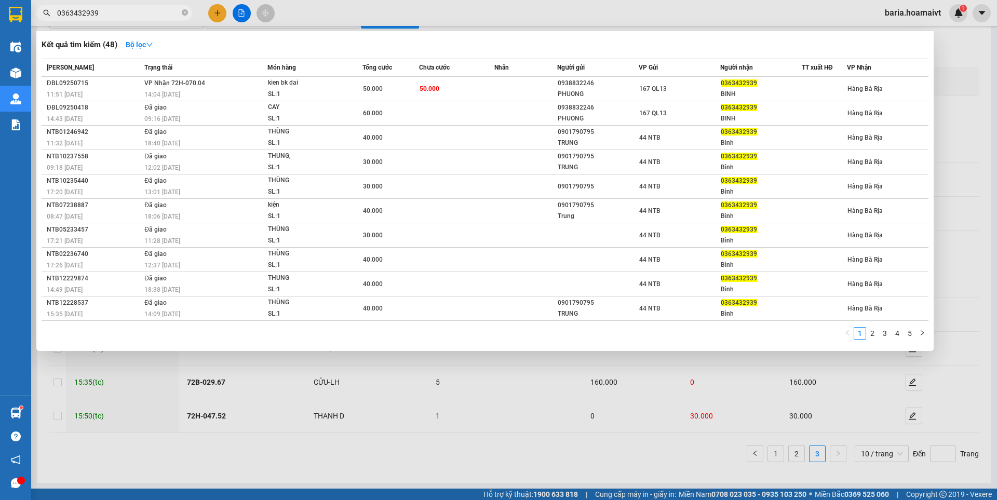
click at [128, 13] on input "0363432939" at bounding box center [118, 12] width 123 height 11
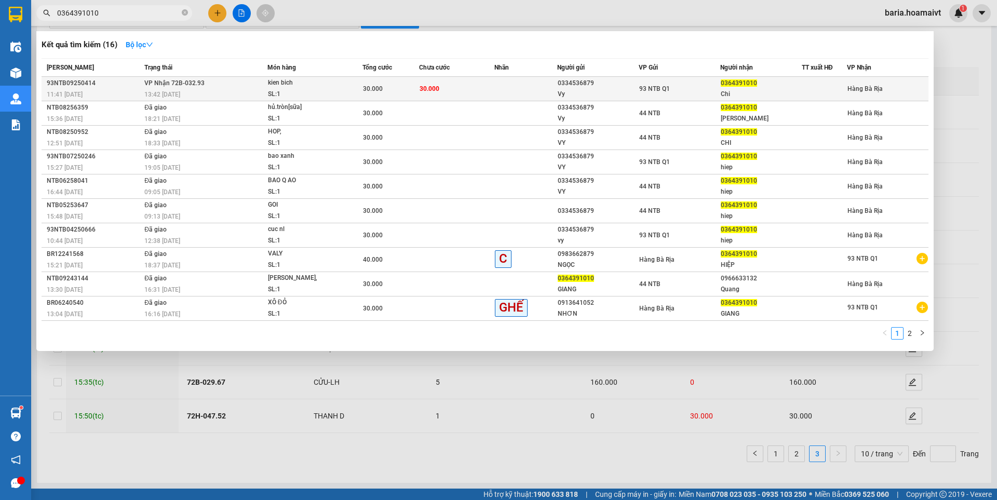
click at [732, 91] on div "Chi" at bounding box center [761, 94] width 81 height 11
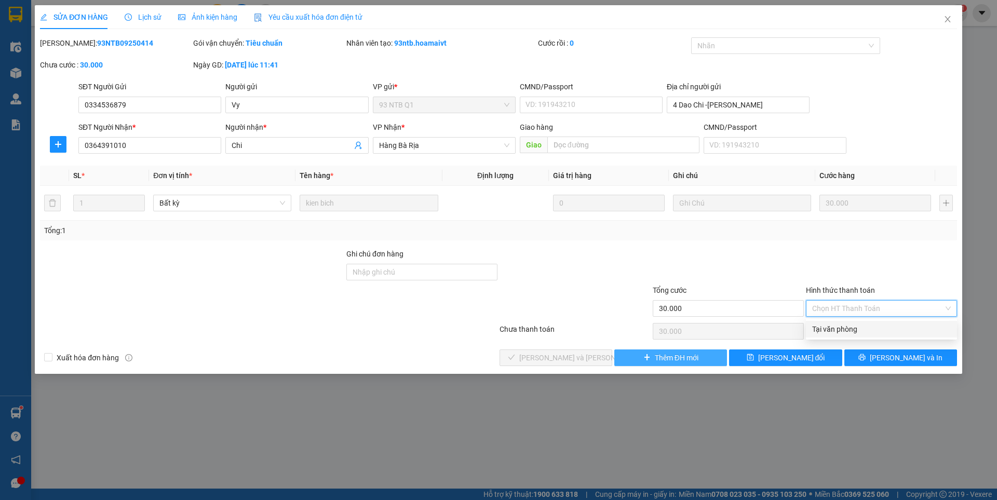
drag, startPoint x: 843, startPoint y: 325, endPoint x: 630, endPoint y: 353, distance: 215.3
click at [843, 325] on div "Tại văn phòng" at bounding box center [881, 329] width 139 height 11
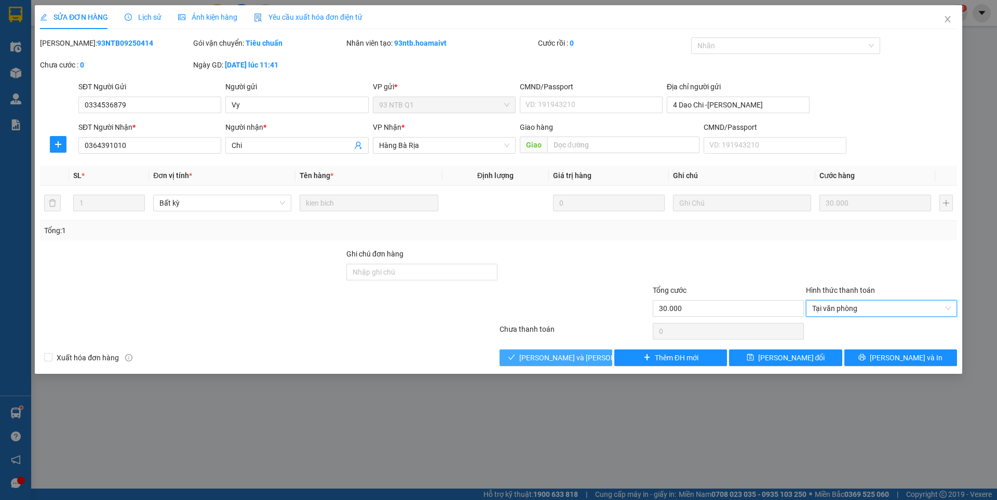
drag, startPoint x: 579, startPoint y: 354, endPoint x: 596, endPoint y: 316, distance: 40.9
click at [579, 353] on span "[PERSON_NAME] và [PERSON_NAME] hàng" at bounding box center [589, 357] width 140 height 11
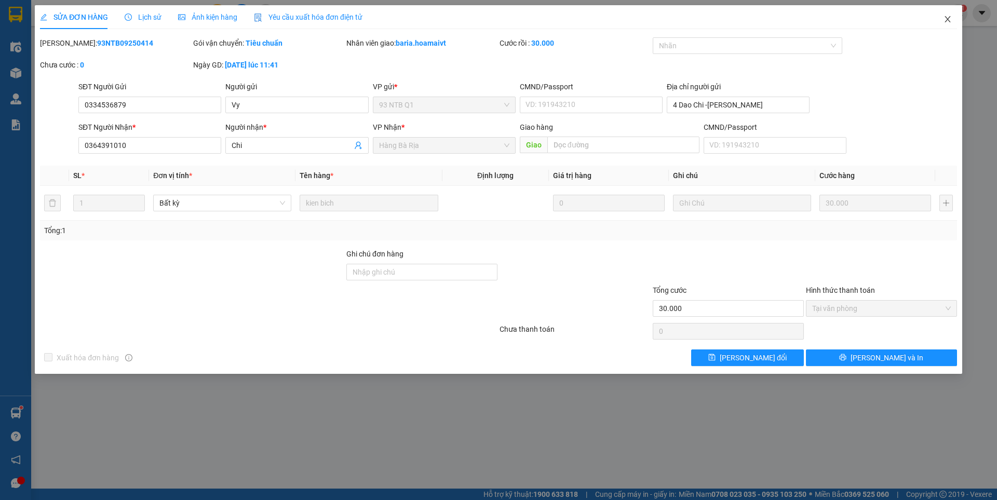
click at [949, 17] on icon "close" at bounding box center [948, 19] width 8 height 8
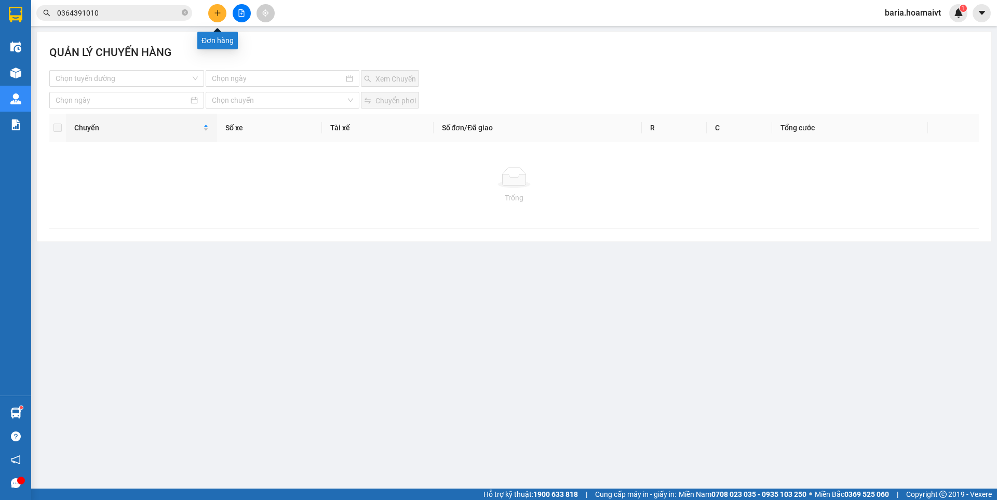
click at [216, 10] on icon "plus" at bounding box center [217, 12] width 7 height 7
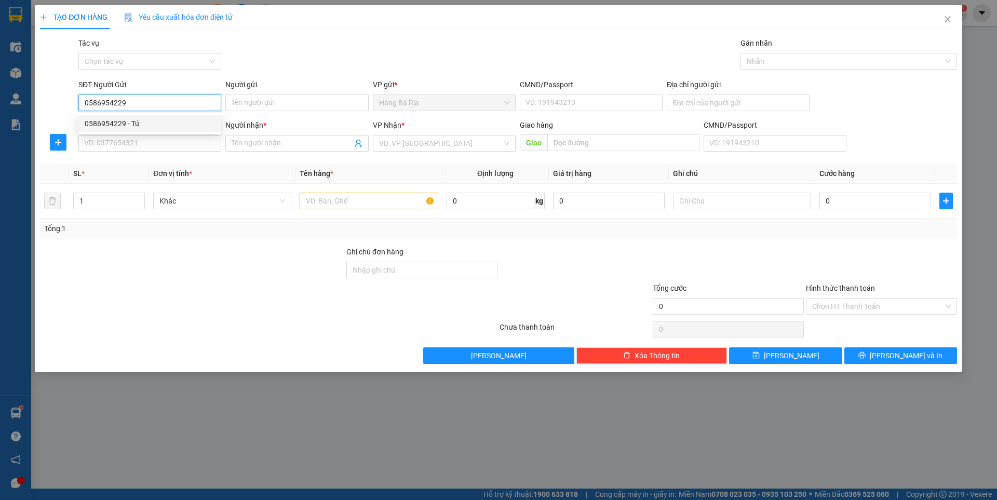
click at [125, 124] on div "0586954229 - Tú" at bounding box center [150, 123] width 130 height 11
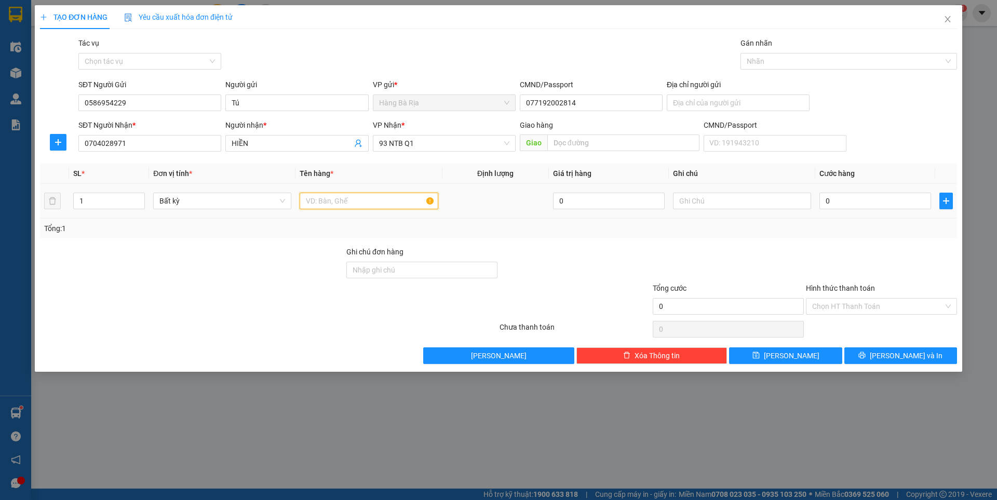
click at [391, 207] on input "text" at bounding box center [369, 201] width 138 height 17
click at [875, 203] on input "0" at bounding box center [876, 201] width 112 height 17
click at [877, 358] on button "[PERSON_NAME] và In" at bounding box center [901, 356] width 113 height 17
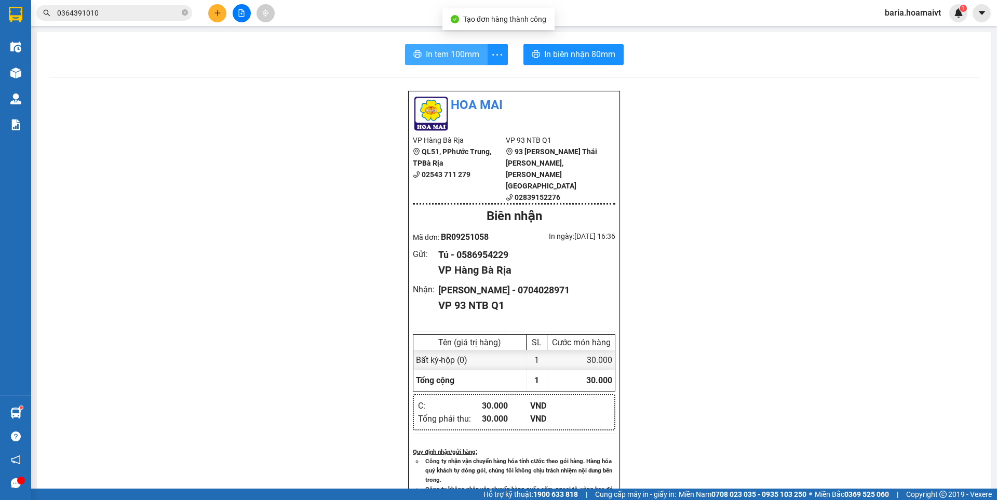
click at [430, 49] on span "In tem 100mm" at bounding box center [453, 54] width 54 height 13
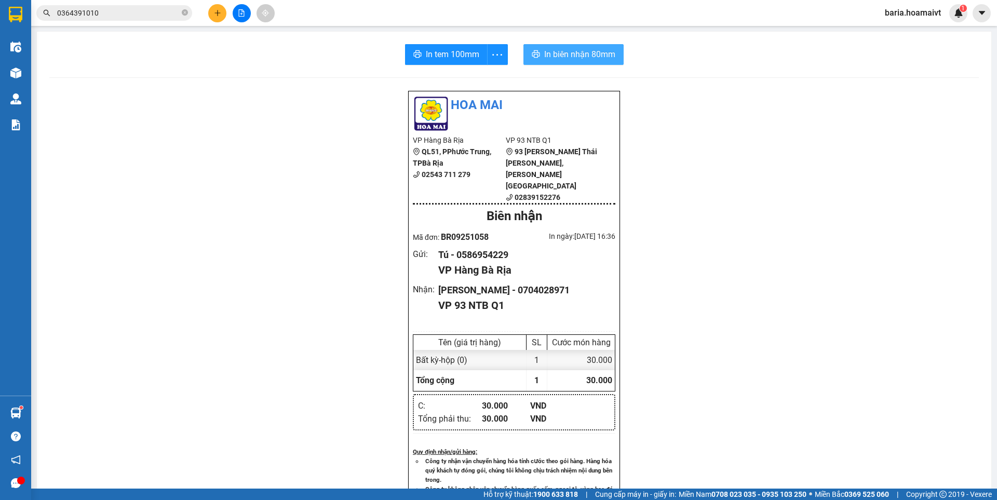
click at [590, 56] on span "In biên nhận 80mm" at bounding box center [579, 54] width 71 height 13
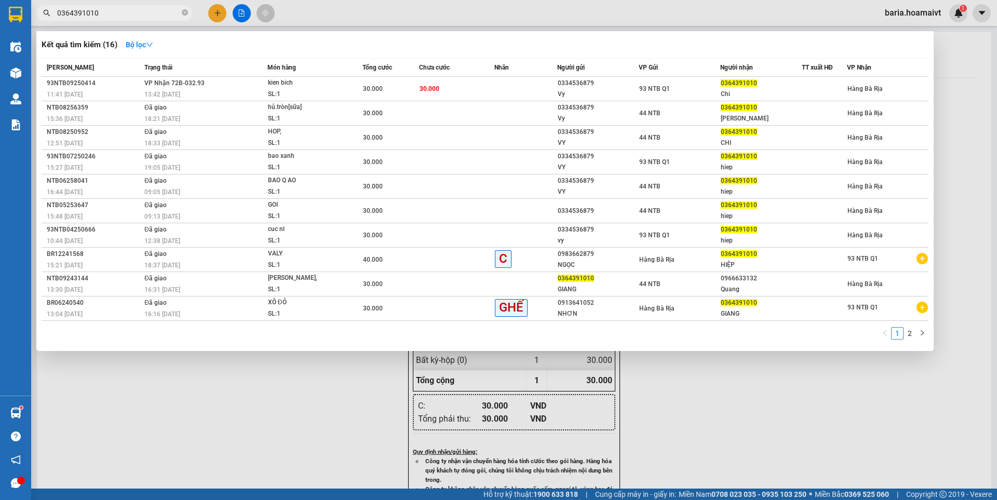
click at [128, 14] on input "0364391010" at bounding box center [118, 12] width 123 height 11
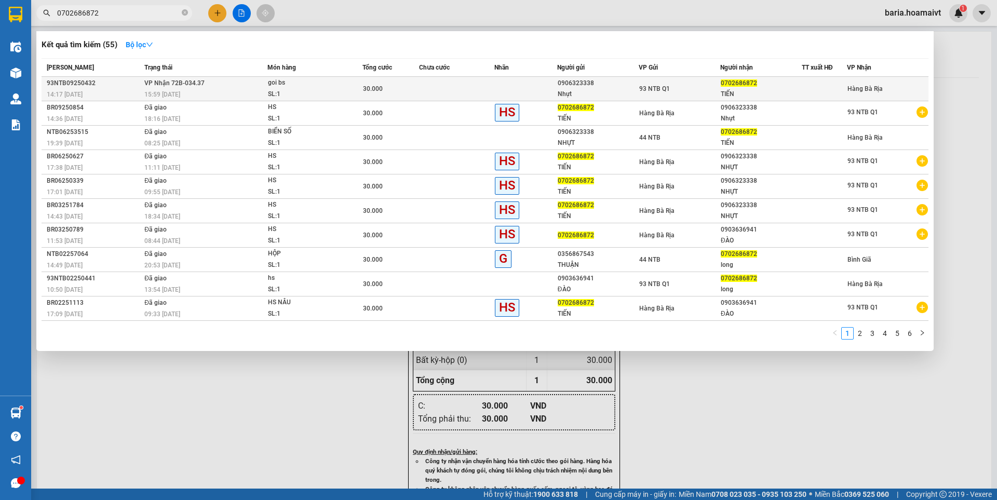
type input "0702686872"
click at [746, 91] on div "TIẾN" at bounding box center [761, 94] width 81 height 11
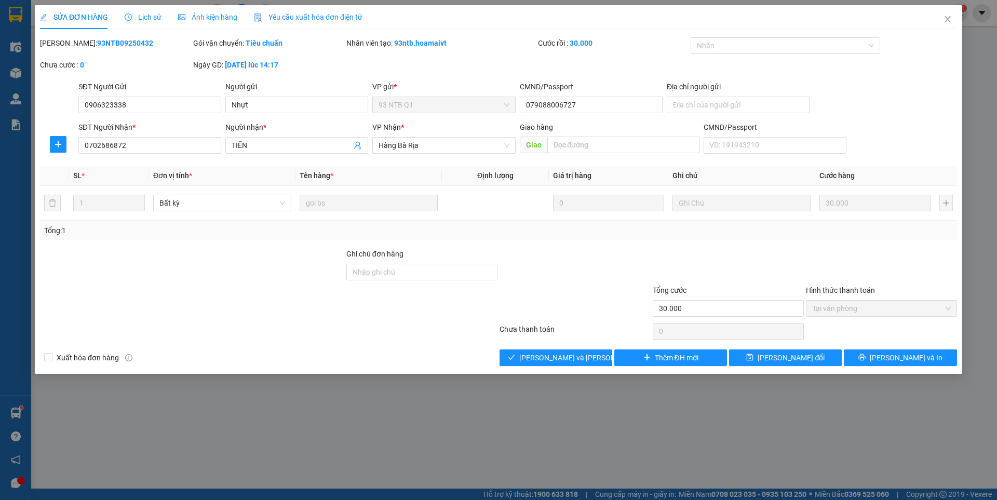
type input "0906323338"
type input "Nhựt"
type input "079088006727"
type input "0702686872"
type input "TIẾN"
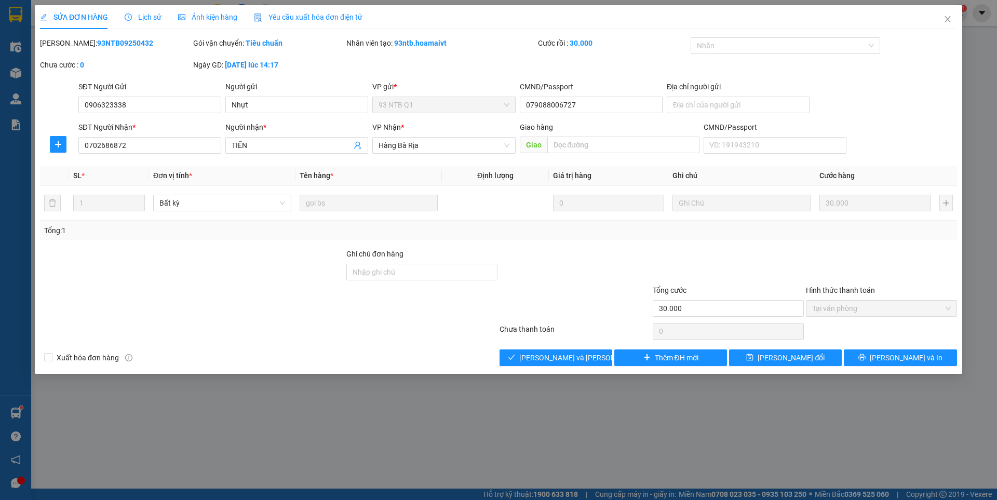
type input "30.000"
click at [577, 357] on span "[PERSON_NAME] và [PERSON_NAME] hàng" at bounding box center [589, 357] width 140 height 11
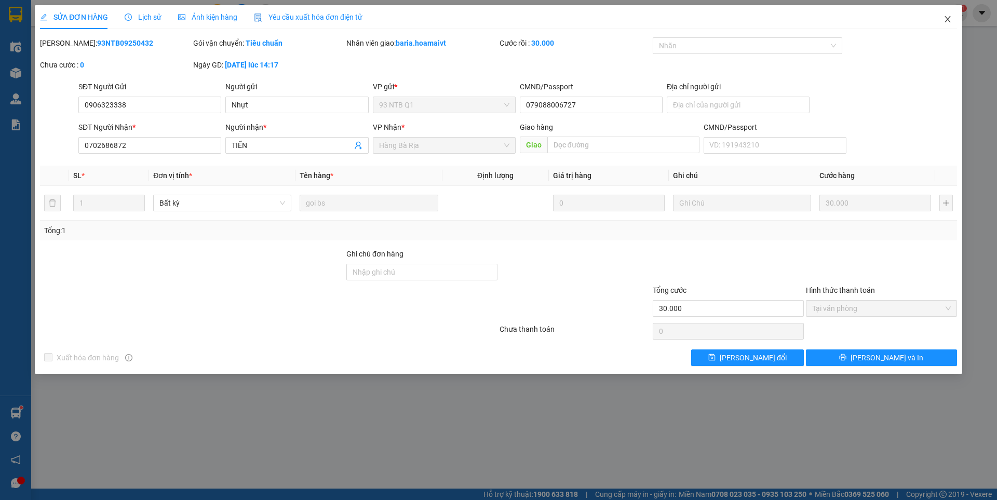
click at [947, 19] on icon "close" at bounding box center [948, 19] width 8 height 8
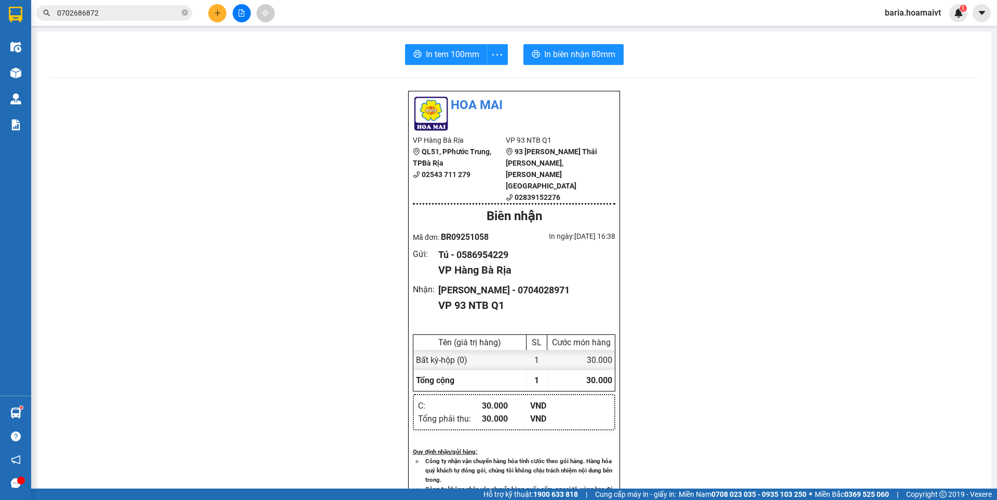
click at [147, 11] on input "0702686872" at bounding box center [118, 12] width 123 height 11
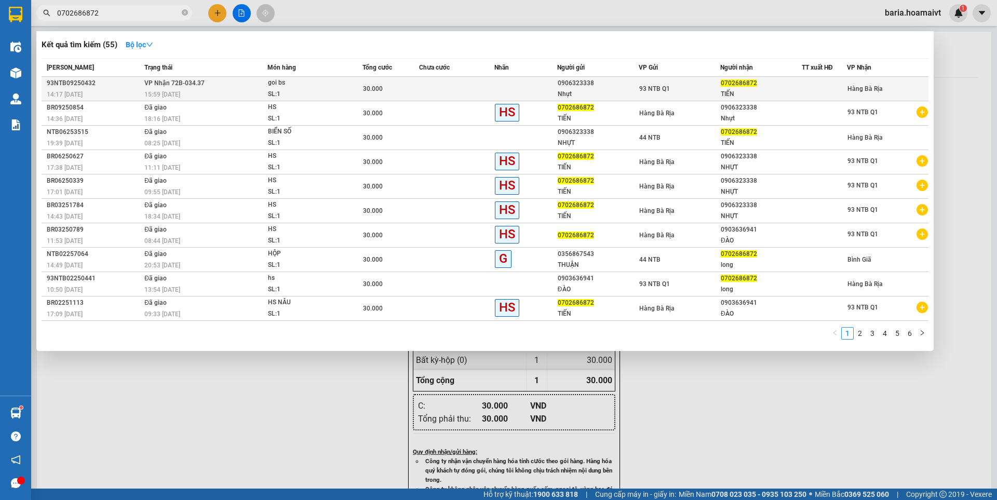
click at [653, 88] on span "93 NTB Q1" at bounding box center [654, 88] width 31 height 7
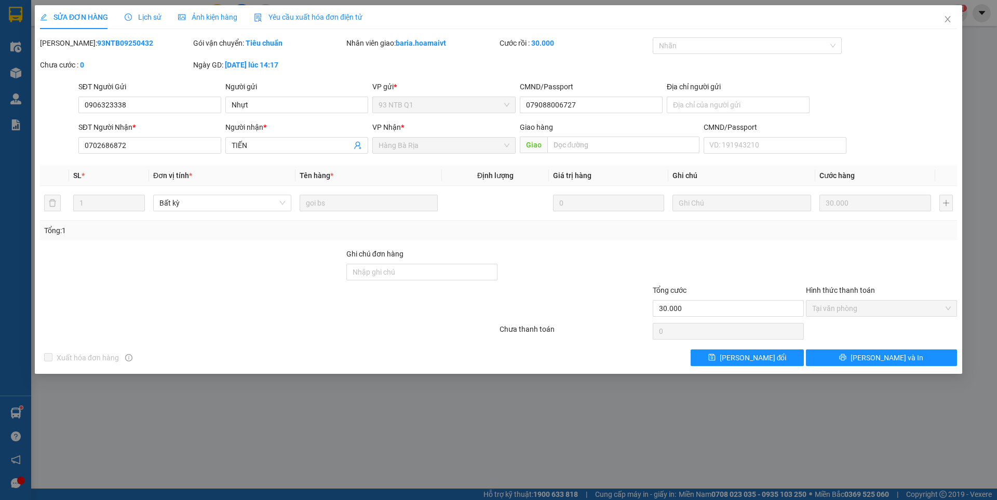
type input "0906323338"
type input "Nhựt"
type input "079088006727"
type input "0702686872"
type input "TIẾN"
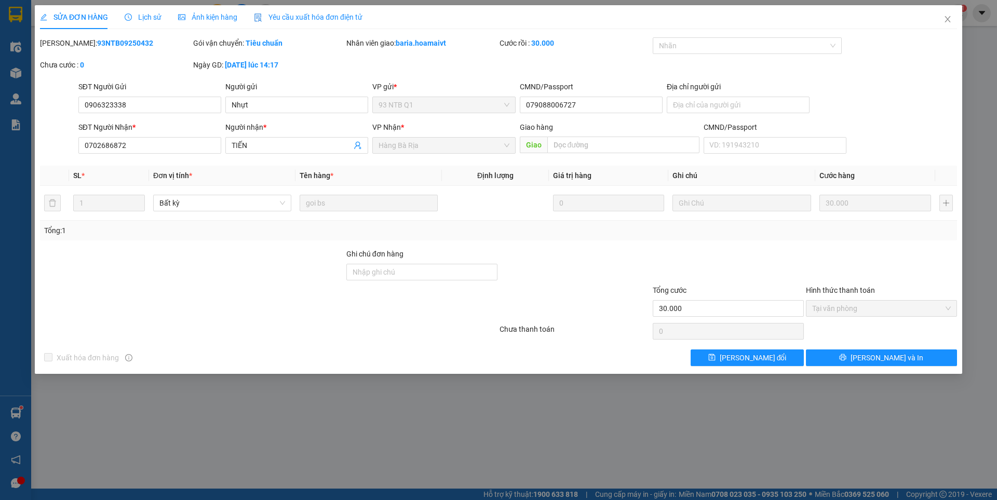
type input "30.000"
click at [947, 18] on icon "close" at bounding box center [948, 19] width 8 height 8
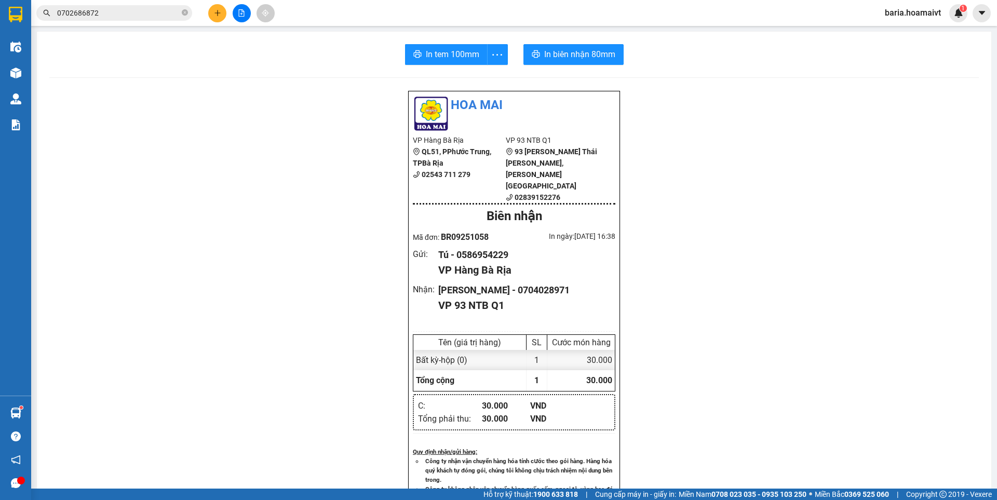
click at [137, 9] on input "0702686872" at bounding box center [118, 12] width 123 height 11
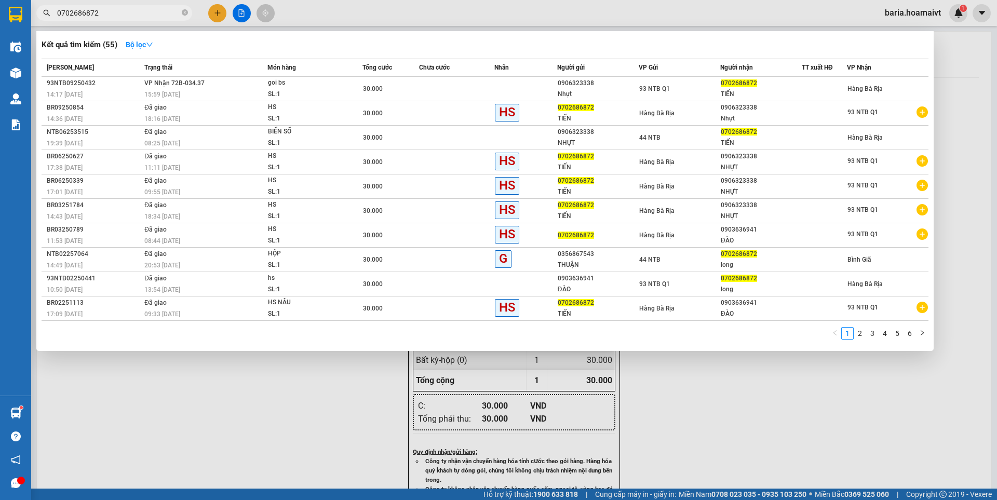
click at [137, 9] on input "0702686872" at bounding box center [118, 12] width 123 height 11
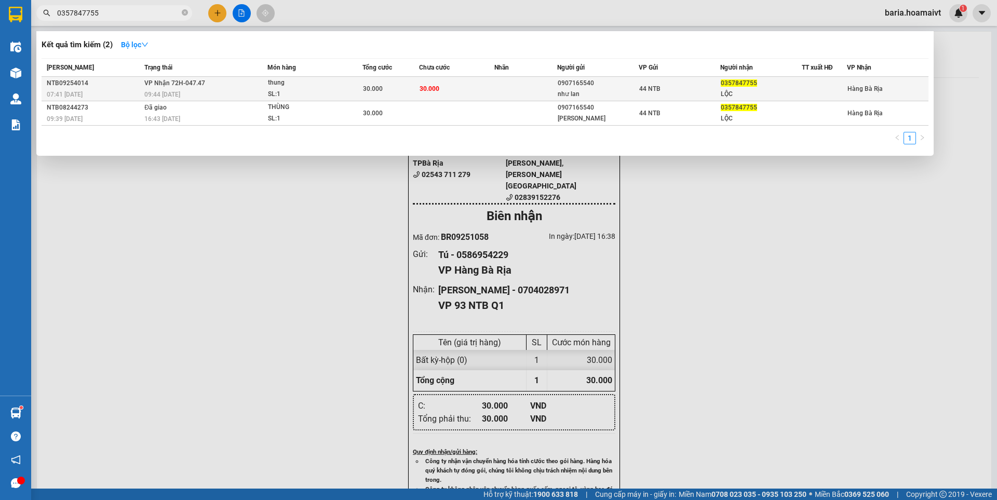
type input "0357847755"
click at [739, 89] on div "LỘC" at bounding box center [761, 94] width 81 height 11
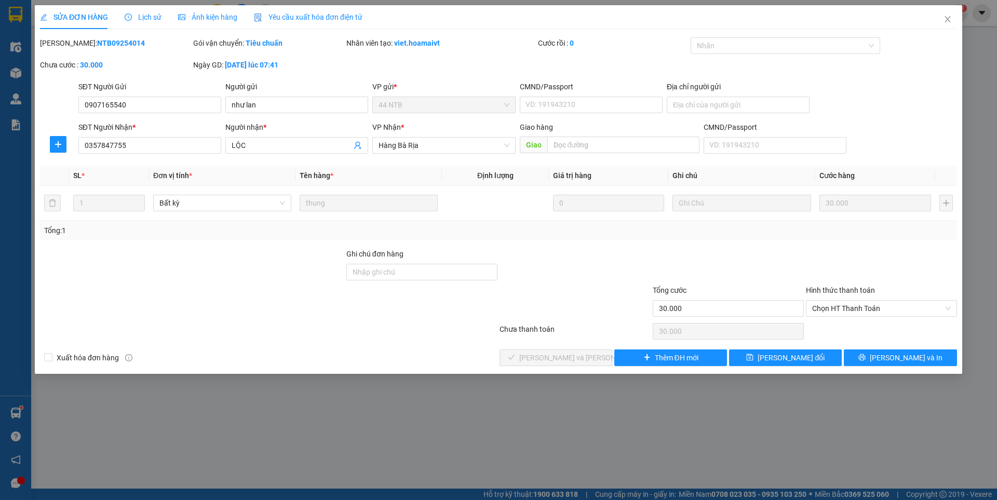
type input "0907165540"
type input "như lan"
type input "0357847755"
type input "LỘC"
type input "30.000"
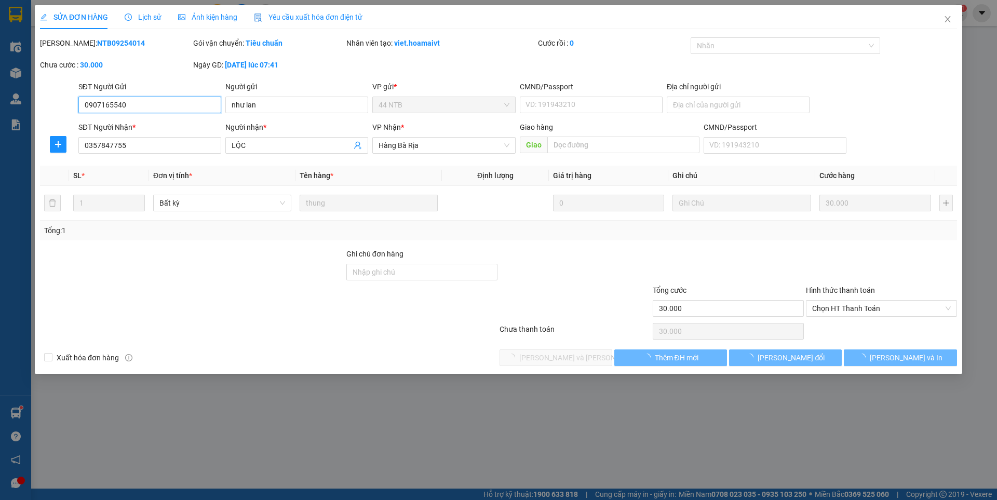
click at [865, 309] on span "Chọn HT Thanh Toán" at bounding box center [881, 309] width 139 height 16
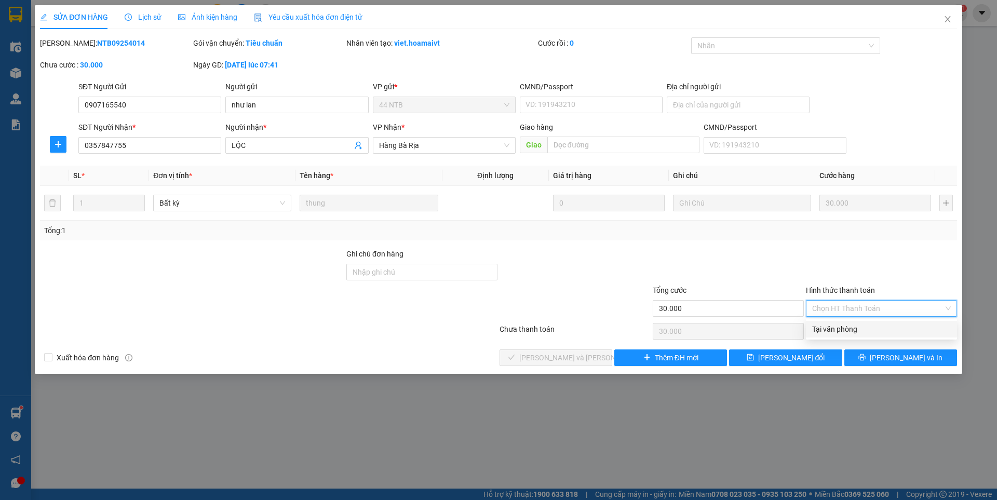
click at [829, 331] on div "Tại văn phòng" at bounding box center [881, 329] width 139 height 11
type input "0"
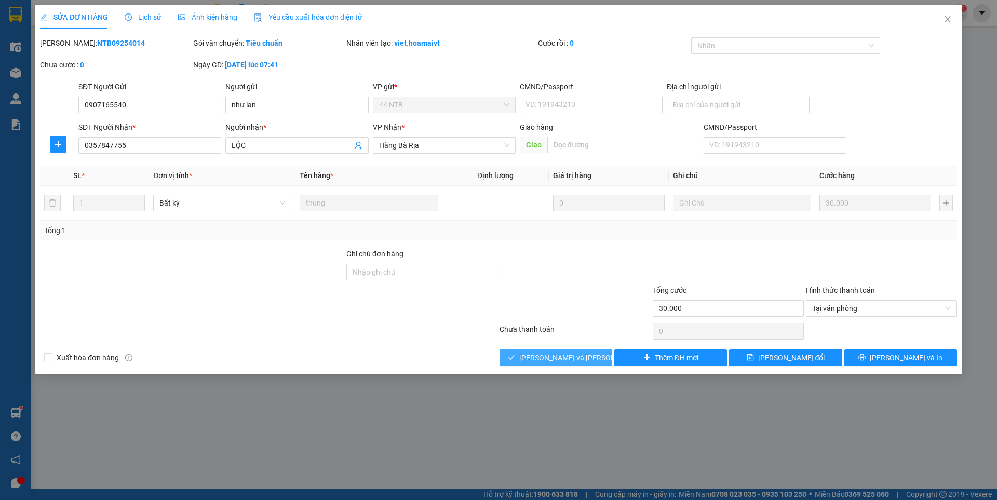
click at [573, 354] on span "[PERSON_NAME] và [PERSON_NAME] hàng" at bounding box center [589, 357] width 140 height 11
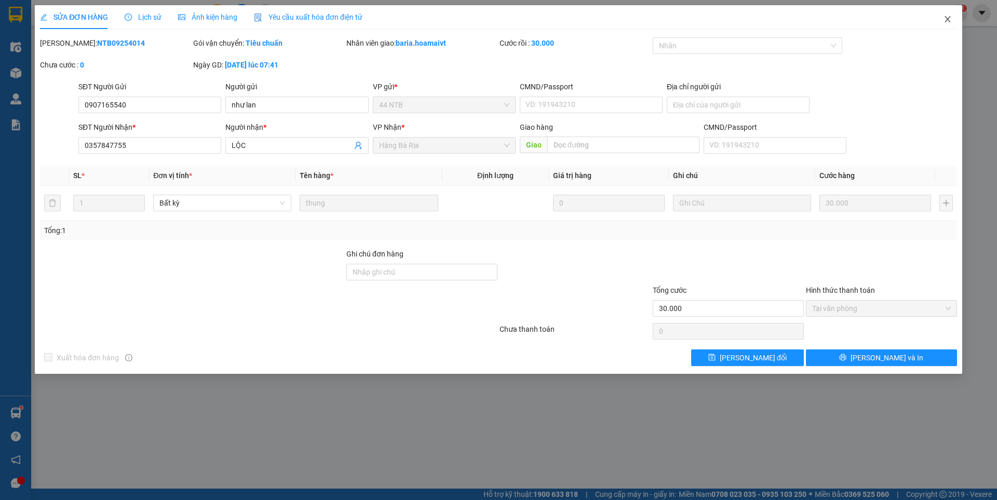
click at [949, 18] on icon "close" at bounding box center [948, 19] width 8 height 8
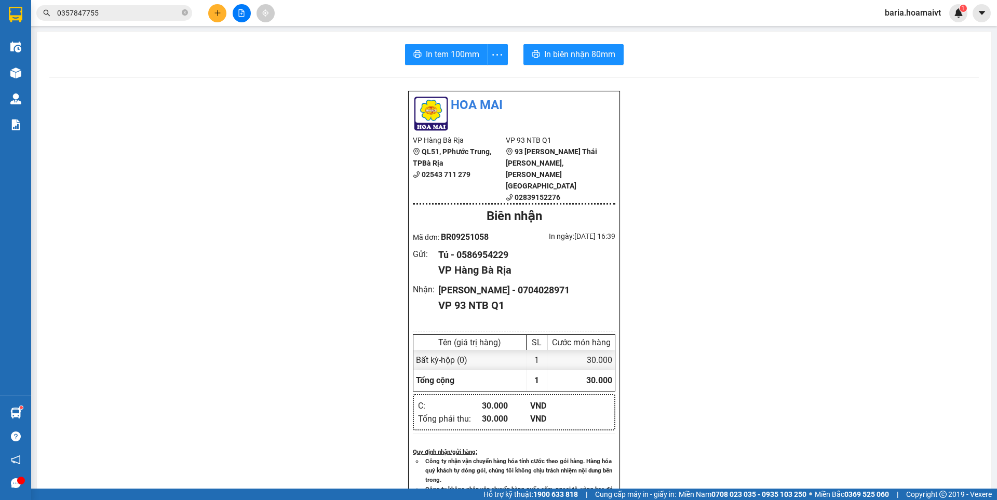
click at [158, 8] on input "0357847755" at bounding box center [118, 12] width 123 height 11
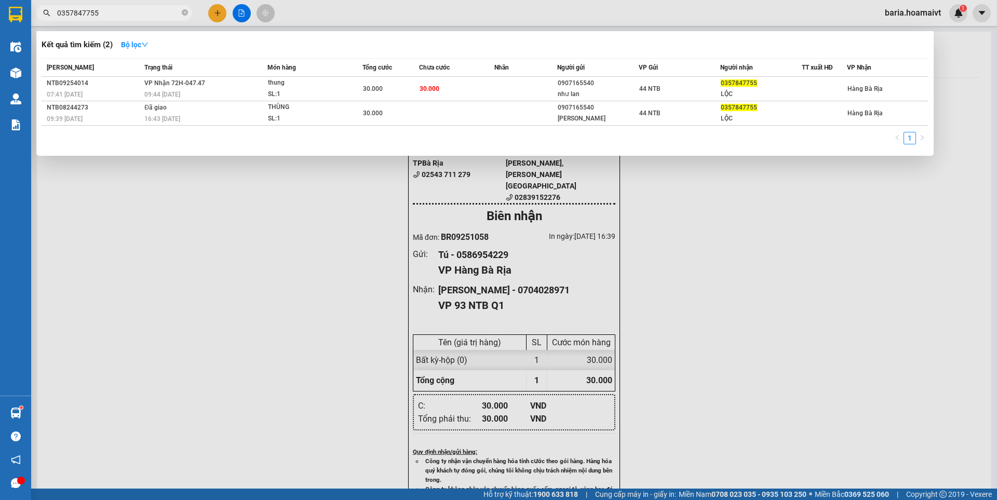
click at [218, 14] on div at bounding box center [498, 250] width 997 height 500
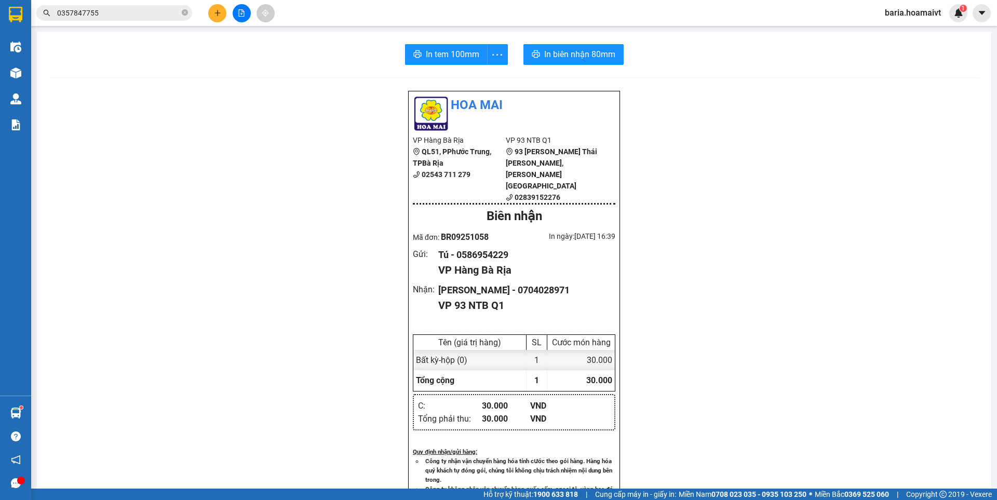
click at [218, 14] on icon "plus" at bounding box center [217, 12] width 7 height 7
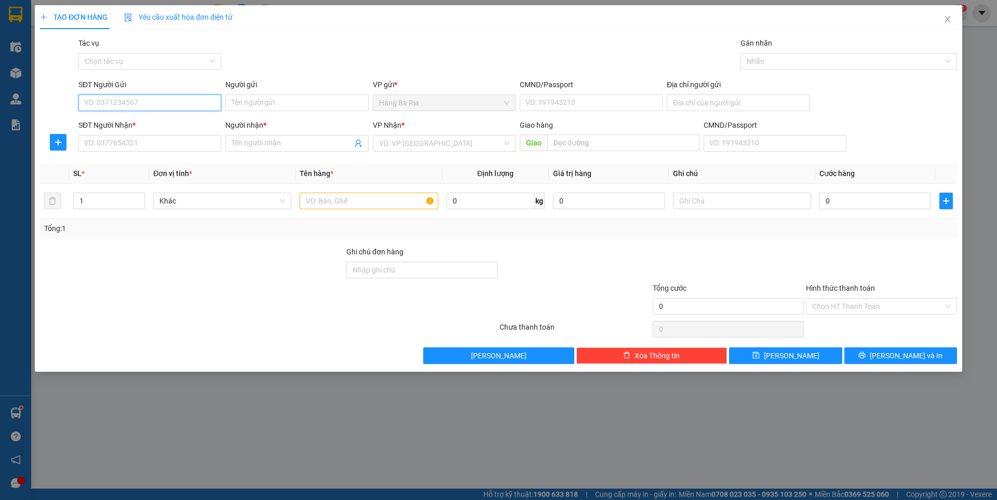
click at [168, 96] on input "SĐT Người Gửi" at bounding box center [149, 103] width 143 height 17
type input "0348070606"
click at [158, 122] on div "0348070606 - QUÝ XUÂN" at bounding box center [150, 123] width 130 height 11
type input "QUÝ XUÂN"
type input "0931070808"
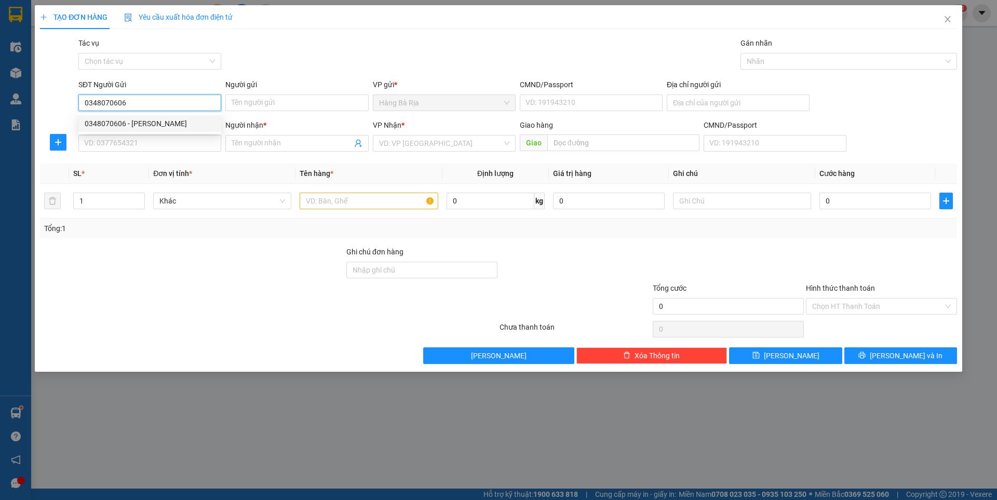
type input "Ý"
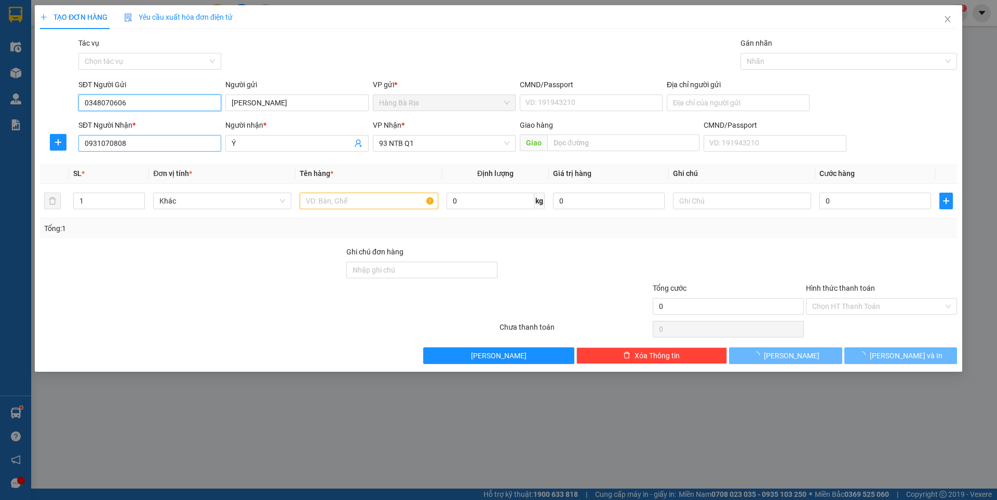
type input "0348070606"
click at [200, 148] on input "0931070808" at bounding box center [149, 143] width 143 height 17
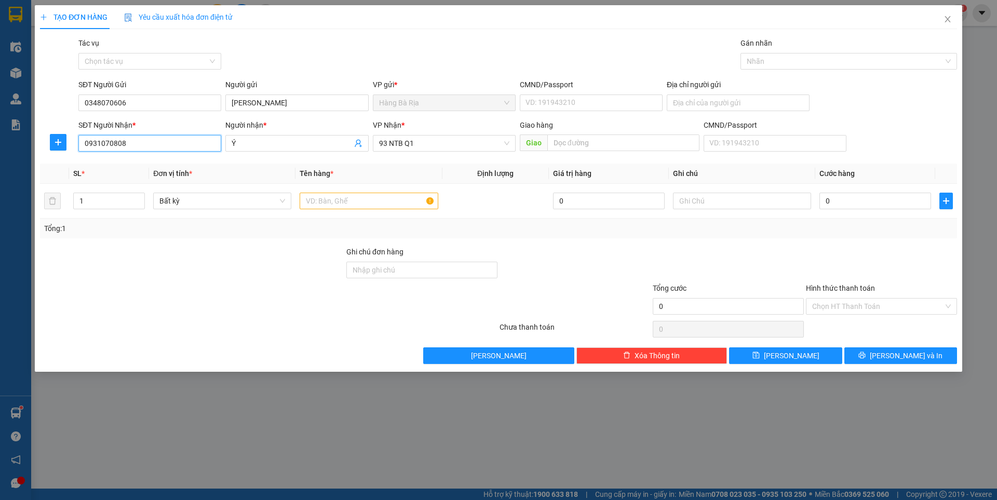
click at [200, 148] on input "0931070808" at bounding box center [149, 143] width 143 height 17
type input "0988210070"
click at [277, 144] on input "Ý" at bounding box center [292, 143] width 120 height 11
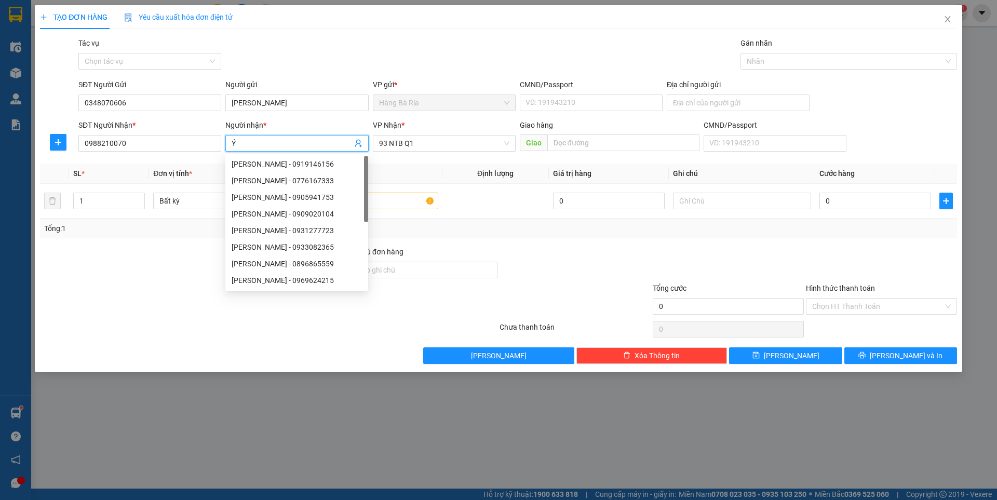
type input "Y"
type input "thụ"
click at [418, 197] on input "text" at bounding box center [369, 201] width 138 height 17
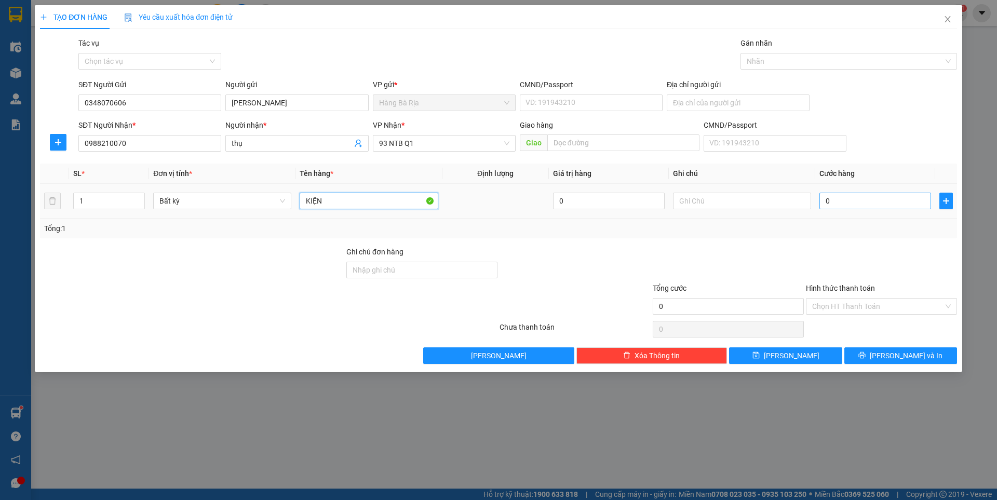
type input "KIỆN"
click at [862, 205] on input "0" at bounding box center [876, 201] width 112 height 17
click at [716, 206] on input "text" at bounding box center [742, 201] width 138 height 17
type input "CÂY ĐÀN"
click at [896, 204] on input "0" at bounding box center [876, 201] width 112 height 17
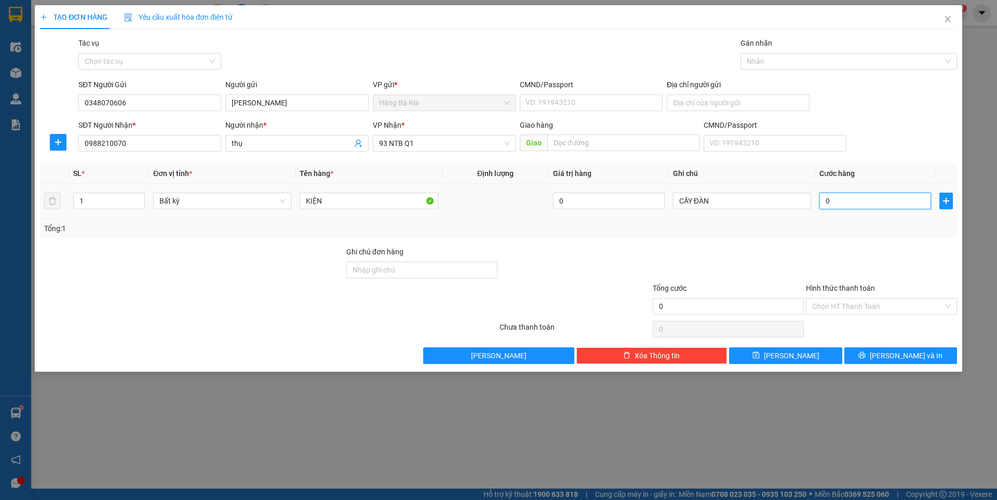
type input "8"
type input "80"
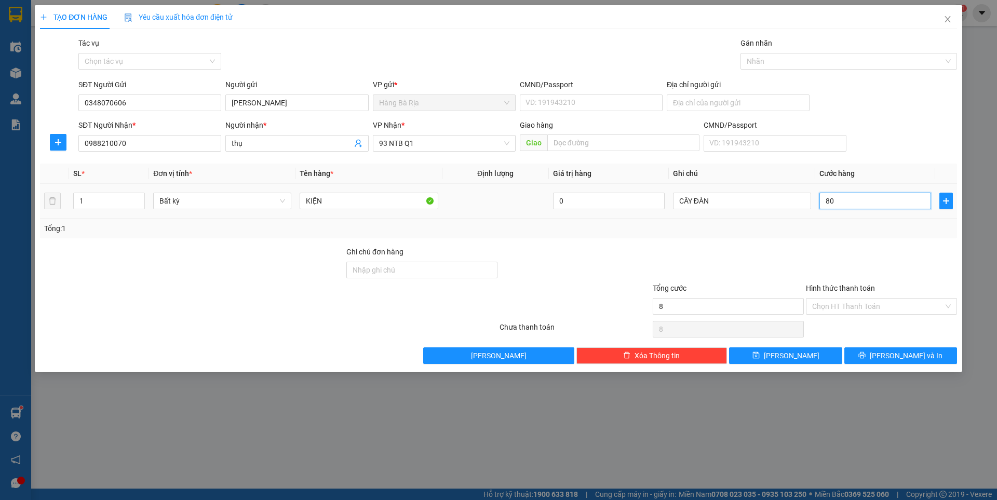
type input "80"
click at [878, 307] on input "Hình thức thanh toán" at bounding box center [877, 307] width 131 height 16
type input "80.000"
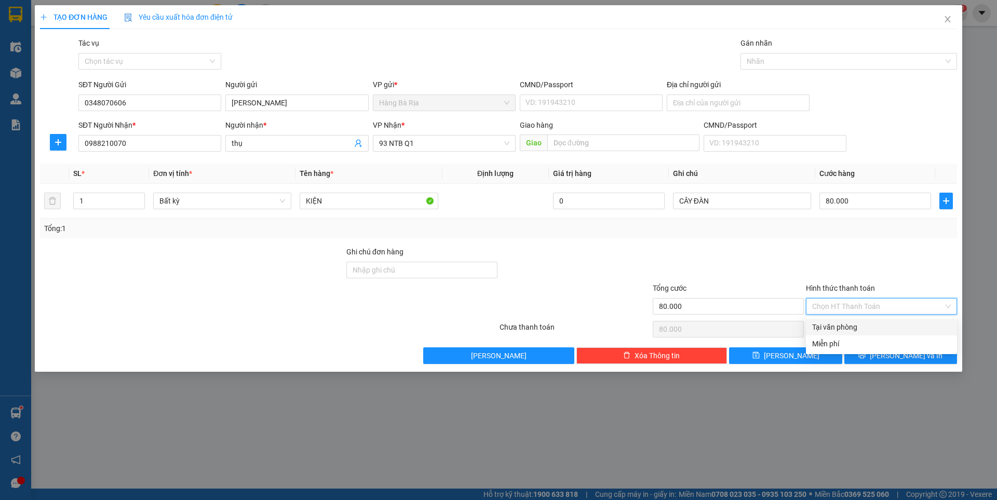
click at [861, 324] on div "Tại văn phòng" at bounding box center [881, 327] width 139 height 11
type input "0"
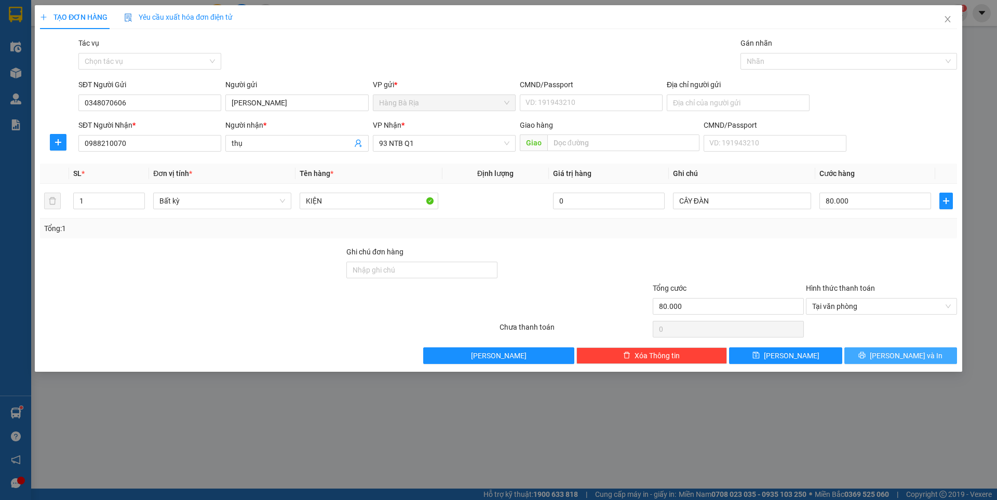
click at [866, 355] on icon "printer" at bounding box center [862, 355] width 7 height 7
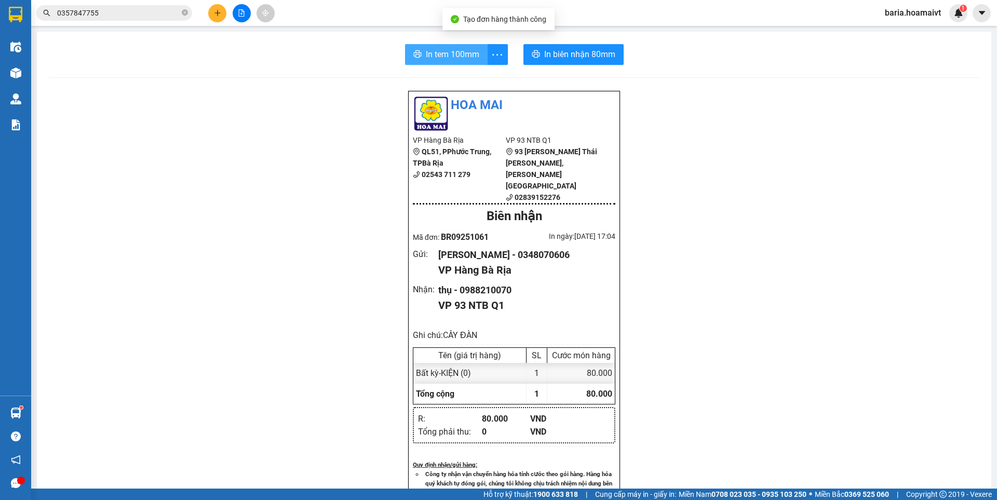
click at [457, 51] on span "In tem 100mm" at bounding box center [453, 54] width 54 height 13
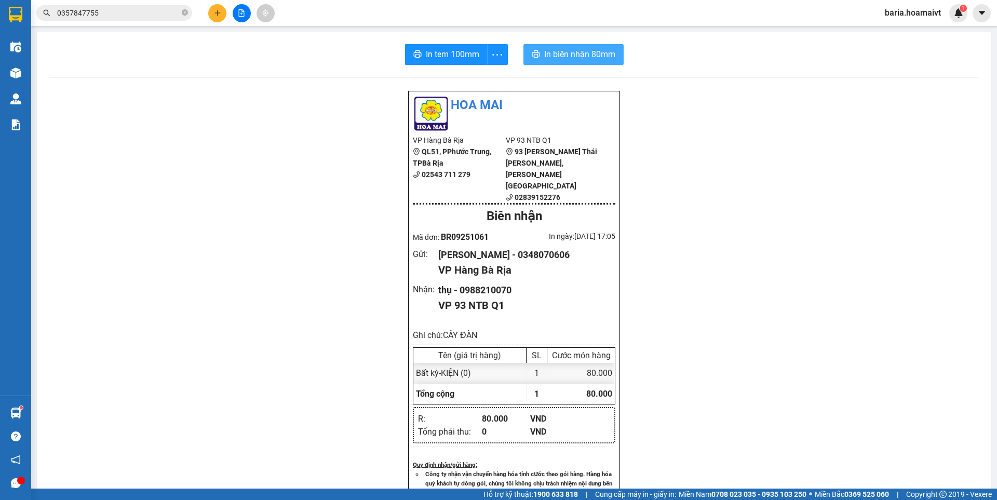
click at [580, 51] on span "In biên nhận 80mm" at bounding box center [579, 54] width 71 height 13
click at [140, 12] on input "0357847755" at bounding box center [118, 12] width 123 height 11
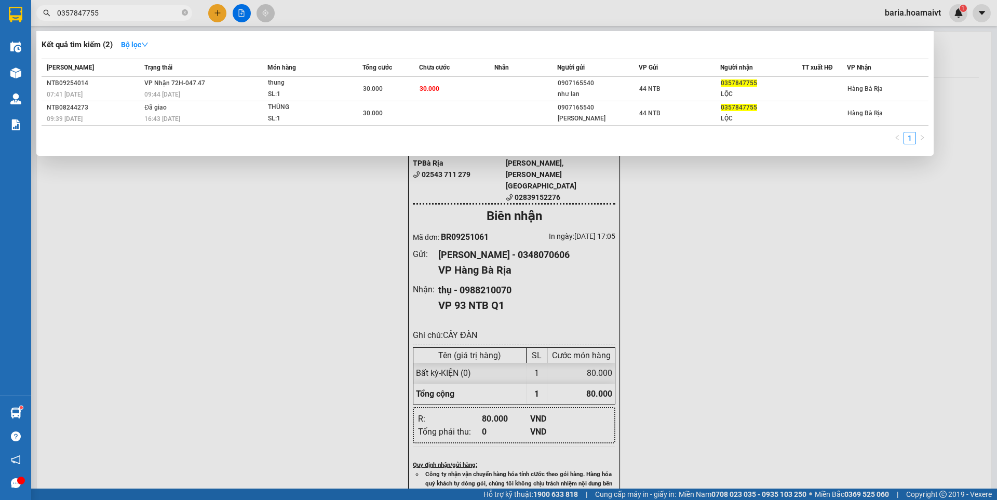
click at [140, 12] on input "0357847755" at bounding box center [118, 12] width 123 height 11
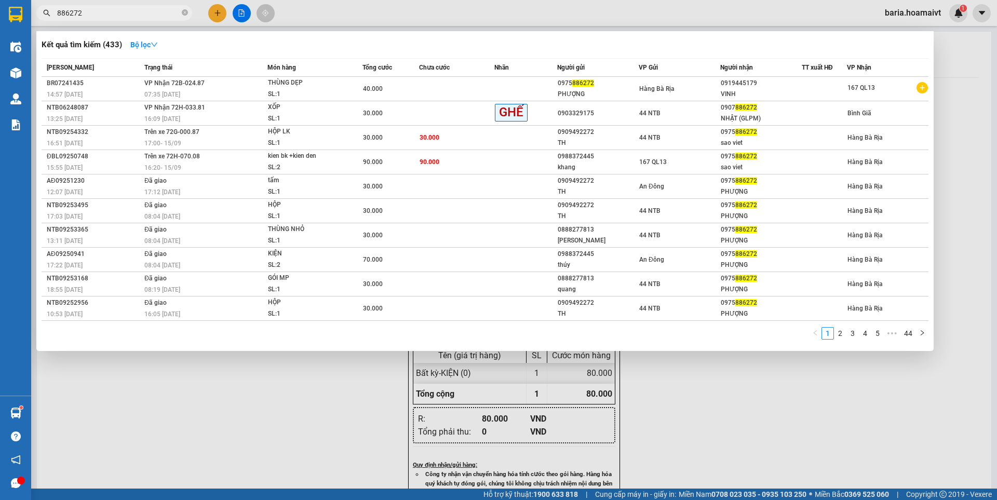
click at [136, 10] on input "886272" at bounding box center [118, 12] width 123 height 11
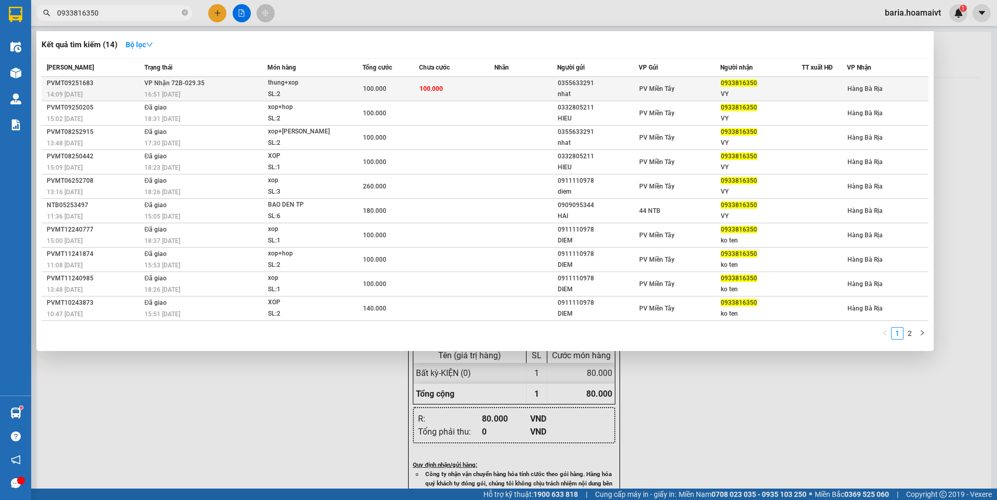
type input "0933816350"
click at [463, 88] on td "100.000" at bounding box center [456, 89] width 75 height 24
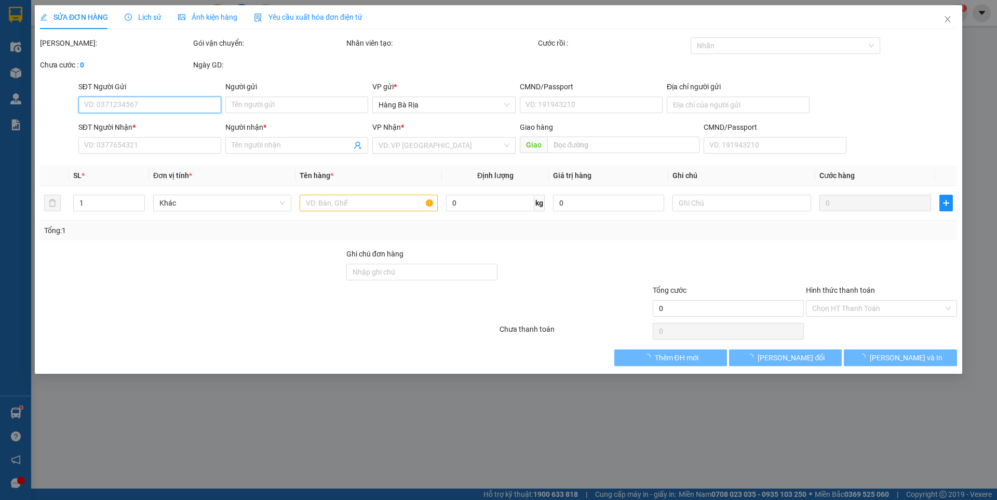
type input "0355633291"
type input "nhat"
type input "051099000466"
type input "binh chanh"
type input "0933816350"
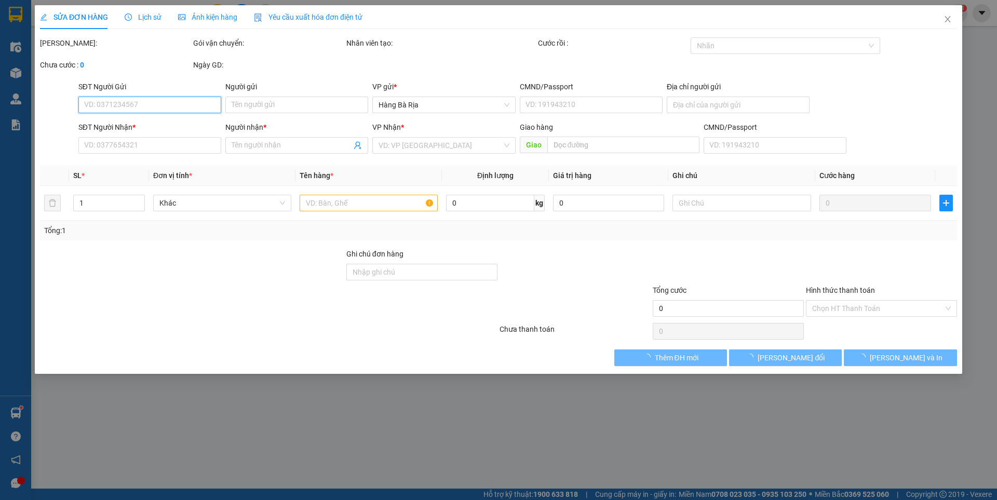
type input "VY"
type input "100.000"
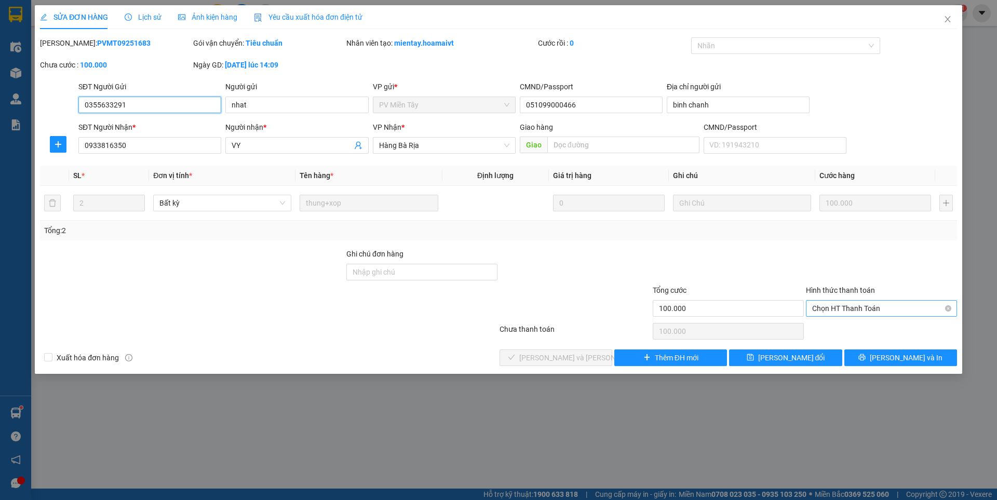
click at [848, 306] on span "Chọn HT Thanh Toán" at bounding box center [881, 309] width 139 height 16
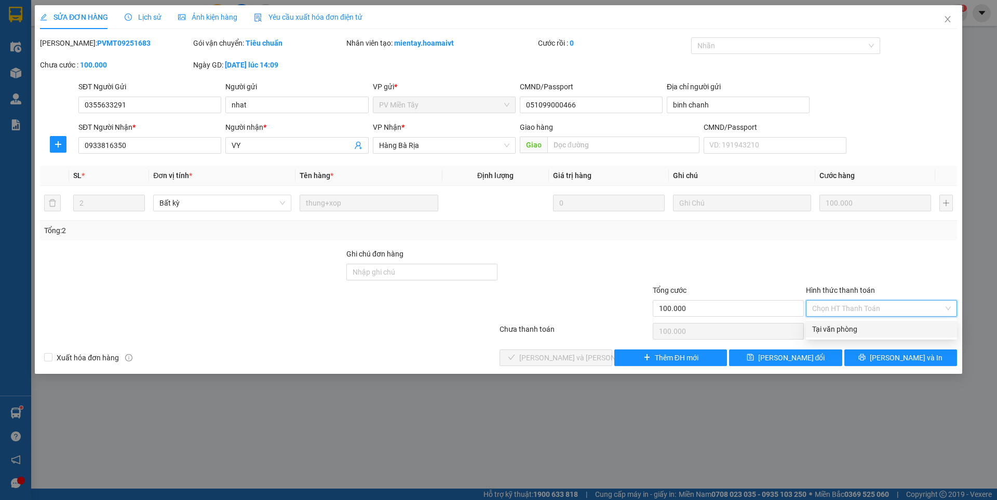
click at [835, 327] on div "Tại văn phòng" at bounding box center [881, 329] width 139 height 11
type input "0"
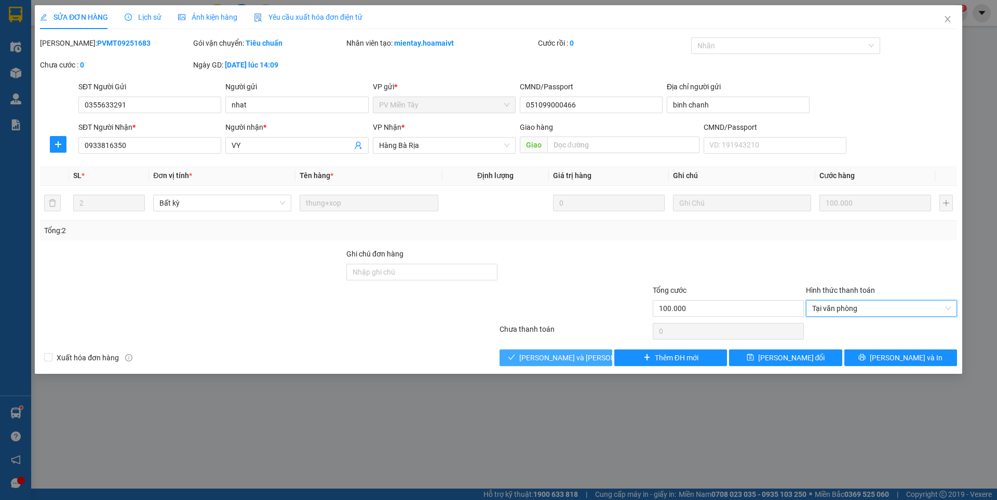
click at [577, 360] on span "[PERSON_NAME] và [PERSON_NAME] hàng" at bounding box center [589, 357] width 140 height 11
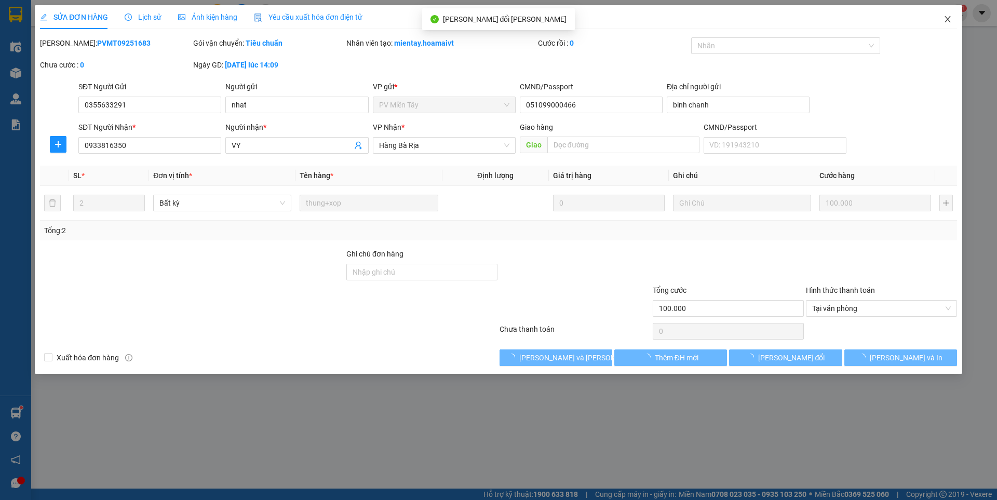
click at [946, 19] on icon "close" at bounding box center [948, 19] width 8 height 8
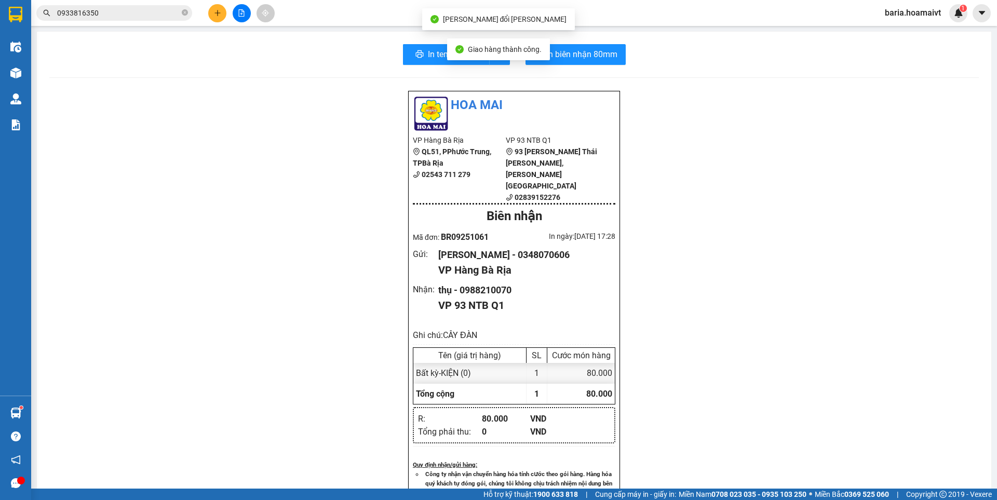
click at [116, 12] on input "0933816350" at bounding box center [118, 12] width 123 height 11
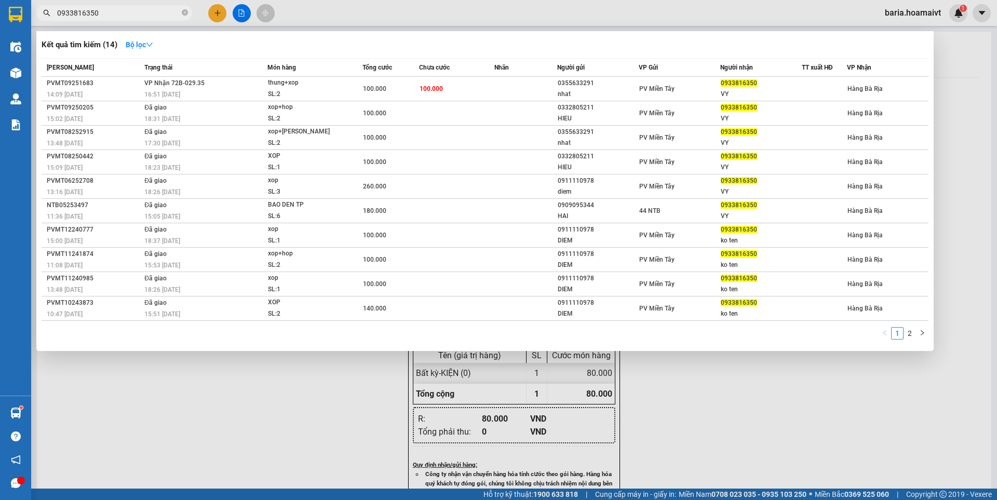
drag, startPoint x: 272, startPoint y: 429, endPoint x: 304, endPoint y: 420, distance: 33.9
click at [274, 428] on div at bounding box center [498, 250] width 997 height 500
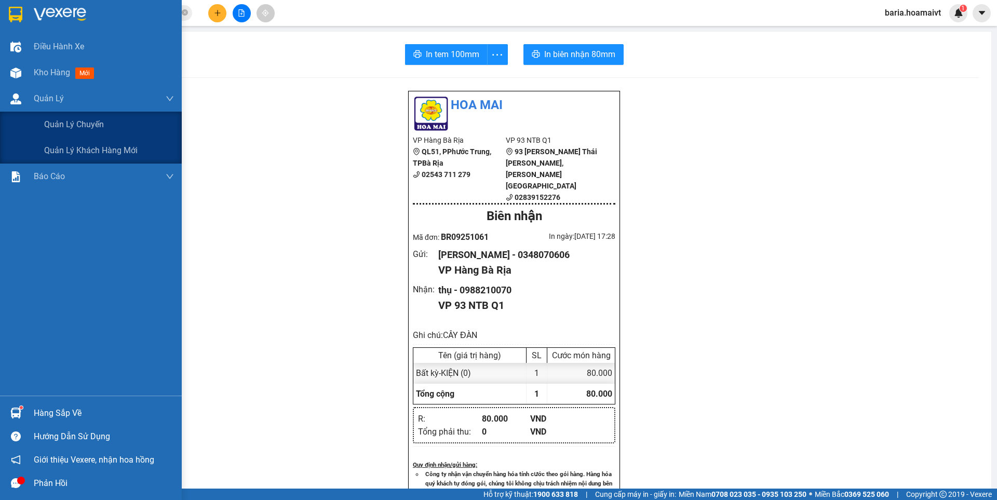
drag, startPoint x: 70, startPoint y: 126, endPoint x: 395, endPoint y: 175, distance: 328.3
click at [74, 126] on span "Quản lý chuyến" at bounding box center [74, 124] width 60 height 13
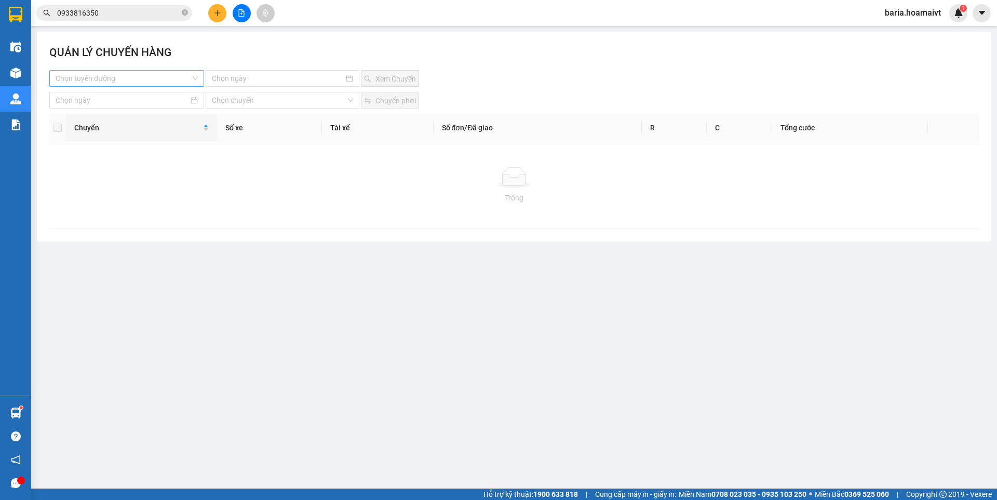
click at [165, 78] on input "search" at bounding box center [123, 79] width 135 height 16
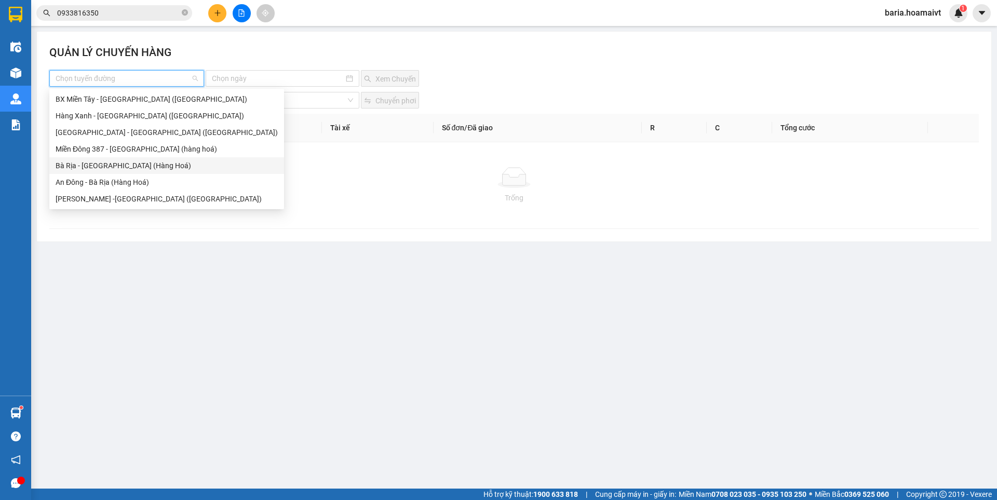
drag, startPoint x: 104, startPoint y: 168, endPoint x: 230, endPoint y: 110, distance: 139.0
click at [104, 168] on div "Bà Rịa - [GEOGRAPHIC_DATA] (Hàng Hoá)" at bounding box center [167, 165] width 222 height 11
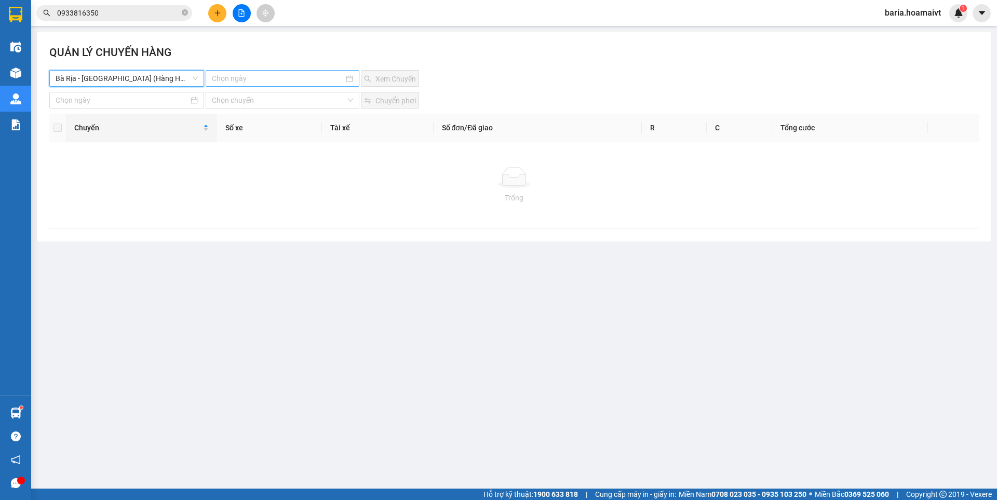
click at [265, 78] on input at bounding box center [277, 78] width 131 height 11
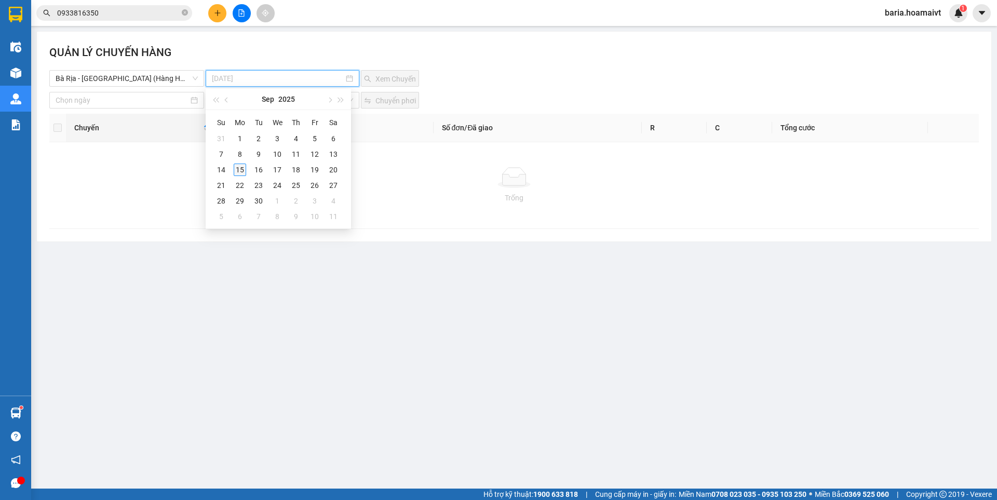
type input "[DATE]"
click at [235, 171] on div "15" at bounding box center [240, 170] width 12 height 12
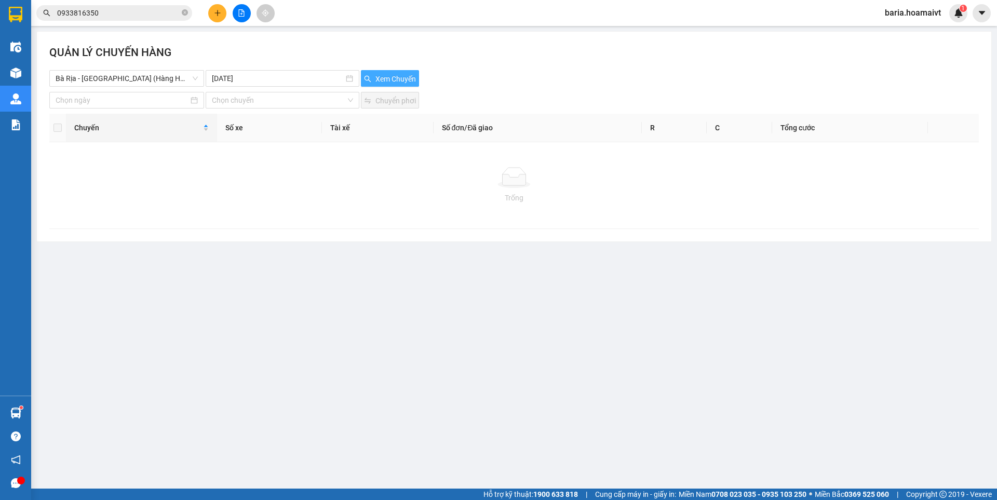
click at [382, 78] on span "Xem Chuyến" at bounding box center [396, 78] width 41 height 11
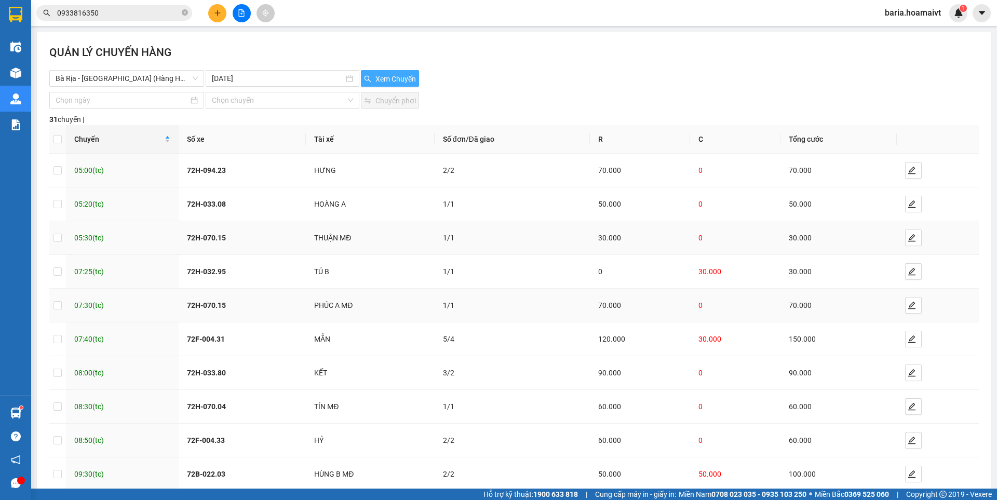
scroll to position [58, 0]
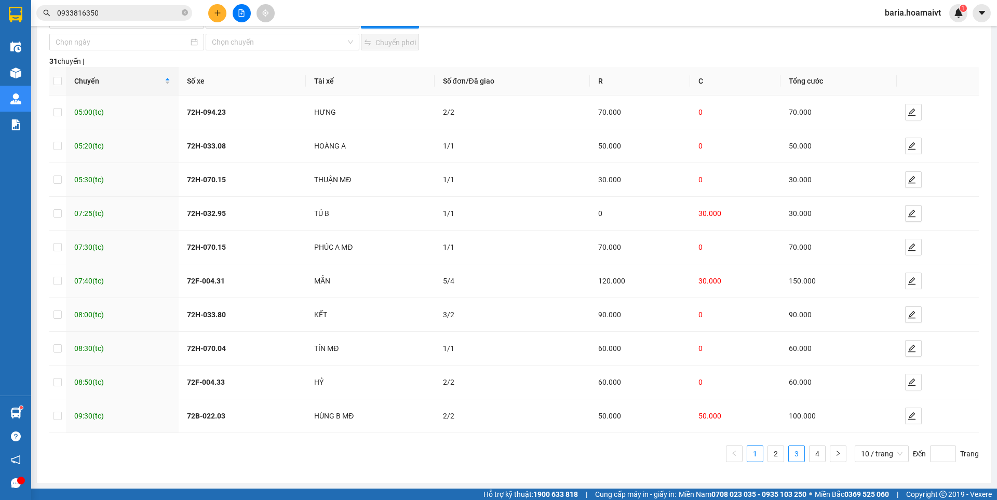
click at [791, 451] on link "3" at bounding box center [797, 454] width 16 height 16
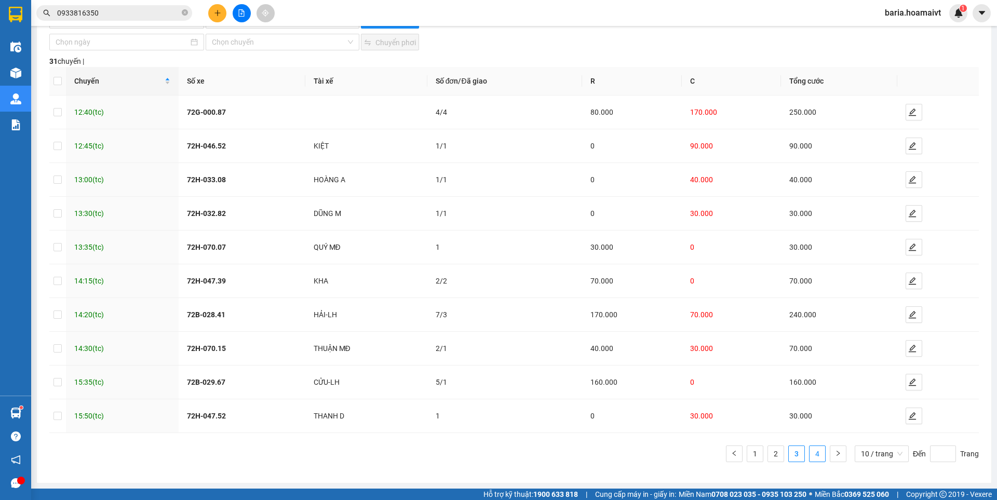
click at [813, 456] on link "4" at bounding box center [818, 454] width 16 height 16
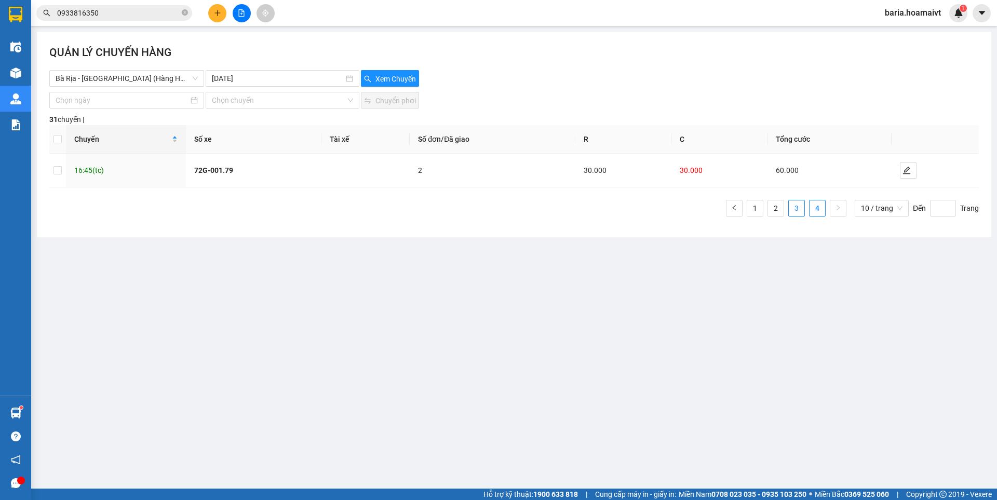
click at [793, 210] on link "3" at bounding box center [797, 209] width 16 height 16
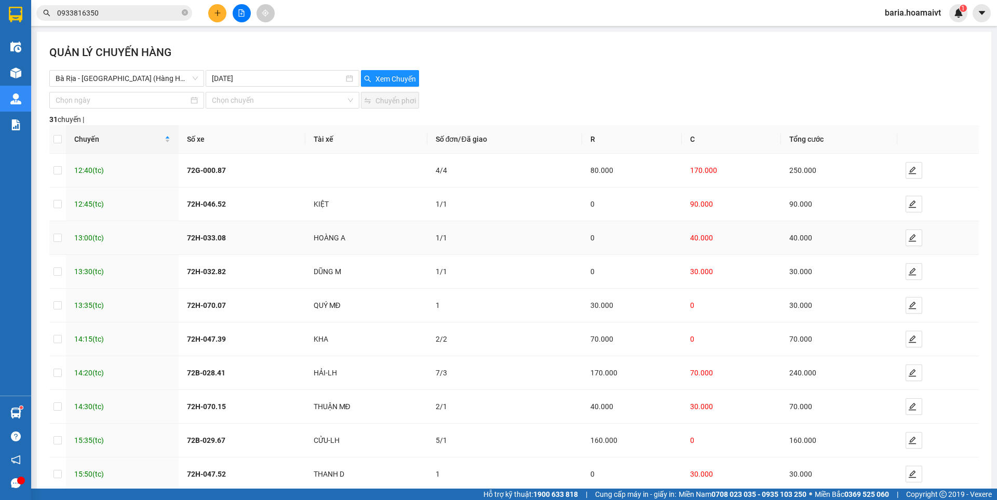
scroll to position [58, 0]
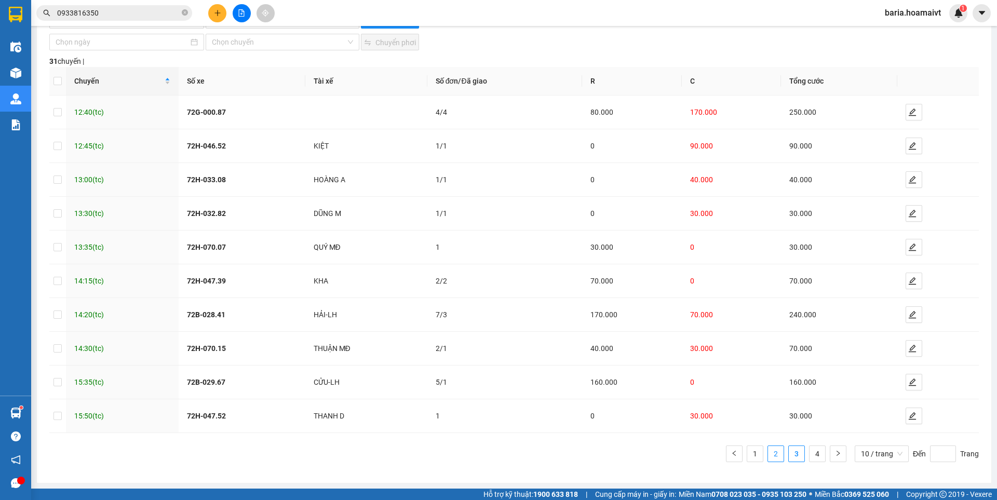
click at [771, 452] on link "2" at bounding box center [776, 454] width 16 height 16
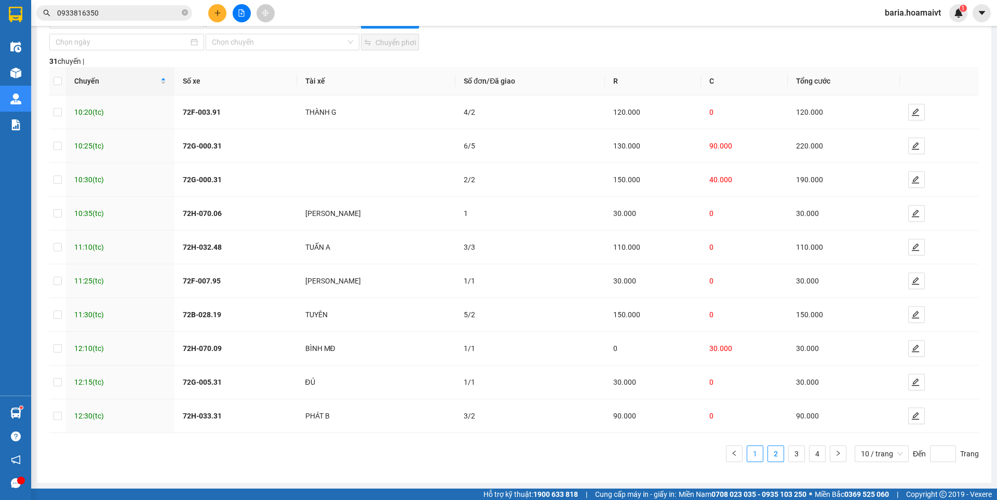
click at [747, 458] on link "1" at bounding box center [755, 454] width 16 height 16
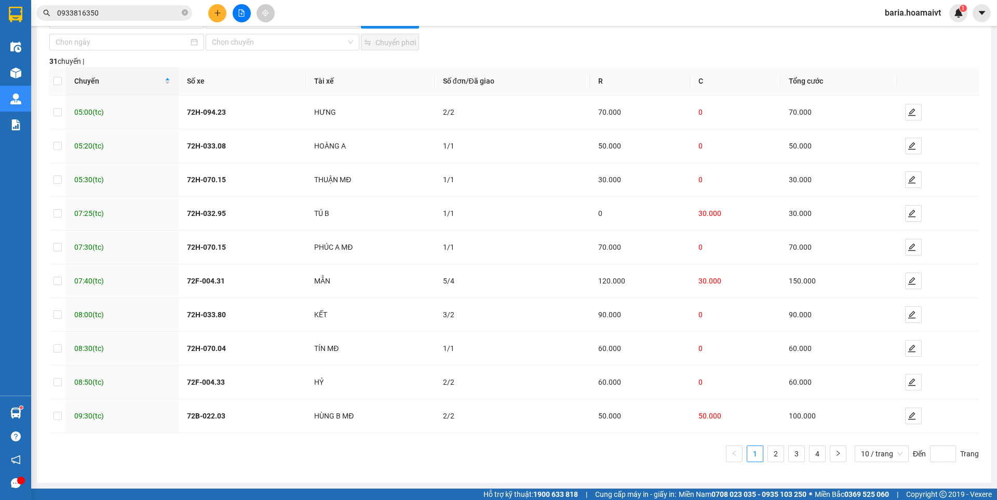
click at [138, 13] on input "0933816350" at bounding box center [118, 12] width 123 height 11
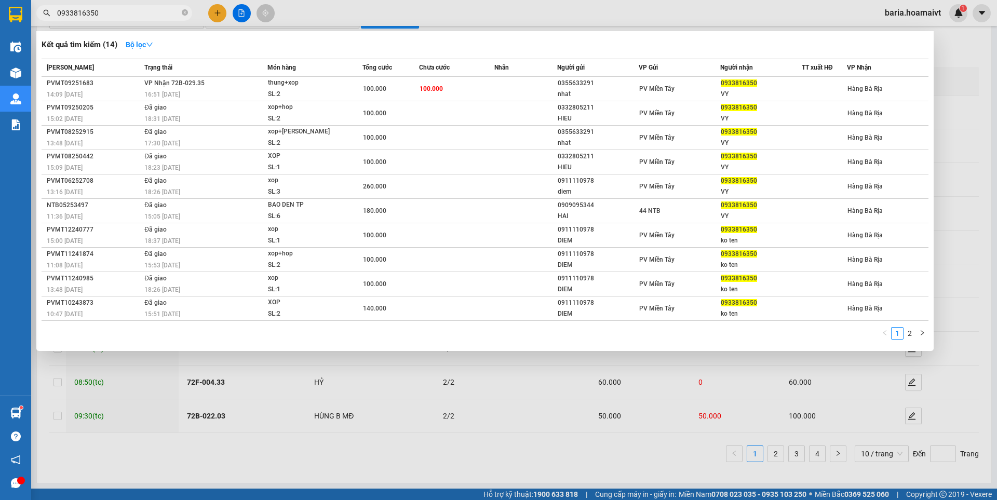
click at [138, 13] on input "0933816350" at bounding box center [118, 12] width 123 height 11
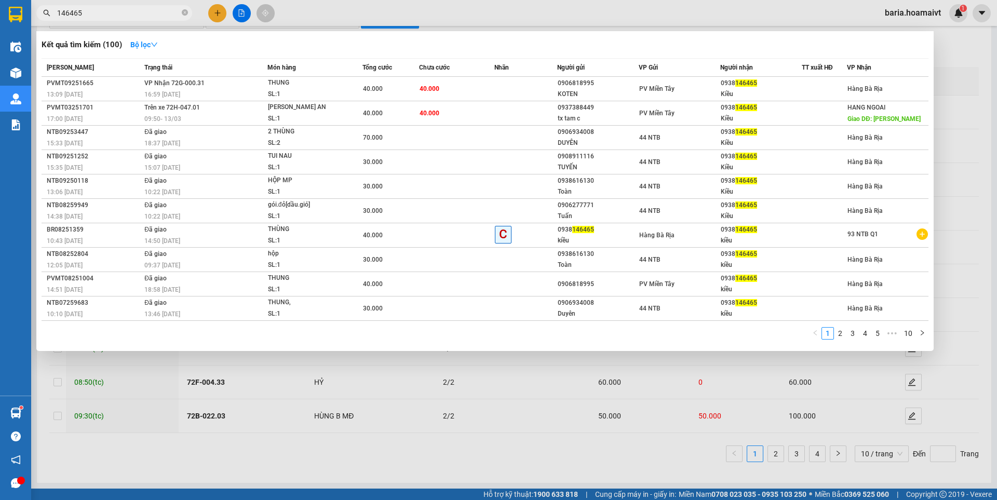
click at [139, 11] on input "146465" at bounding box center [118, 12] width 123 height 11
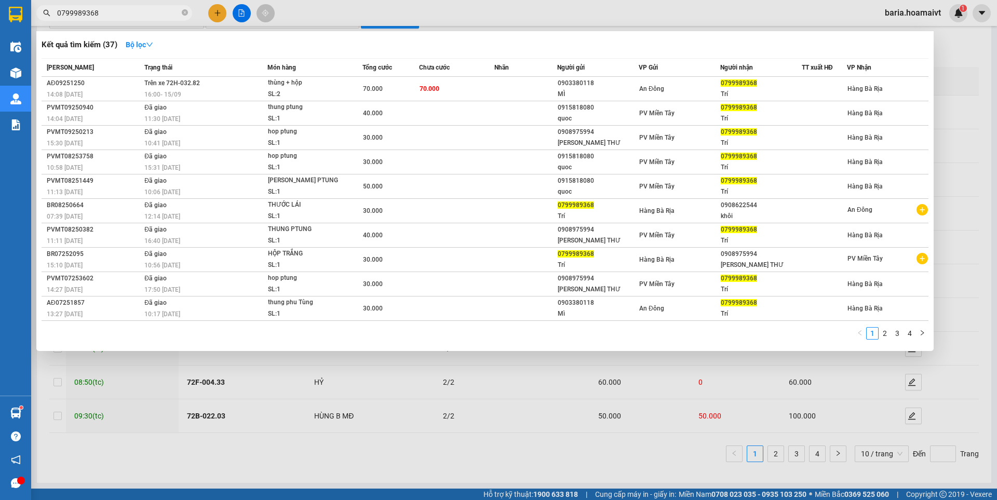
click at [507, 429] on div at bounding box center [498, 250] width 997 height 500
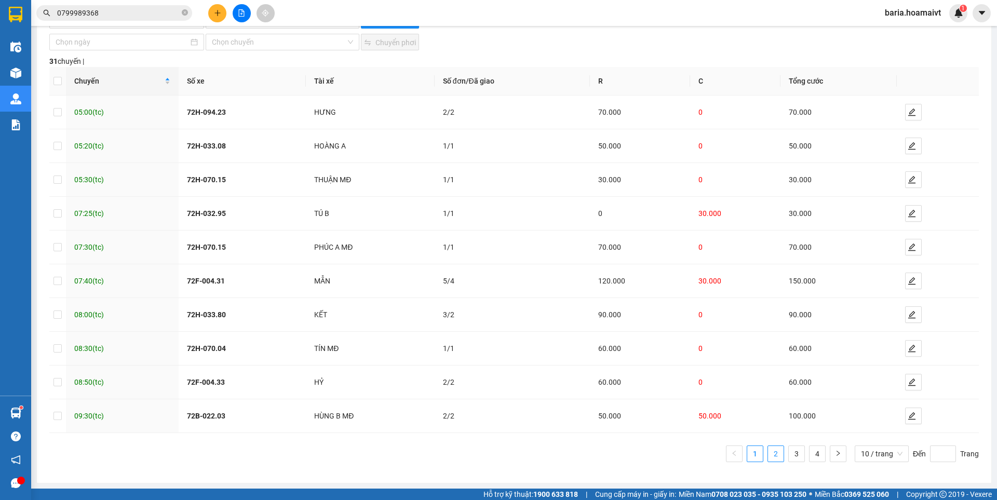
click at [768, 453] on link "2" at bounding box center [776, 454] width 16 height 16
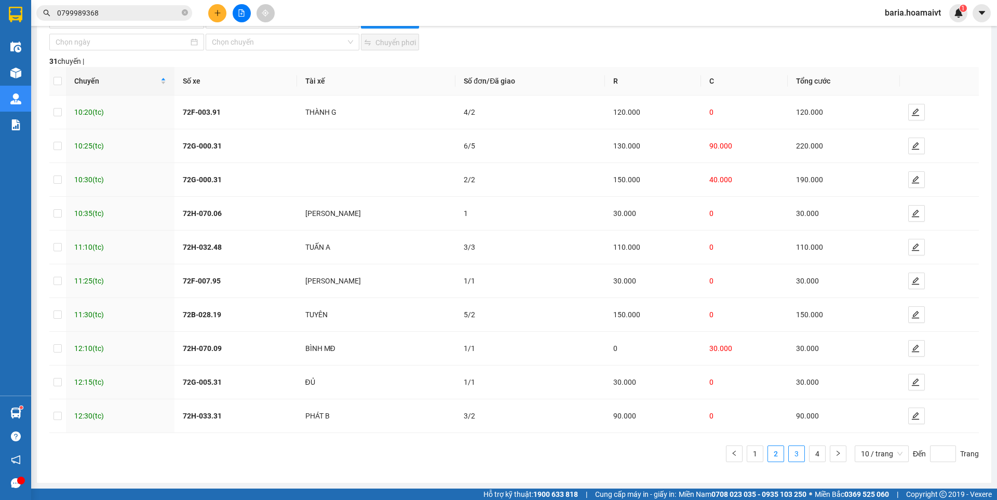
click at [789, 450] on link "3" at bounding box center [797, 454] width 16 height 16
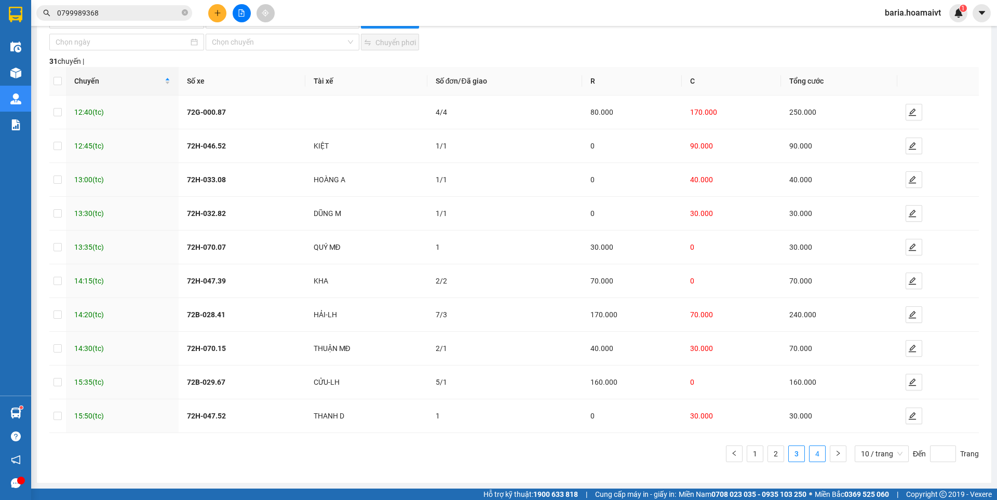
click at [813, 458] on link "4" at bounding box center [818, 454] width 16 height 16
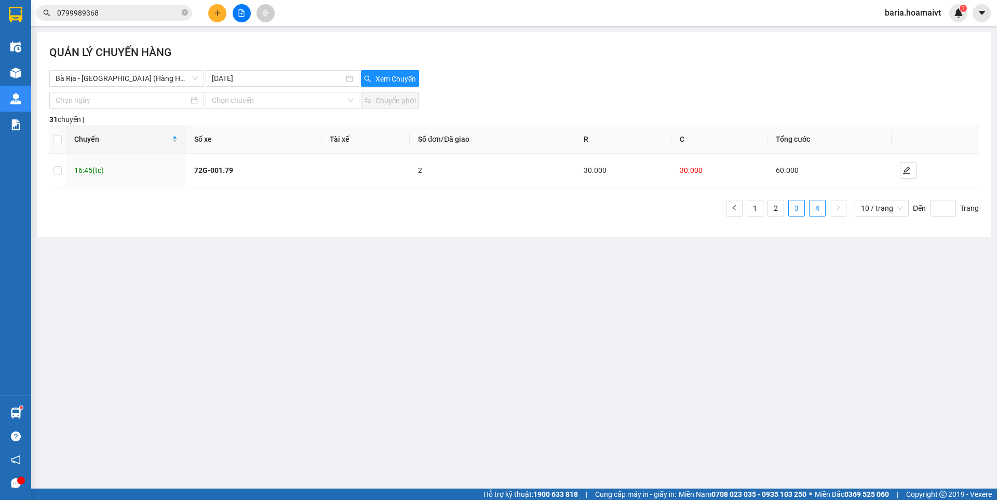
click at [797, 209] on link "3" at bounding box center [797, 209] width 16 height 16
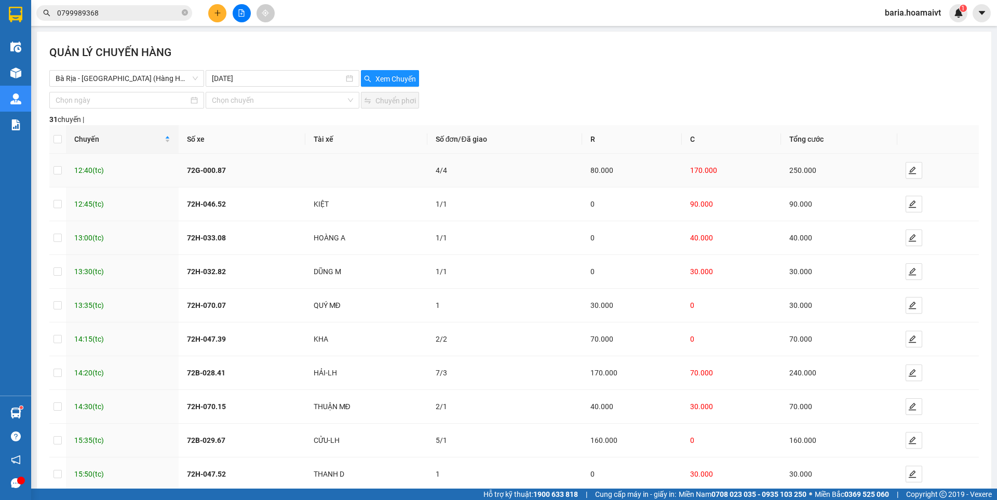
scroll to position [58, 0]
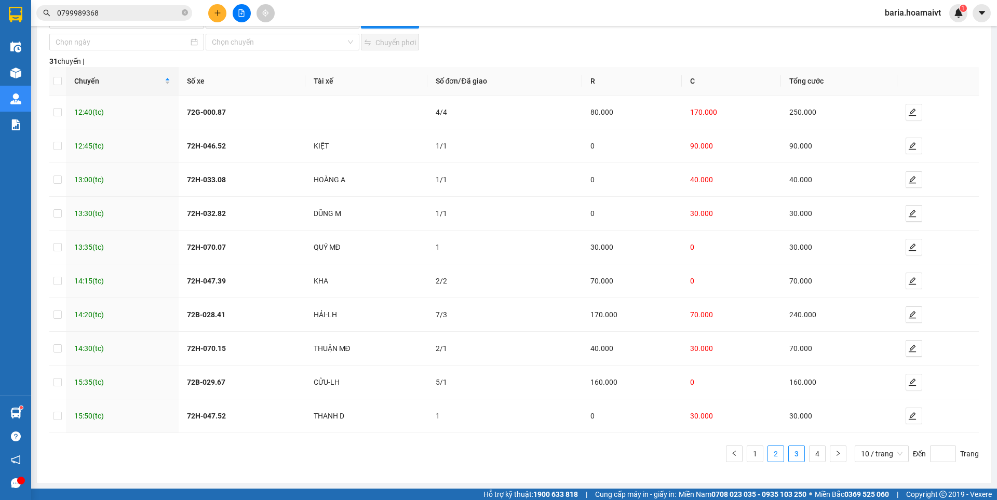
click at [770, 451] on link "2" at bounding box center [776, 454] width 16 height 16
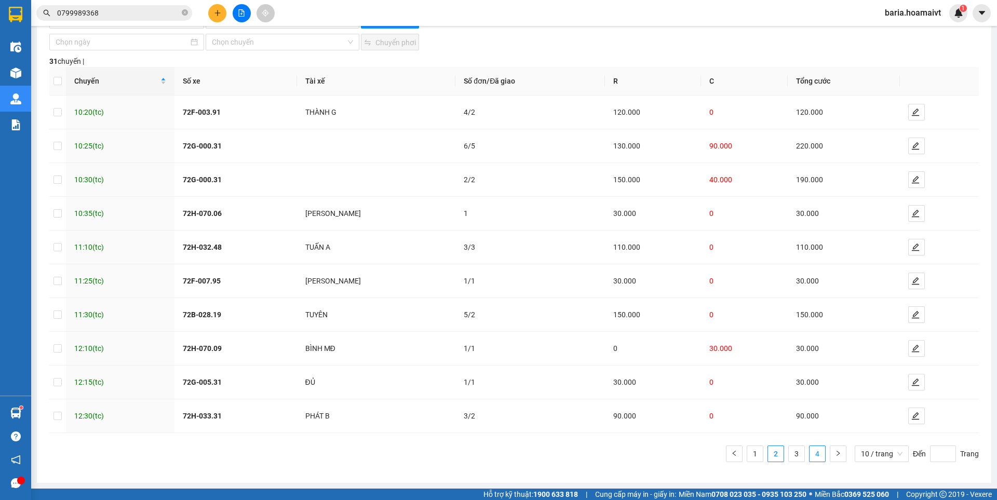
click at [810, 453] on link "4" at bounding box center [818, 454] width 16 height 16
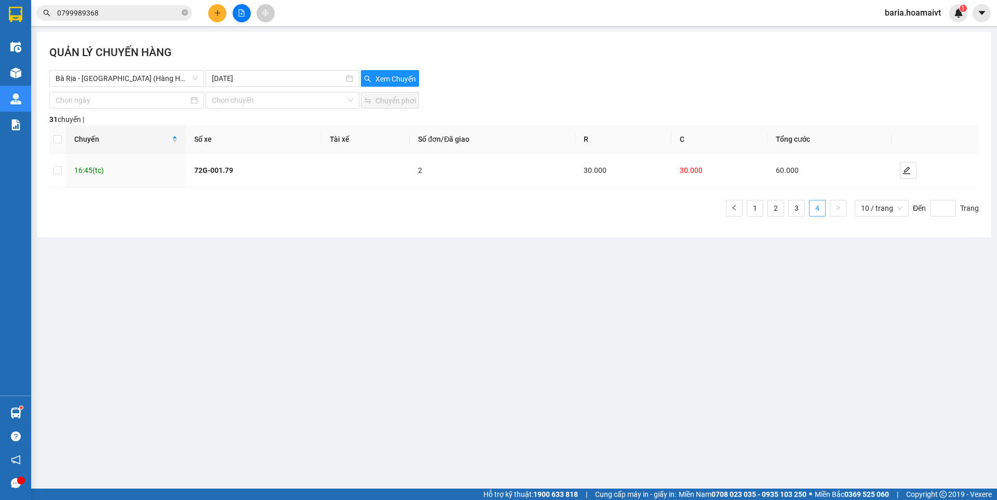
scroll to position [0, 0]
click at [801, 209] on link "3" at bounding box center [797, 209] width 16 height 16
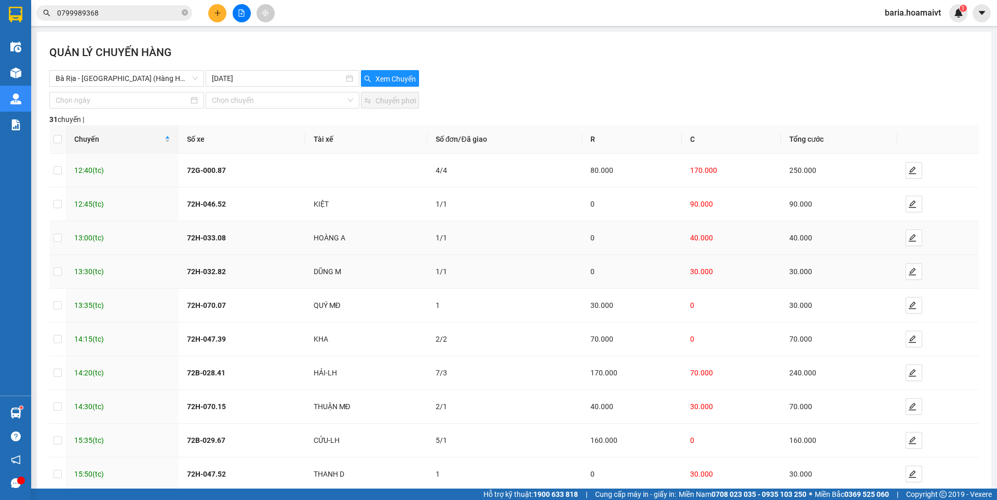
scroll to position [58, 0]
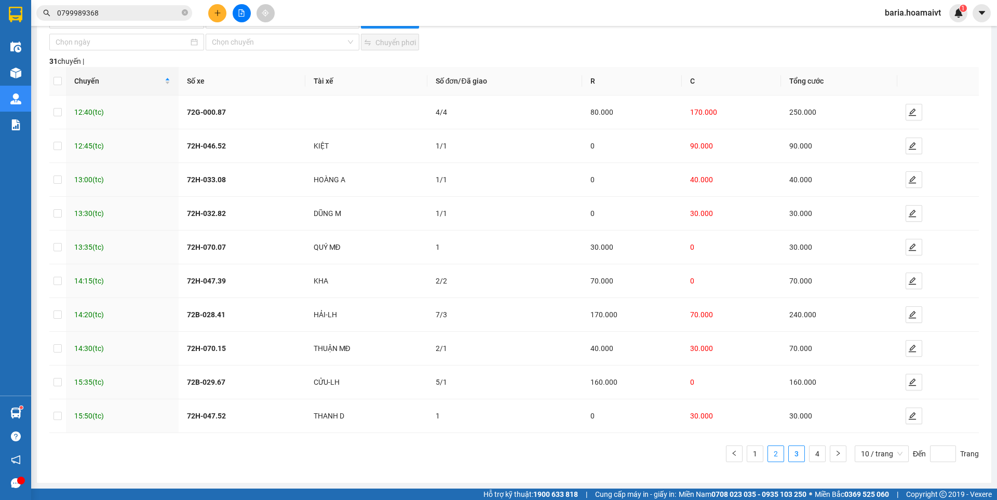
click at [772, 448] on link "2" at bounding box center [776, 454] width 16 height 16
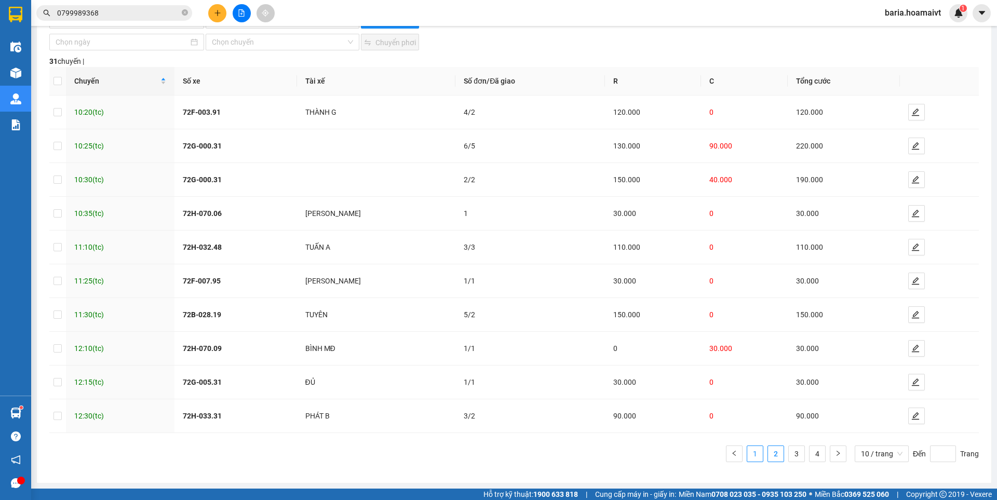
click at [747, 448] on link "1" at bounding box center [755, 454] width 16 height 16
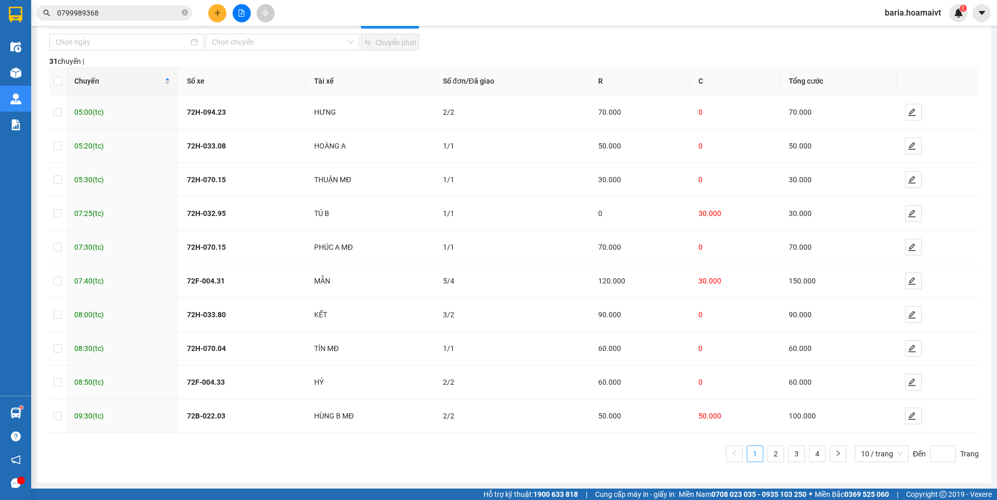
click at [747, 452] on link "1" at bounding box center [755, 454] width 16 height 16
click at [768, 444] on div "Chuyến Số xe Tài xế Số đơn/Đã giao R C Tổng cước 05:00 (tc) 72H-094.23 HƯNG 2/2…" at bounding box center [514, 264] width 930 height 395
click at [768, 451] on link "2" at bounding box center [776, 454] width 16 height 16
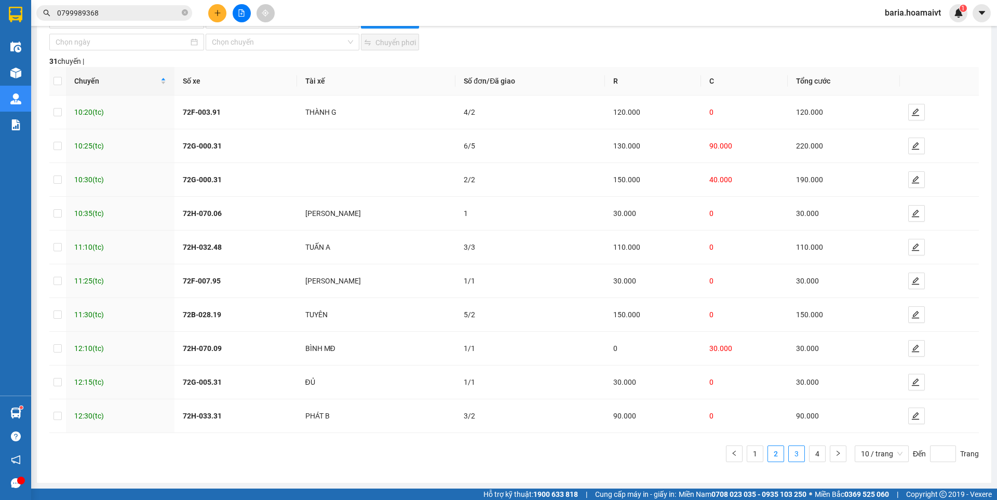
click at [792, 457] on link "3" at bounding box center [797, 454] width 16 height 16
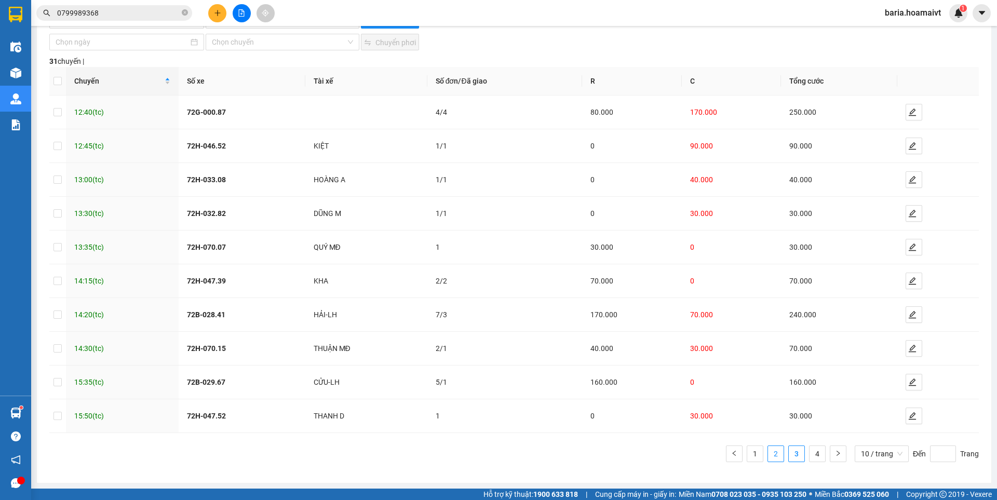
click at [769, 458] on link "2" at bounding box center [776, 454] width 16 height 16
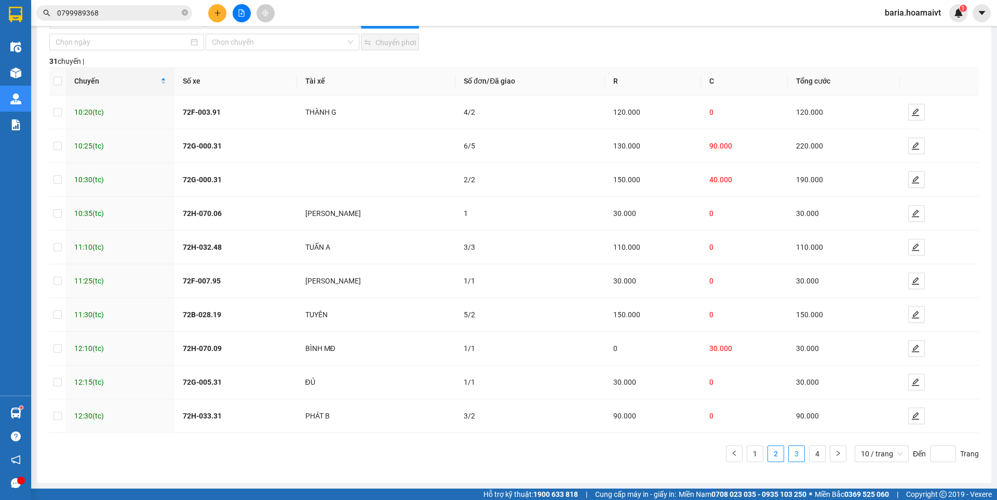
click at [791, 452] on link "3" at bounding box center [797, 454] width 16 height 16
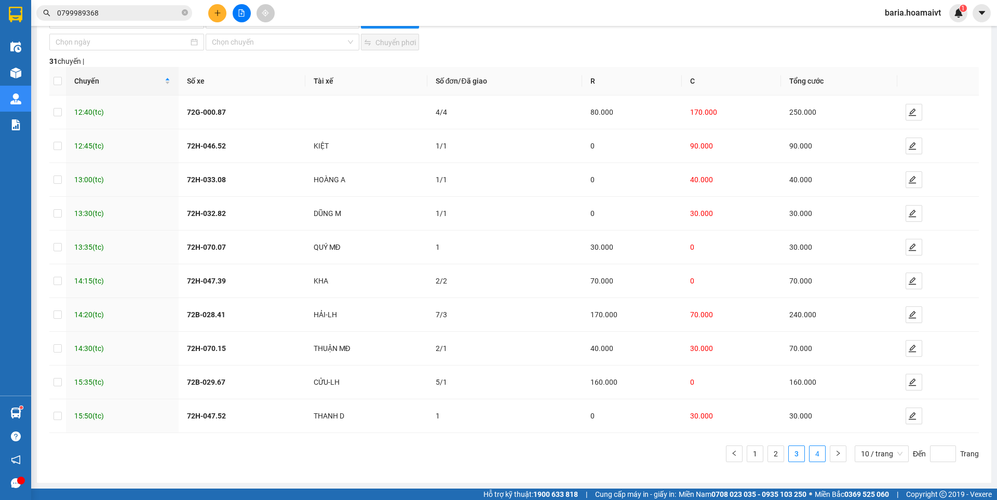
click at [815, 454] on link "4" at bounding box center [818, 454] width 16 height 16
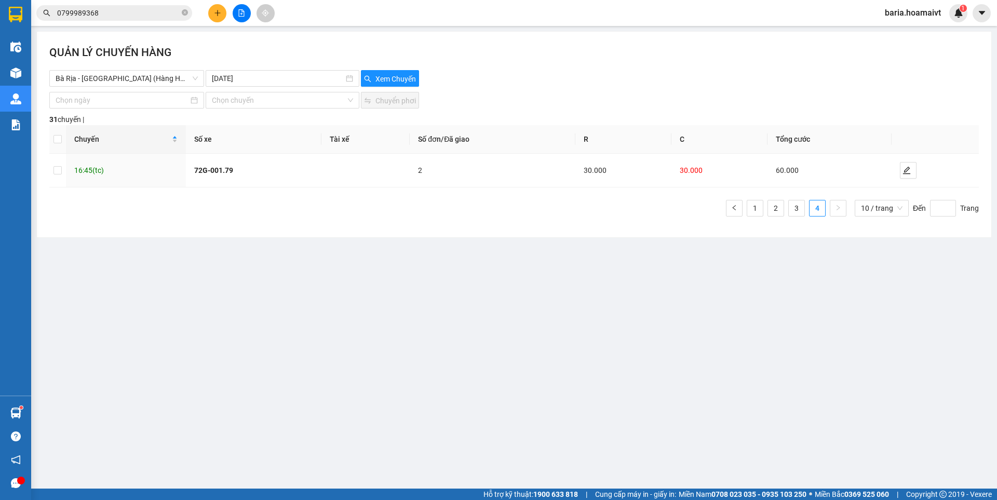
click at [150, 11] on input "0799989368" at bounding box center [118, 12] width 123 height 11
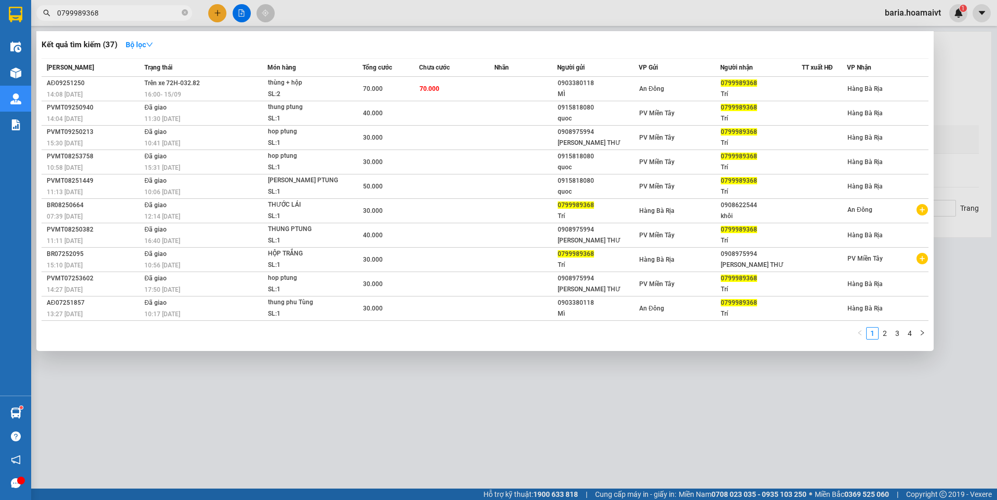
click at [150, 11] on input "0799989368" at bounding box center [118, 12] width 123 height 11
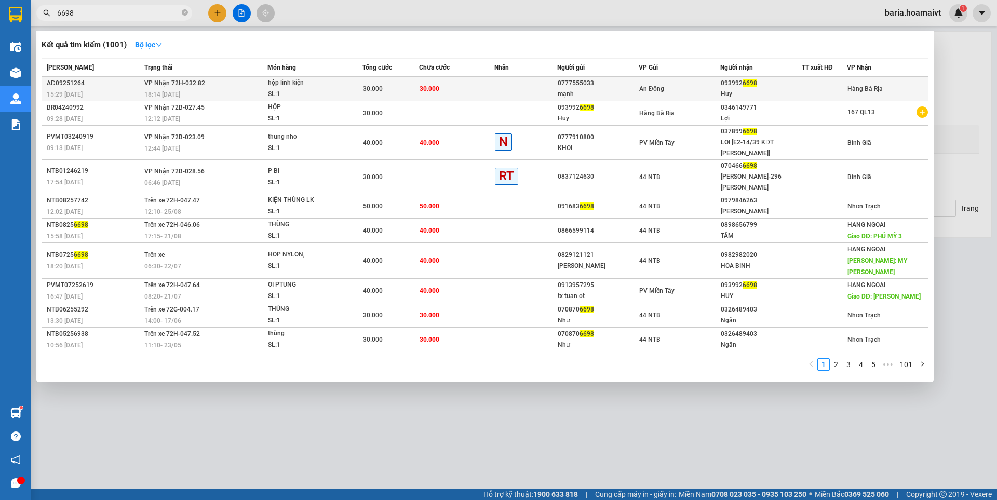
type input "6698"
click at [747, 88] on div "093992 6698" at bounding box center [761, 83] width 81 height 11
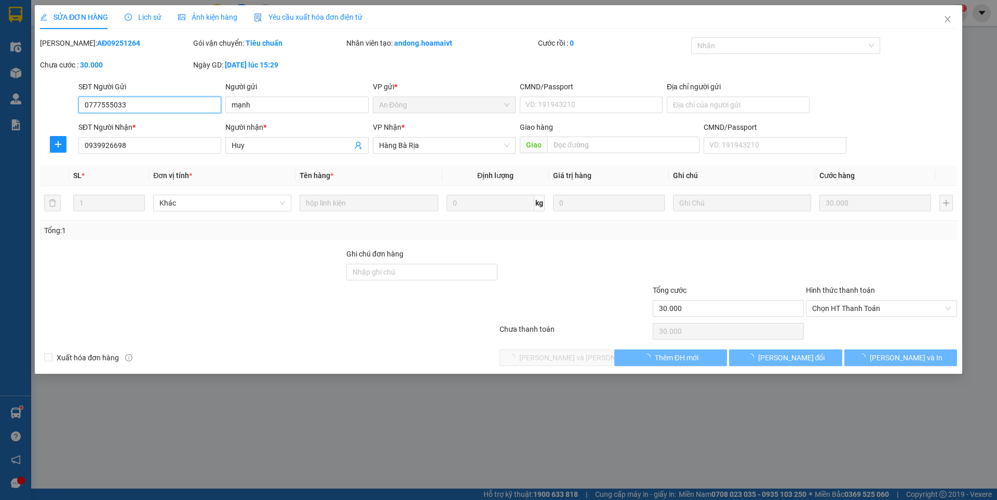
type input "0777555033"
type input "mạnh"
type input "0939926698"
type input "Huy"
type input "30.000"
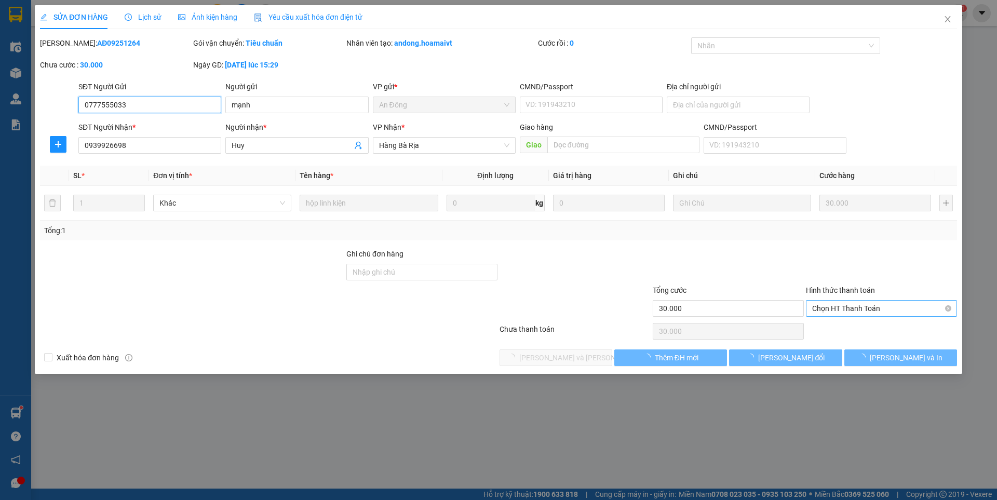
click at [824, 306] on span "Chọn HT Thanh Toán" at bounding box center [881, 309] width 139 height 16
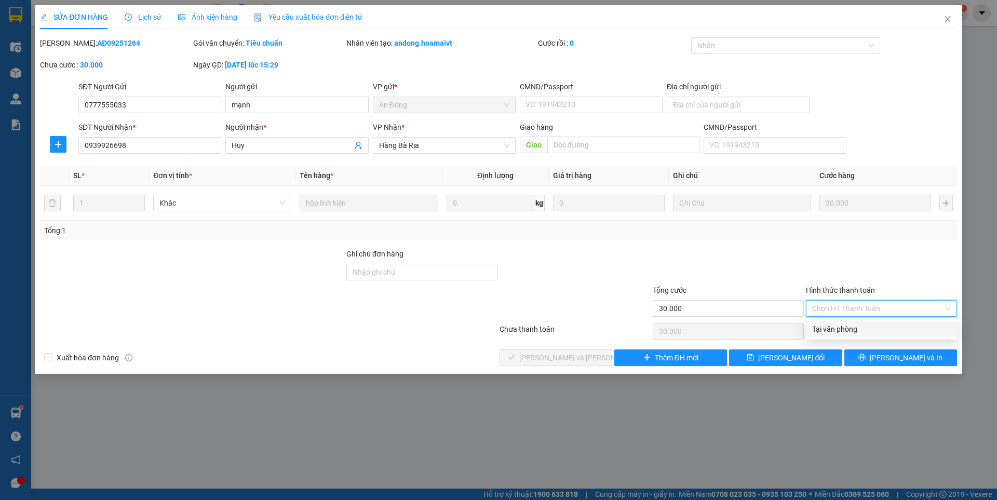
click at [818, 331] on div "Tại văn phòng" at bounding box center [881, 329] width 139 height 11
type input "0"
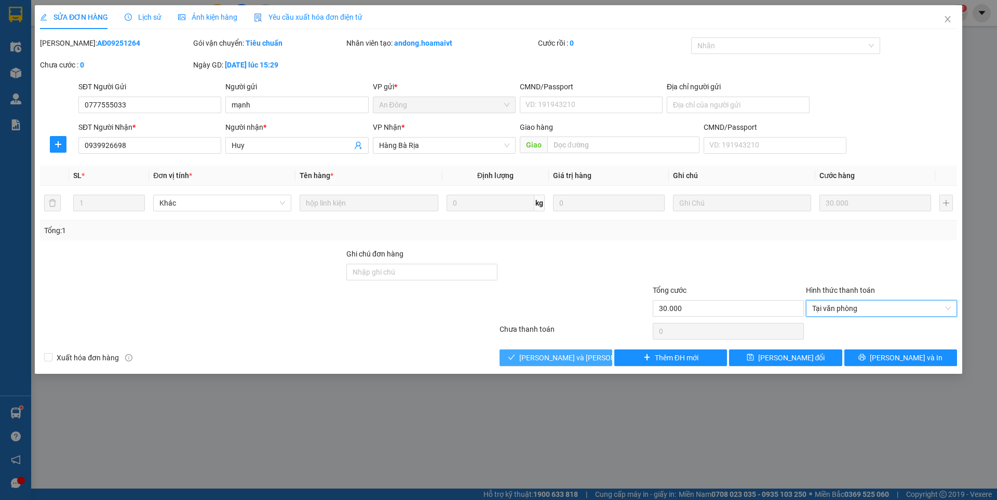
click at [551, 358] on span "[PERSON_NAME] và [PERSON_NAME] hàng" at bounding box center [589, 357] width 140 height 11
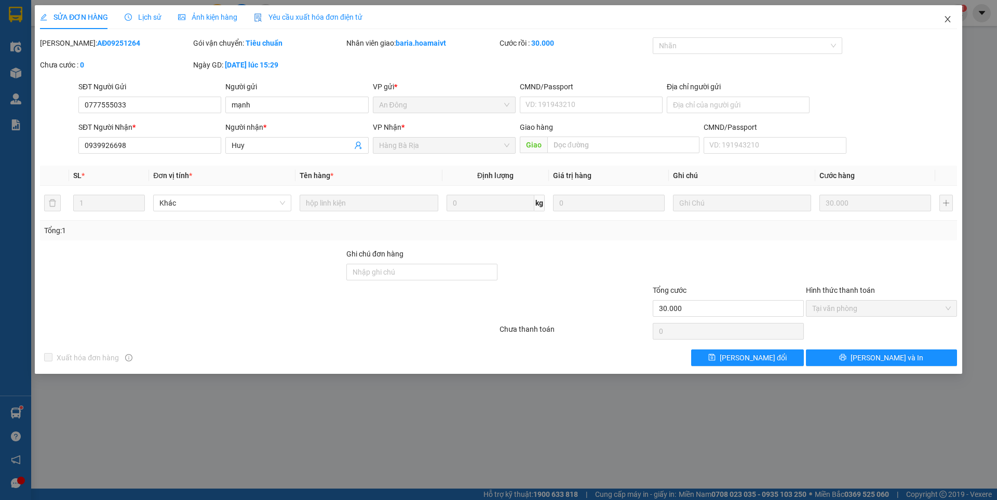
click at [950, 18] on icon "close" at bounding box center [948, 19] width 8 height 8
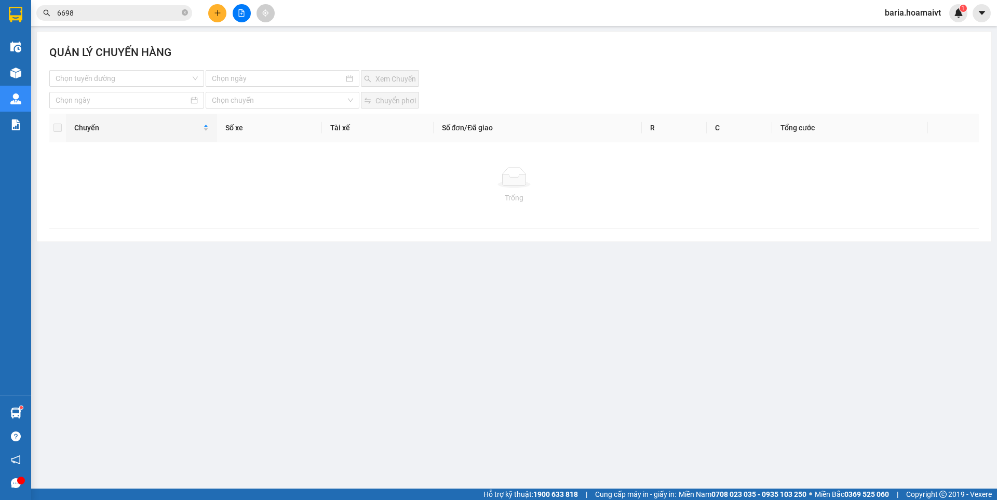
click at [143, 13] on input "6698" at bounding box center [118, 12] width 123 height 11
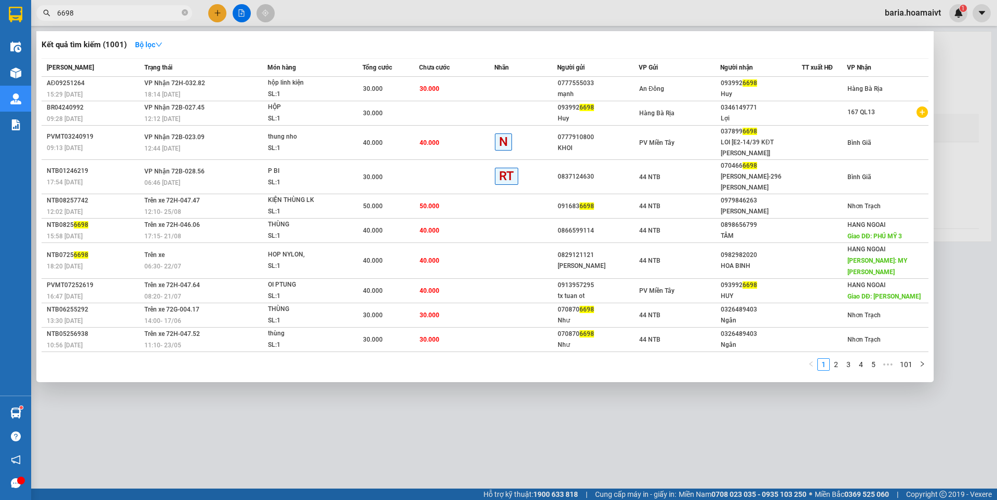
click at [143, 13] on input "6698" at bounding box center [118, 12] width 123 height 11
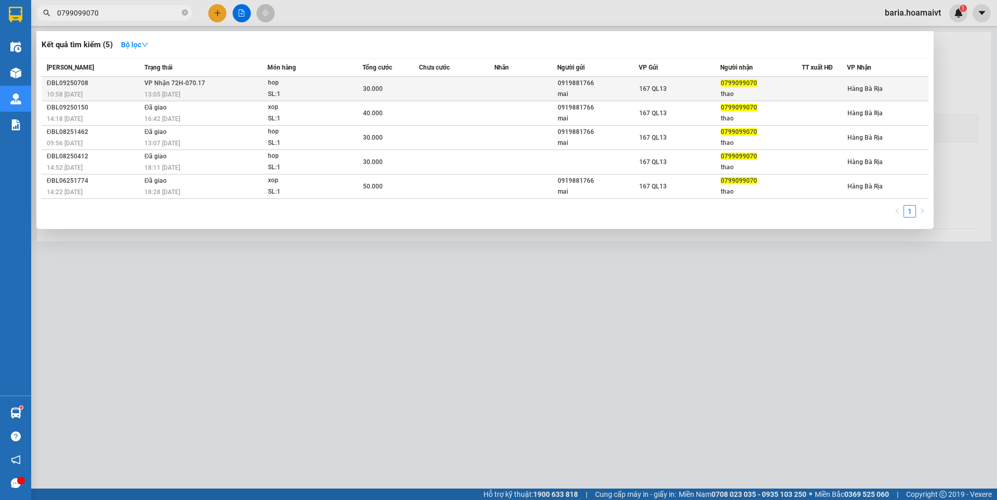
type input "0799099070"
click at [309, 90] on div "SL: 1" at bounding box center [307, 94] width 78 height 11
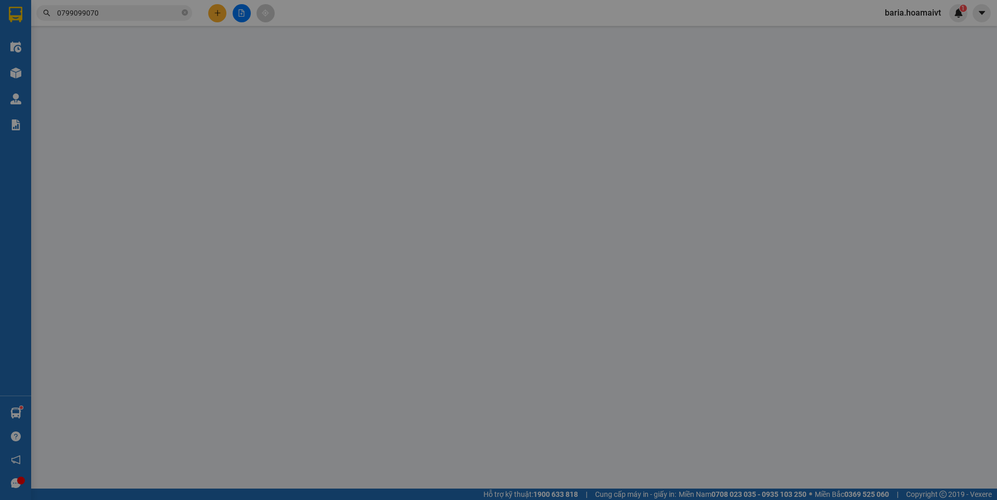
type input "0919881766"
type input "mai"
type input "0799099070"
type input "thao"
type input "30.000"
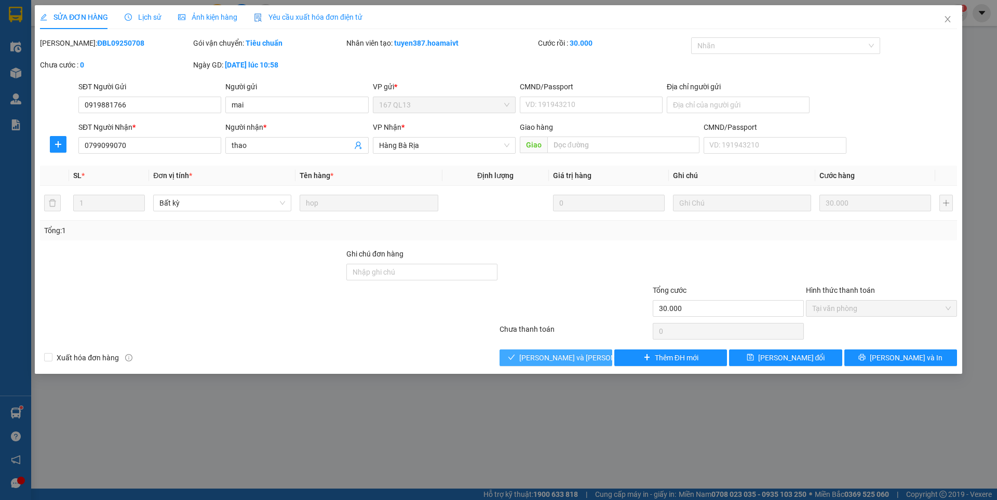
click at [557, 356] on span "[PERSON_NAME] và [PERSON_NAME] hàng" at bounding box center [589, 357] width 140 height 11
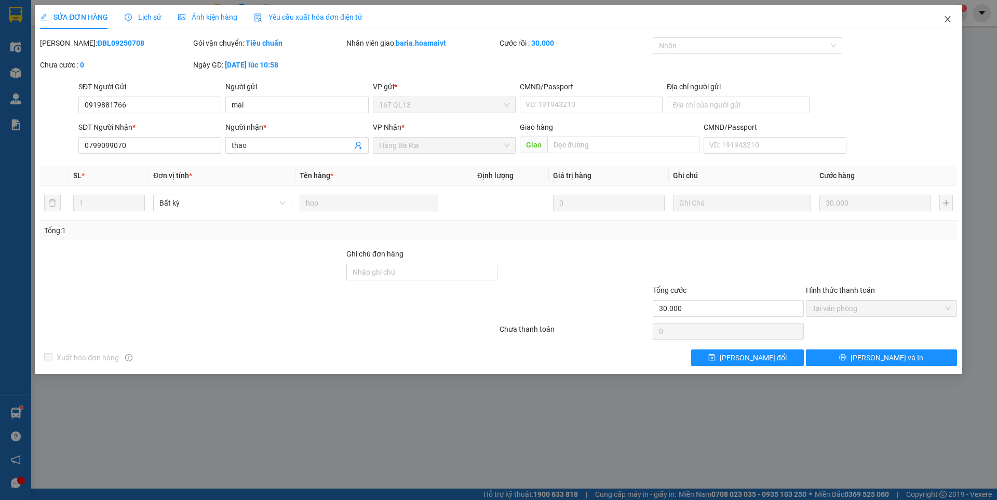
click at [947, 18] on icon "close" at bounding box center [948, 19] width 8 height 8
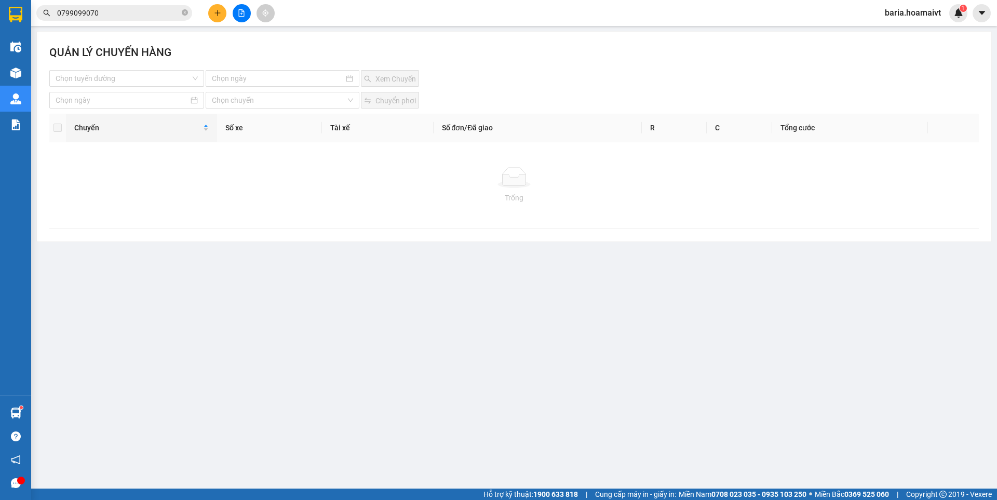
click at [158, 13] on input "0799099070" at bounding box center [118, 12] width 123 height 11
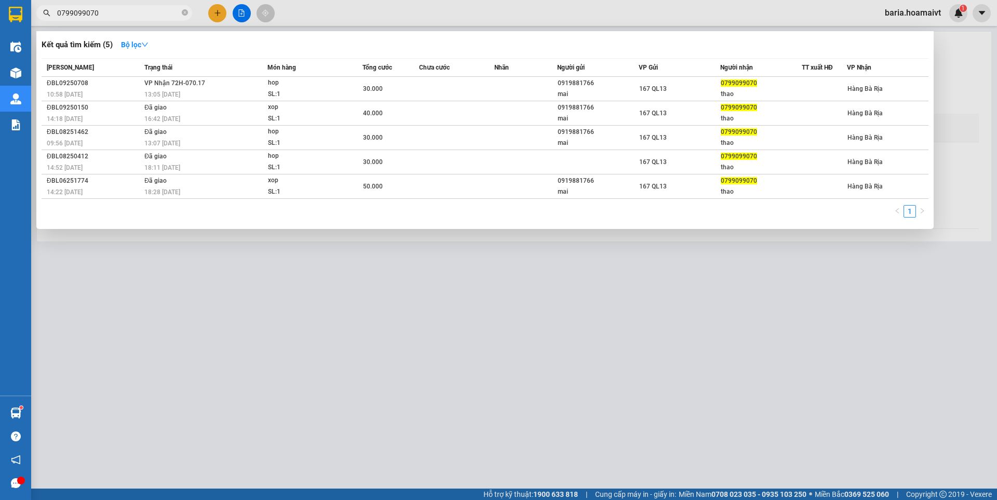
click at [158, 13] on input "0799099070" at bounding box center [118, 12] width 123 height 11
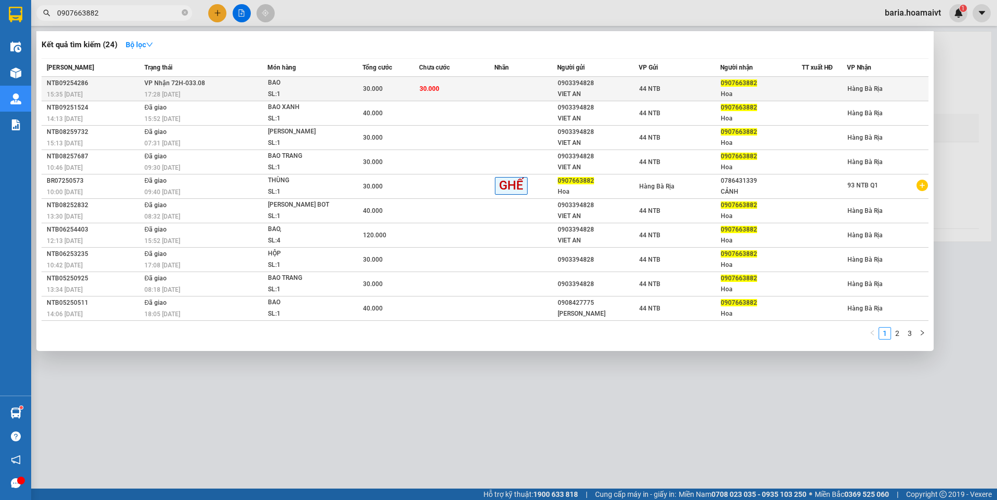
type input "0907663882"
click at [782, 88] on div "0907663882" at bounding box center [761, 83] width 81 height 11
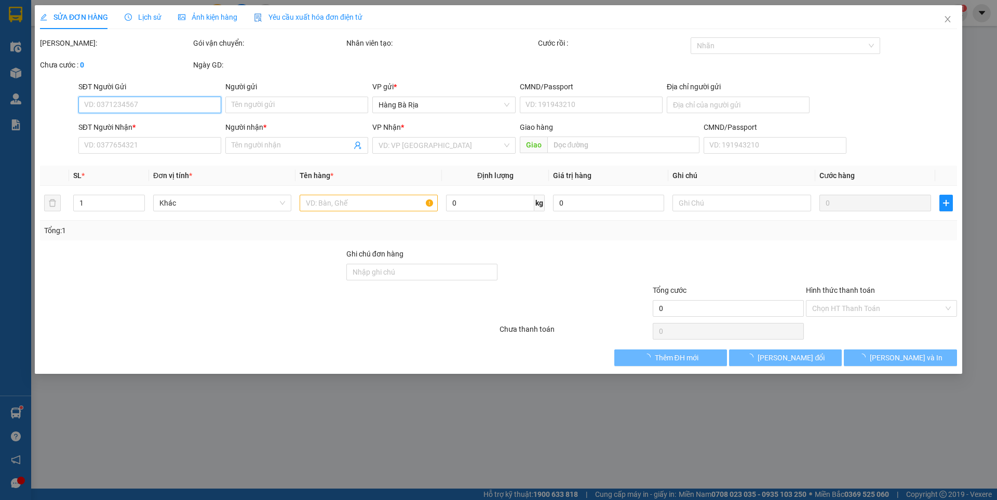
type input "0903394828"
type input "VIET AN"
type input "079067017746.HUNG"
type input "0907663882"
type input "Hoa"
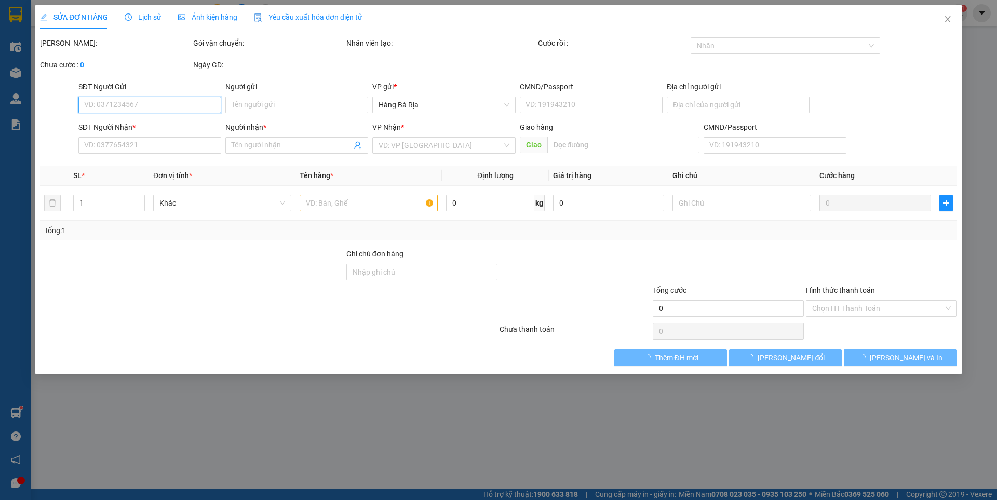
type input "30.000"
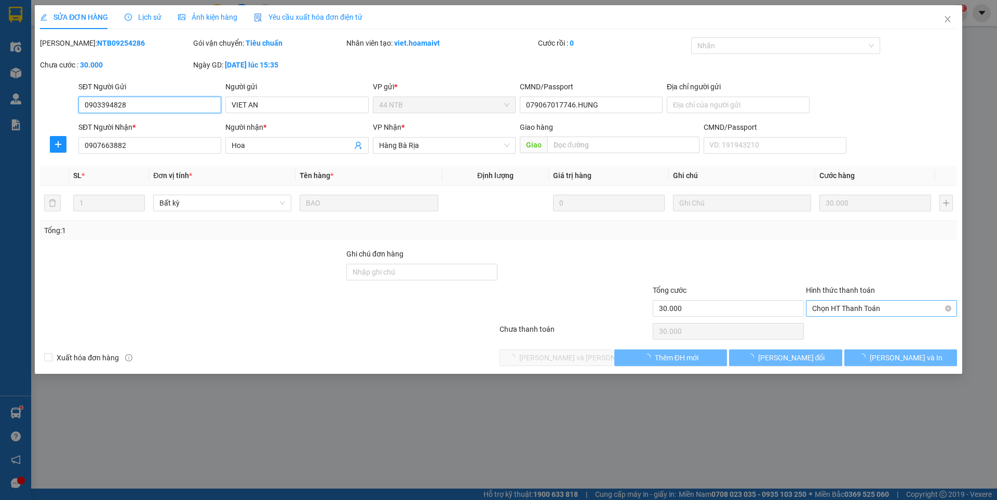
click at [867, 306] on span "Chọn HT Thanh Toán" at bounding box center [881, 309] width 139 height 16
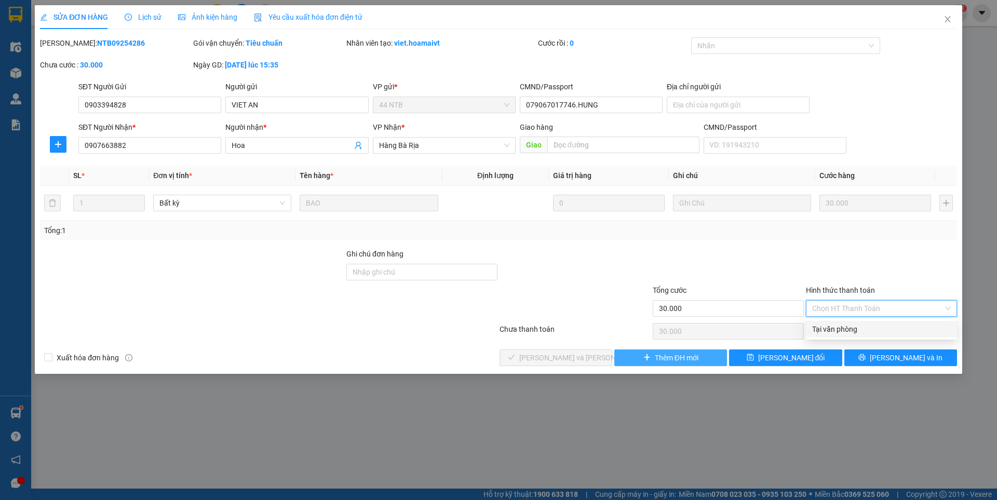
drag, startPoint x: 847, startPoint y: 327, endPoint x: 643, endPoint y: 355, distance: 205.6
click at [833, 327] on div "Tại văn phòng" at bounding box center [881, 329] width 139 height 11
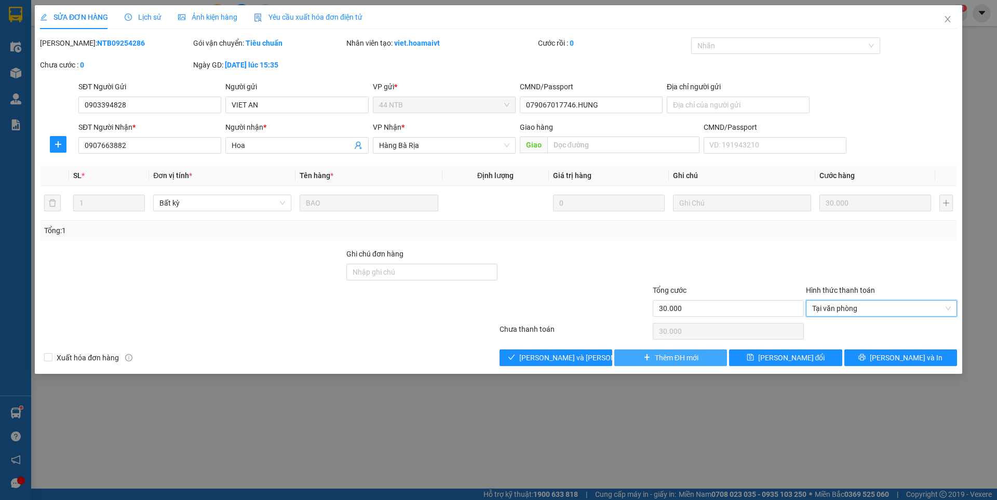
type input "0"
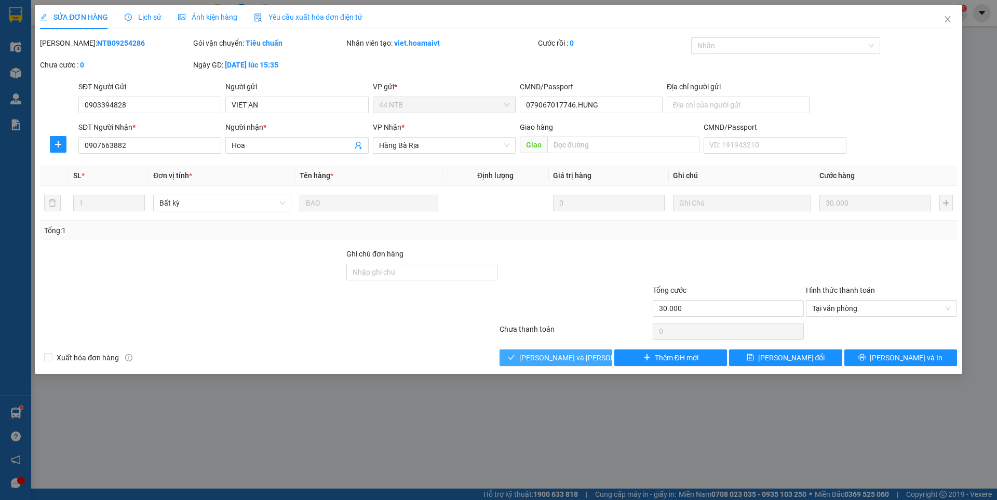
drag, startPoint x: 568, startPoint y: 358, endPoint x: 989, endPoint y: 12, distance: 545.1
click at [570, 357] on span "[PERSON_NAME] và [PERSON_NAME] hàng" at bounding box center [589, 357] width 140 height 11
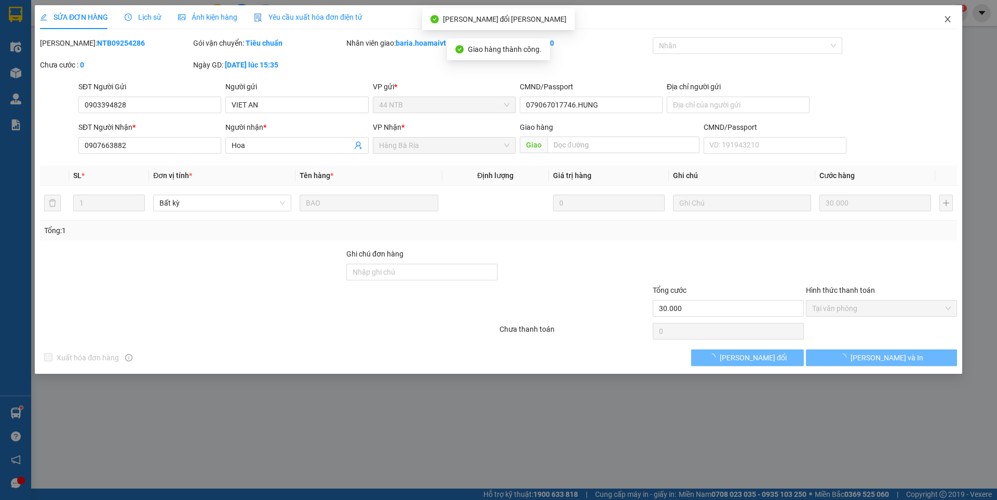
click at [945, 20] on icon "close" at bounding box center [948, 19] width 8 height 8
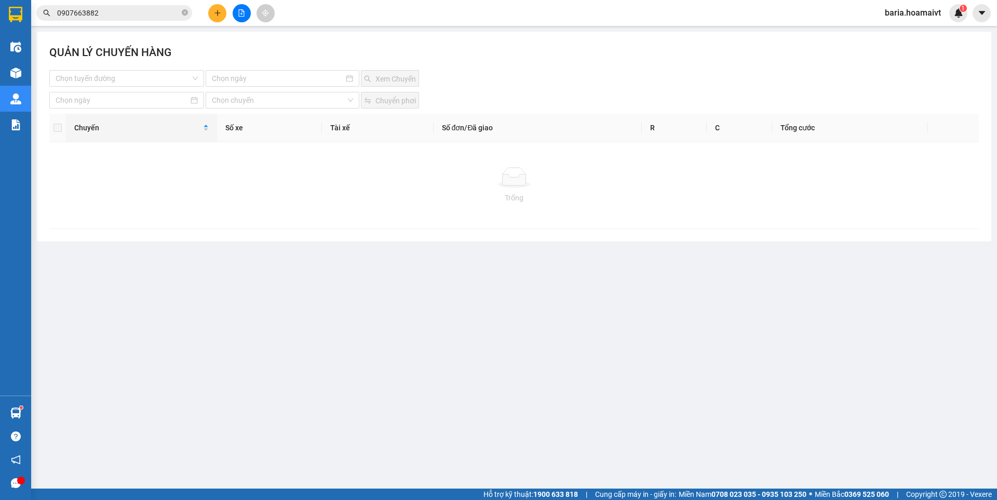
click at [161, 14] on input "0907663882" at bounding box center [118, 12] width 123 height 11
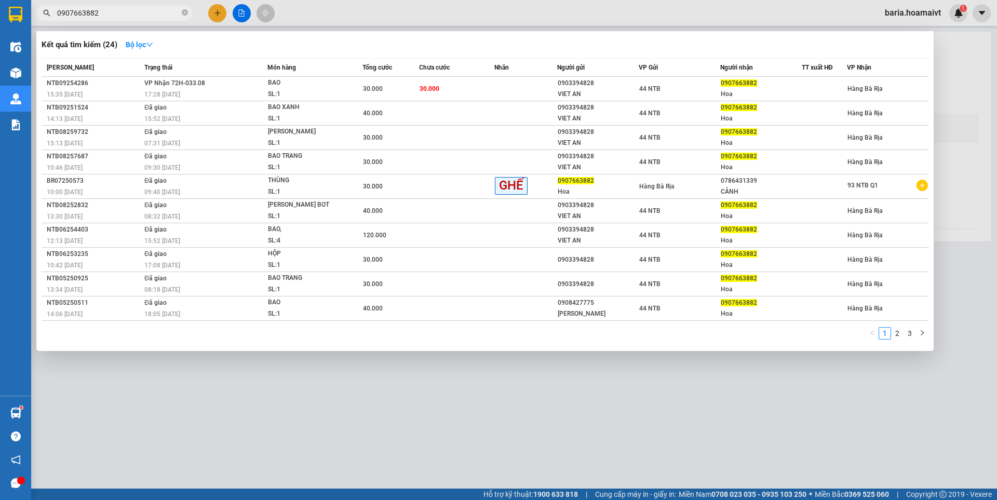
click at [161, 14] on input "0907663882" at bounding box center [118, 12] width 123 height 11
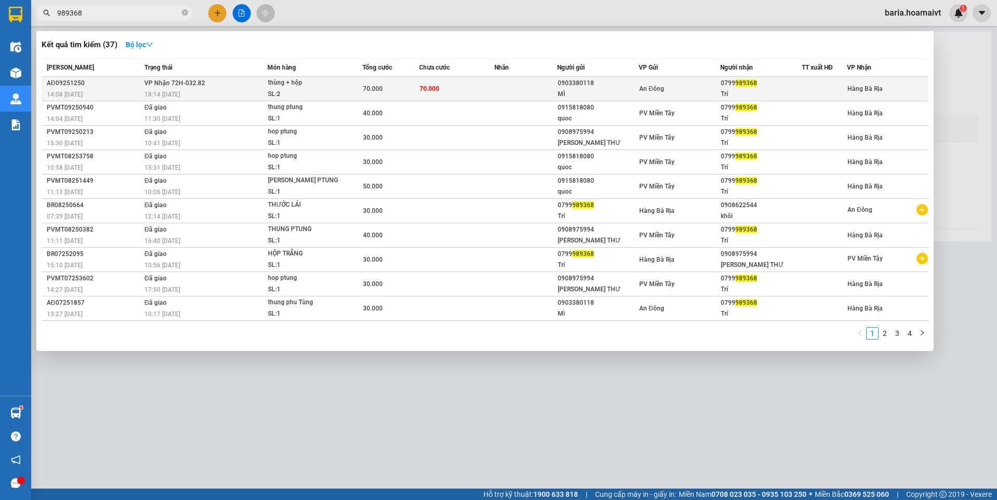
type input "989368"
click at [762, 90] on div "Trí" at bounding box center [761, 94] width 81 height 11
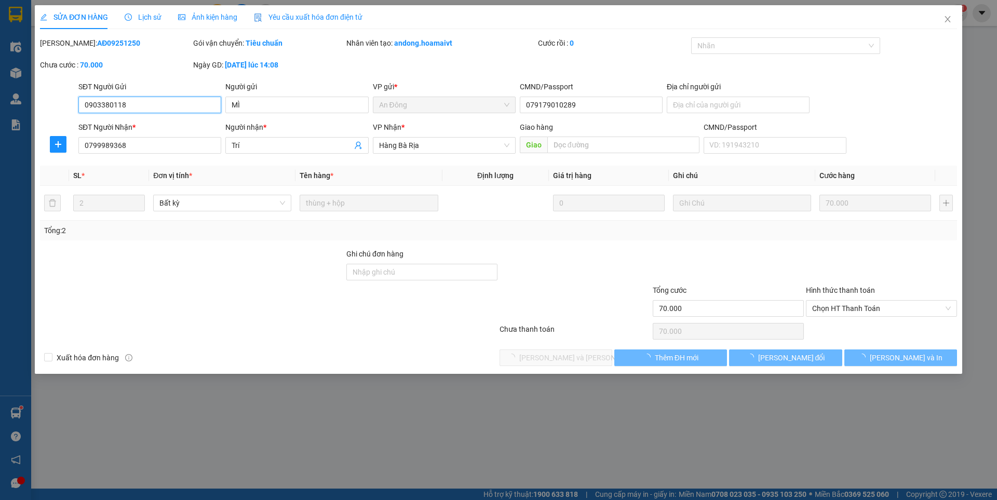
type input "0903380118"
type input "MÌ"
type input "079179010289"
type input "0799989368"
type input "Trí"
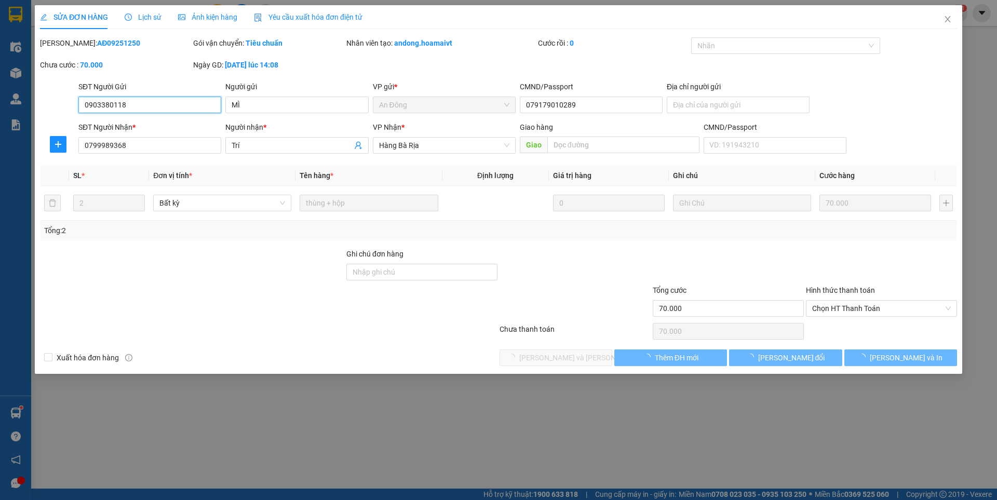
type input "70.000"
click at [852, 310] on span "Chọn HT Thanh Toán" at bounding box center [881, 309] width 139 height 16
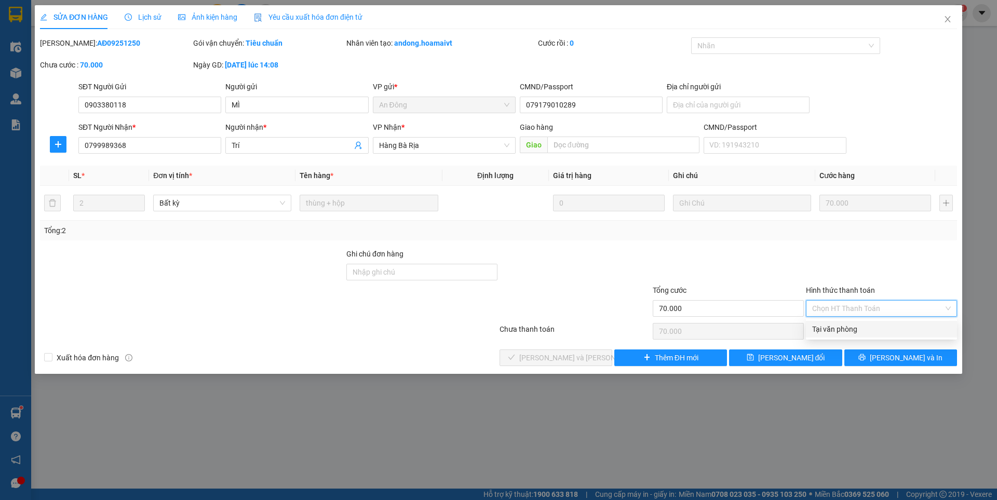
click at [843, 324] on div "Tại văn phòng" at bounding box center [881, 329] width 139 height 11
type input "0"
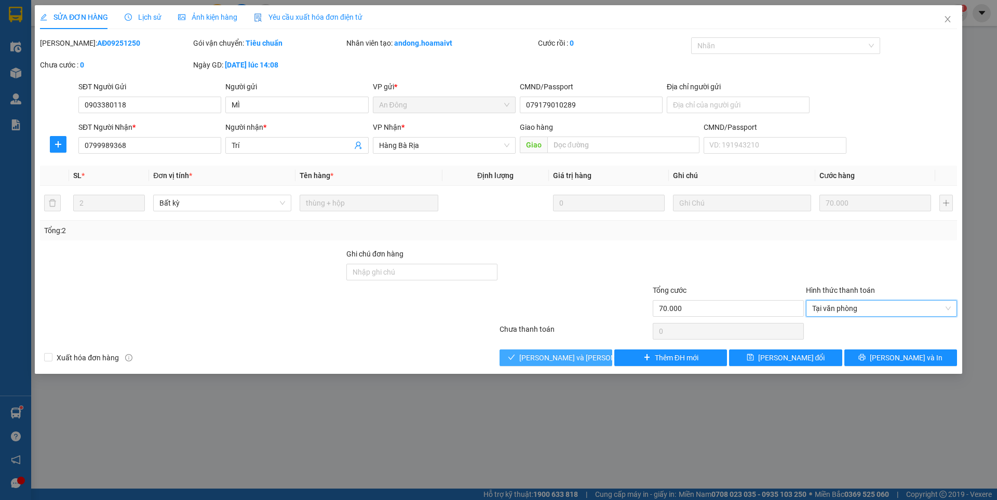
click at [576, 355] on span "[PERSON_NAME] và [PERSON_NAME] hàng" at bounding box center [589, 357] width 140 height 11
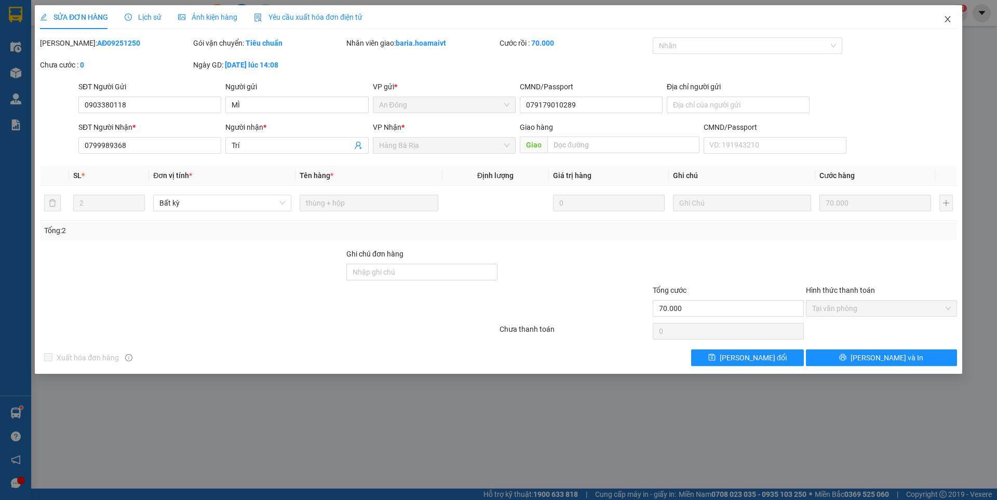
click at [944, 16] on icon "close" at bounding box center [948, 19] width 8 height 8
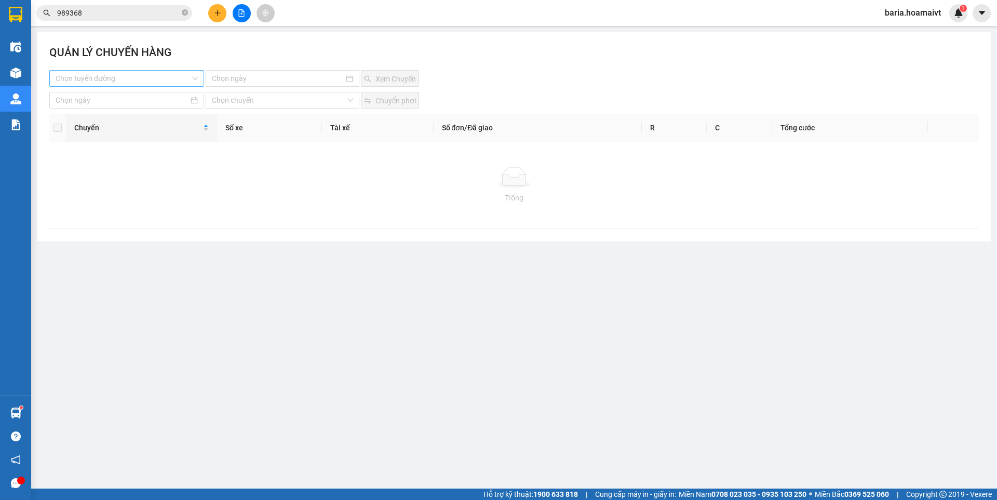
click at [135, 74] on input "search" at bounding box center [123, 79] width 135 height 16
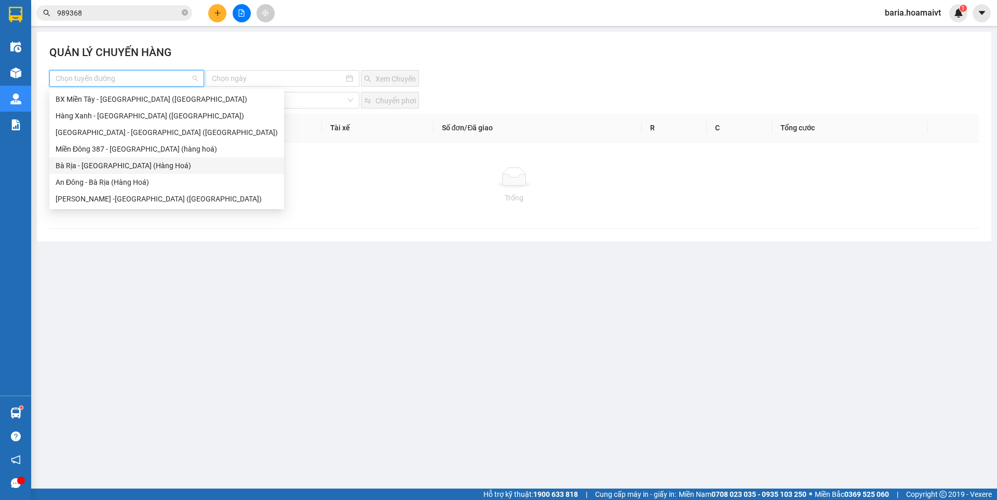
click at [112, 169] on div "Bà Rịa - [GEOGRAPHIC_DATA] (Hàng Hoá)" at bounding box center [167, 165] width 222 height 11
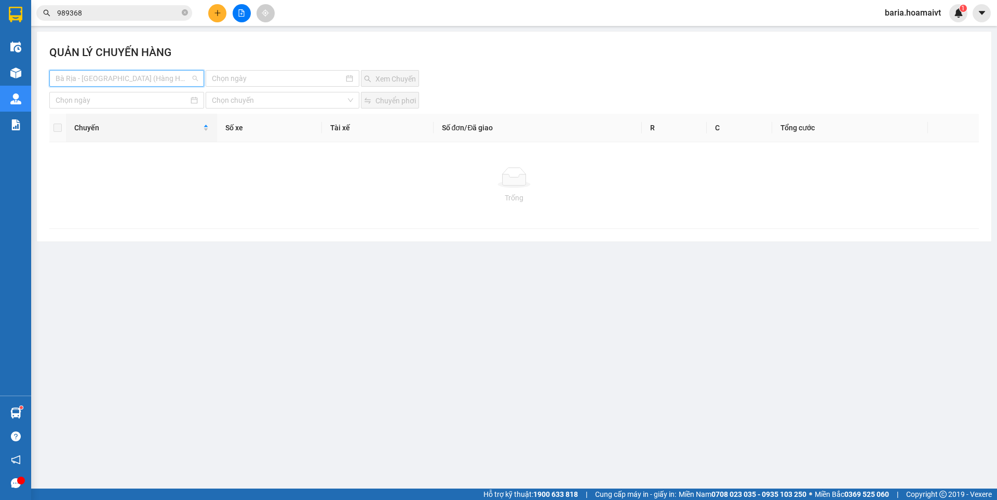
click at [137, 80] on span "Bà Rịa - [GEOGRAPHIC_DATA] (Hàng Hoá)" at bounding box center [127, 79] width 142 height 16
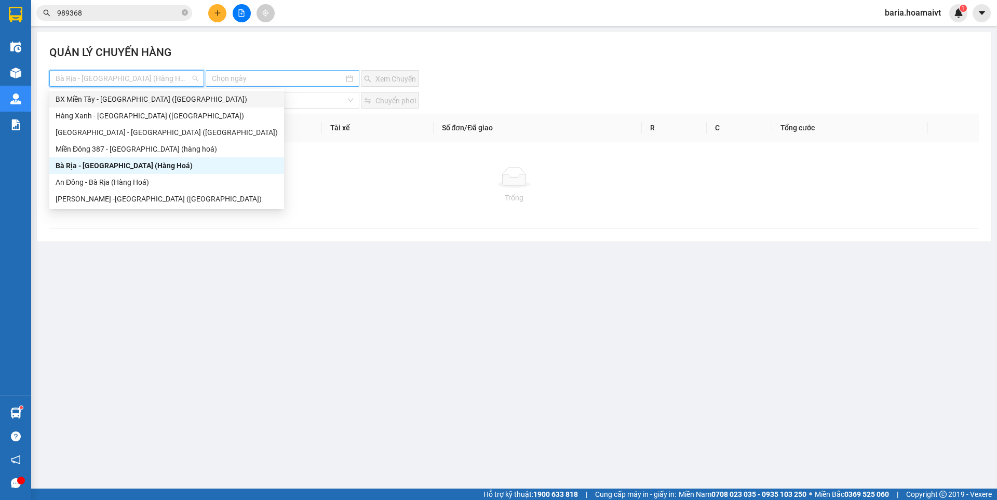
drag, startPoint x: 113, startPoint y: 103, endPoint x: 266, endPoint y: 74, distance: 155.5
click at [129, 101] on div "BX Miền Tây - [GEOGRAPHIC_DATA] ([GEOGRAPHIC_DATA])" at bounding box center [167, 99] width 222 height 11
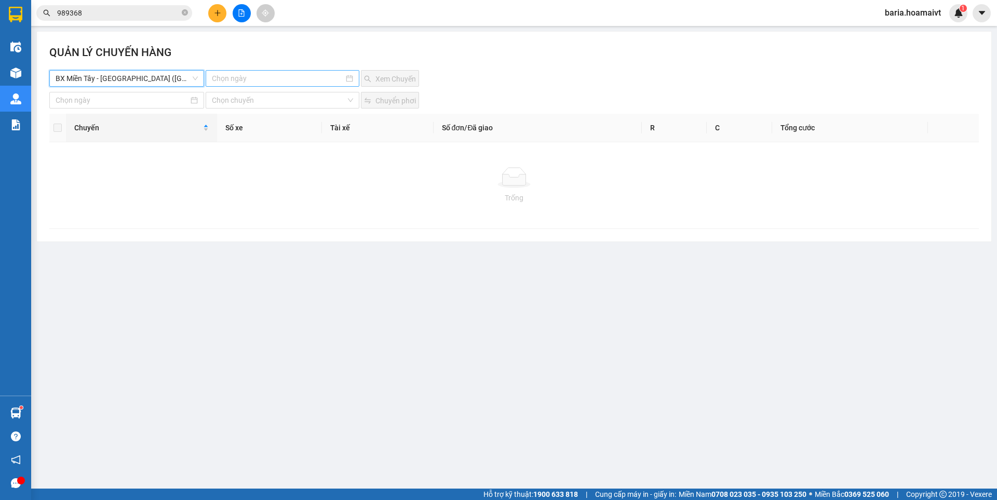
click at [267, 73] on input at bounding box center [277, 78] width 131 height 11
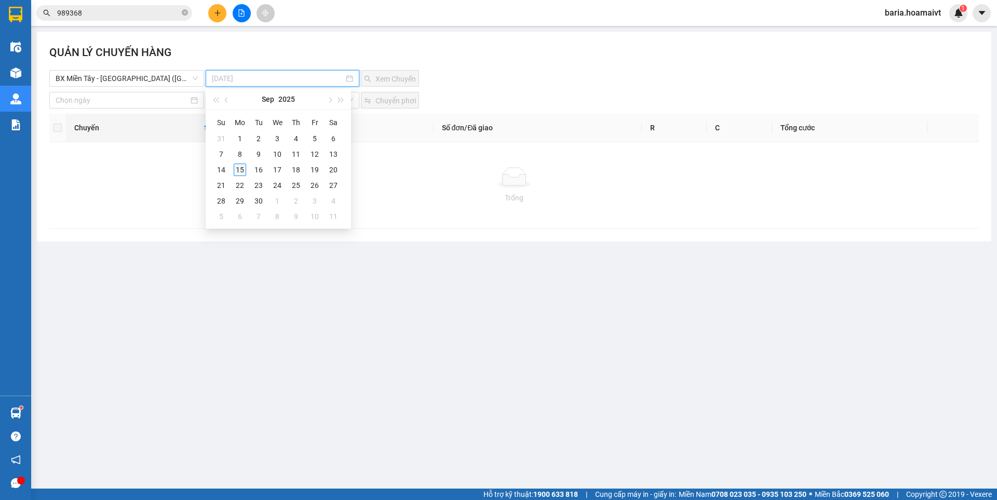
type input "[DATE]"
click at [240, 165] on div "15" at bounding box center [240, 170] width 12 height 12
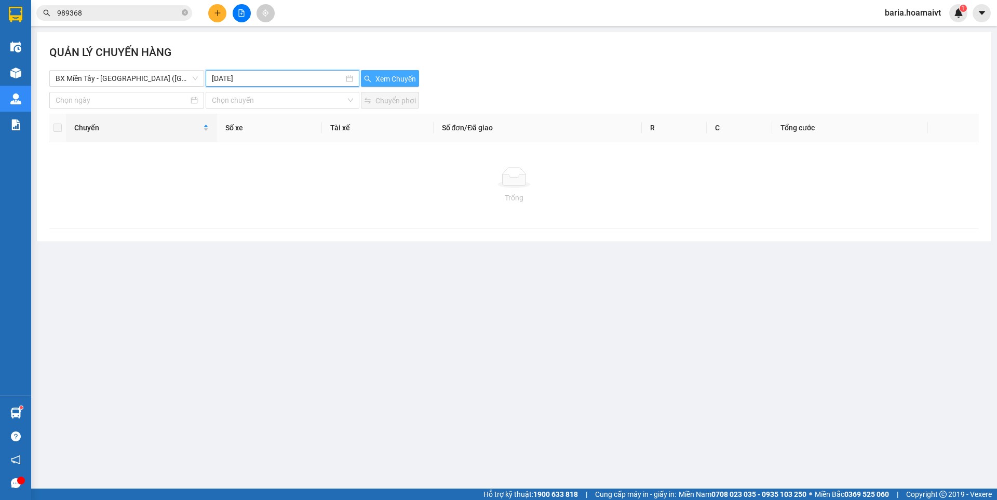
click at [389, 81] on span "Xem Chuyến" at bounding box center [396, 78] width 41 height 11
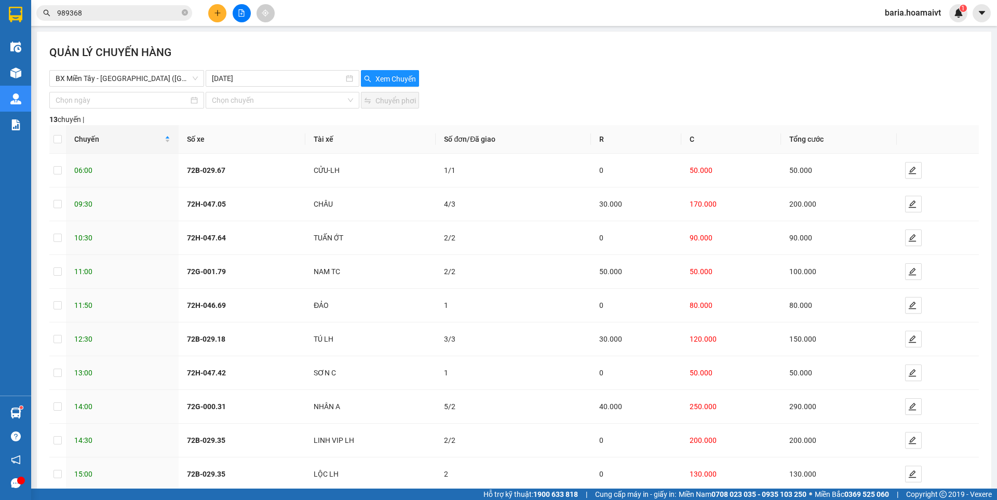
click at [145, 15] on input "989368" at bounding box center [118, 12] width 123 height 11
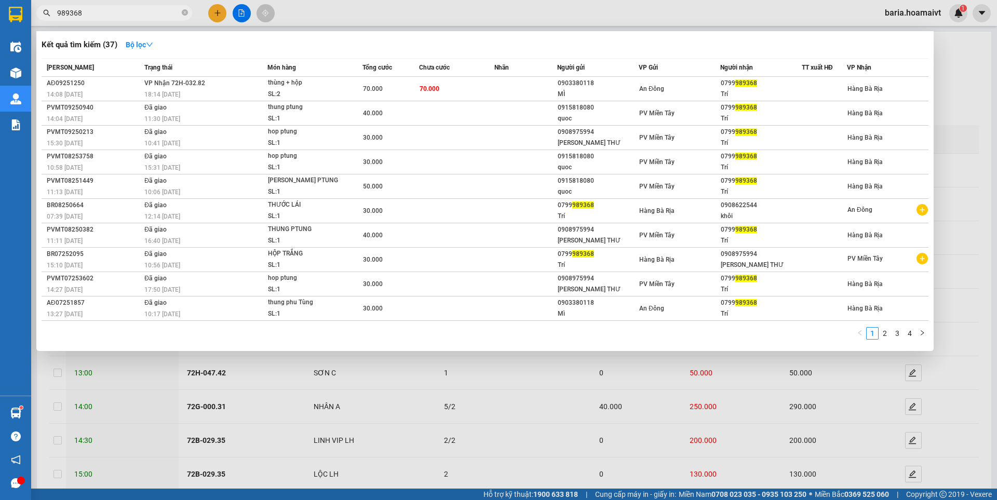
click at [145, 14] on input "989368" at bounding box center [118, 12] width 123 height 11
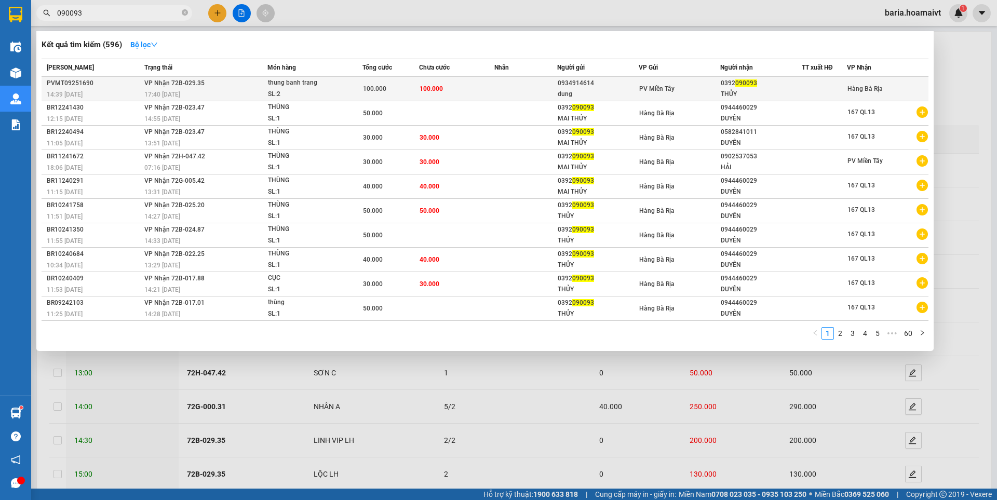
type input "090093"
click at [766, 89] on div "THỦY" at bounding box center [761, 94] width 81 height 11
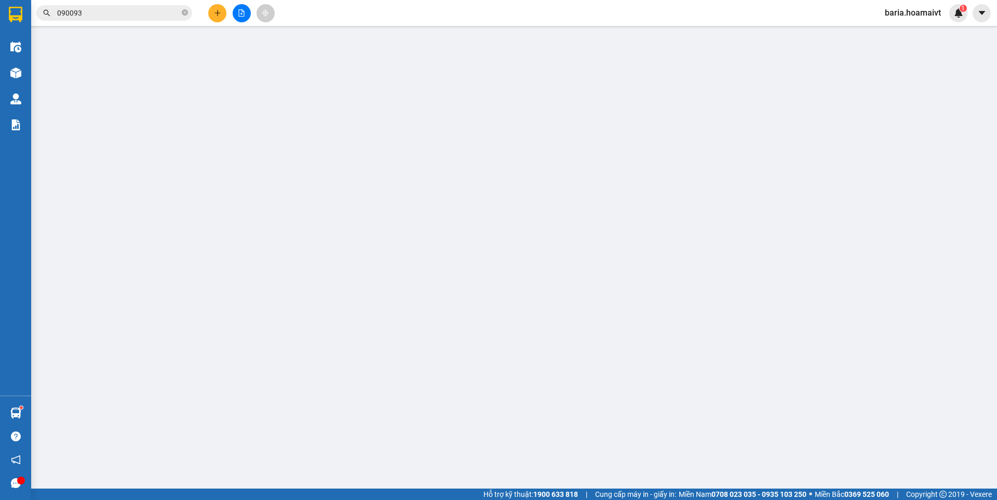
type input "0934914614"
type input "dung"
type input "079091009434"
type input "0392090093"
type input "THỦY"
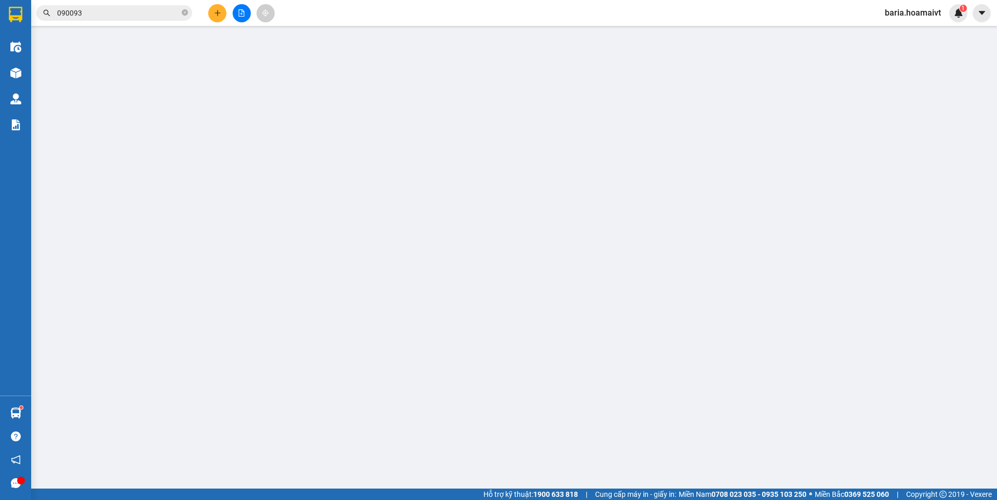
type input "100.000"
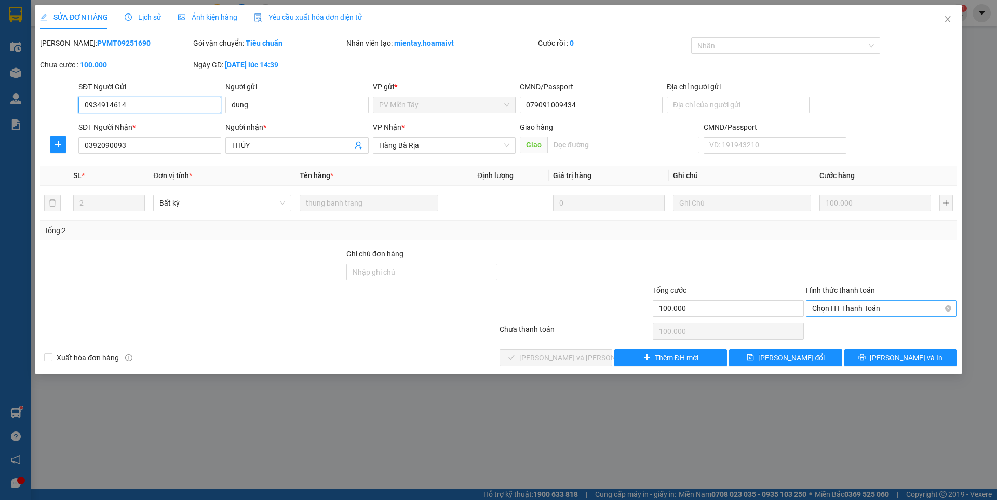
click at [891, 304] on span "Chọn HT Thanh Toán" at bounding box center [881, 309] width 139 height 16
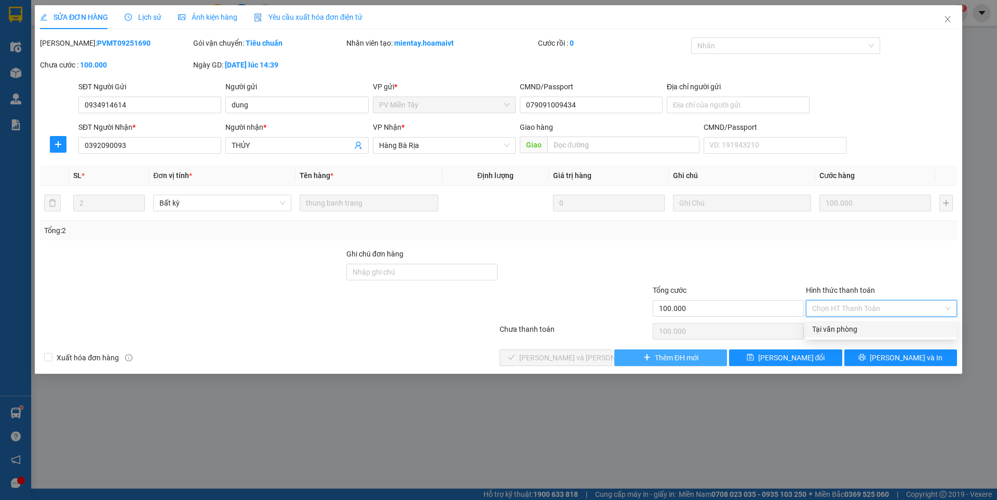
drag, startPoint x: 861, startPoint y: 324, endPoint x: 702, endPoint y: 351, distance: 161.7
click at [859, 324] on div "Tại văn phòng" at bounding box center [881, 329] width 139 height 11
type input "0"
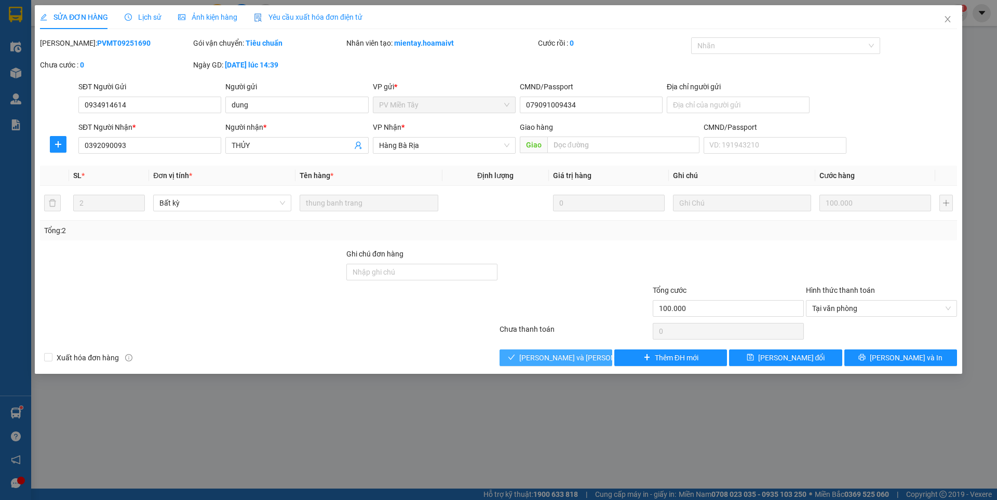
click at [562, 356] on span "[PERSON_NAME] và [PERSON_NAME] hàng" at bounding box center [589, 357] width 140 height 11
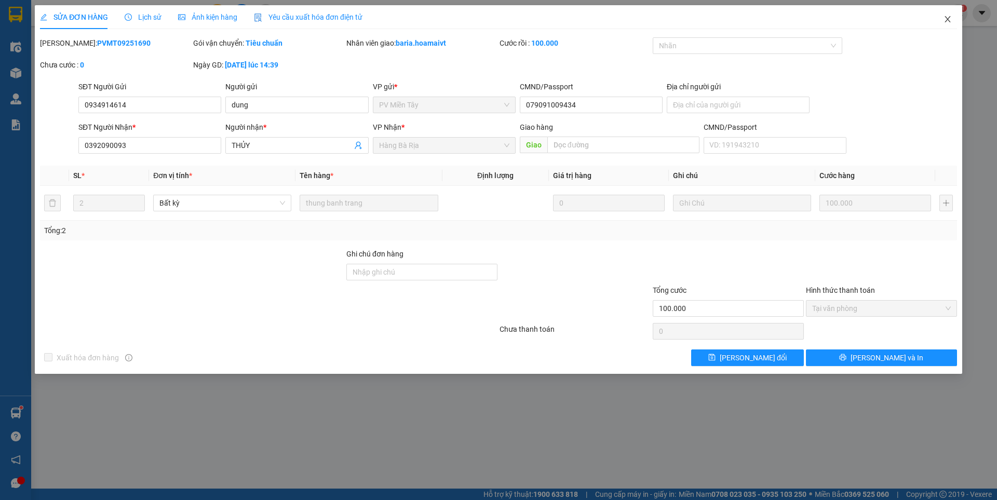
click at [951, 17] on icon "close" at bounding box center [948, 19] width 8 height 8
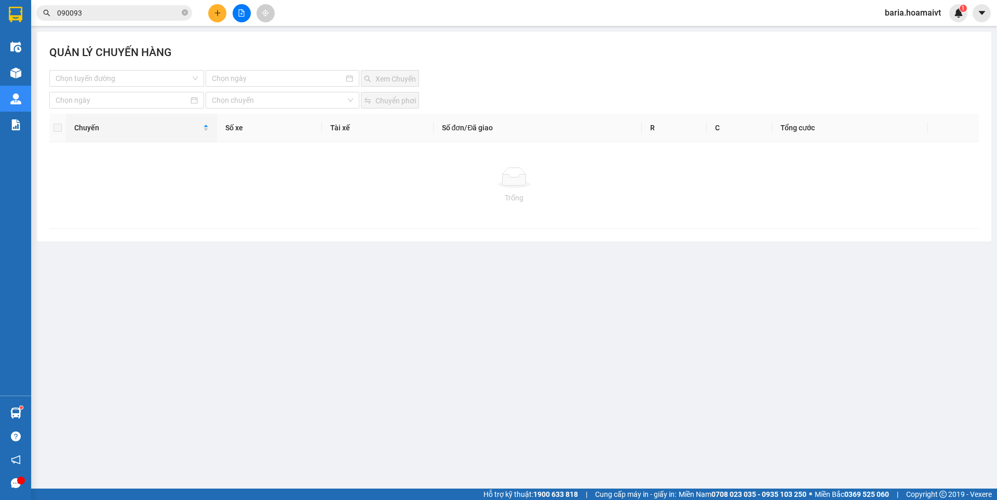
click at [149, 11] on input "090093" at bounding box center [118, 12] width 123 height 11
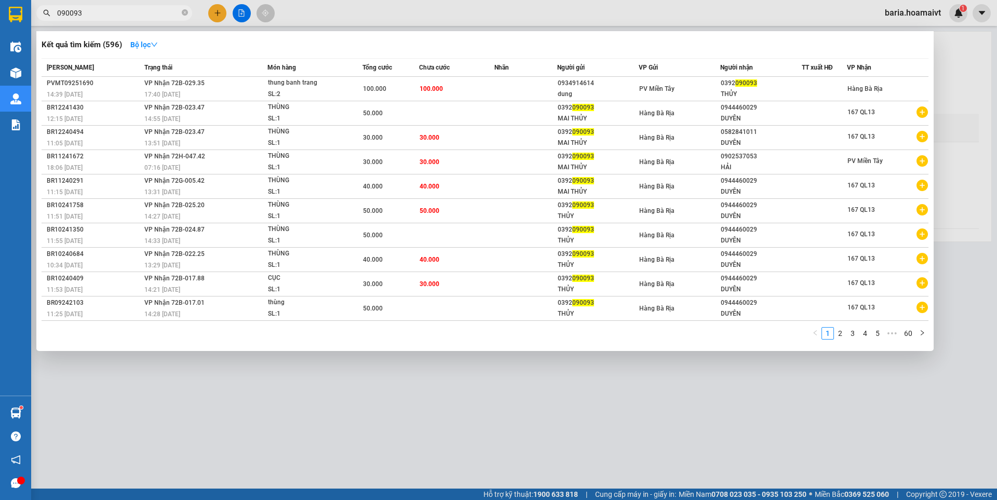
click at [149, 11] on input "090093" at bounding box center [118, 12] width 123 height 11
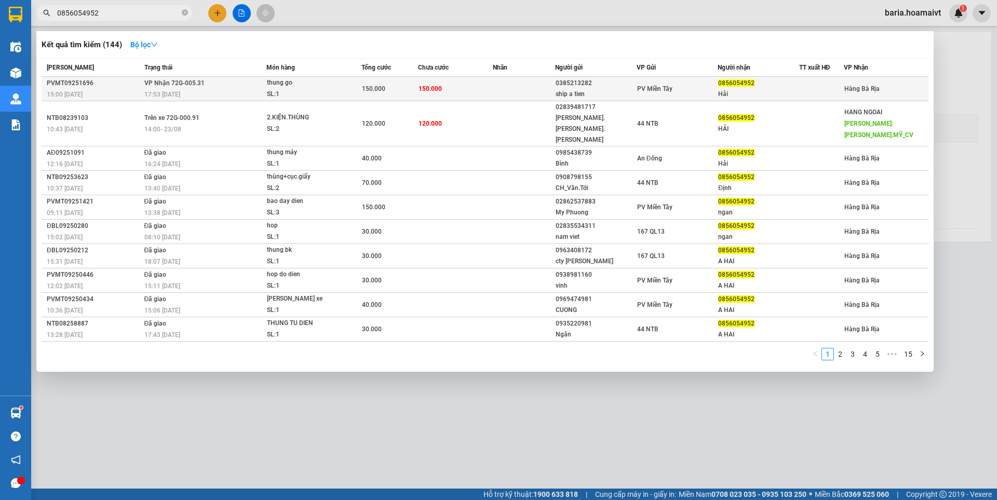
type input "0856054952"
click at [676, 85] on div "PV Miền Tây" at bounding box center [677, 88] width 80 height 11
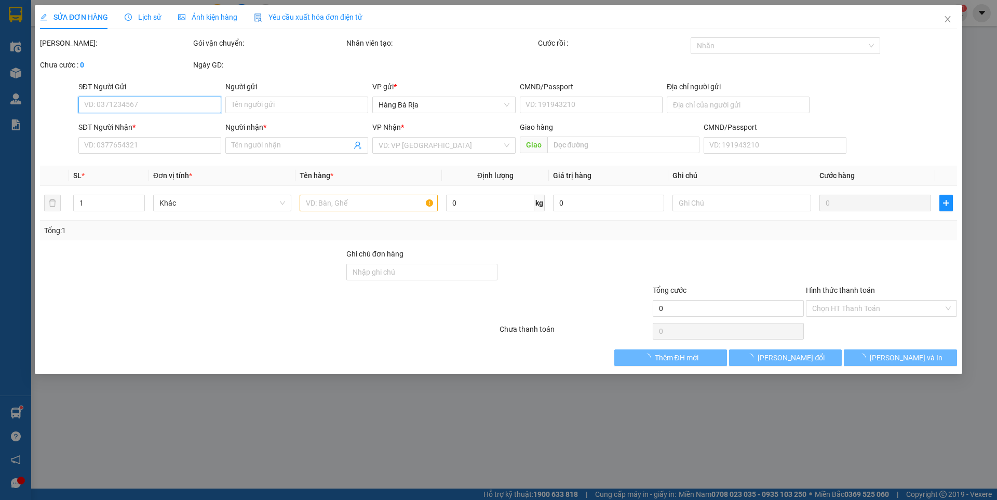
type input "0385213282"
type input "ship a tien"
type input "154 Ly Chieu Hoang F10 Q6"
type input "0856054952"
type input "Hải"
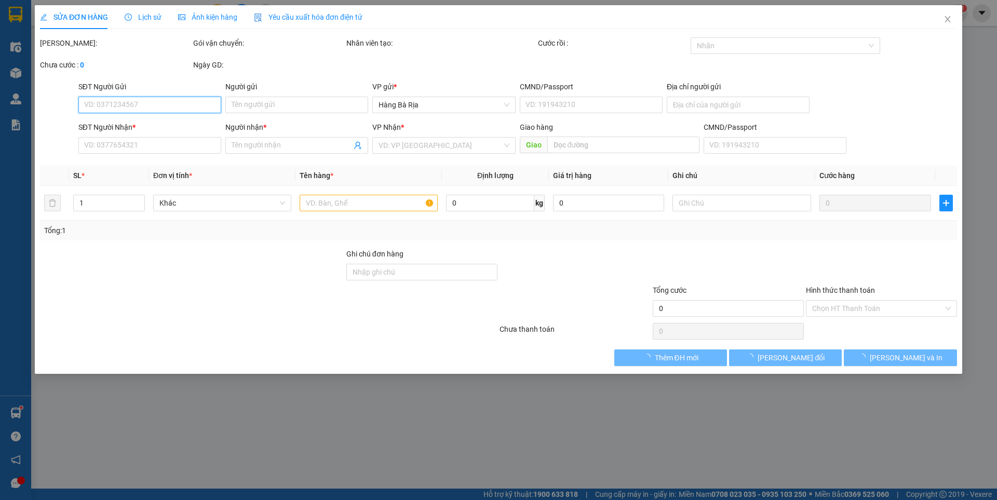
type input "150.000"
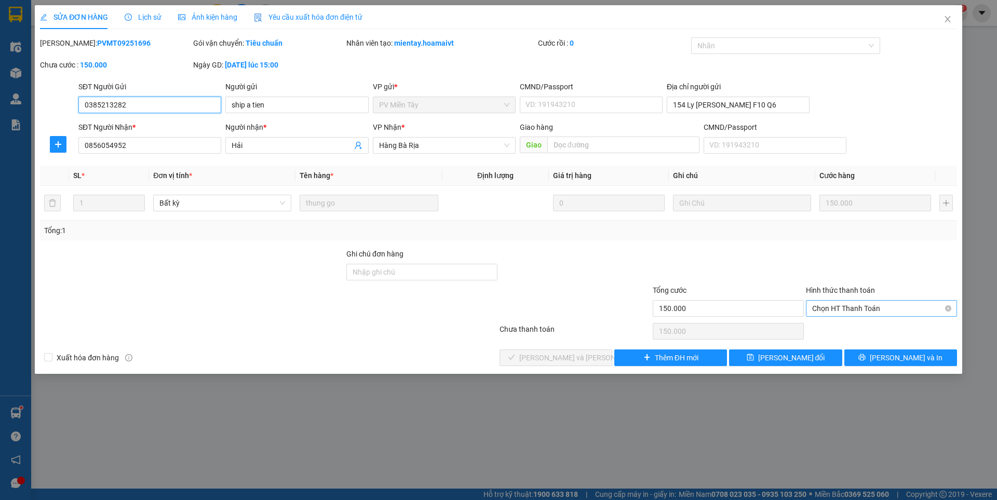
click at [868, 306] on span "Chọn HT Thanh Toán" at bounding box center [881, 309] width 139 height 16
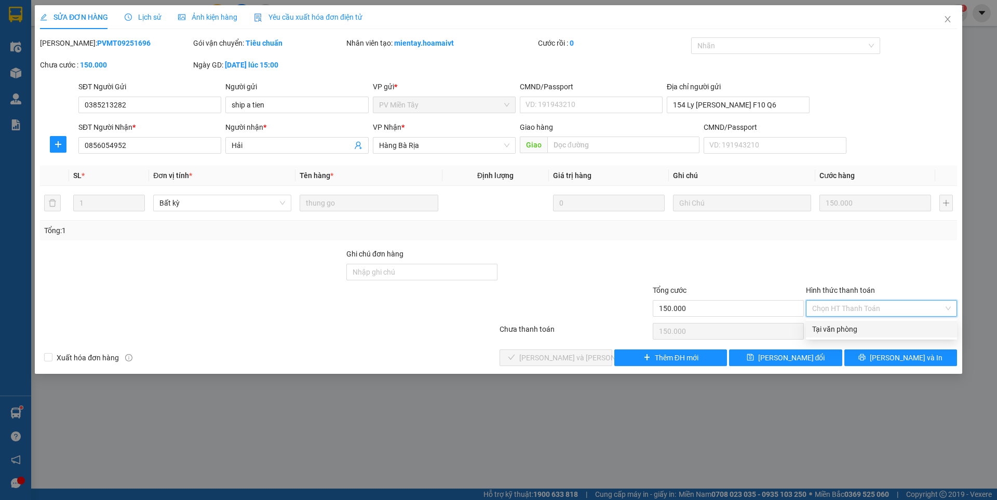
drag, startPoint x: 847, startPoint y: 324, endPoint x: 546, endPoint y: 361, distance: 303.6
click at [833, 325] on div "Tại văn phòng" at bounding box center [881, 329] width 139 height 11
type input "0"
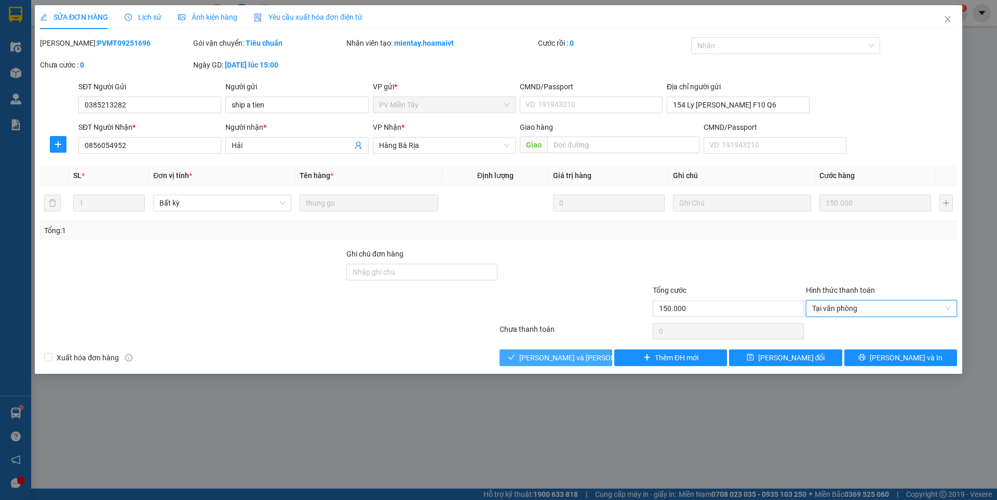
click at [539, 361] on span "[PERSON_NAME] và [PERSON_NAME] hàng" at bounding box center [589, 357] width 140 height 11
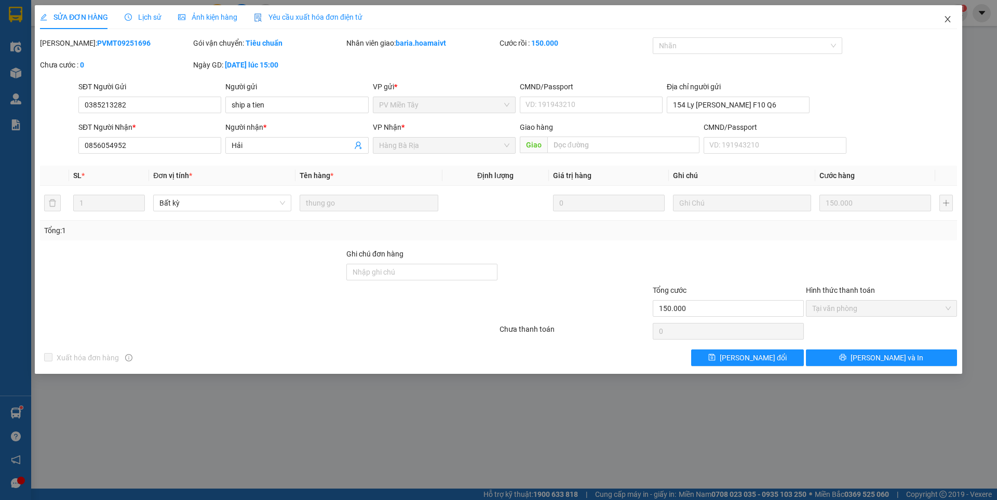
click at [949, 20] on icon "close" at bounding box center [948, 19] width 8 height 8
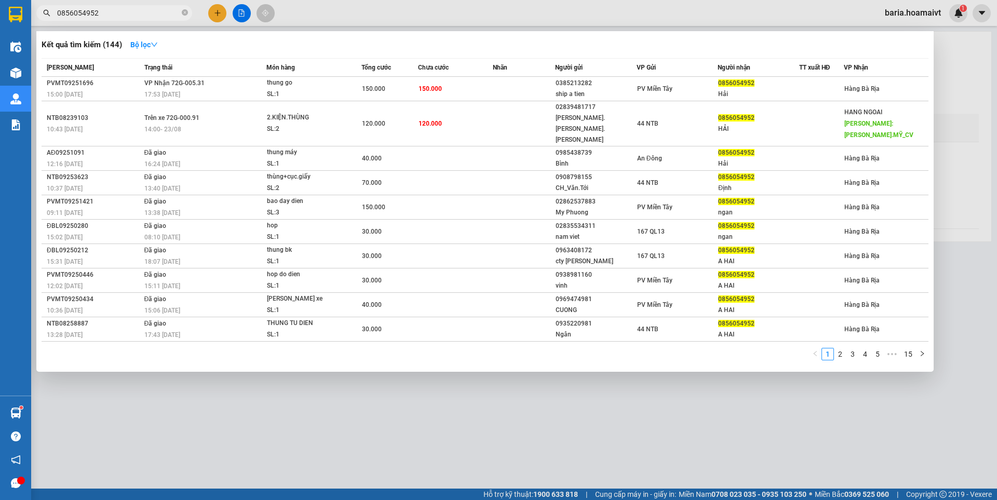
click at [137, 16] on input "0856054952" at bounding box center [118, 12] width 123 height 11
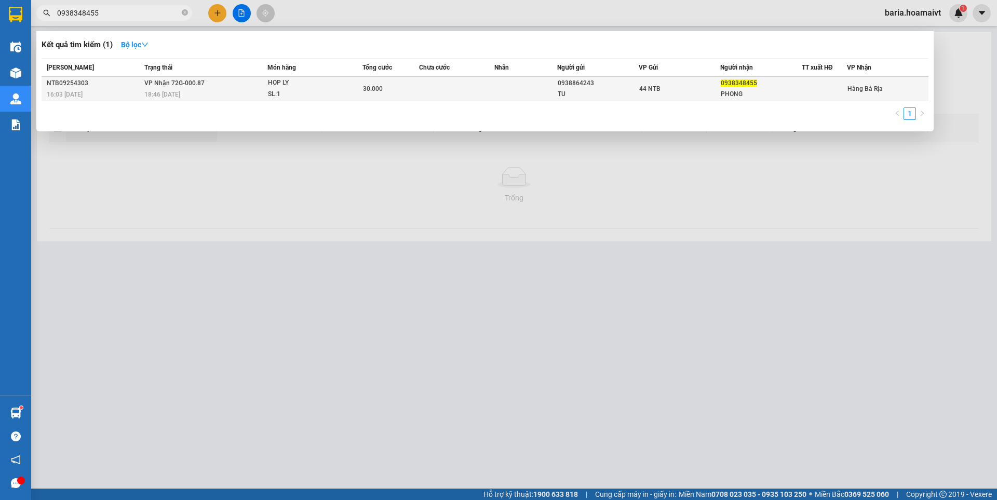
type input "0938348455"
click at [679, 90] on div "44 NTB" at bounding box center [679, 88] width 81 height 11
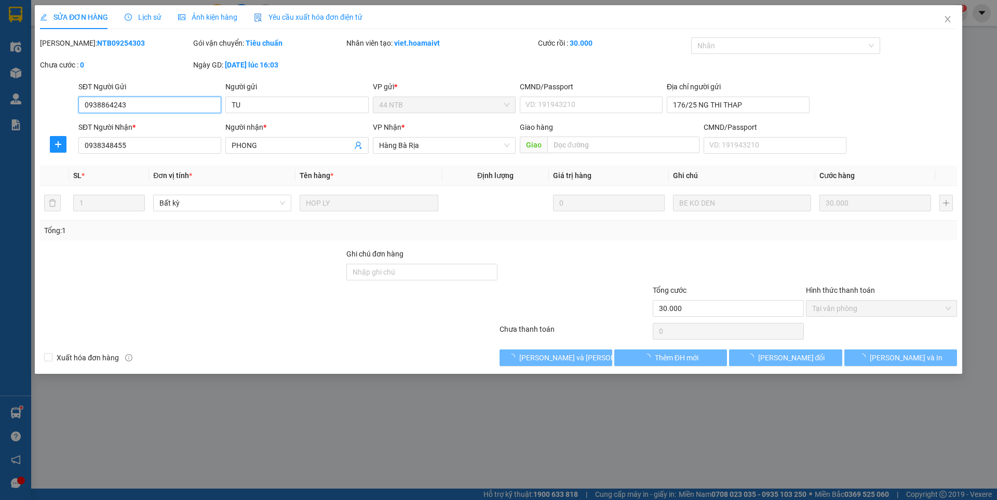
type input "0938864243"
type input "TU"
type input "176/25 NG THI THAP"
type input "0938348455"
type input "PHONG"
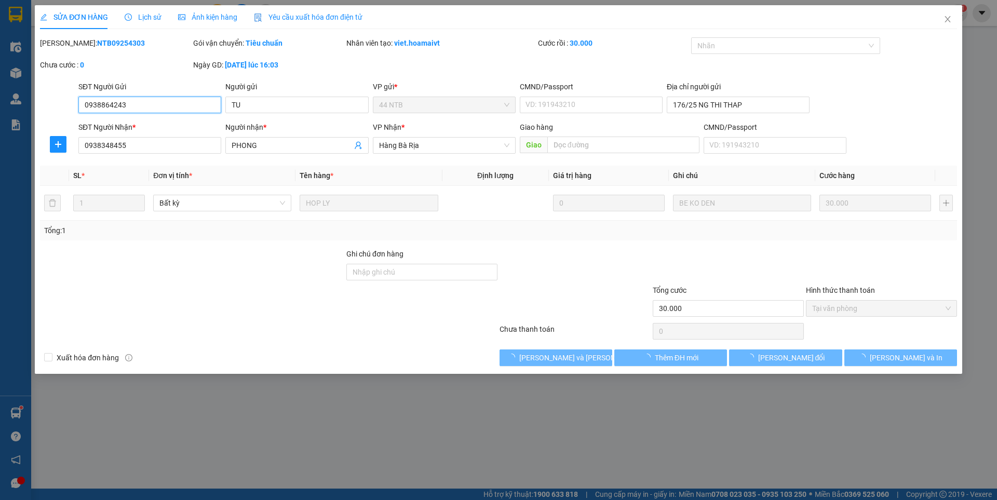
type input "30.000"
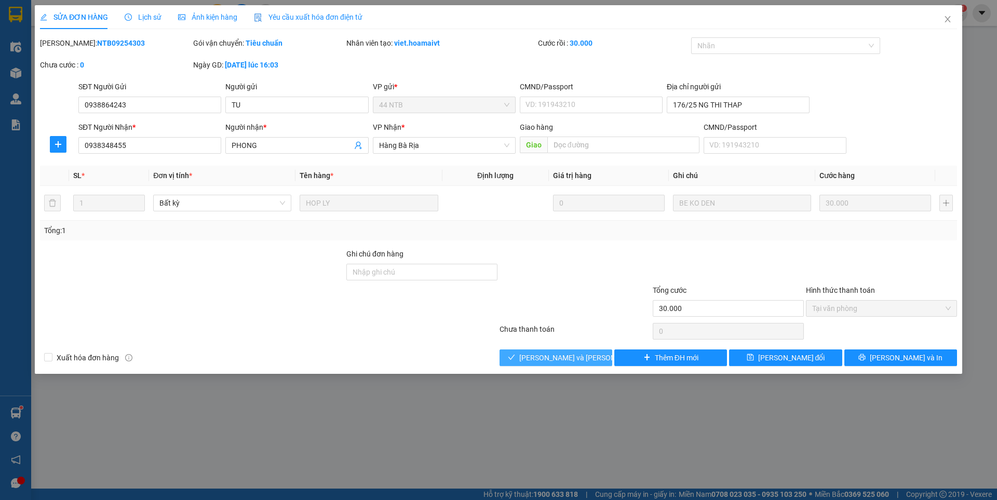
click at [540, 359] on span "[PERSON_NAME] và [PERSON_NAME] hàng" at bounding box center [589, 357] width 140 height 11
